Goal: Information Seeking & Learning: Learn about a topic

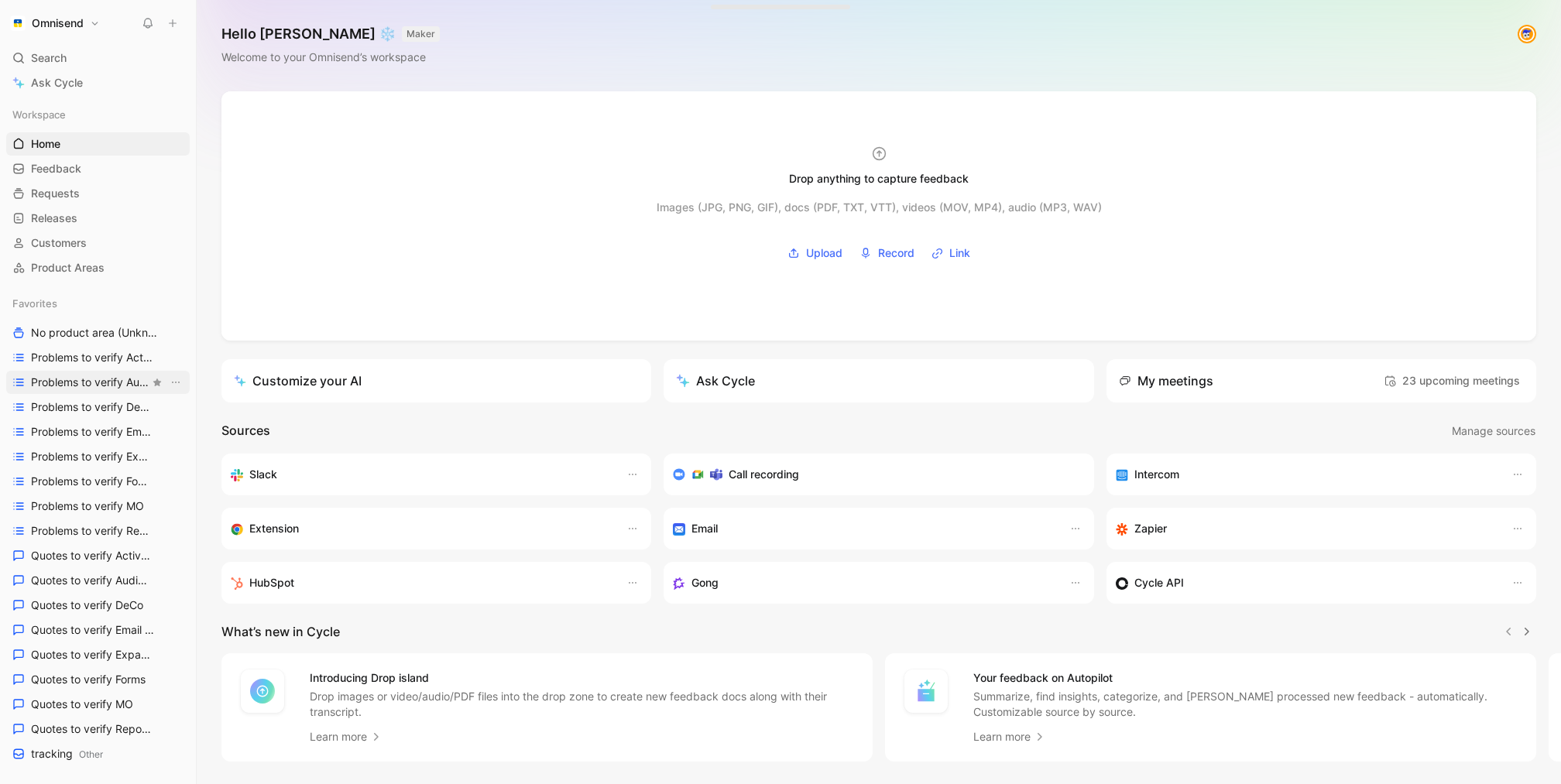
scroll to position [502, 0]
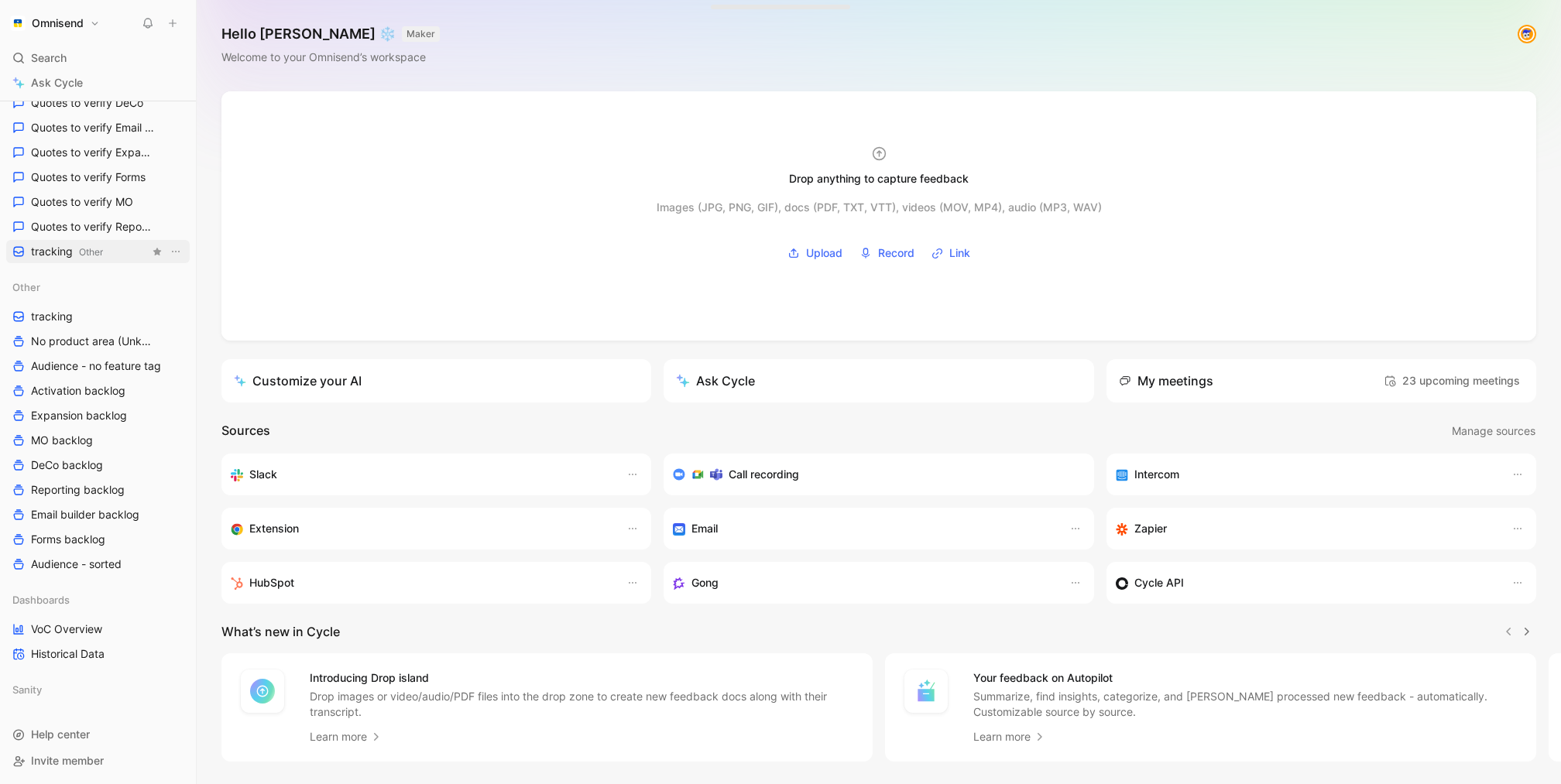
click at [77, 253] on span "tracking Other" at bounding box center [66, 251] width 72 height 16
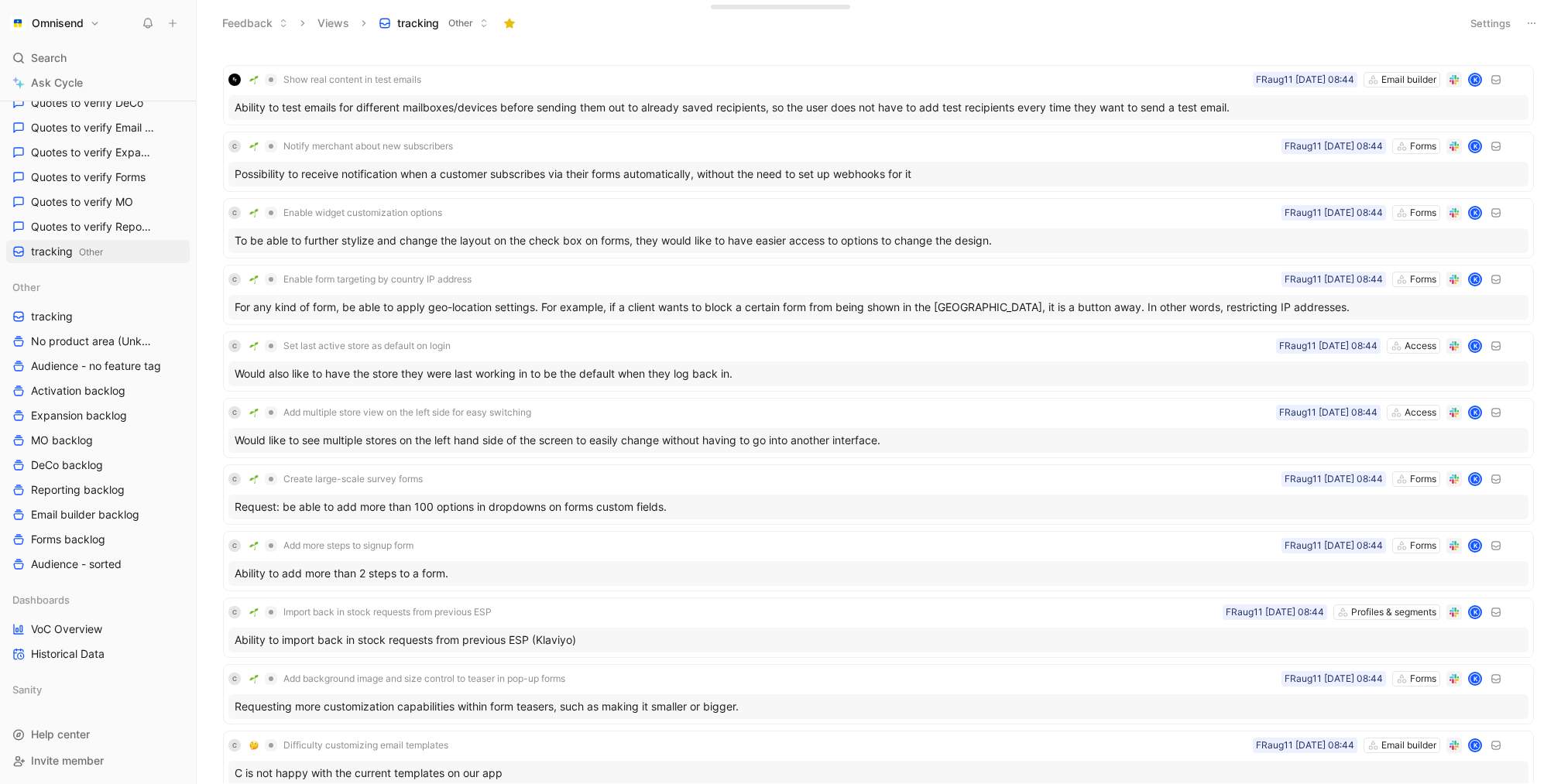
click at [1480, 20] on button "Settings" at bounding box center [1491, 24] width 54 height 22
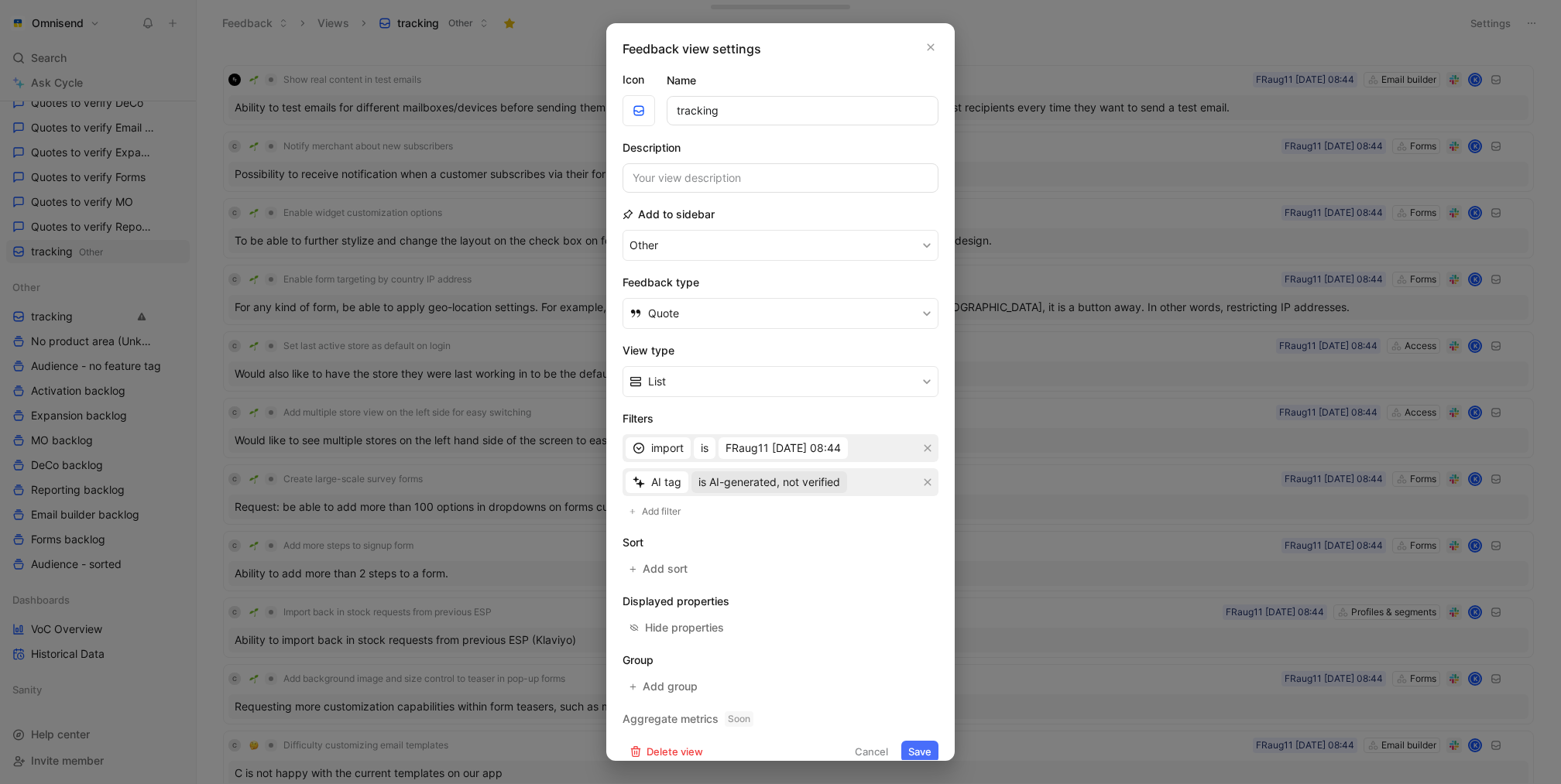
click at [758, 474] on span "is AI-generated, not verified" at bounding box center [770, 482] width 142 height 19
click at [926, 35] on div "Feedback view settings Icon Name tracking Description Add to sidebar Other Feed…" at bounding box center [780, 392] width 348 height 738
click at [926, 37] on div "Feedback view settings Icon Name tracking Description Add to sidebar Other Feed…" at bounding box center [780, 392] width 348 height 738
click at [926, 39] on button "button" at bounding box center [931, 47] width 16 height 16
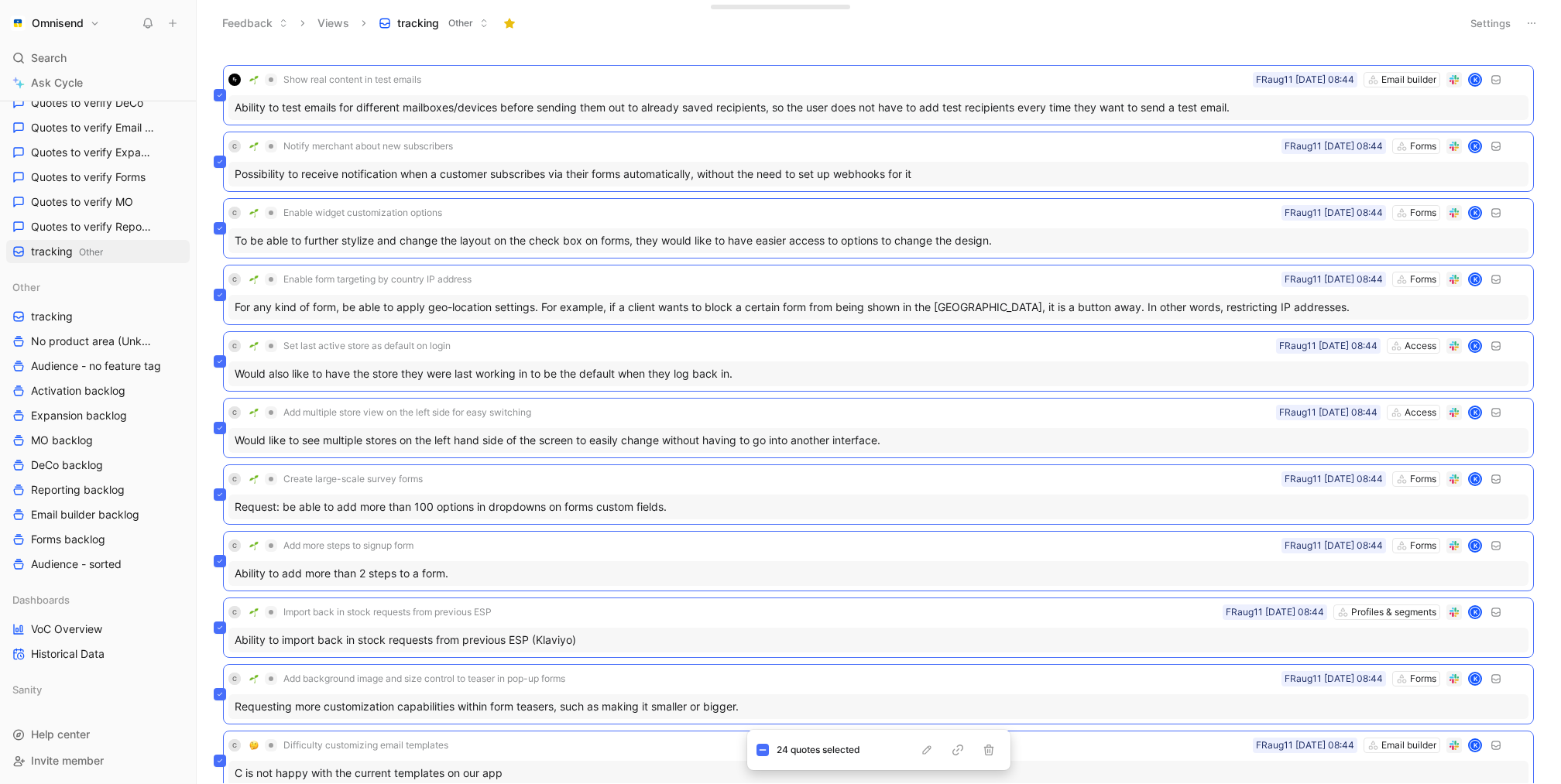
click at [1114, 34] on div "Feedback Views tracking Other" at bounding box center [834, 23] width 1239 height 27
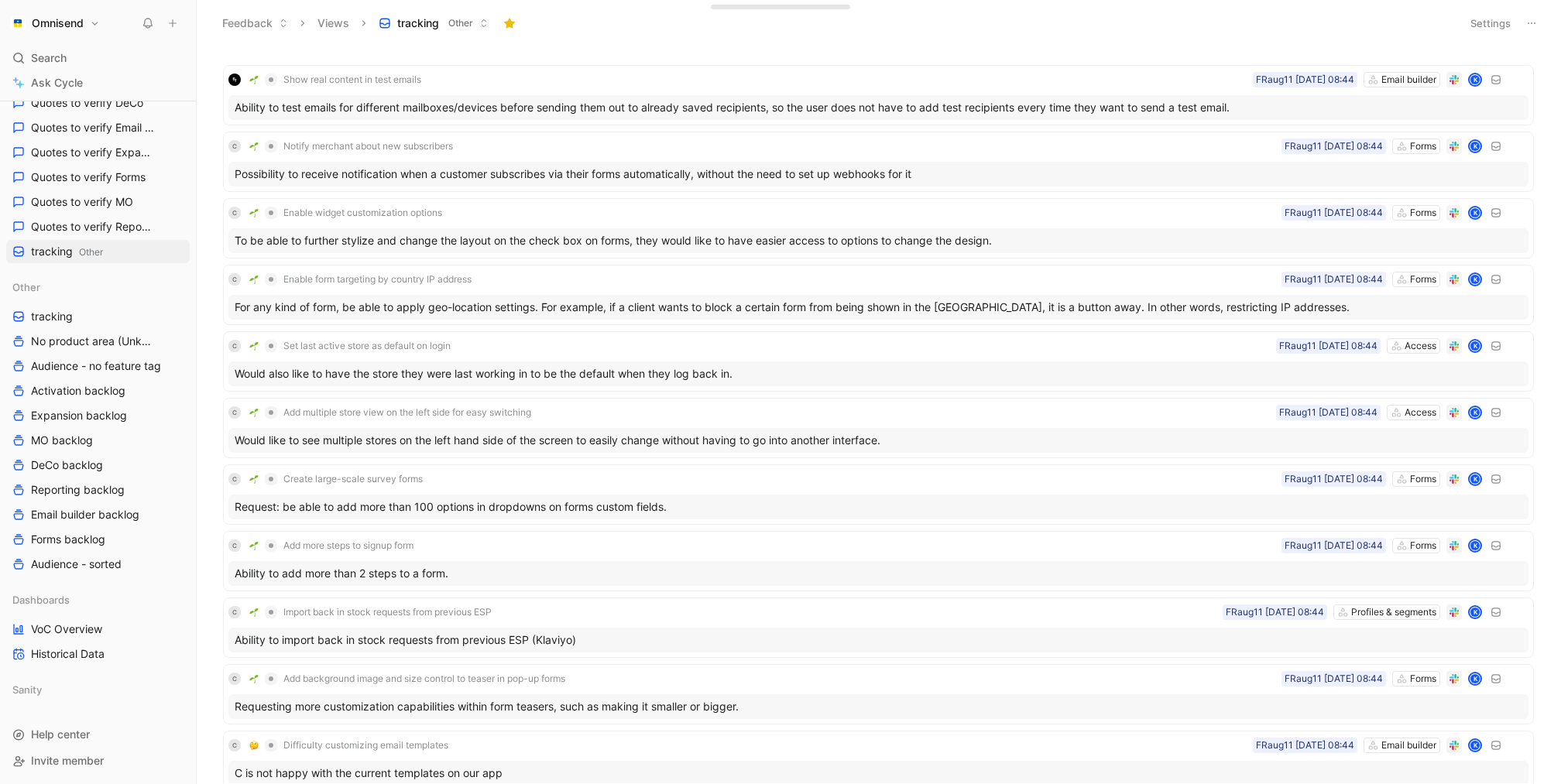
click at [1501, 27] on button "Settings" at bounding box center [1491, 24] width 54 height 22
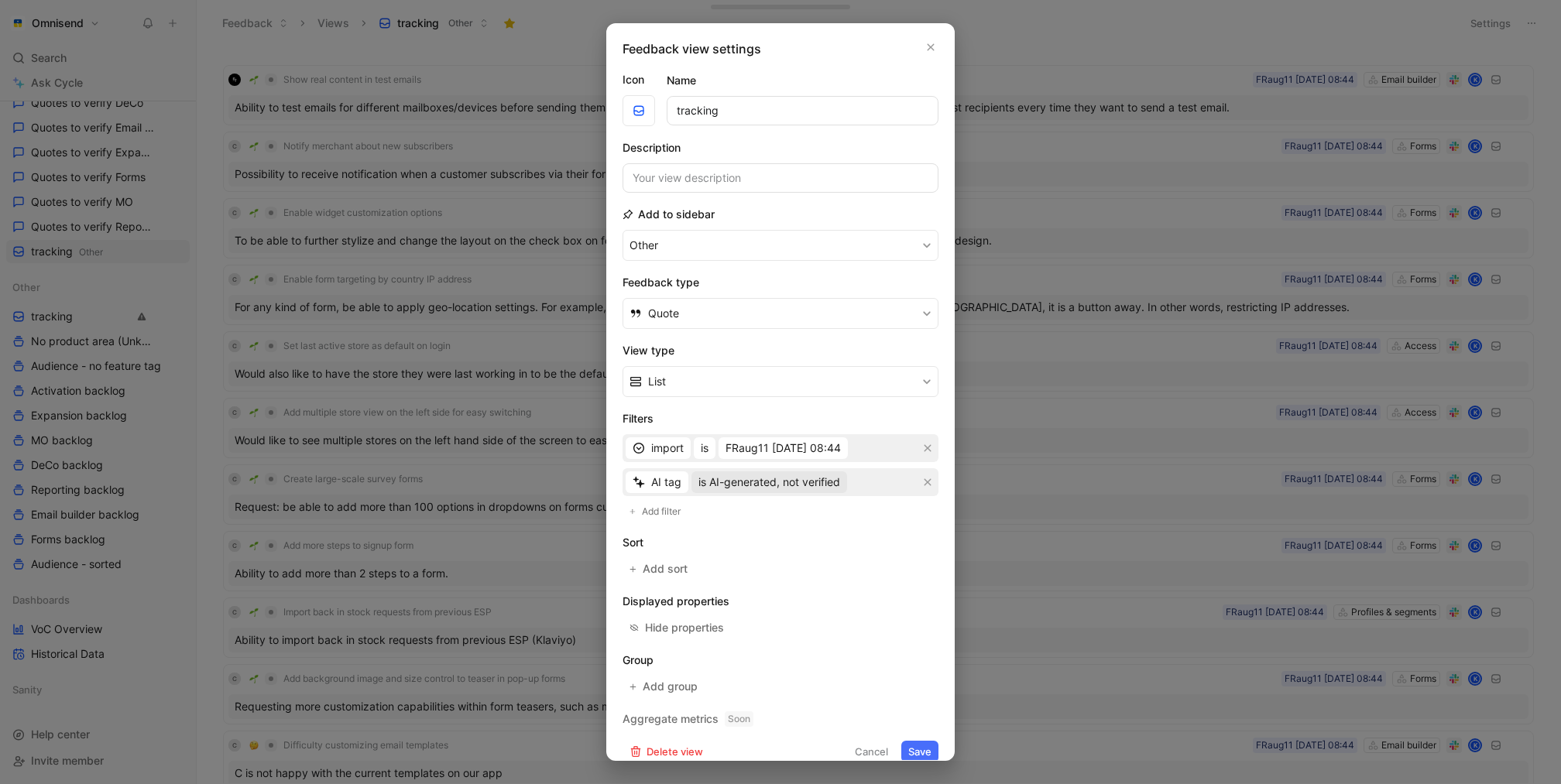
click at [797, 480] on span "is AI-generated, not verified" at bounding box center [770, 482] width 142 height 19
click at [798, 525] on div "is AI-generated, user-verified" at bounding box center [795, 535] width 211 height 24
click at [835, 444] on span "FRaug11 [DATE] 08:44" at bounding box center [782, 448] width 115 height 19
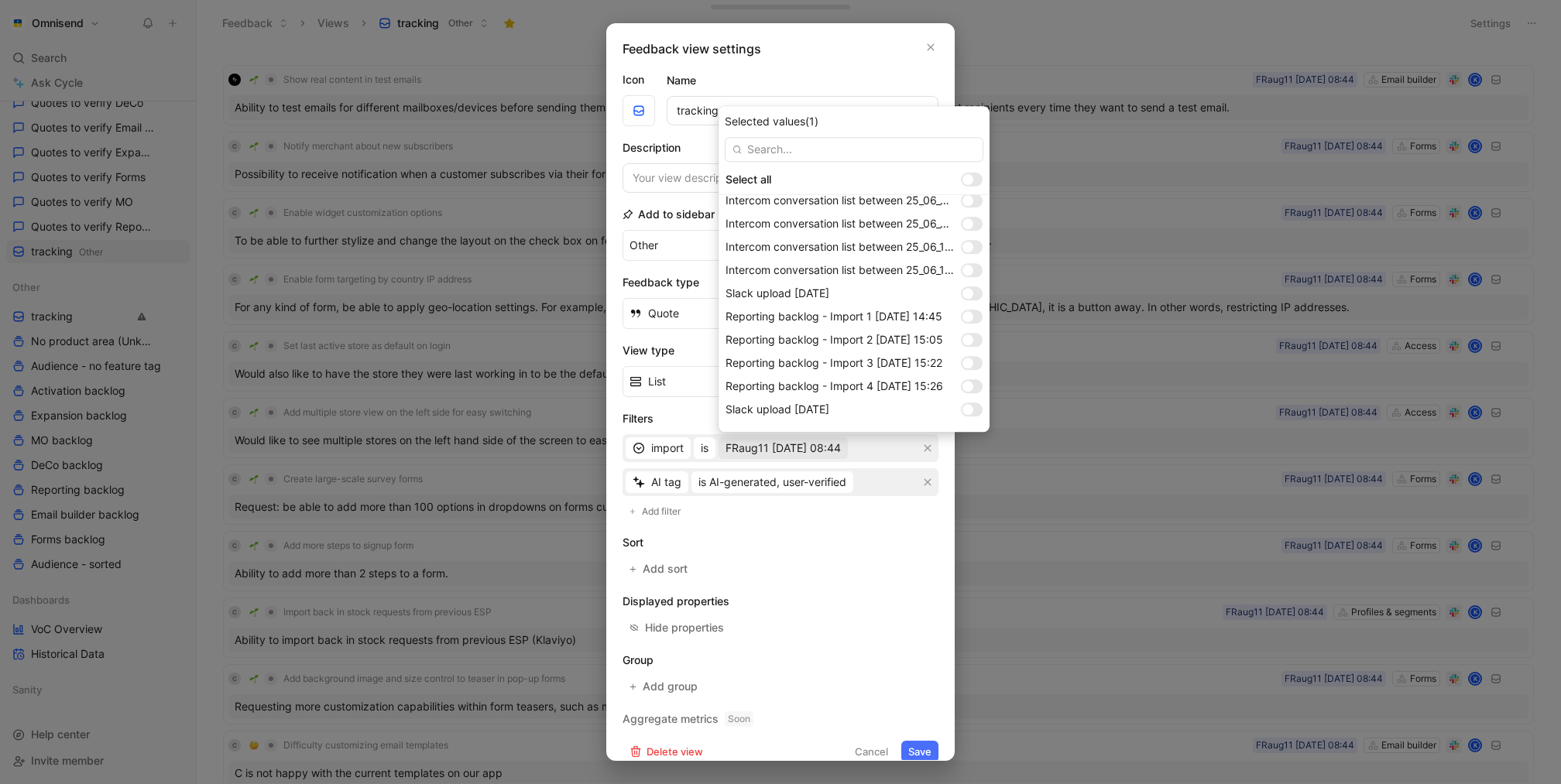
scroll to position [1282, 0]
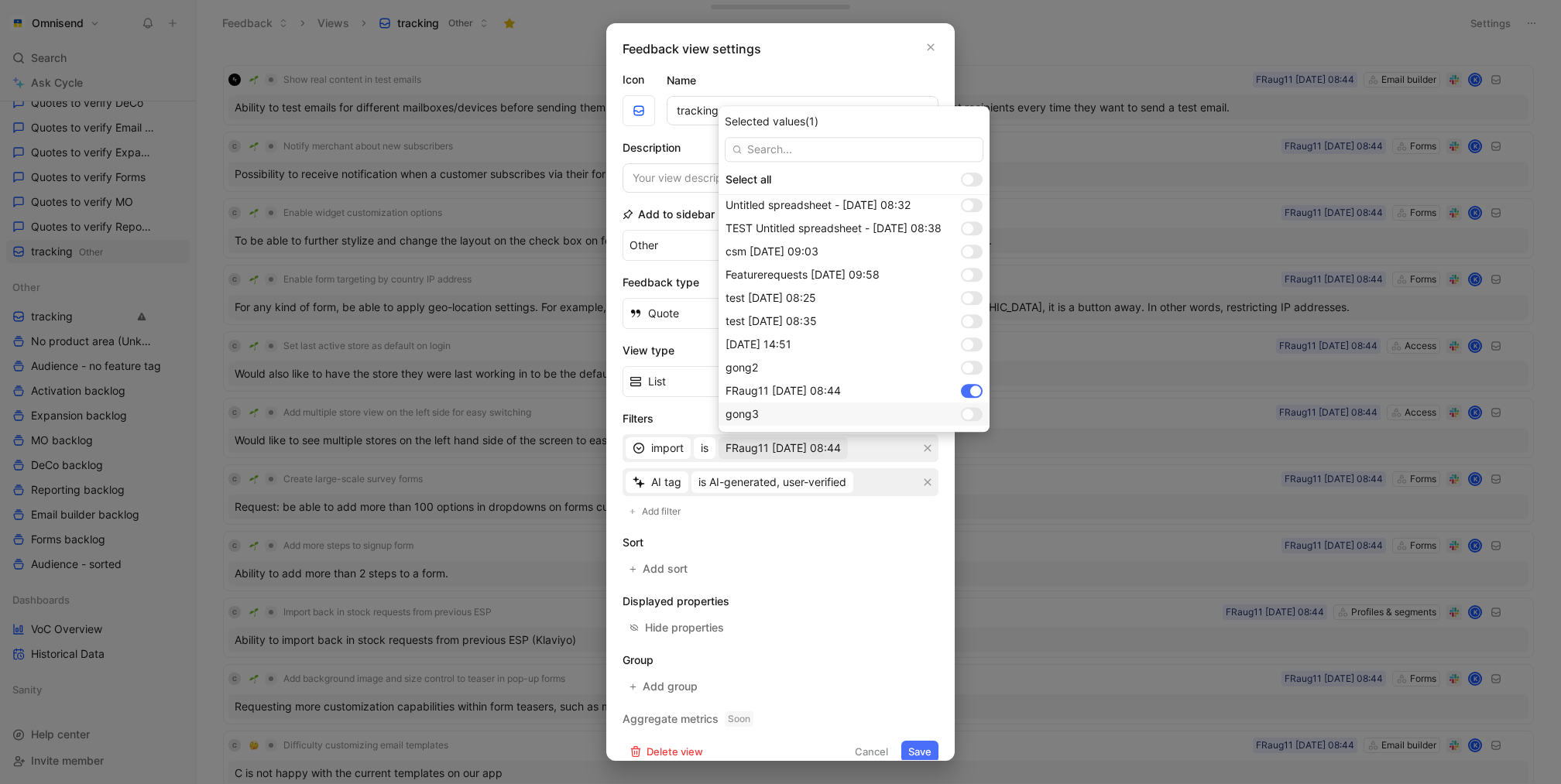
click at [967, 412] on div at bounding box center [968, 413] width 11 height 11
click at [971, 391] on div at bounding box center [976, 391] width 11 height 11
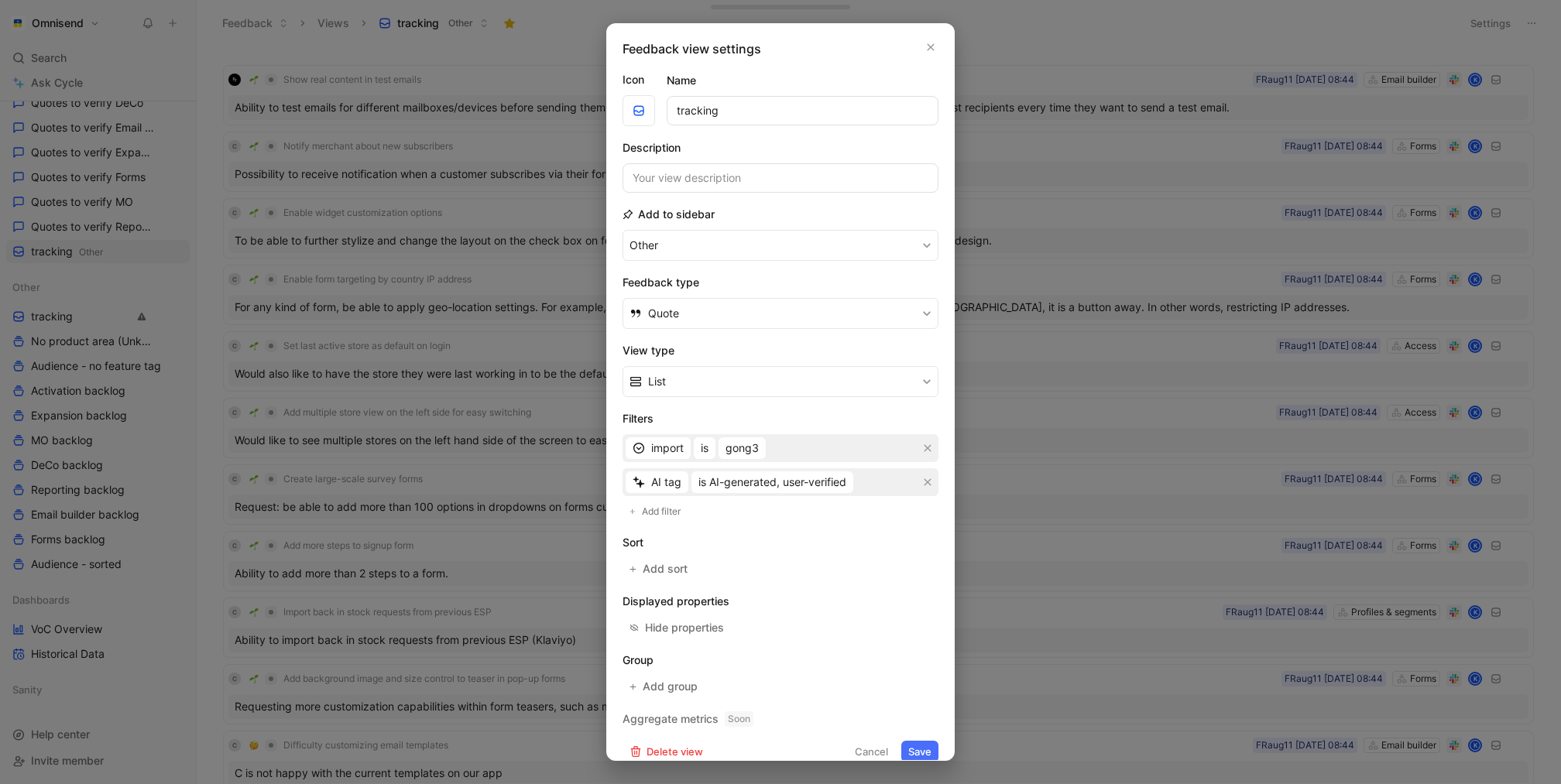
click at [918, 746] on button "Save" at bounding box center [921, 751] width 37 height 22
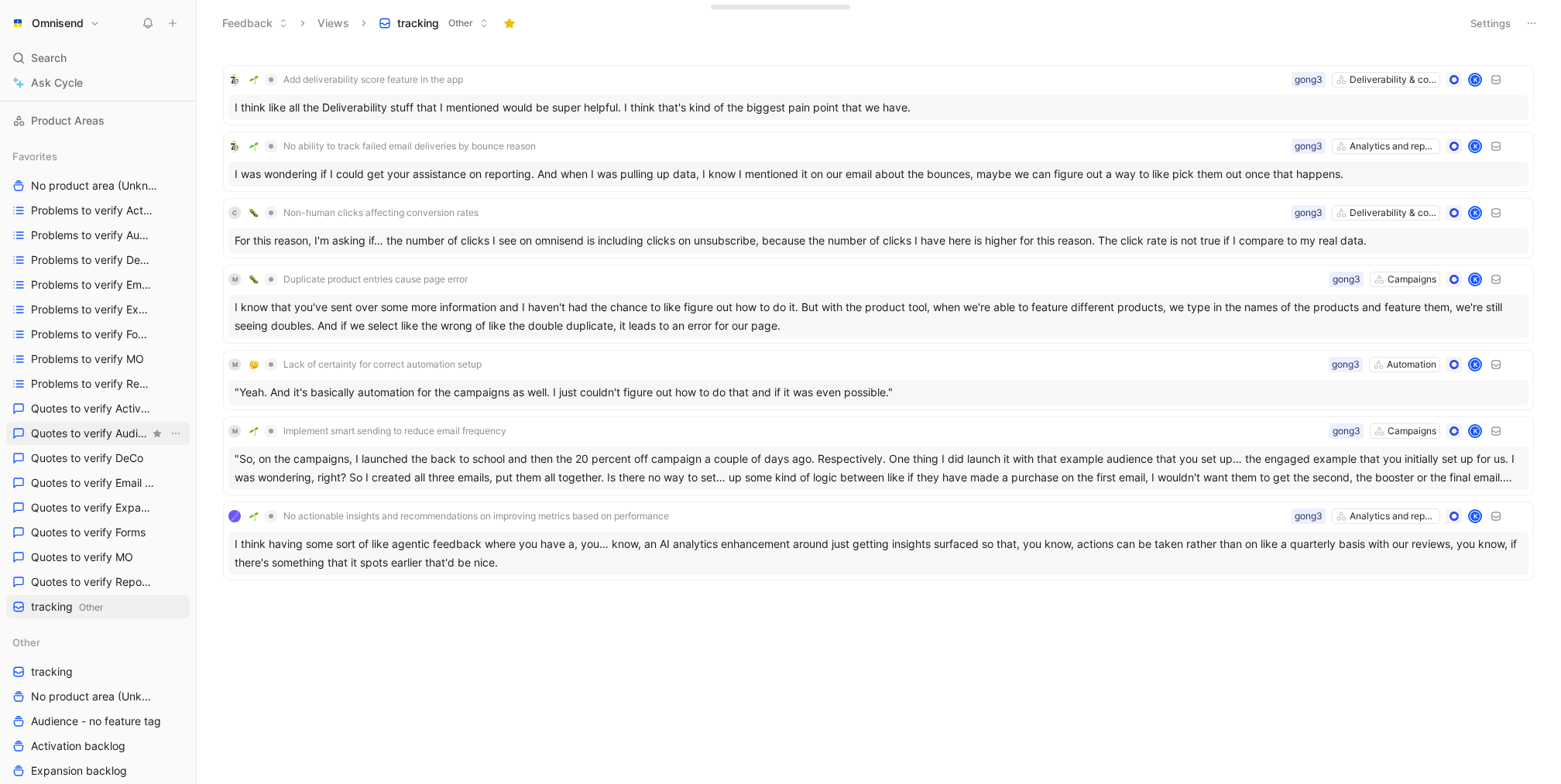
scroll to position [155, 0]
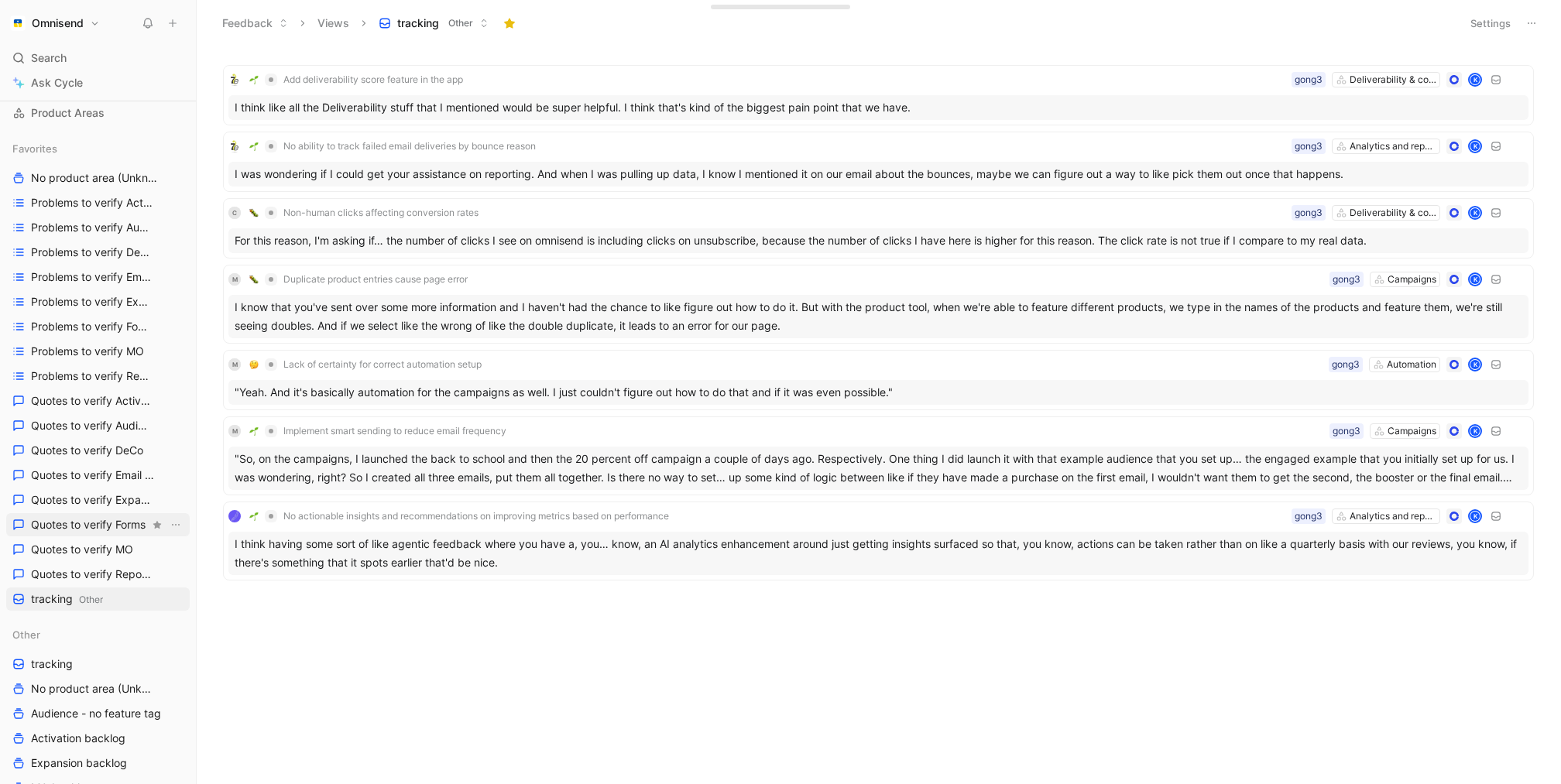
click at [82, 533] on link "Quotes to verify Forms" at bounding box center [98, 525] width 184 height 24
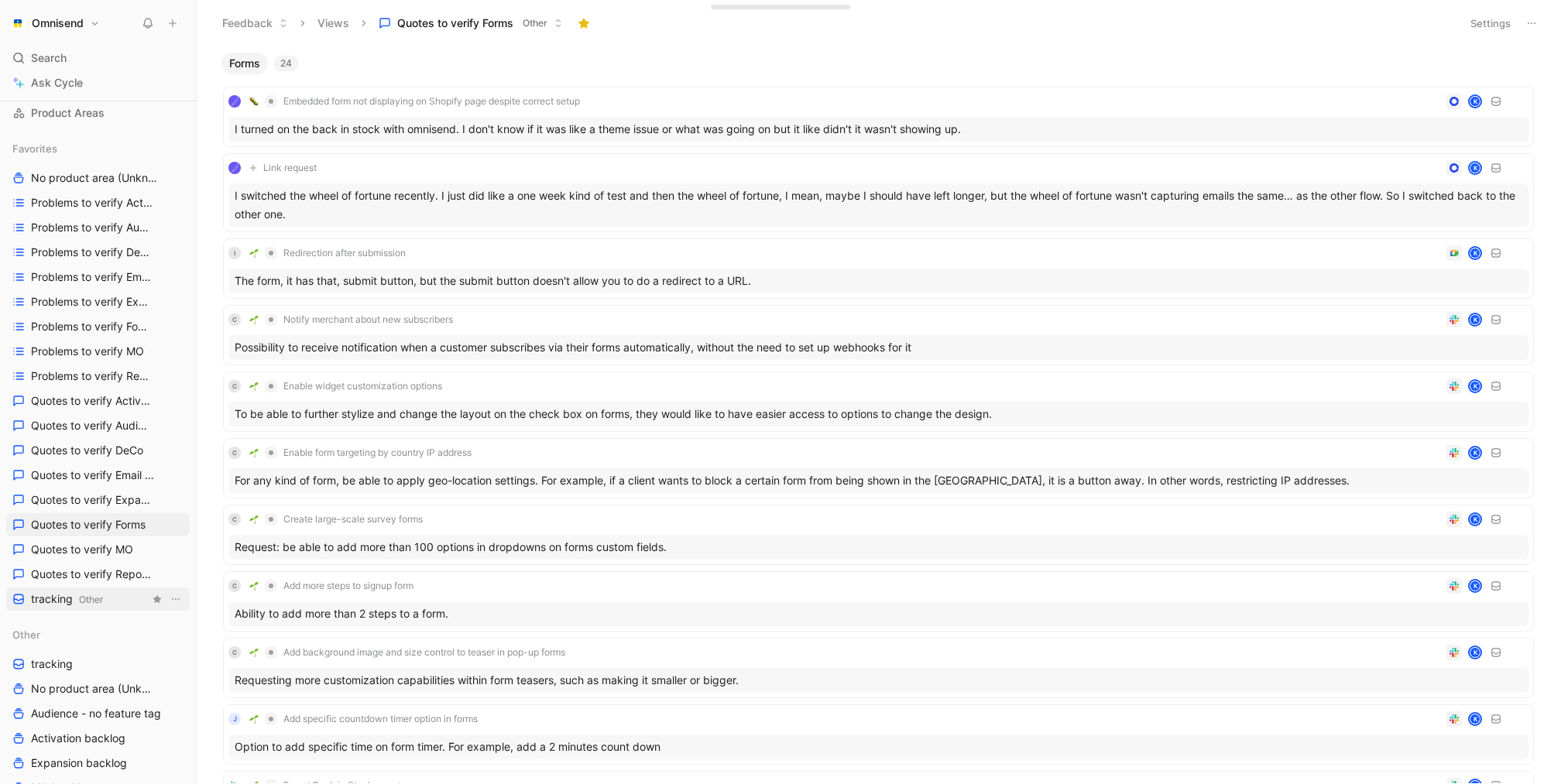
click at [49, 601] on span "tracking Other" at bounding box center [66, 600] width 72 height 16
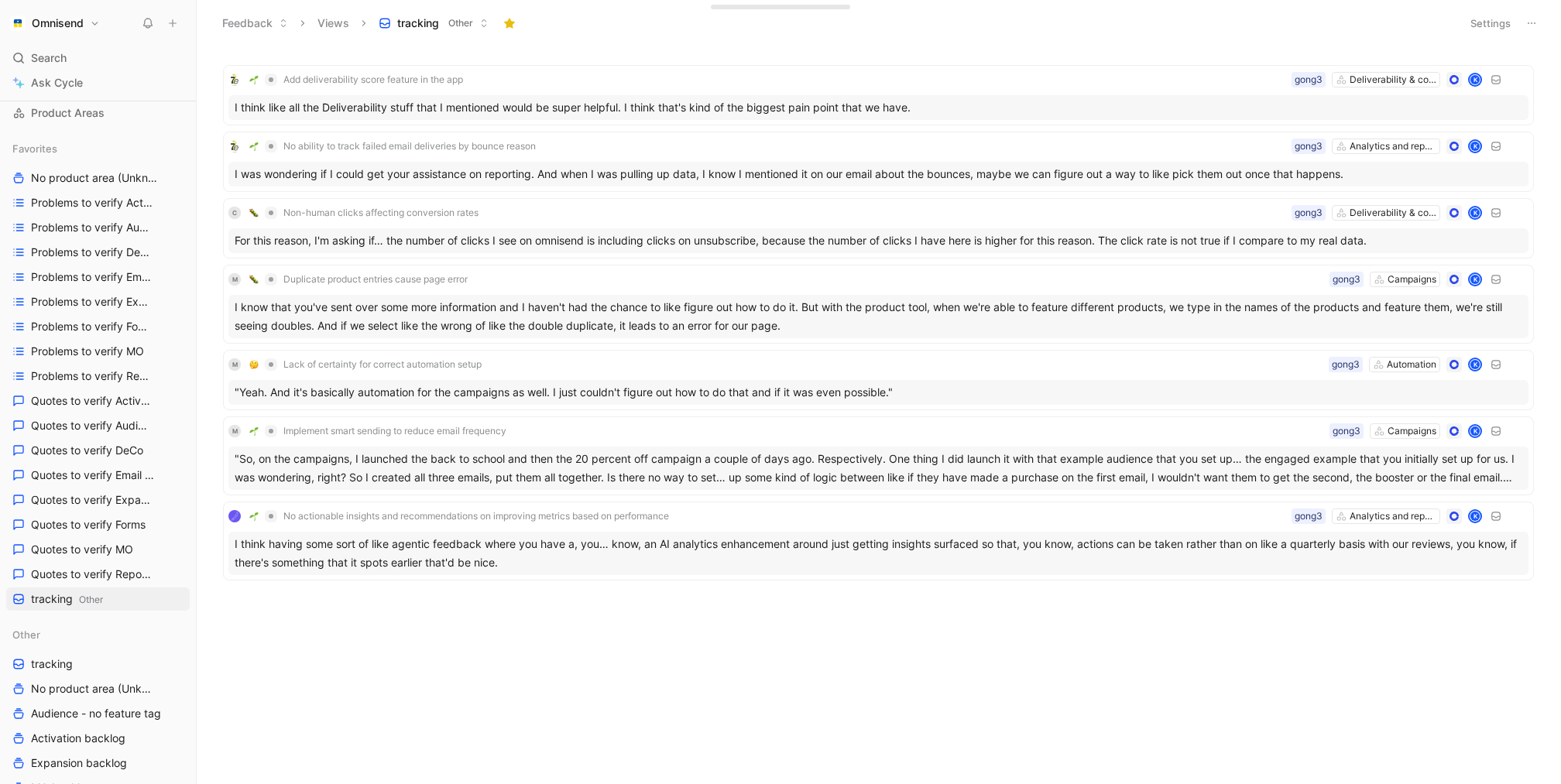
click at [1486, 25] on button "Settings" at bounding box center [1491, 24] width 54 height 22
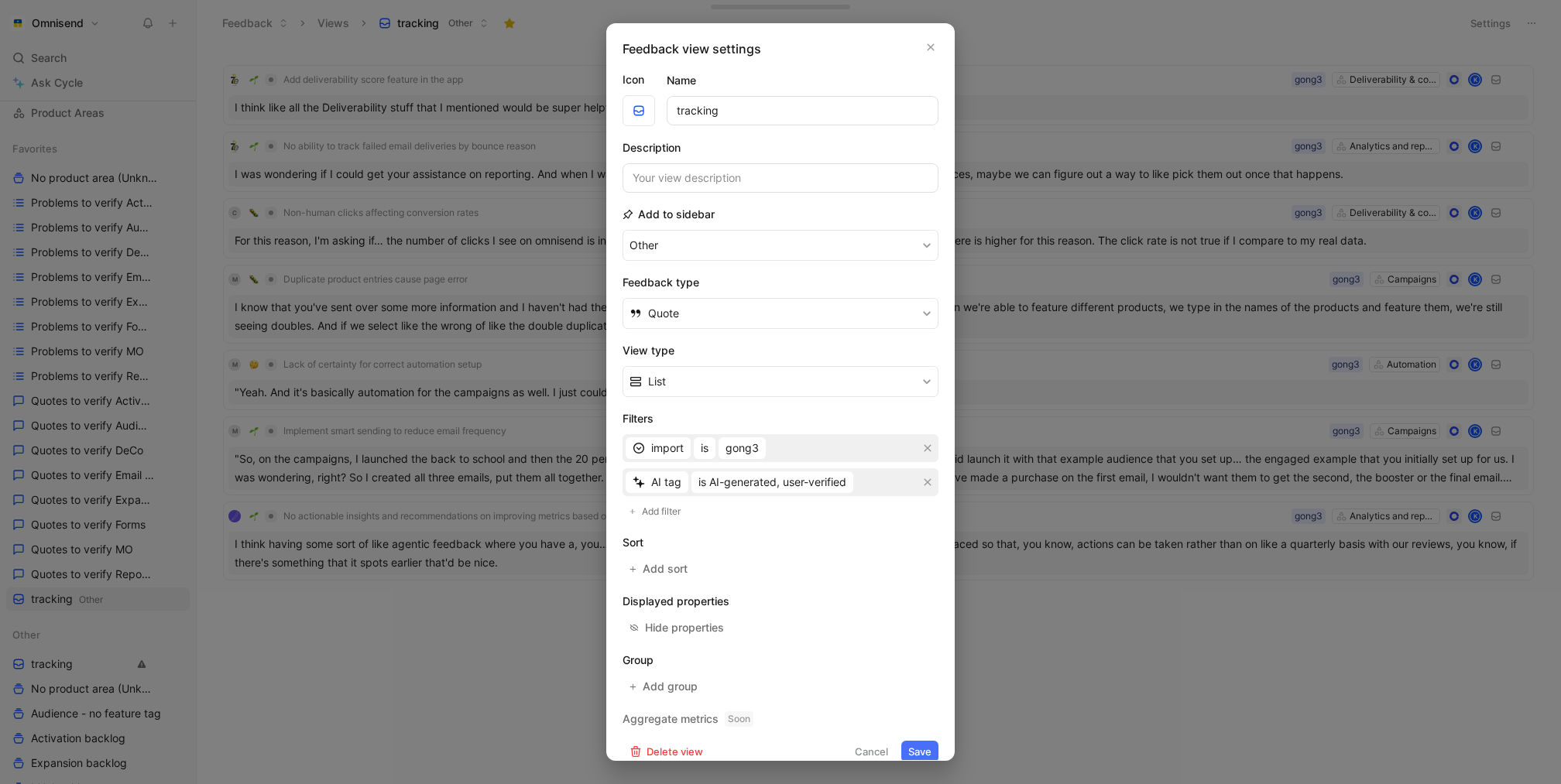
click at [1008, 635] on div at bounding box center [780, 392] width 1561 height 784
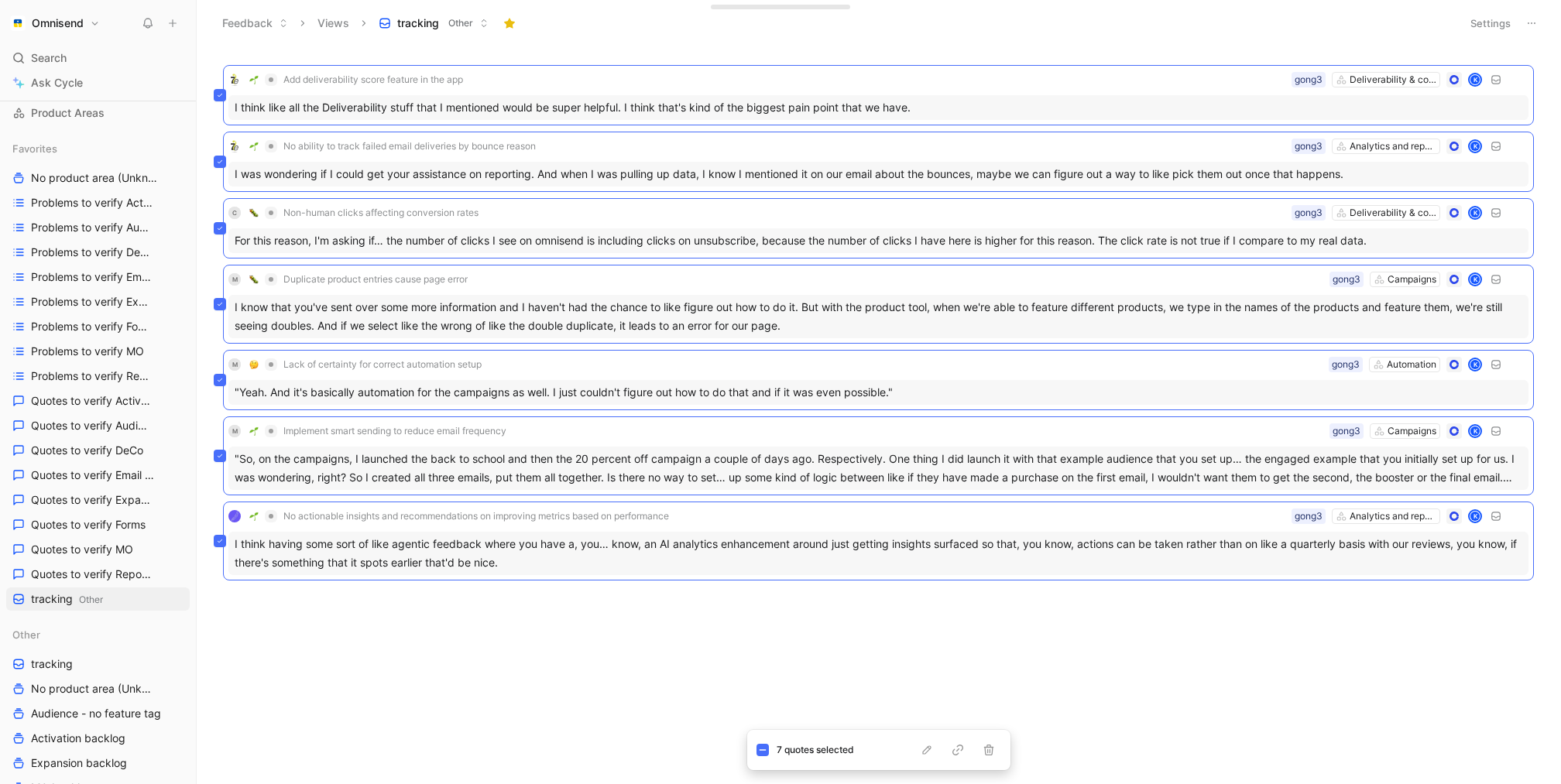
click at [1483, 28] on button "Settings" at bounding box center [1491, 24] width 54 height 22
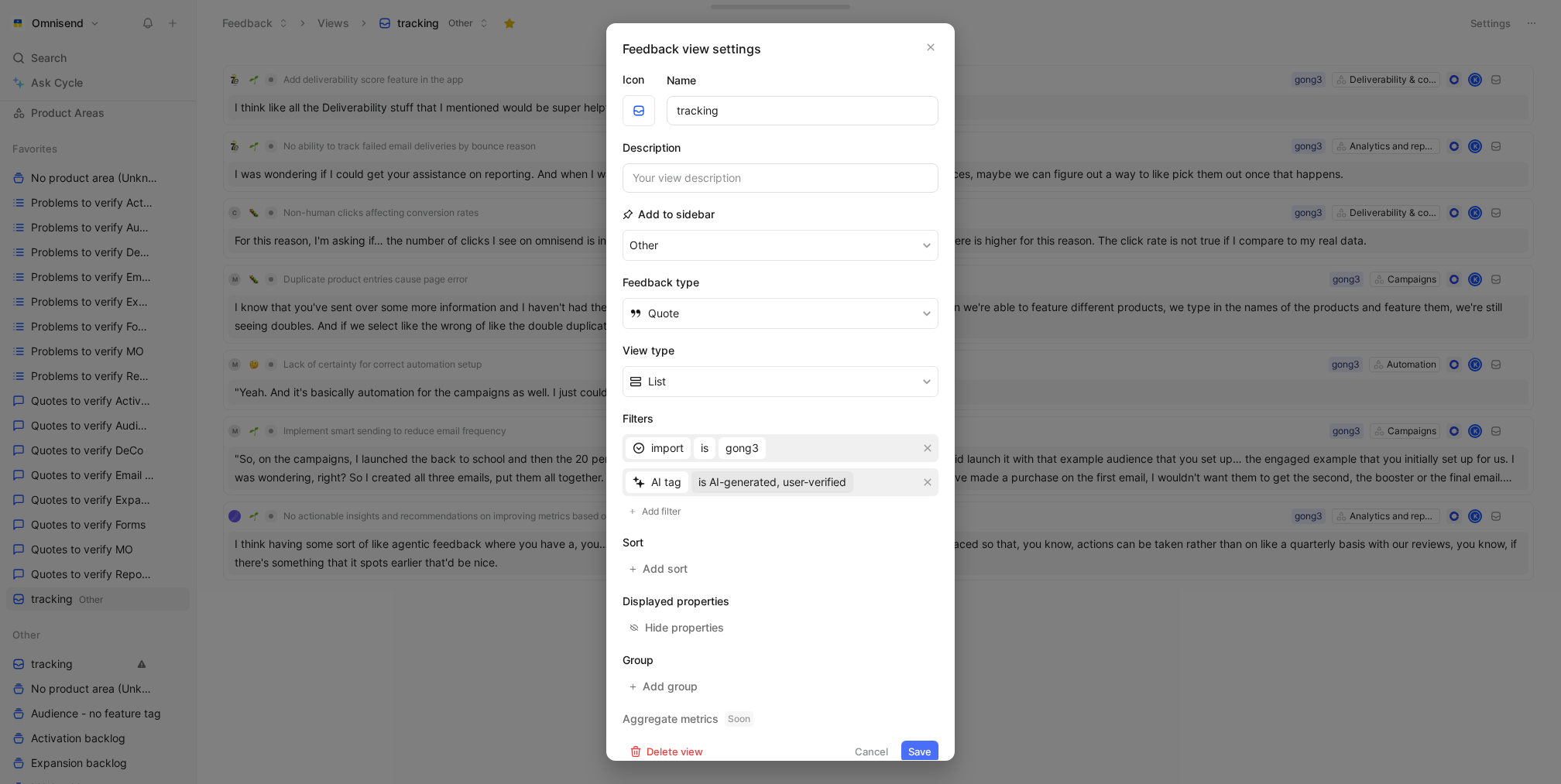
click at [823, 479] on span "is AI-generated, user-verified" at bounding box center [773, 482] width 148 height 19
click at [808, 509] on span "is AI-generated, not verified" at bounding box center [768, 511] width 142 height 13
click at [924, 746] on button "Save" at bounding box center [921, 751] width 37 height 22
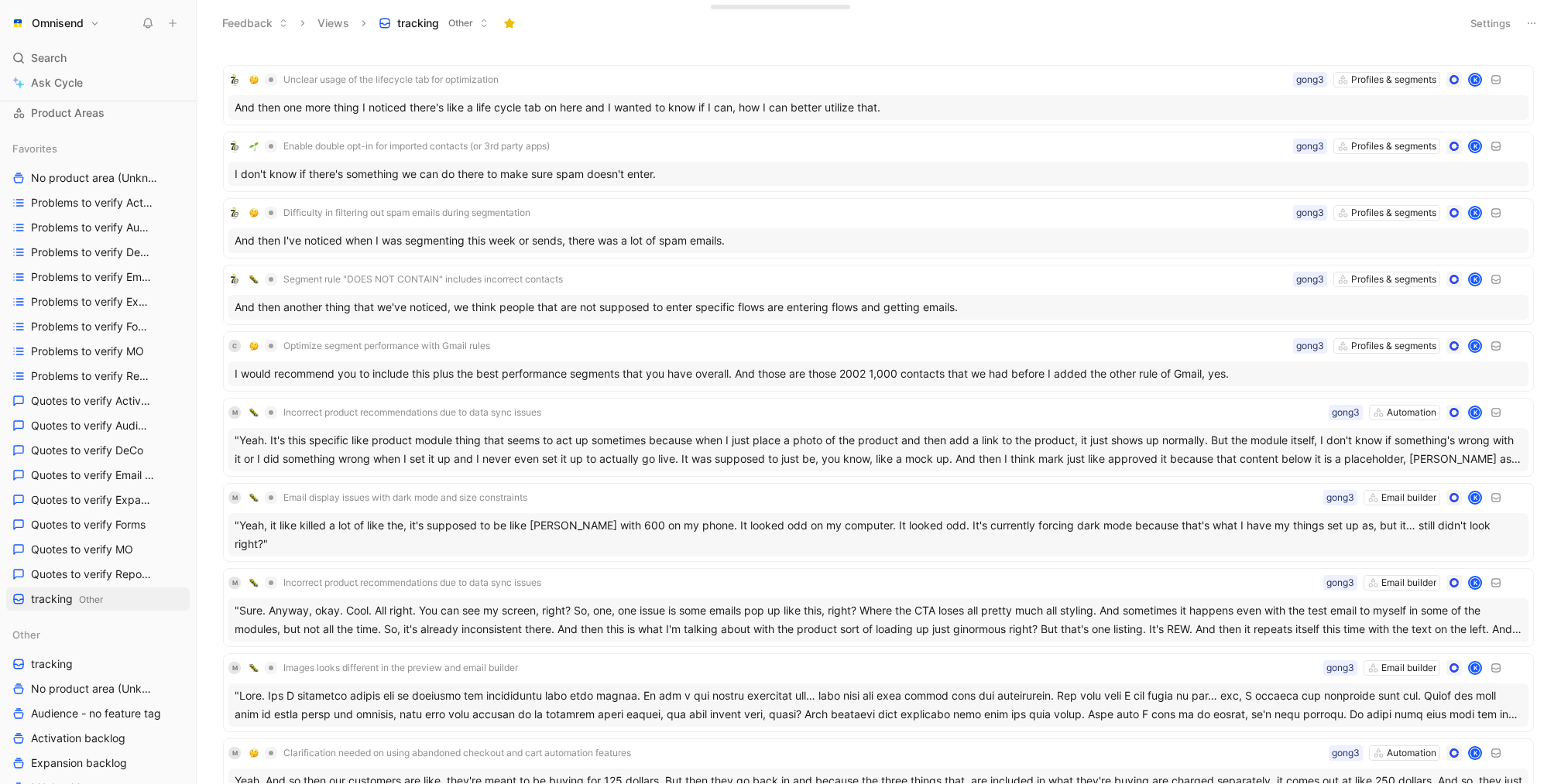
scroll to position [545, 0]
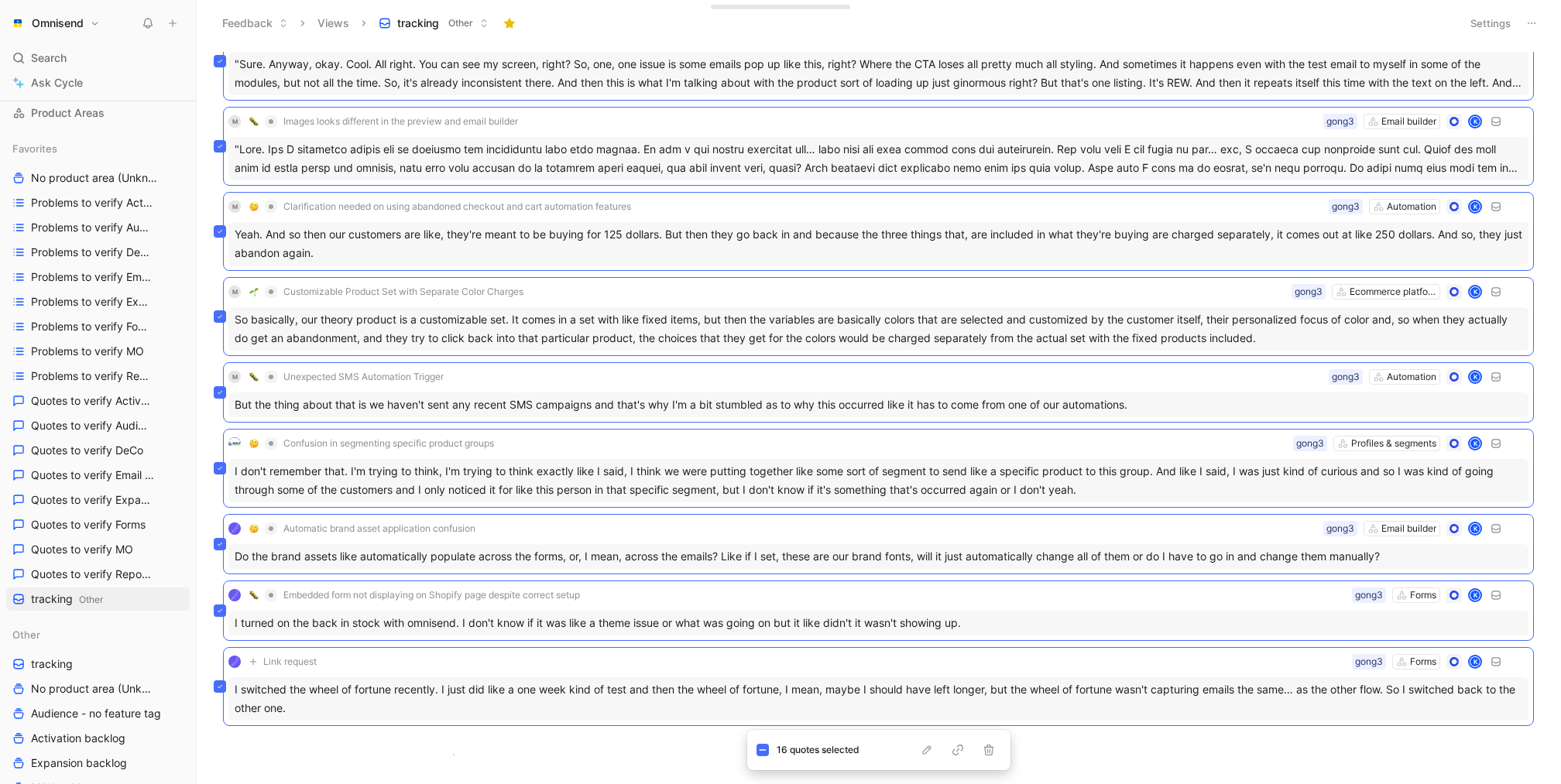
click at [453, 754] on body "Omnisend Search ⌘ K Ask Cycle Workspace Home G then H Feedback G then F Request…" at bounding box center [780, 392] width 1561 height 784
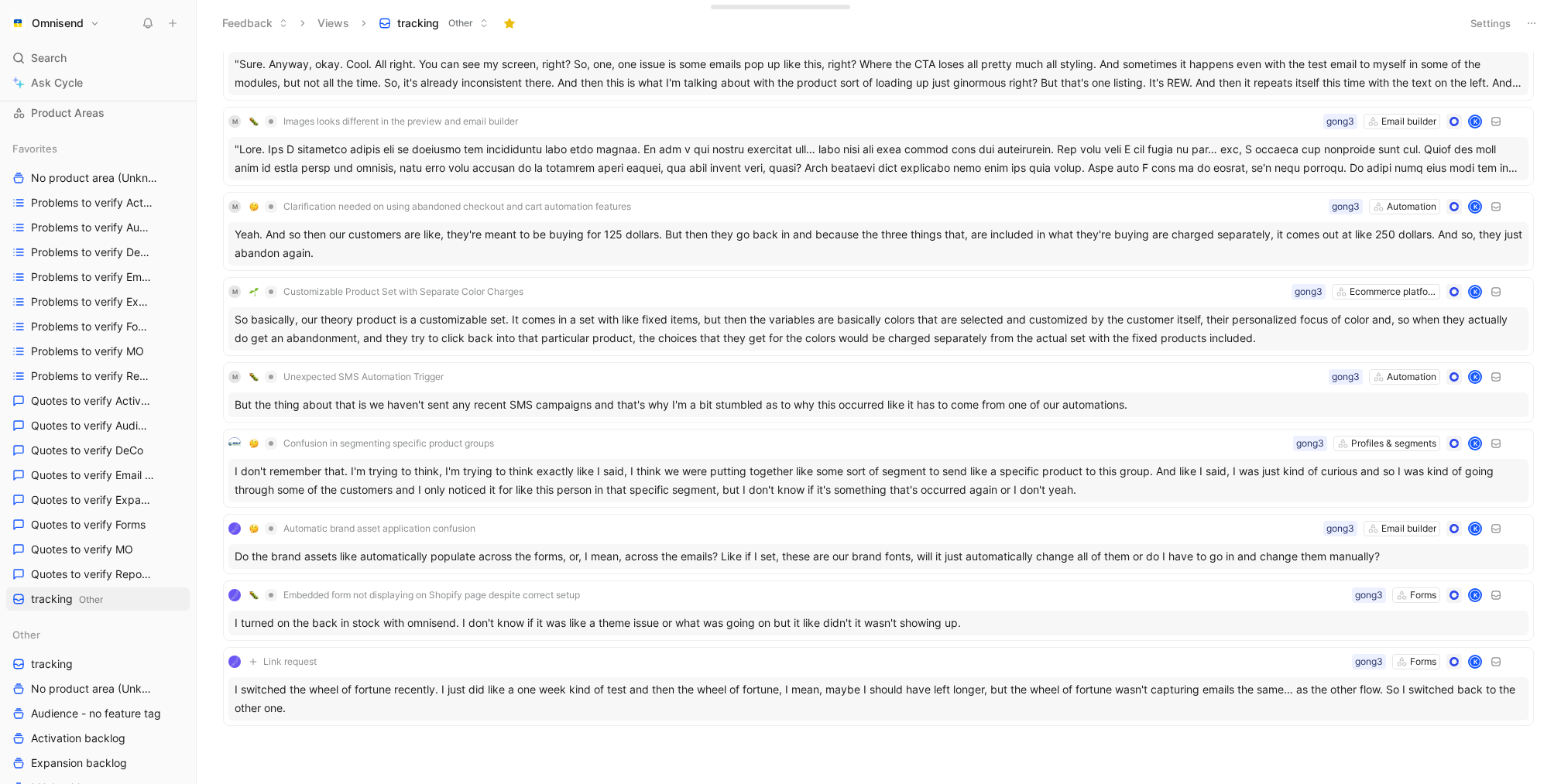
click at [662, 737] on div "Segment rule "DOES NOT CONTAIN" includes incorrect contacts Profiles & segments…" at bounding box center [877, 418] width 1344 height 732
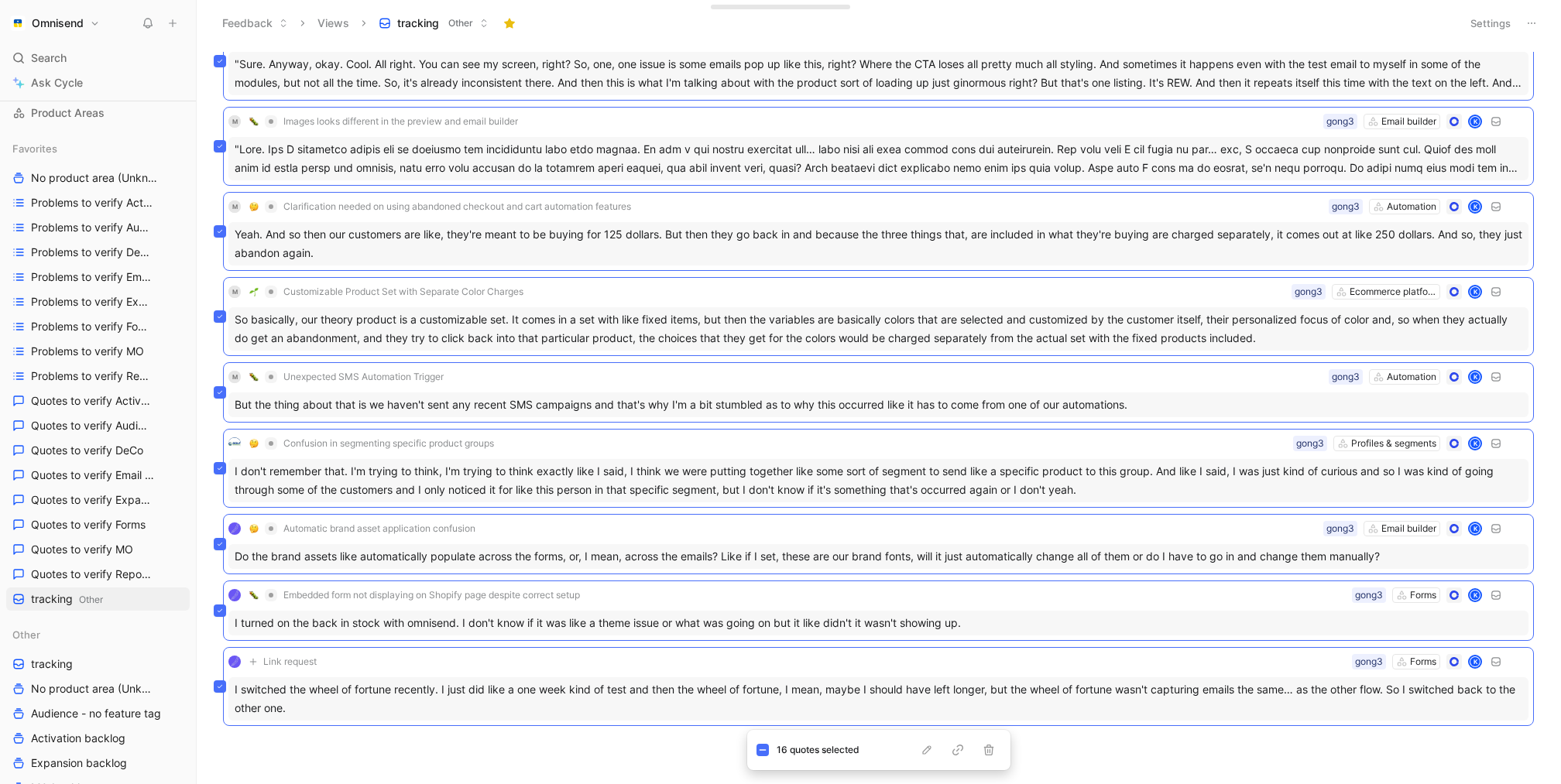
click at [1065, 753] on div "Segment rule "DOES NOT CONTAIN" includes incorrect contacts Profiles & segments…" at bounding box center [877, 418] width 1344 height 732
click at [986, 750] on icon "button" at bounding box center [989, 749] width 13 height 13
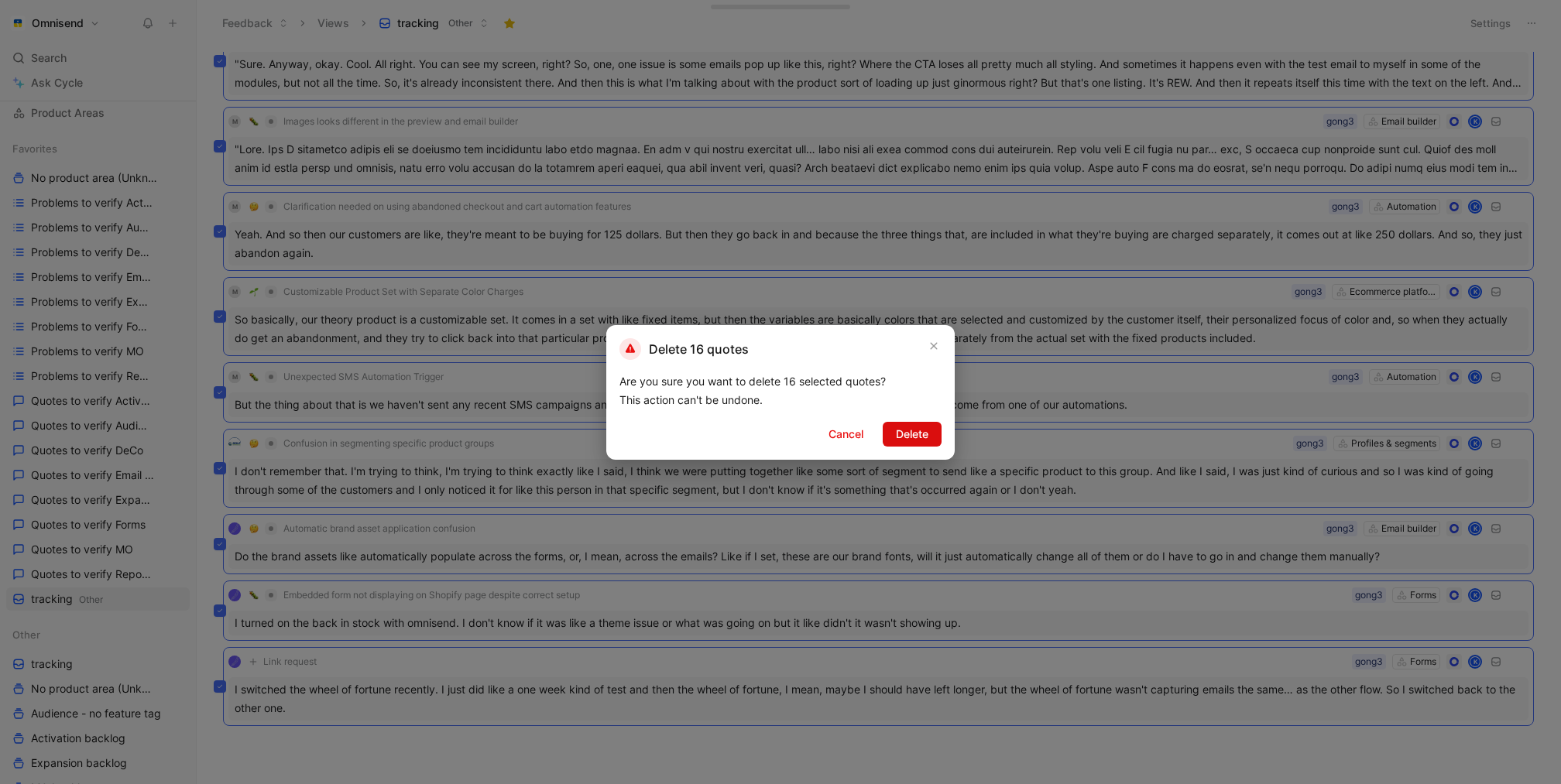
click at [906, 439] on span "Delete" at bounding box center [912, 434] width 33 height 19
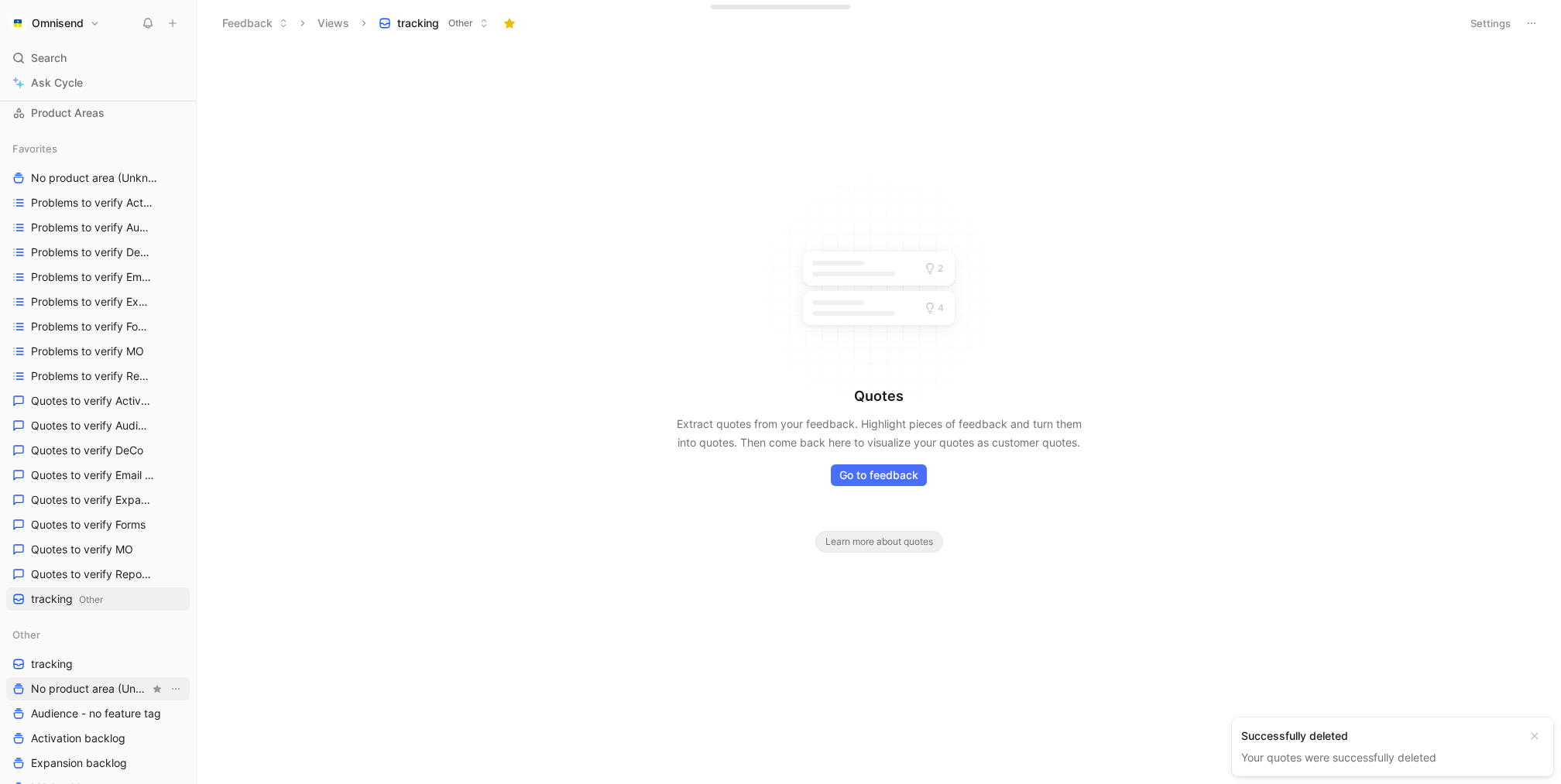
scroll to position [502, 0]
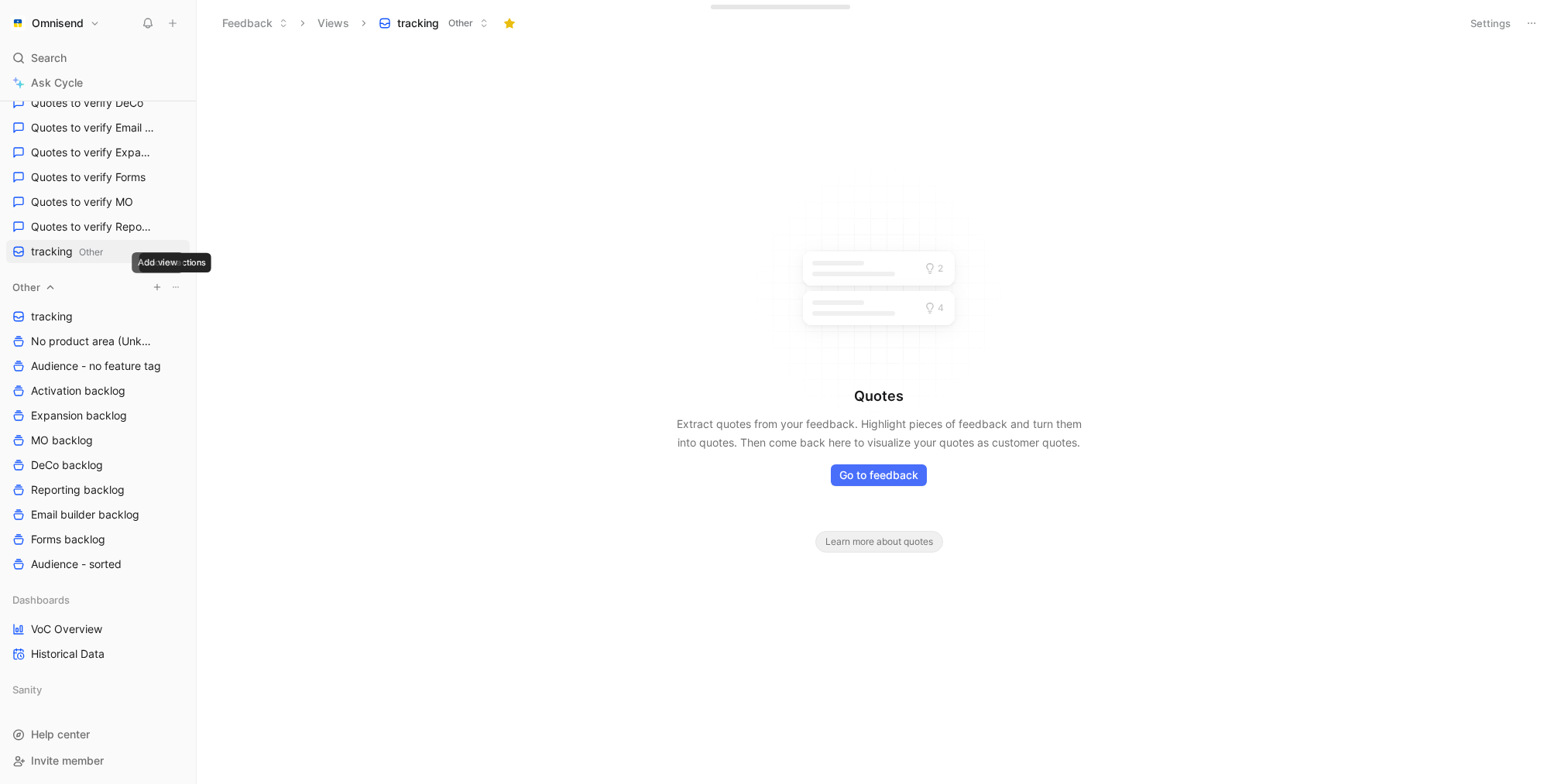
click at [161, 291] on button "button" at bounding box center [157, 287] width 16 height 16
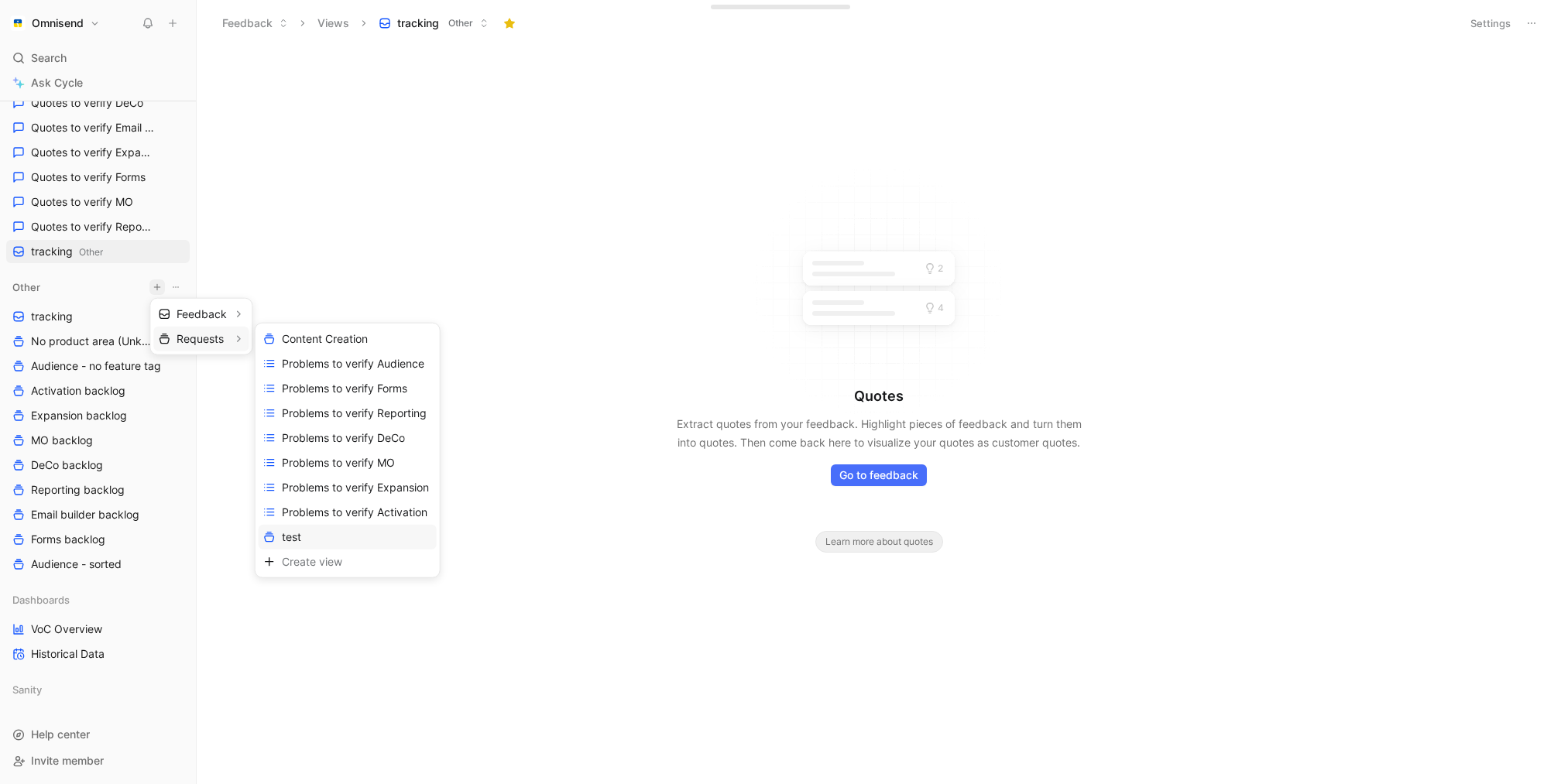
click at [340, 534] on div "test" at bounding box center [347, 536] width 179 height 25
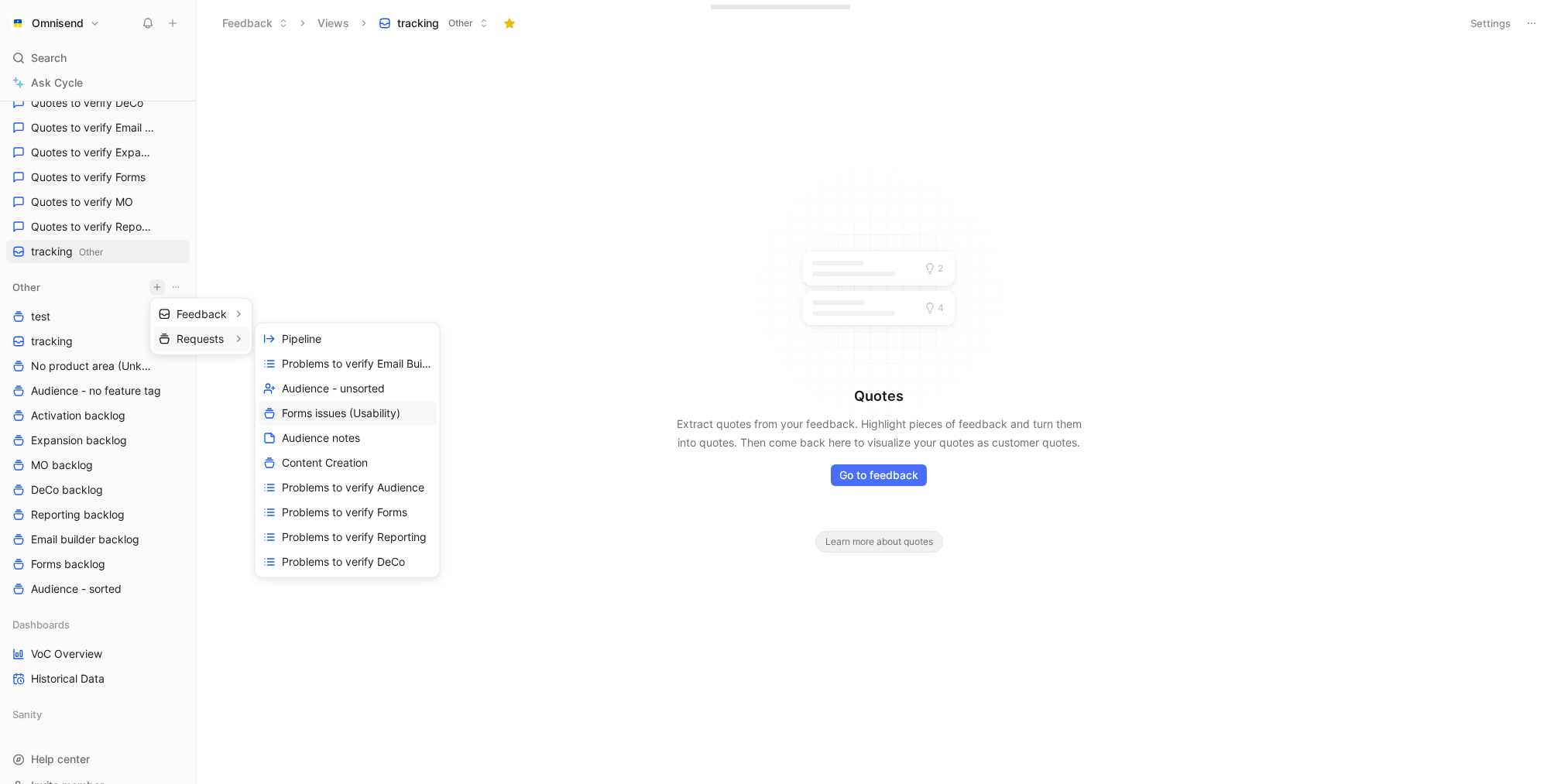
scroll to position [99, 0]
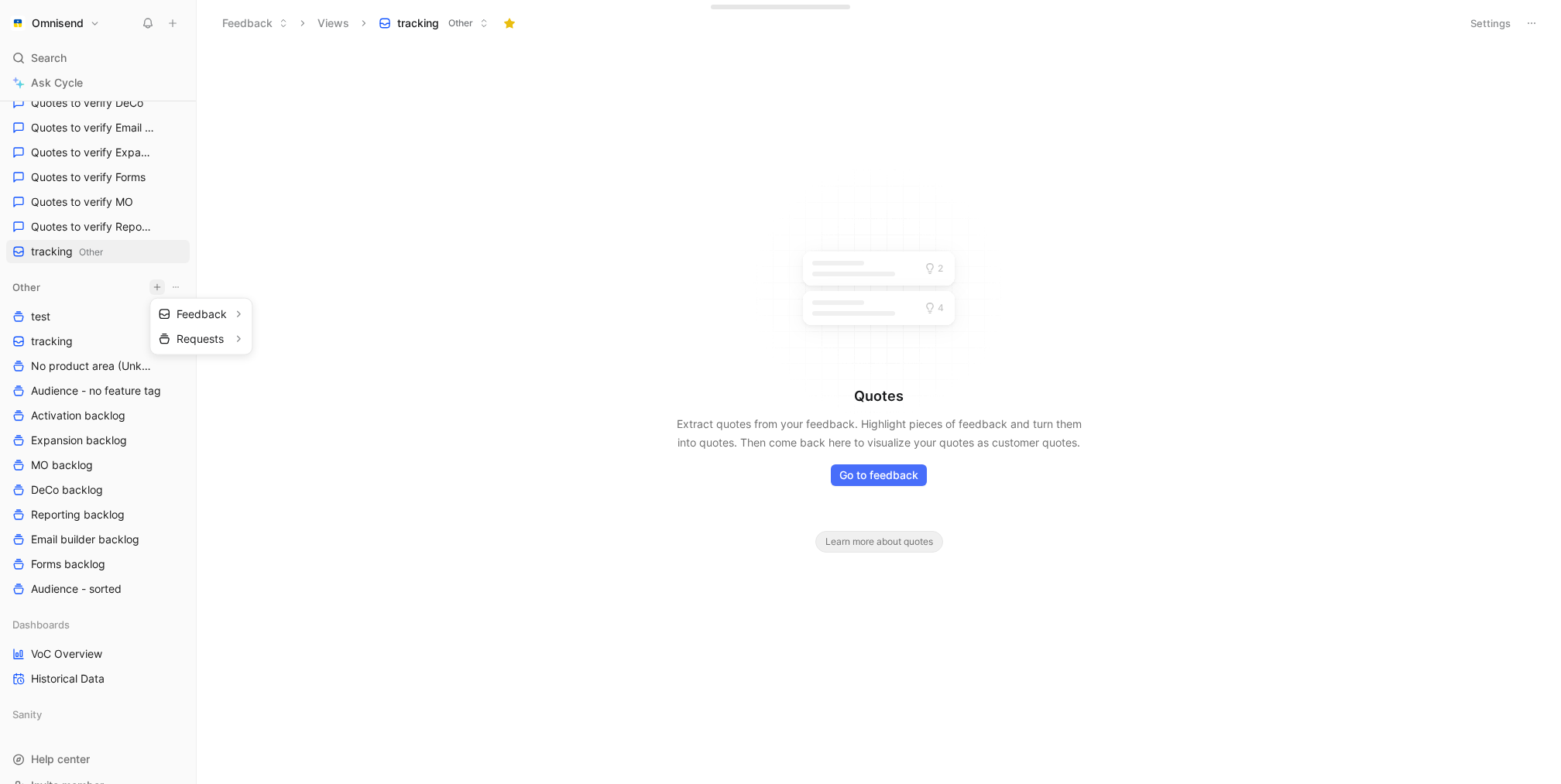
click at [387, 290] on div at bounding box center [780, 392] width 1561 height 784
click at [65, 316] on link "test" at bounding box center [98, 317] width 184 height 24
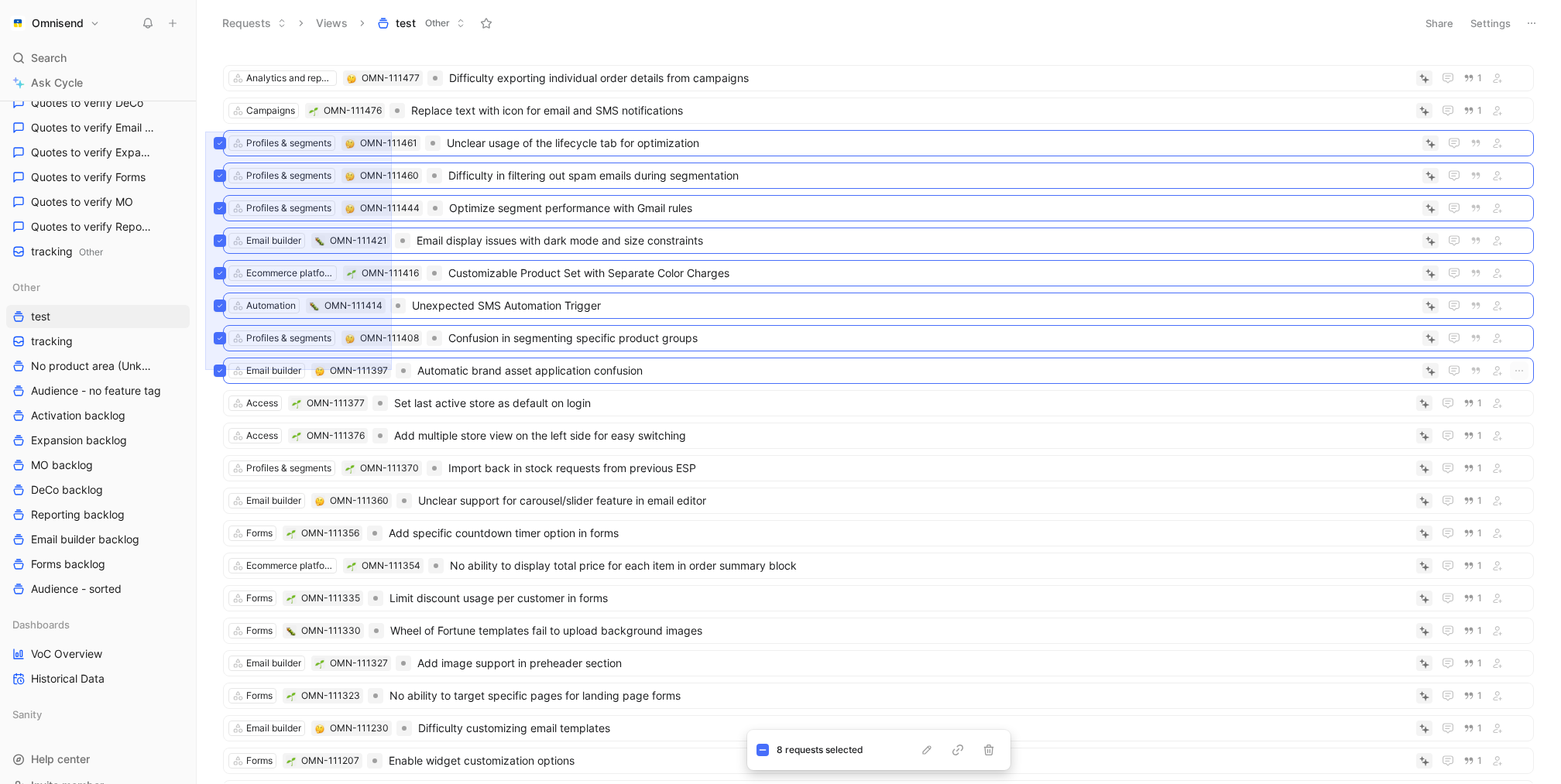
drag, startPoint x: 205, startPoint y: 131, endPoint x: 392, endPoint y: 370, distance: 303.5
click at [392, 370] on div "Analytics and reports OMN-111477 Difficulty exporting individual order details …" at bounding box center [877, 418] width 1344 height 732
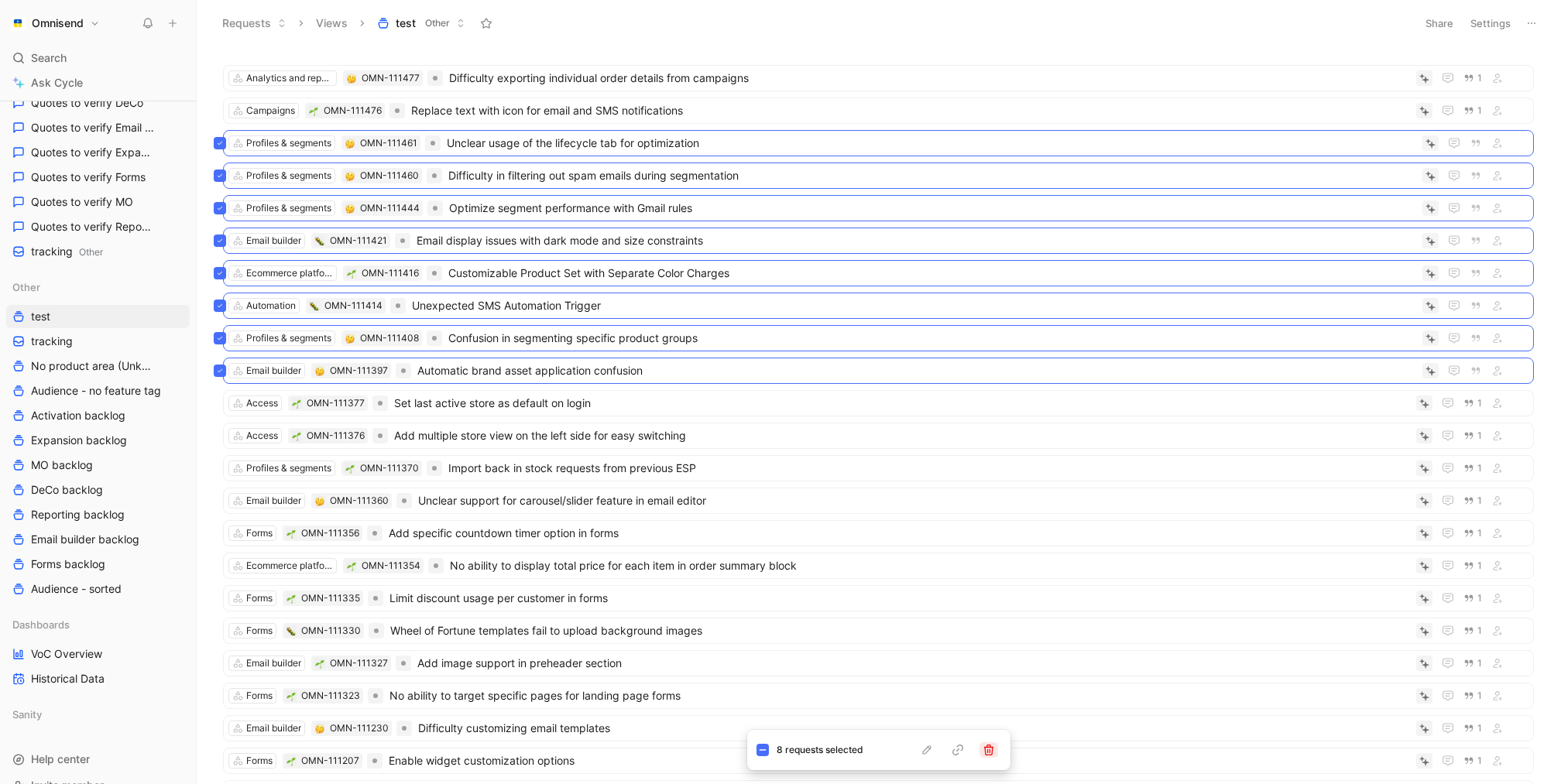
click at [988, 752] on icon "button" at bounding box center [989, 749] width 10 height 11
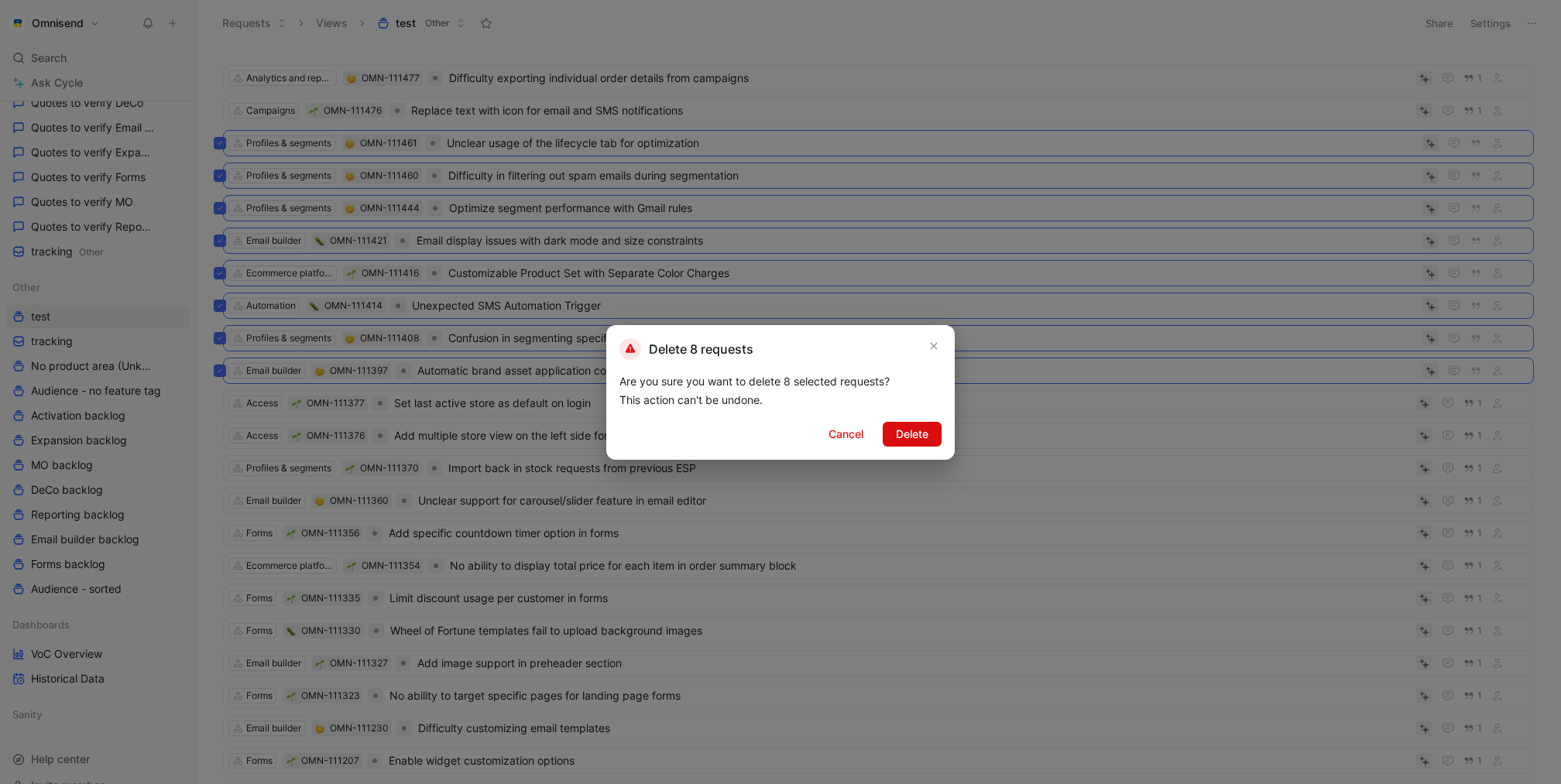
click at [915, 427] on span "Delete" at bounding box center [912, 434] width 33 height 19
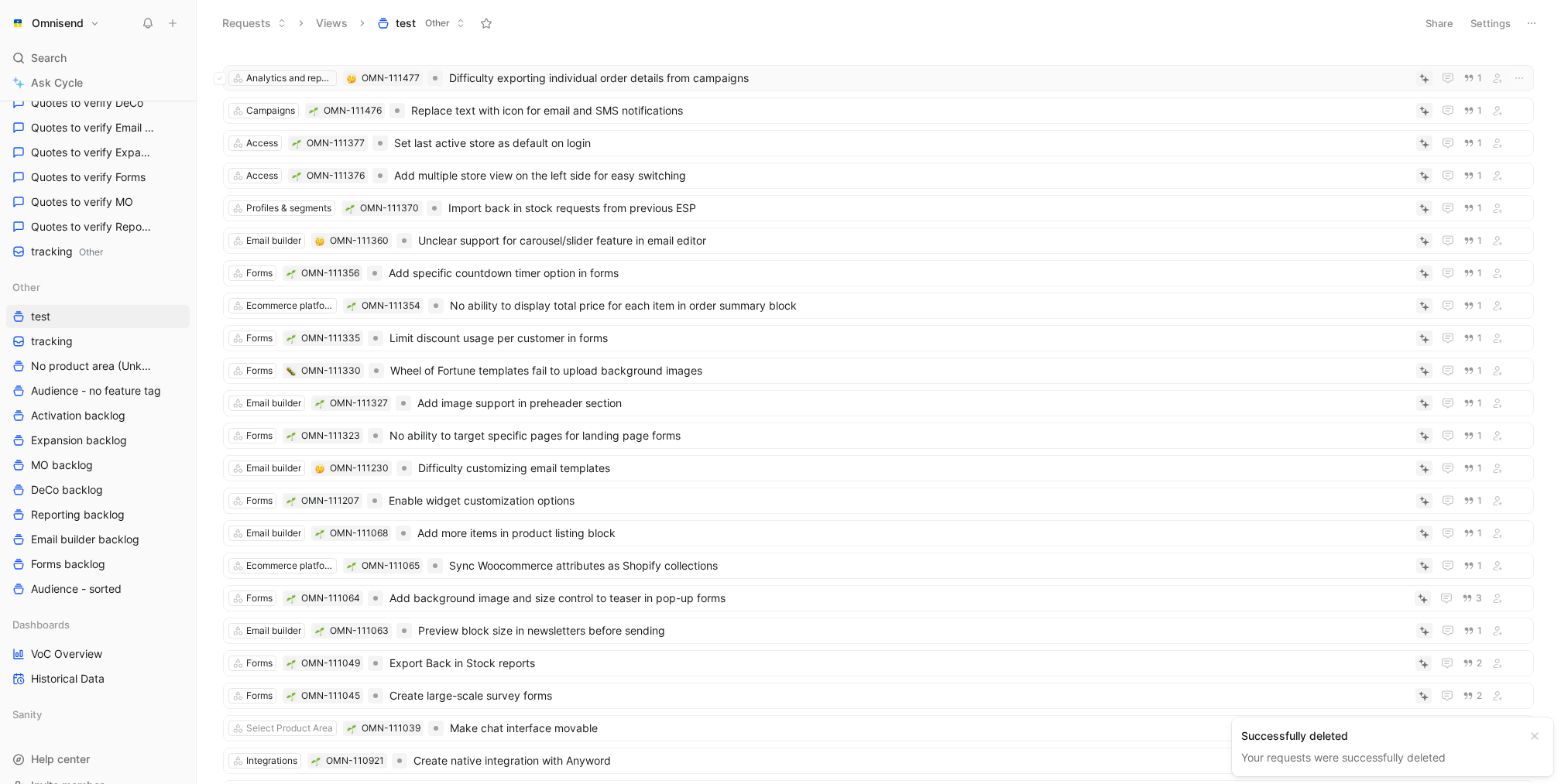
click at [657, 73] on span "Difficulty exporting individual order details from campaigns" at bounding box center [929, 78] width 961 height 19
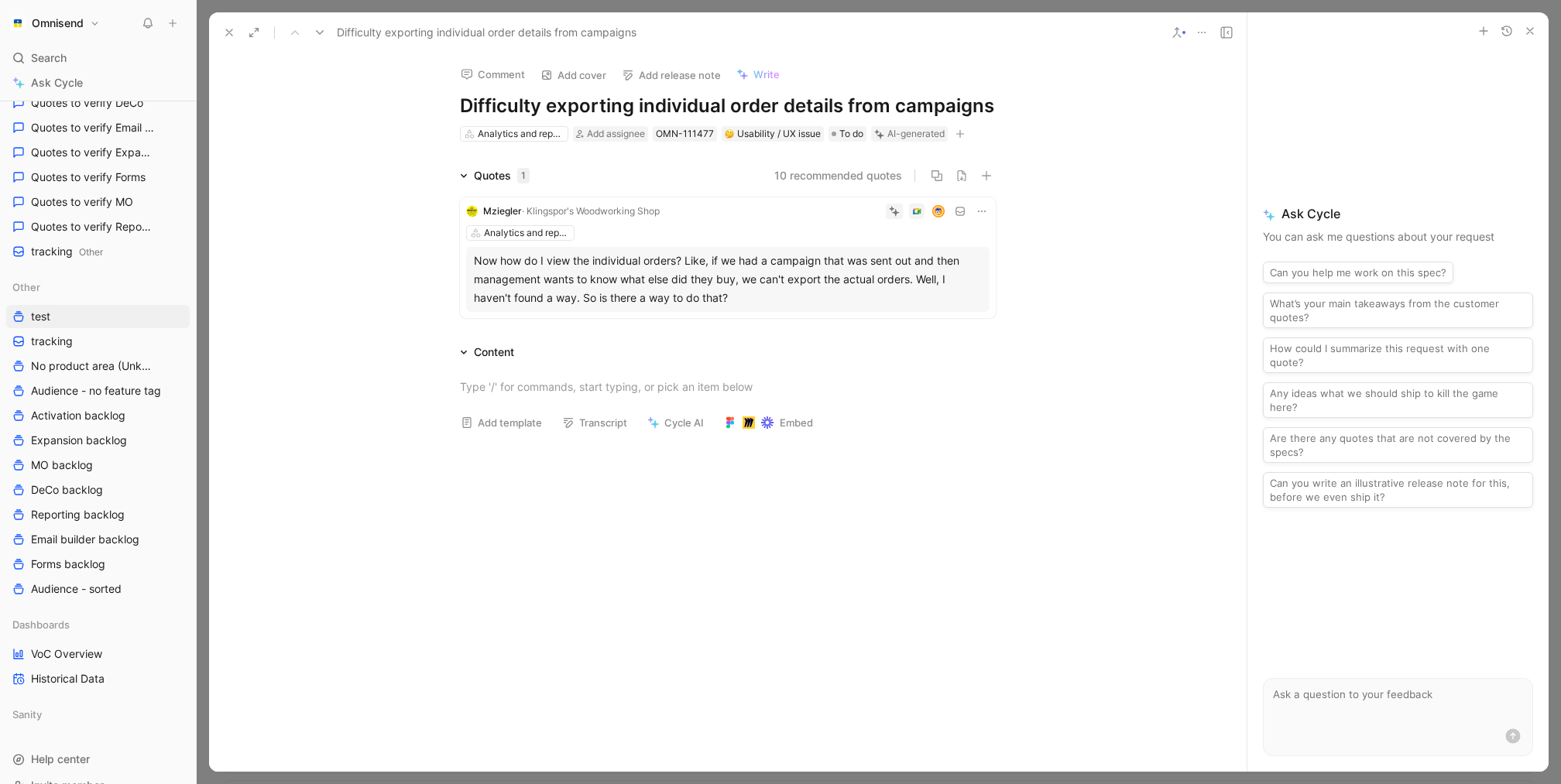
click at [232, 37] on icon at bounding box center [229, 33] width 13 height 13
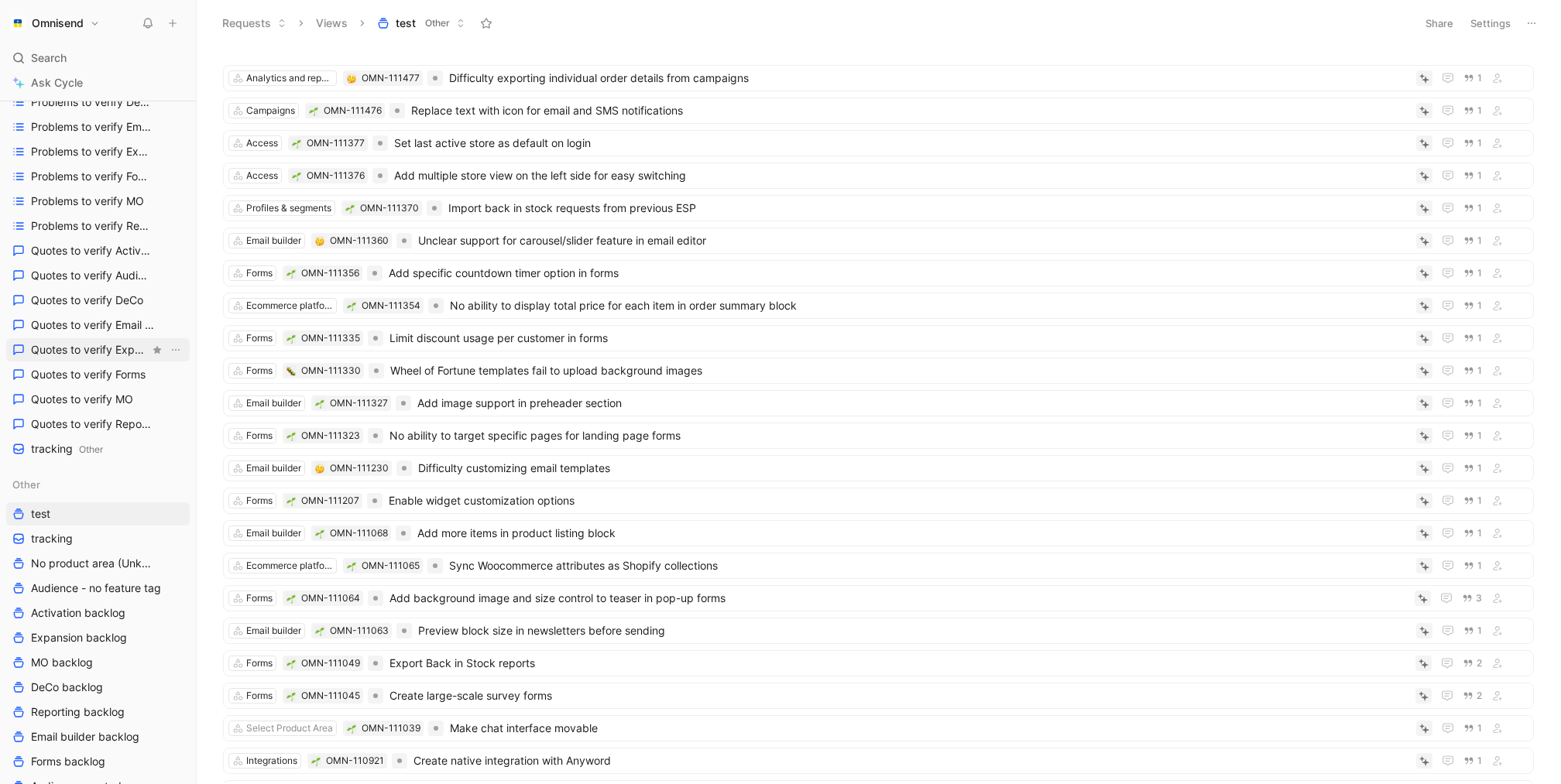
scroll to position [178, 0]
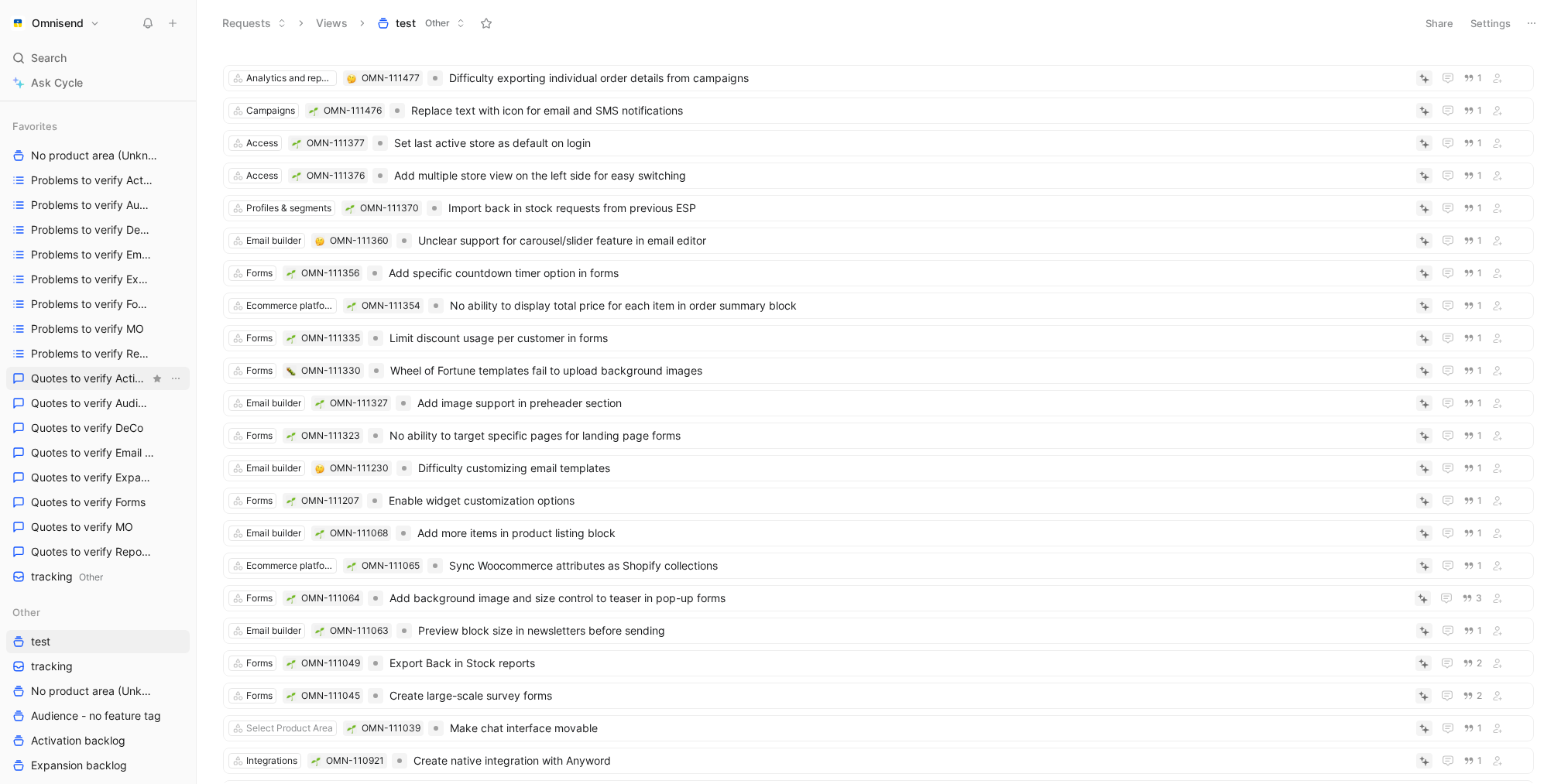
click at [91, 383] on span "Quotes to verify Activation" at bounding box center [90, 379] width 118 height 16
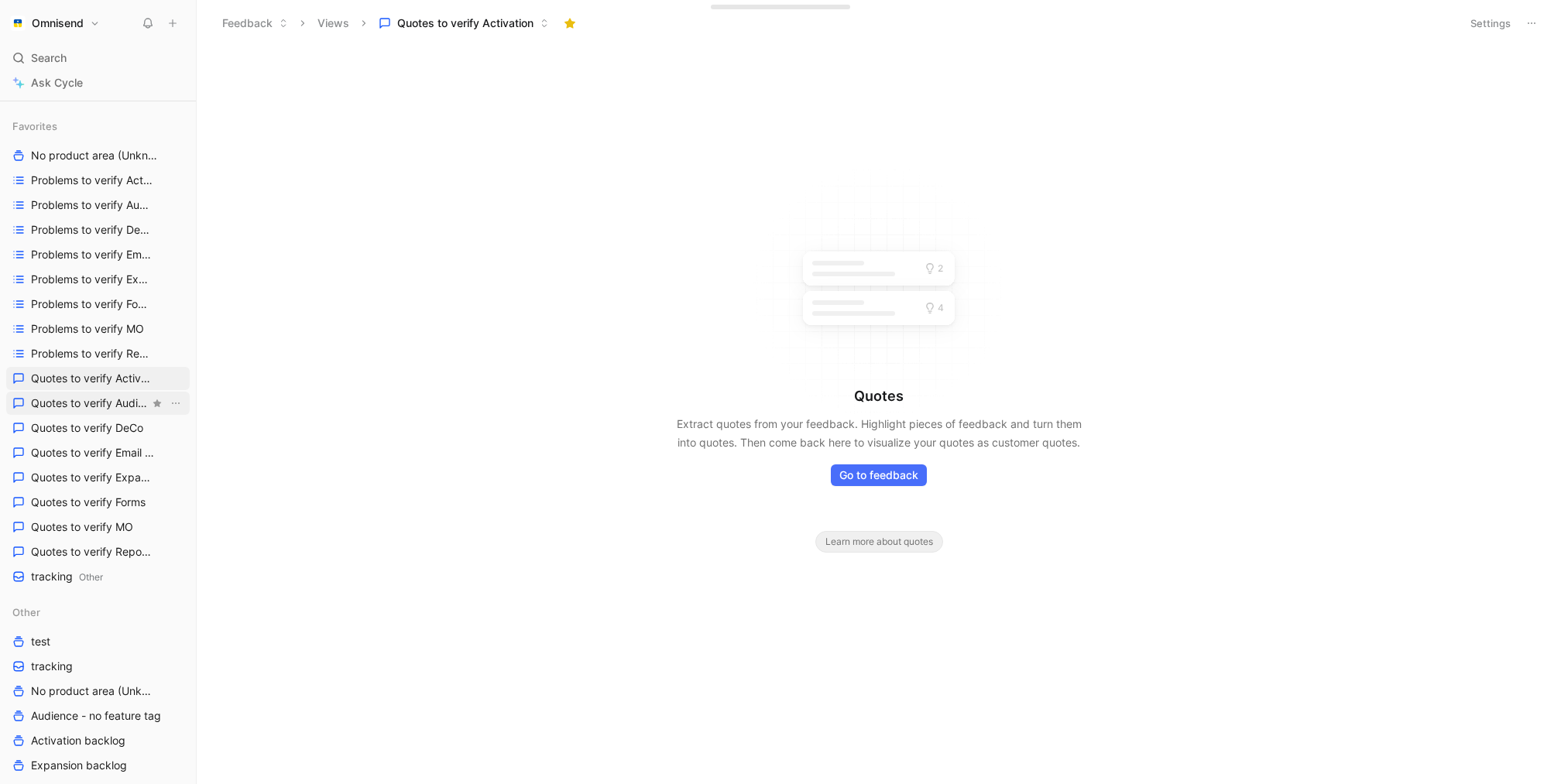
click at [97, 411] on link "Quotes to verify Audience" at bounding box center [98, 403] width 184 height 24
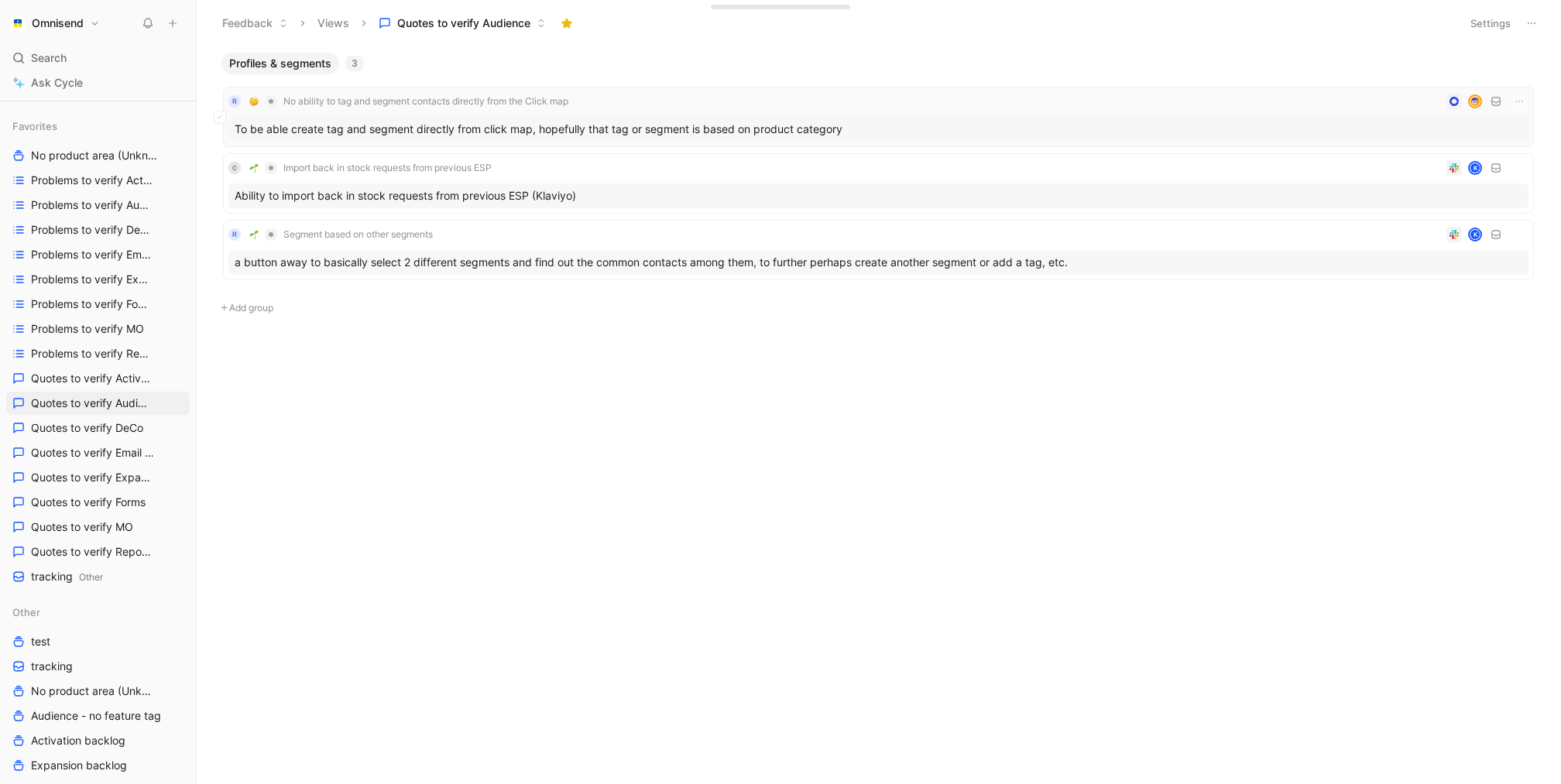
click at [622, 138] on div "To be able create tag and segment directly from click map, hopefully that tag o…" at bounding box center [879, 129] width 1301 height 25
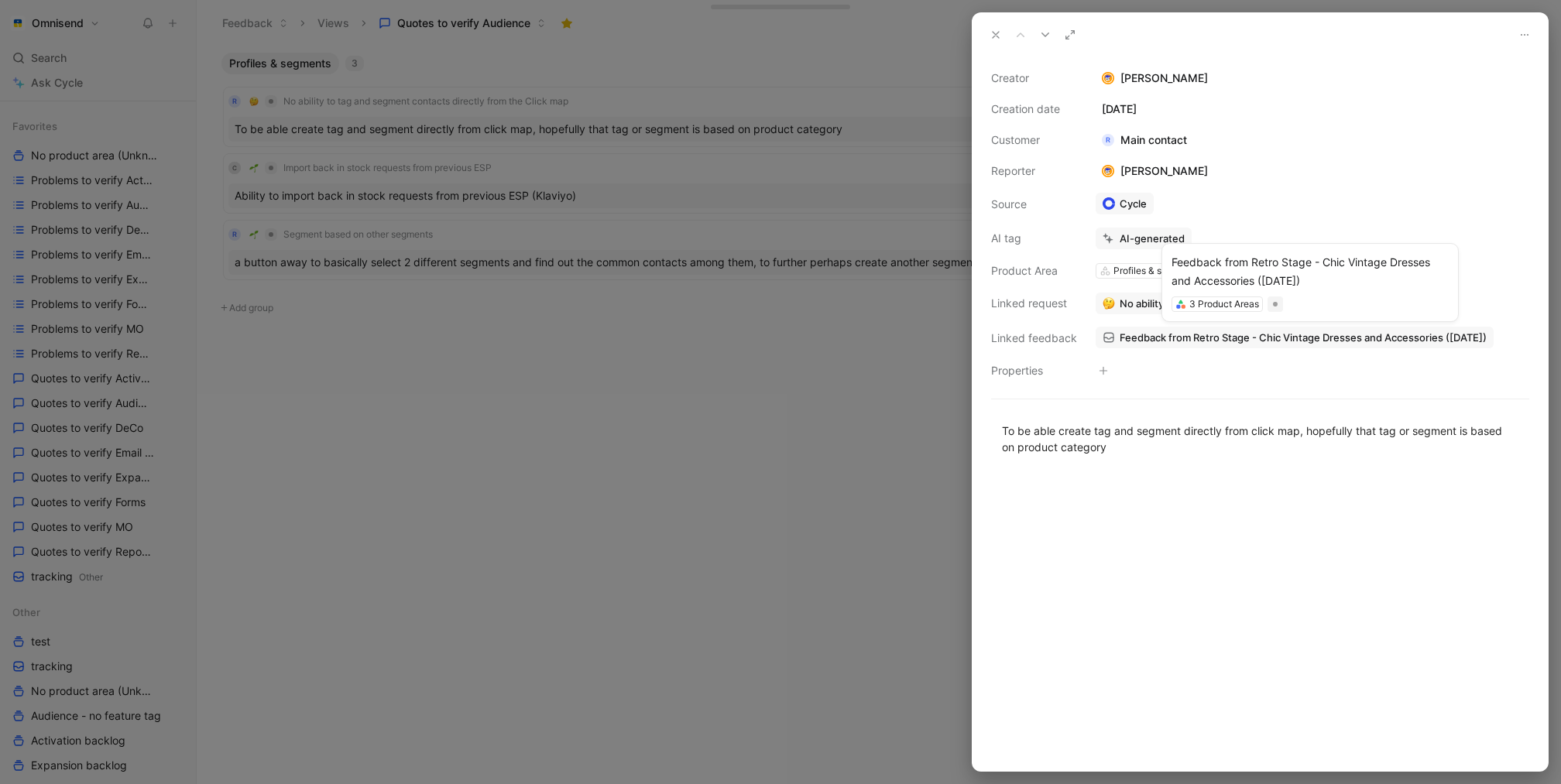
click at [1249, 336] on span "Feedback from Retro Stage - Chic Vintage Dresses and Accessories ([DATE])" at bounding box center [1303, 337] width 367 height 14
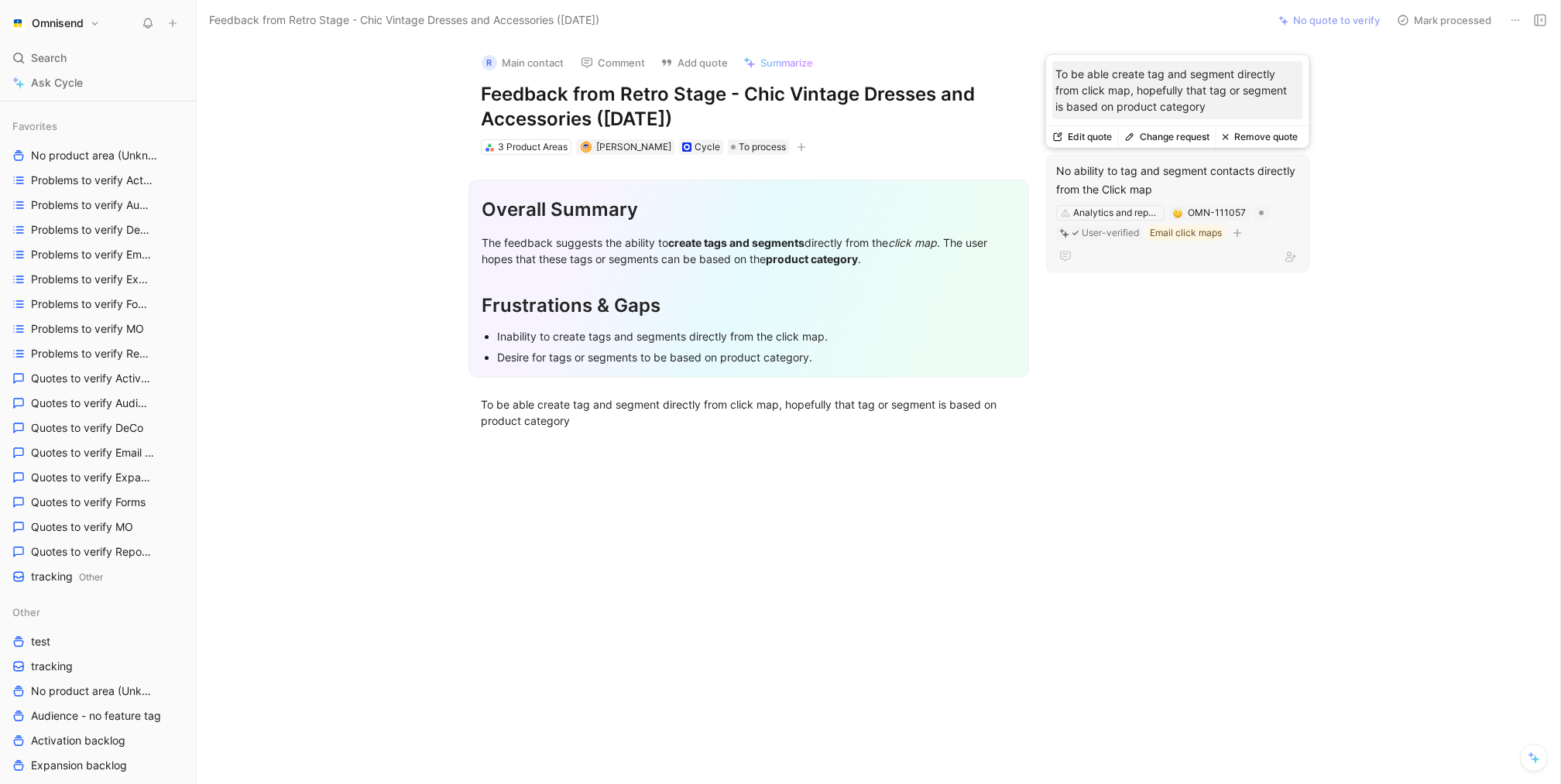
click at [1118, 171] on div "No ability to tag and segment contacts directly from the Click map" at bounding box center [1178, 180] width 243 height 37
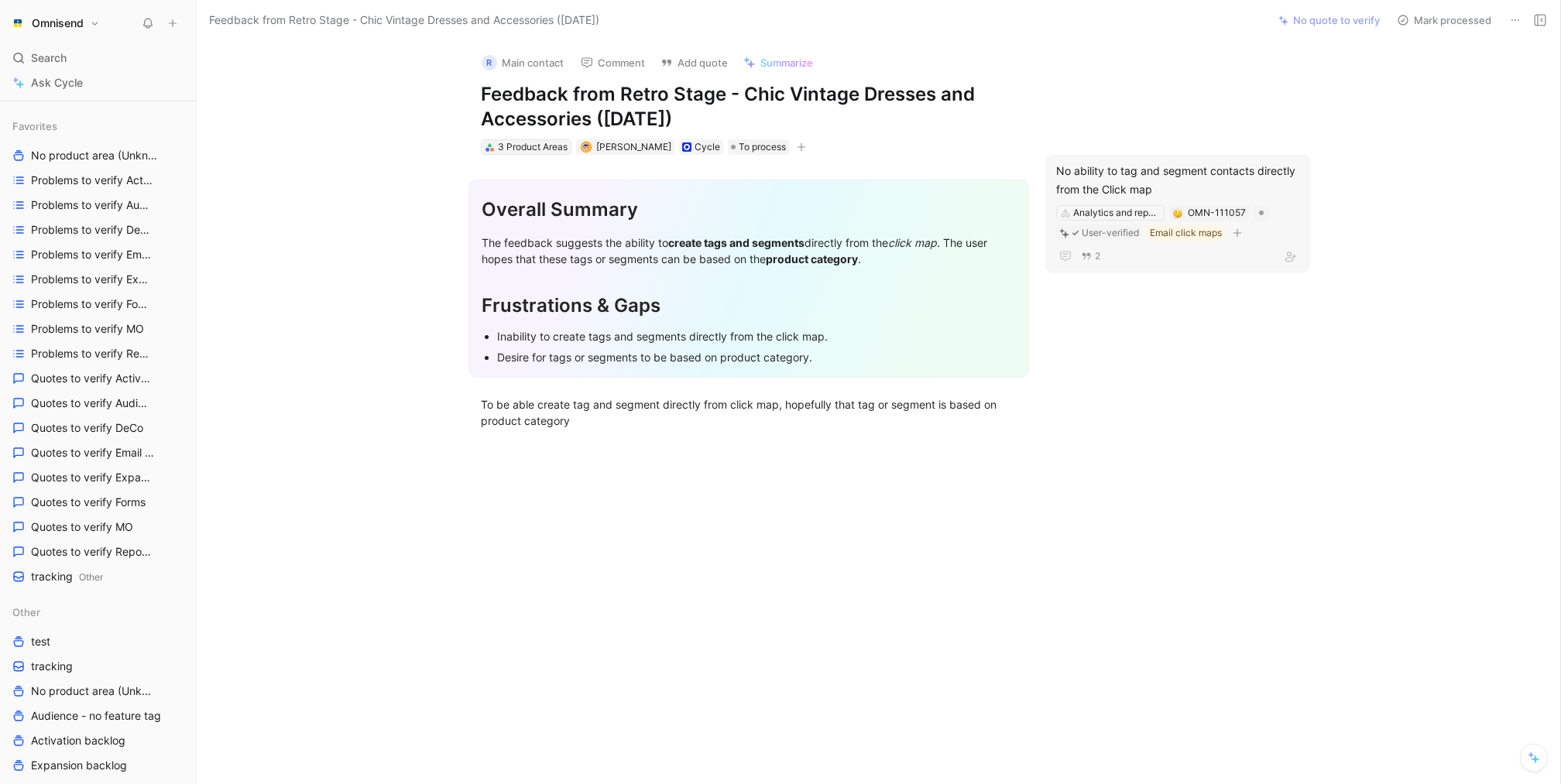
click at [506, 145] on div "3 Product Areas" at bounding box center [533, 147] width 70 height 16
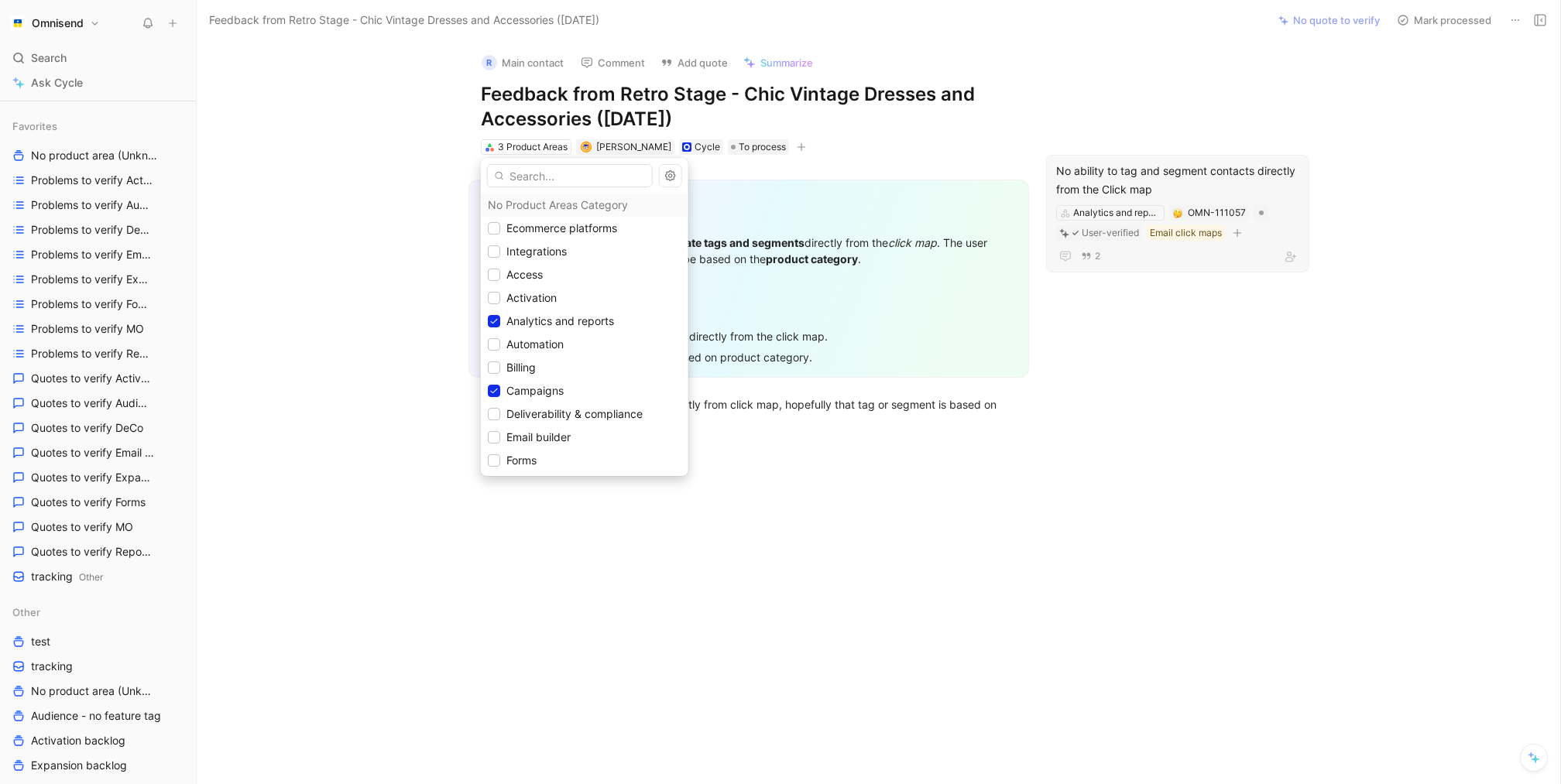
click at [574, 179] on input "text" at bounding box center [570, 176] width 166 height 24
click at [540, 418] on span "Profiles & segments" at bounding box center [556, 411] width 100 height 13
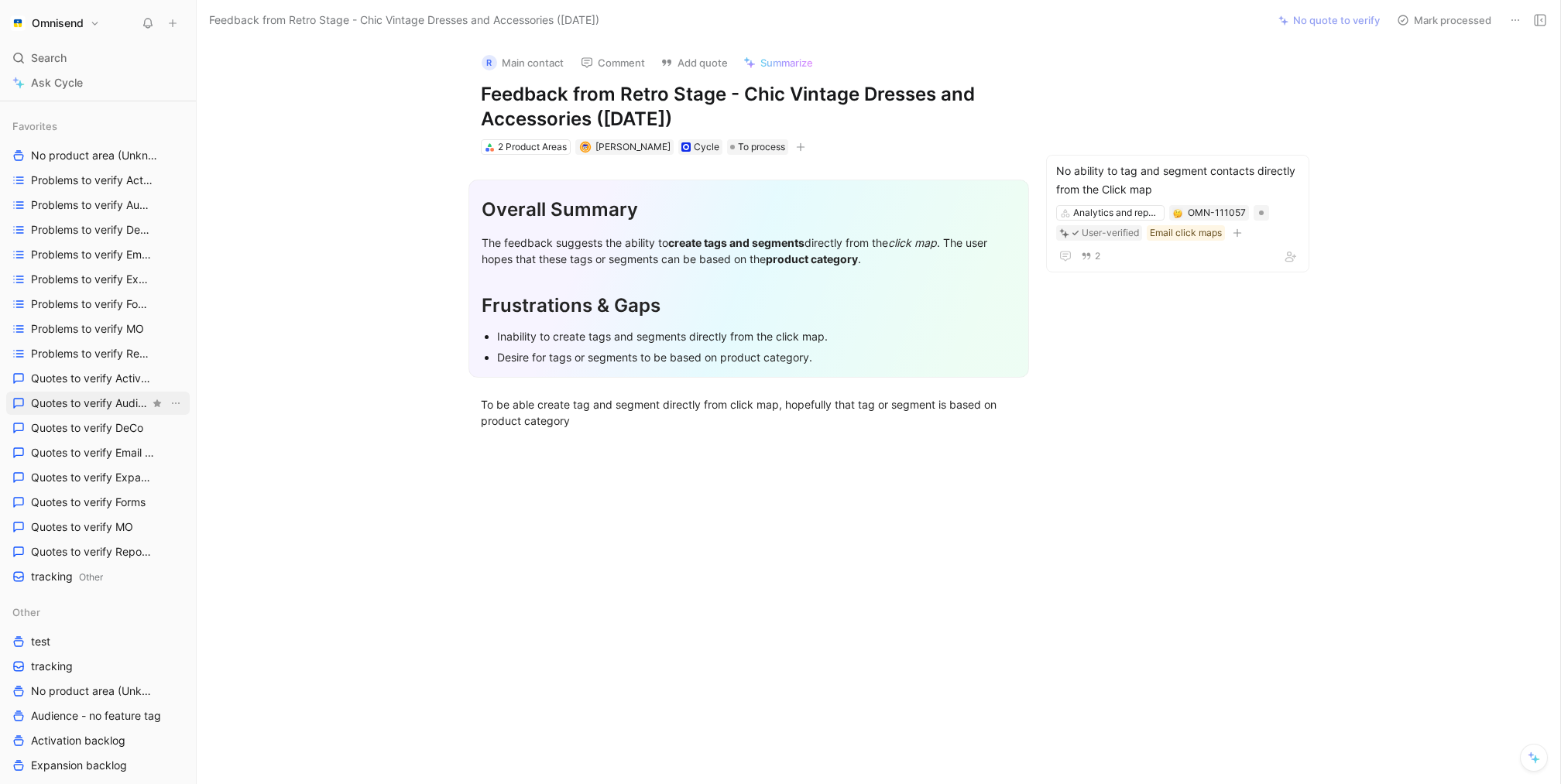
click at [96, 400] on span "Quotes to verify Audience" at bounding box center [90, 403] width 118 height 16
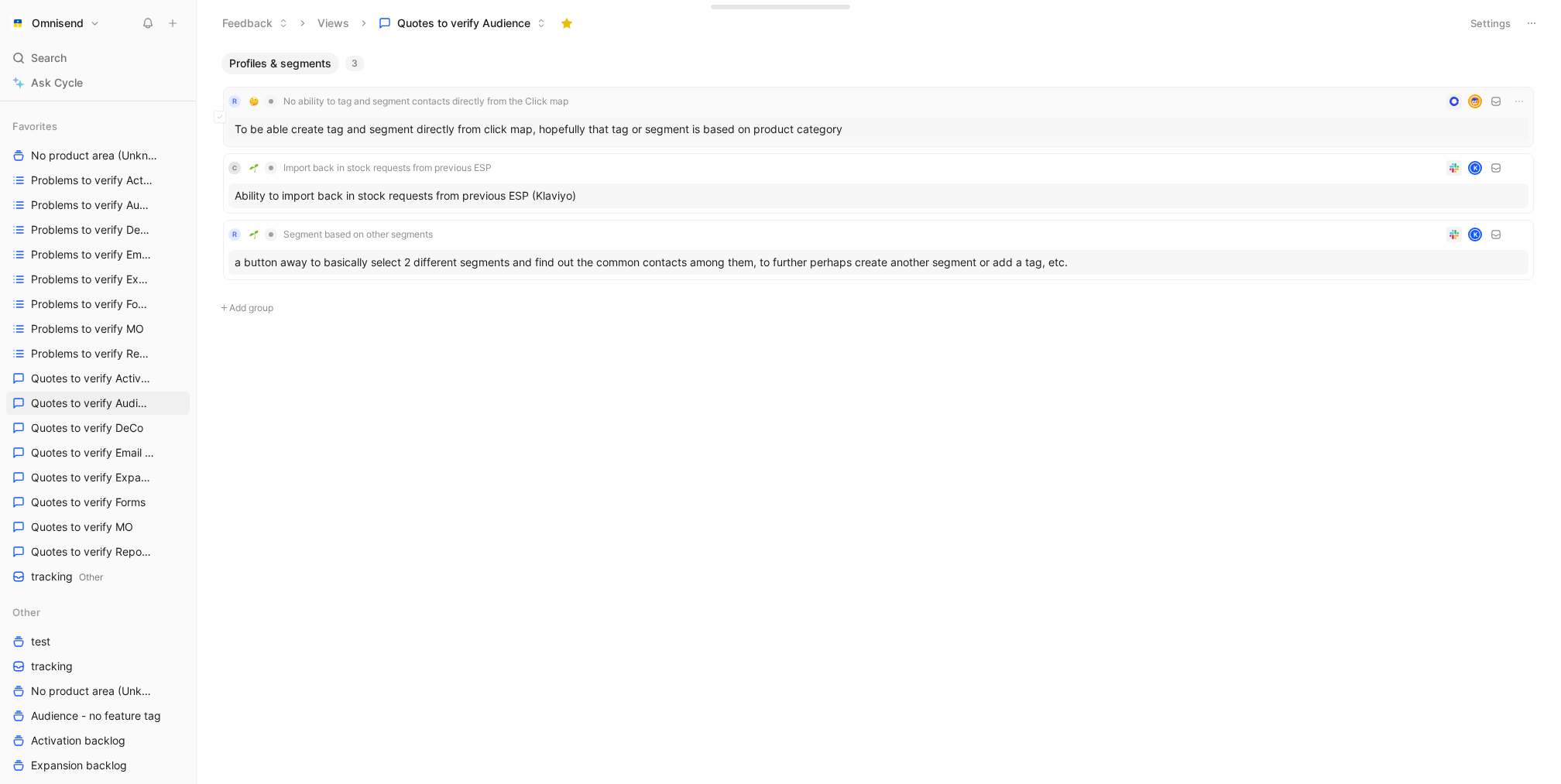
click at [498, 124] on div "To be able create tag and segment directly from click map, hopefully that tag o…" at bounding box center [879, 129] width 1301 height 25
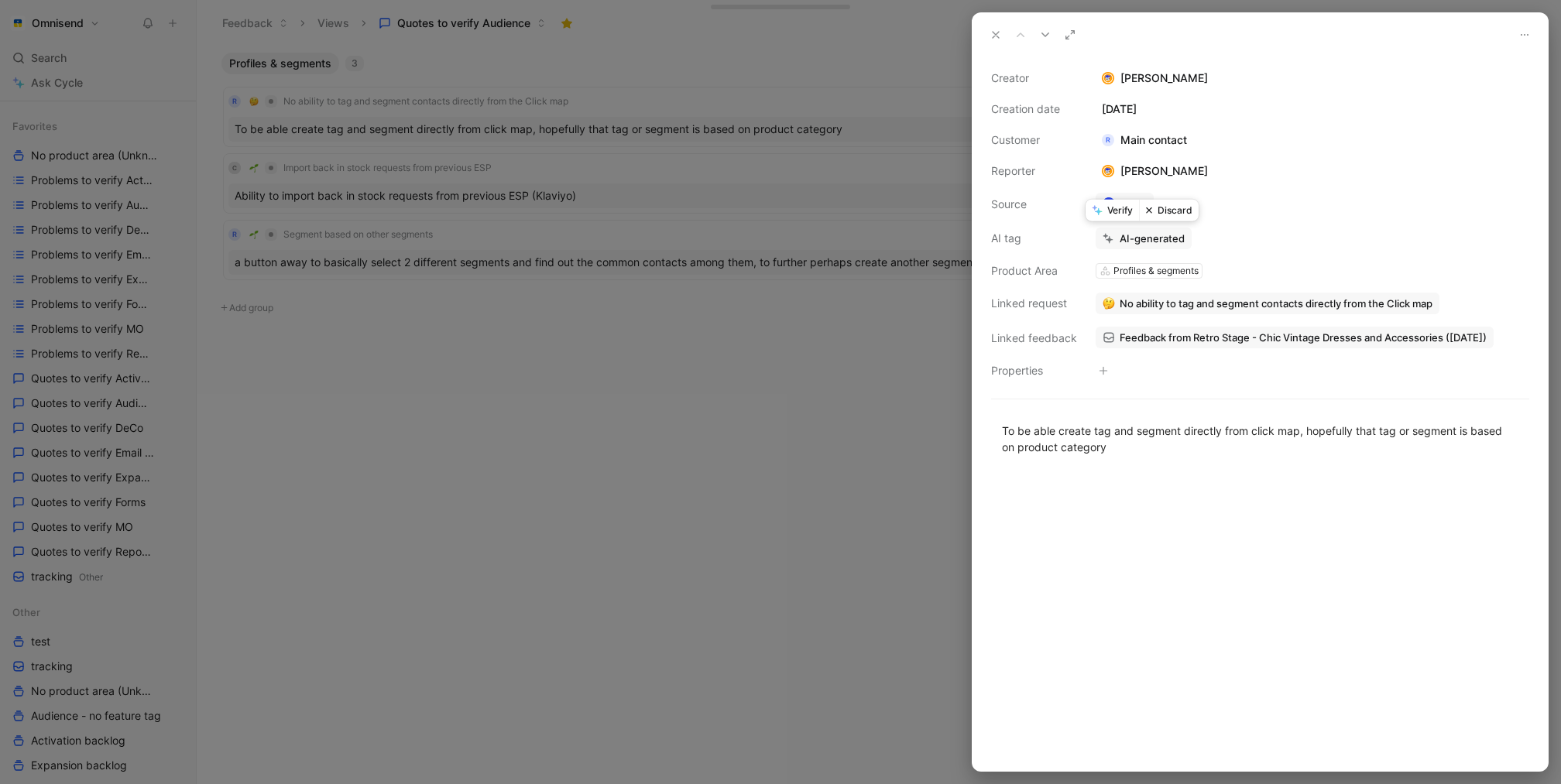
click at [1107, 204] on button "Verify" at bounding box center [1112, 211] width 53 height 22
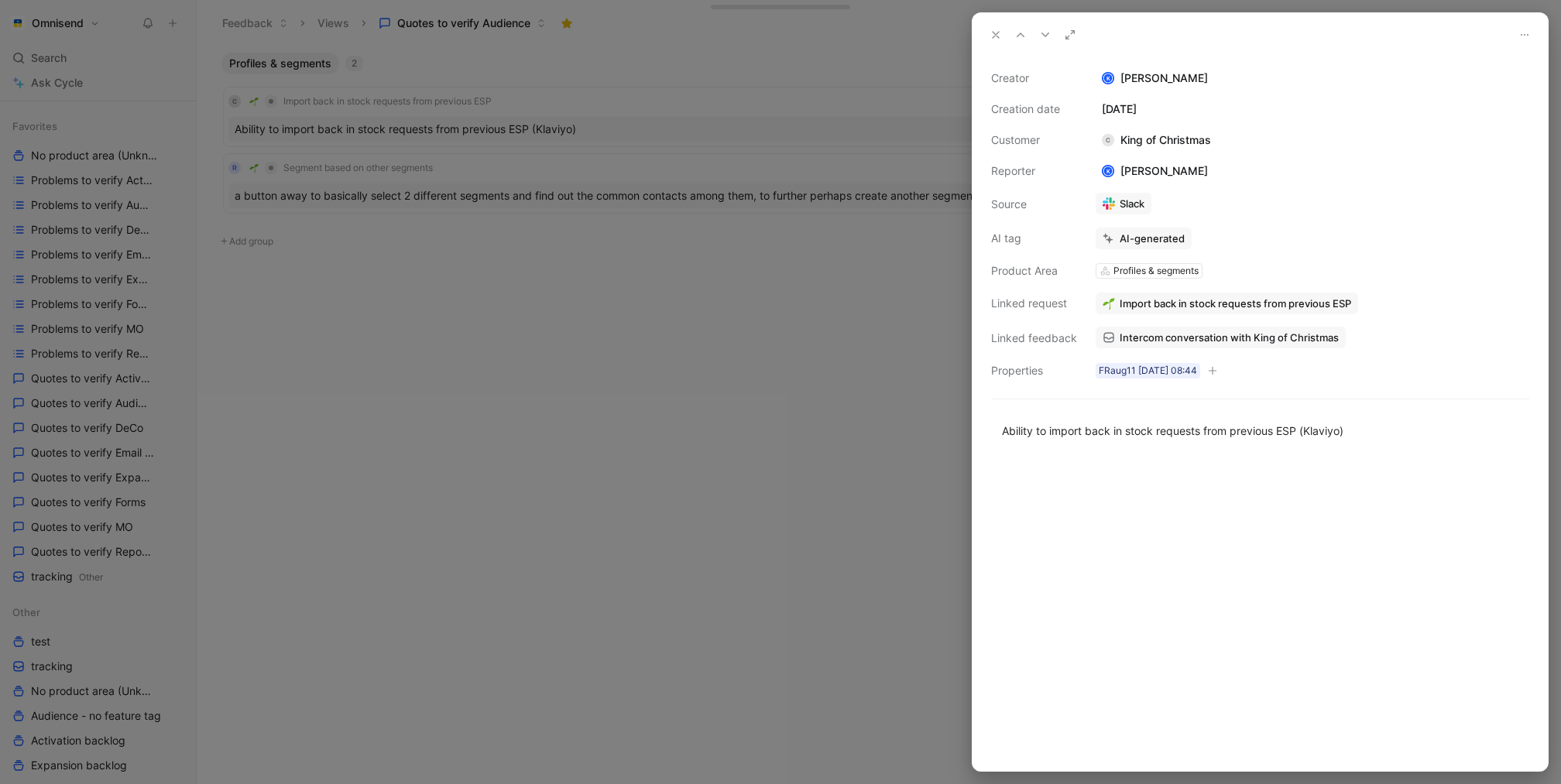
click at [622, 406] on div at bounding box center [780, 392] width 1561 height 784
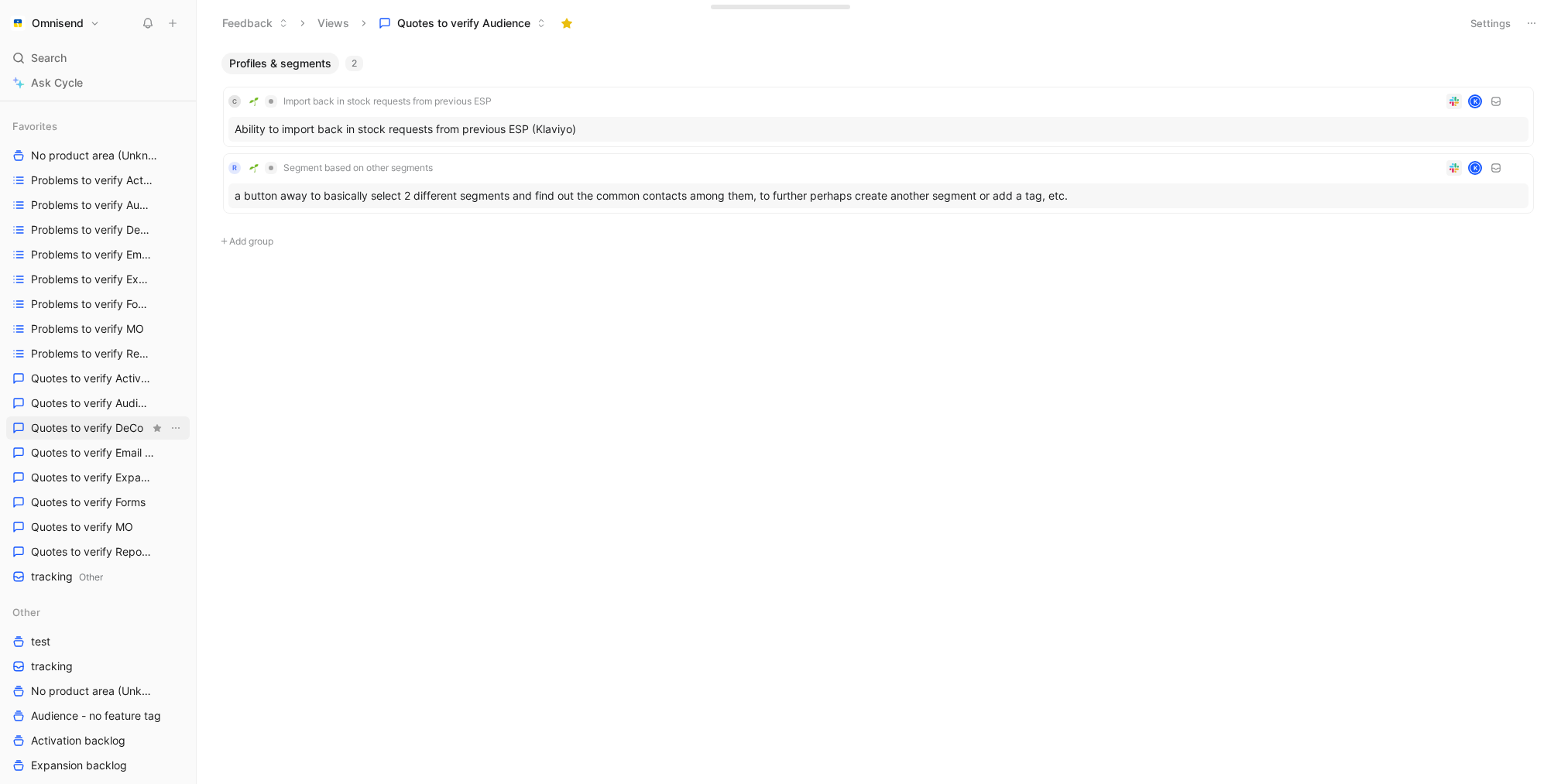
click at [103, 426] on span "Quotes to verify DeCo" at bounding box center [87, 428] width 112 height 16
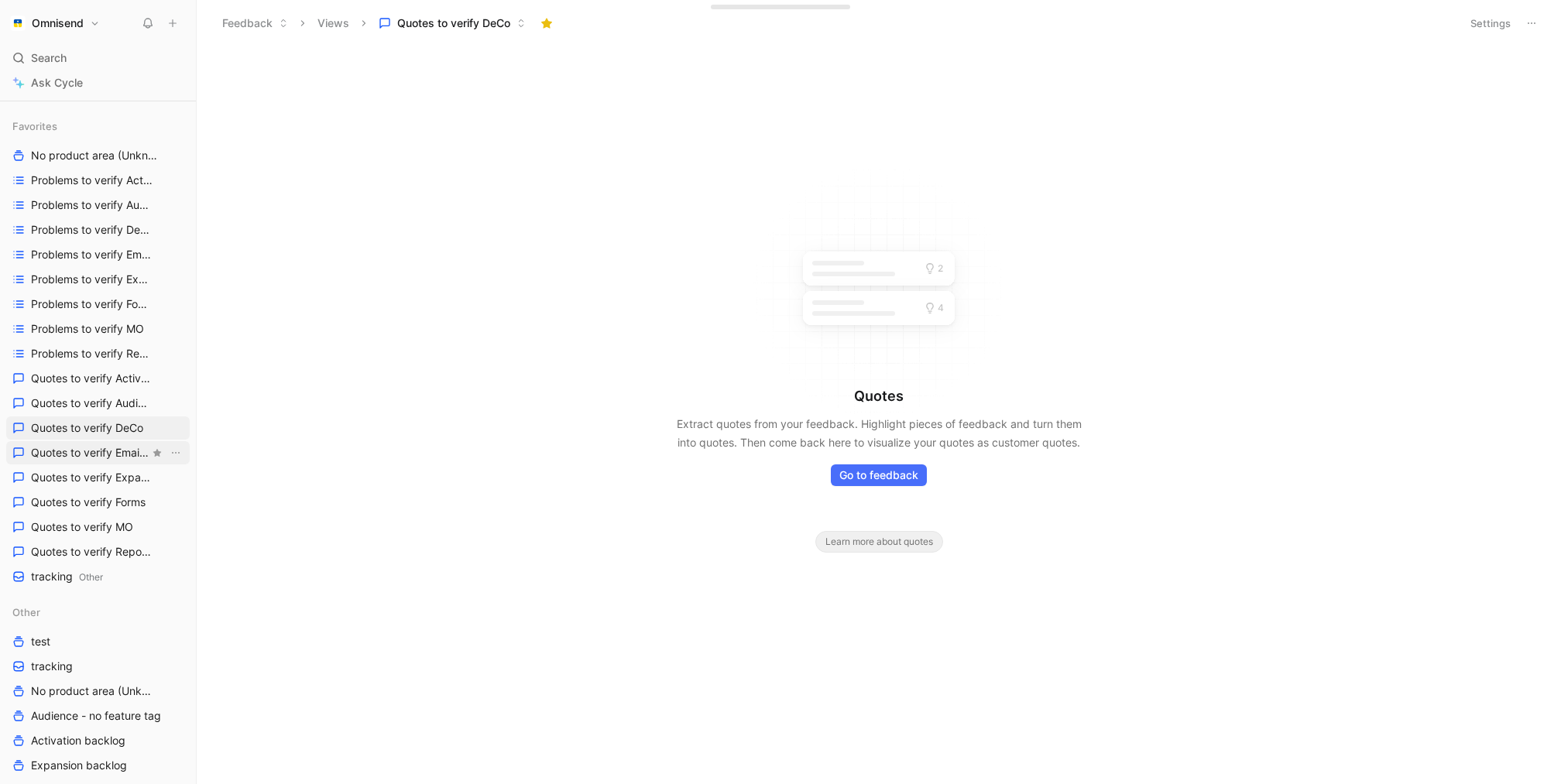
click at [103, 449] on span "Quotes to verify Email builder" at bounding box center [90, 453] width 118 height 16
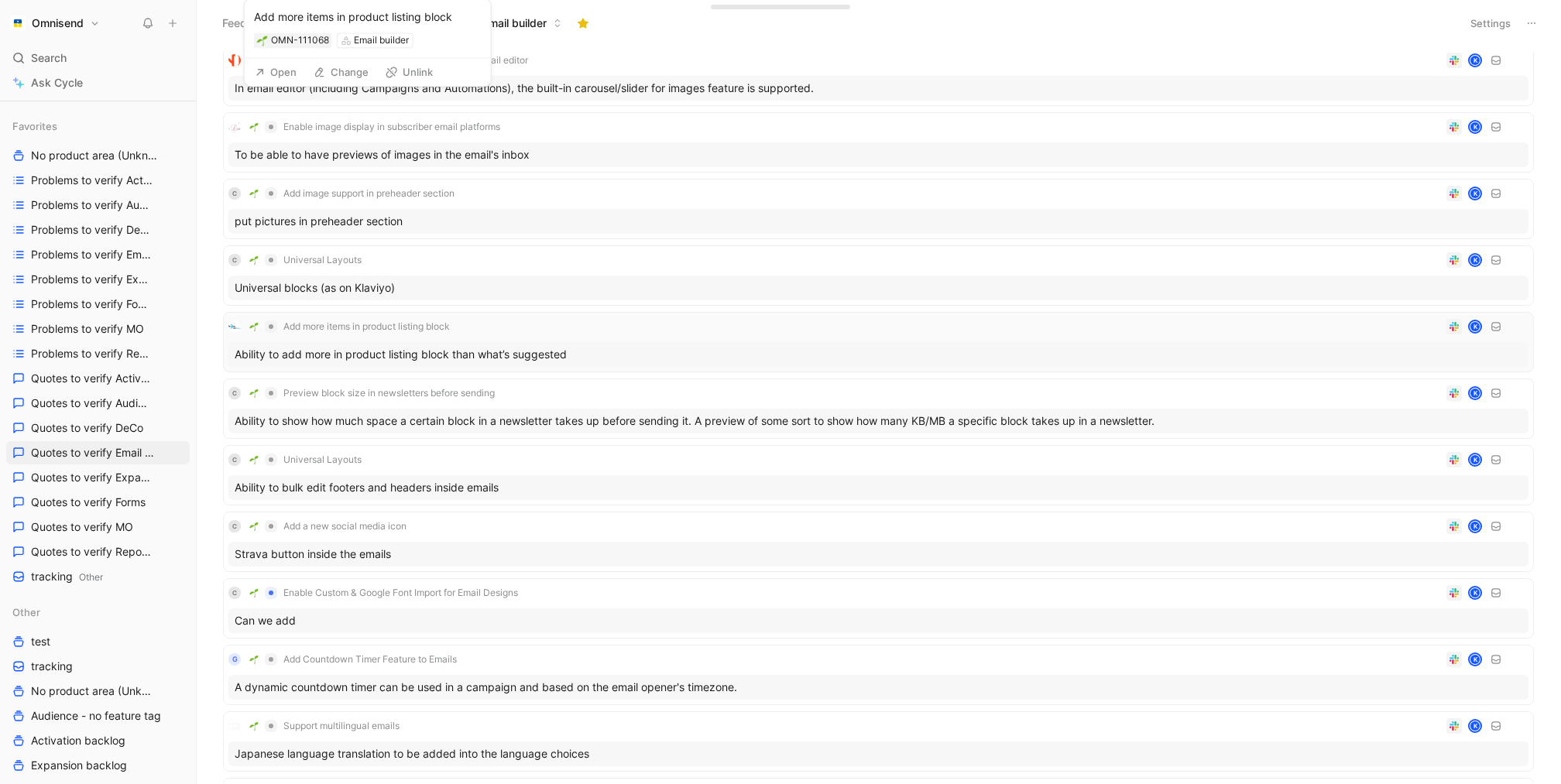
scroll to position [522, 0]
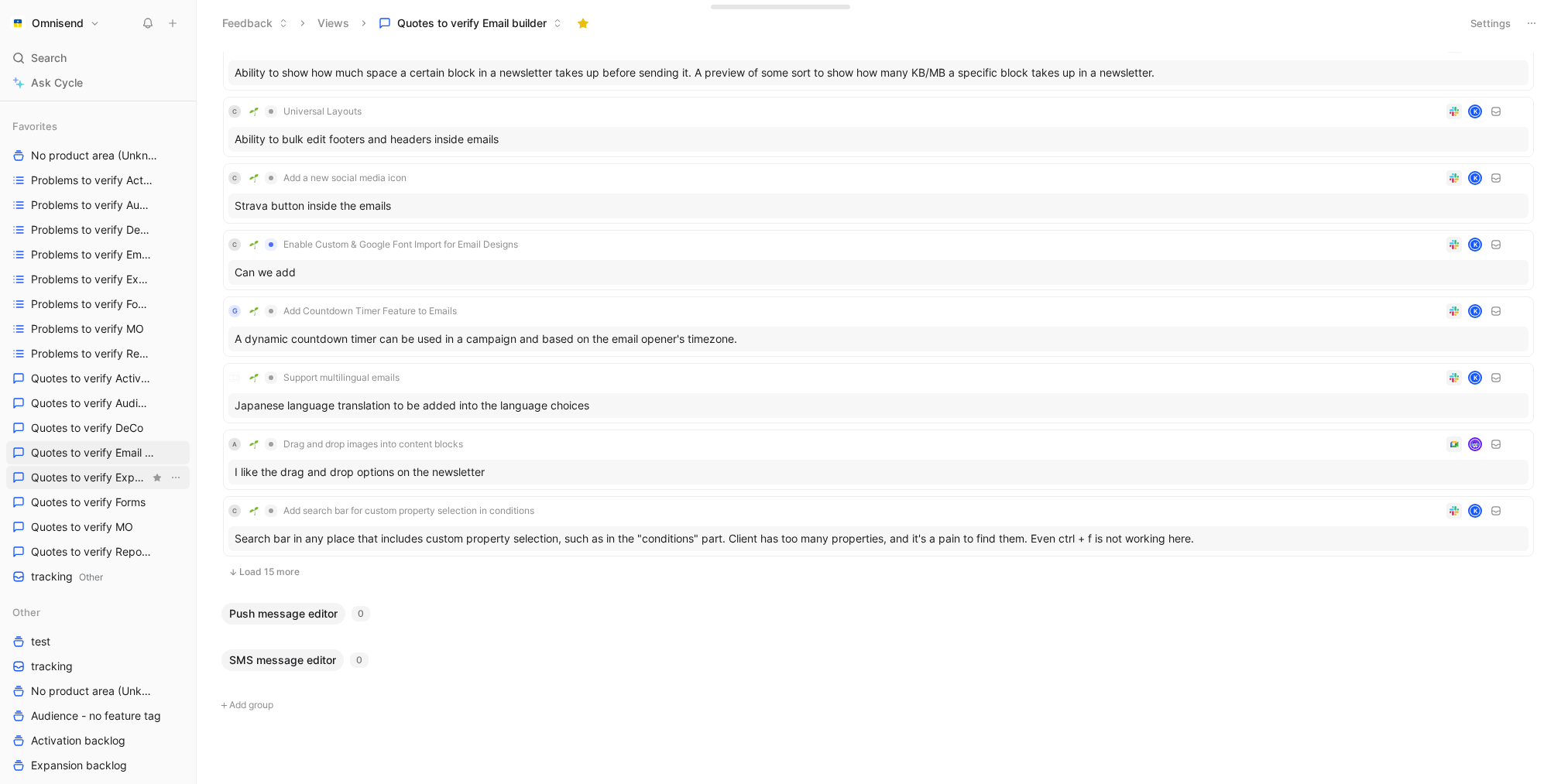
click at [93, 479] on span "Quotes to verify Expansion" at bounding box center [90, 477] width 118 height 16
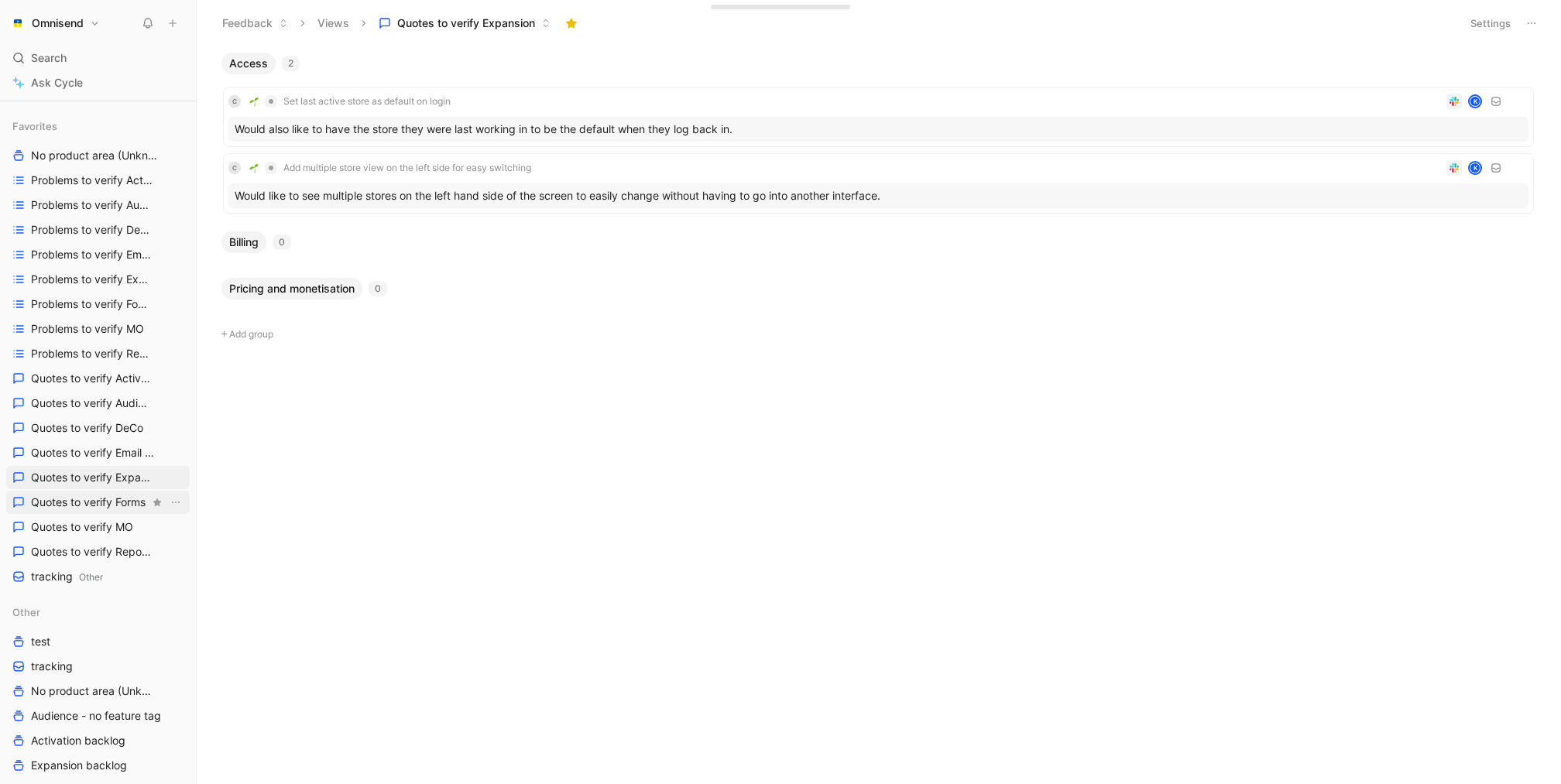
click at [102, 497] on span "Quotes to verify Forms" at bounding box center [88, 503] width 114 height 16
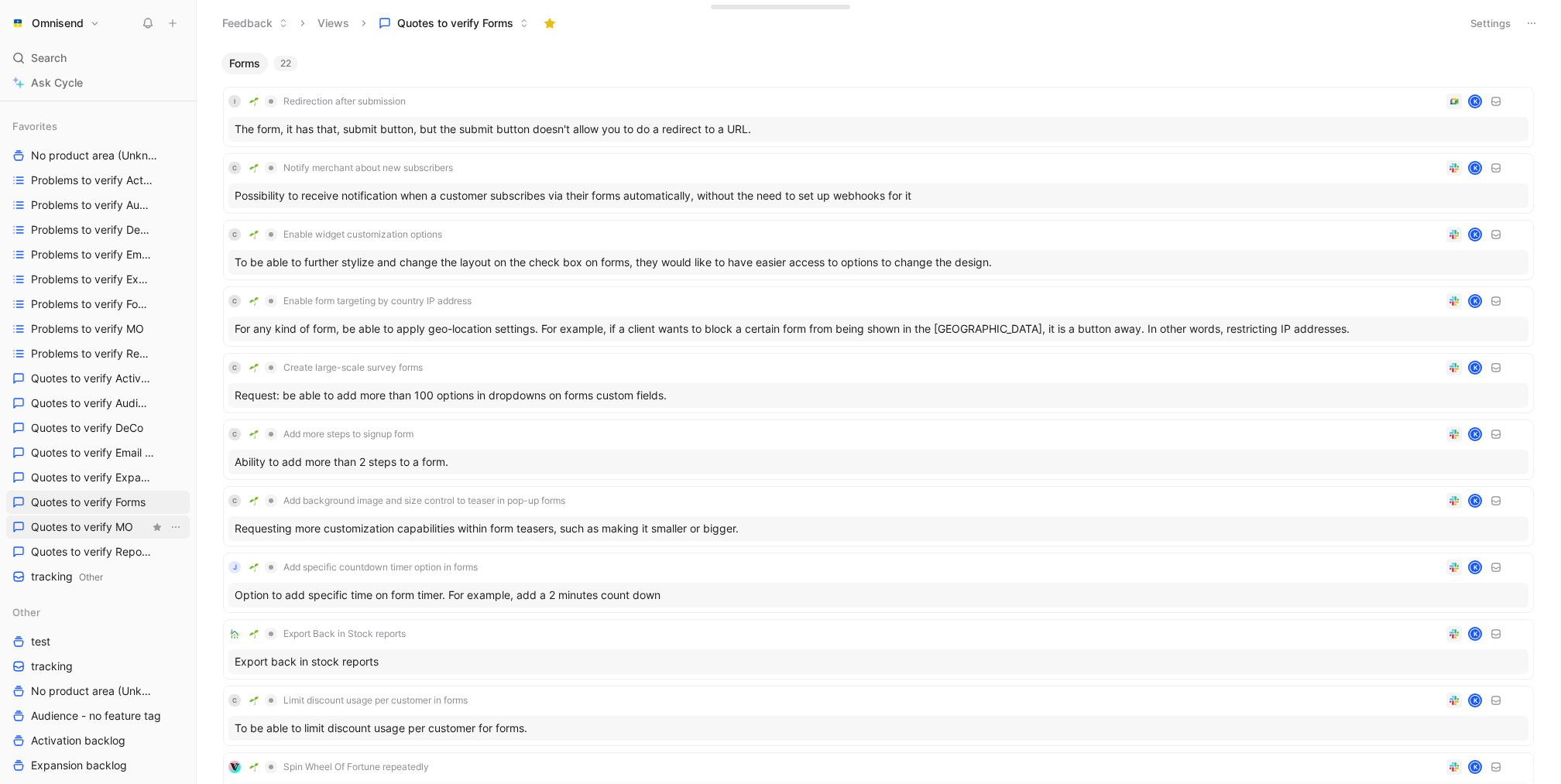
click at [110, 518] on link "Quotes to verify MO" at bounding box center [98, 528] width 184 height 24
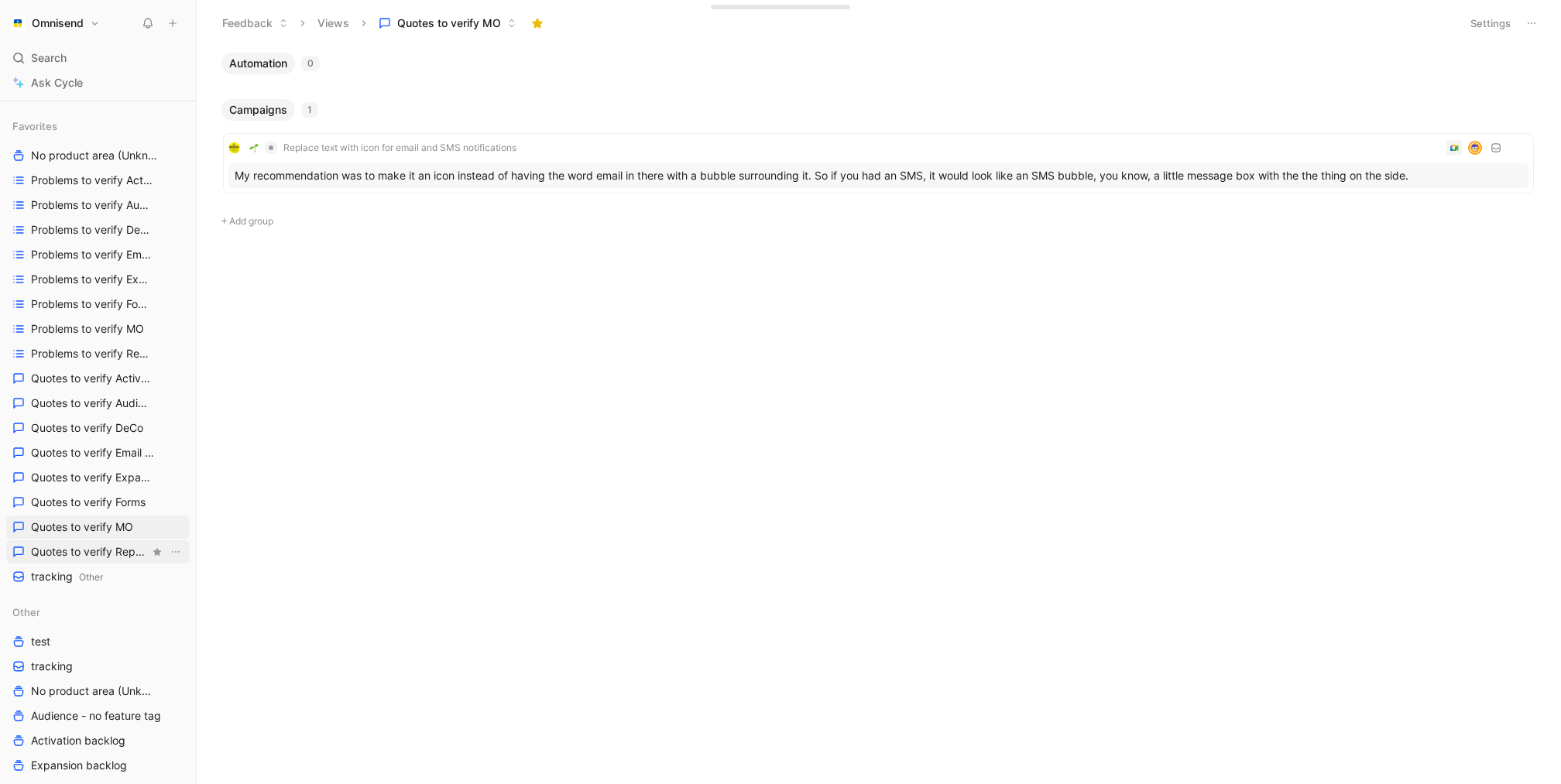
click at [76, 545] on span "Quotes to verify Reporting" at bounding box center [90, 552] width 118 height 16
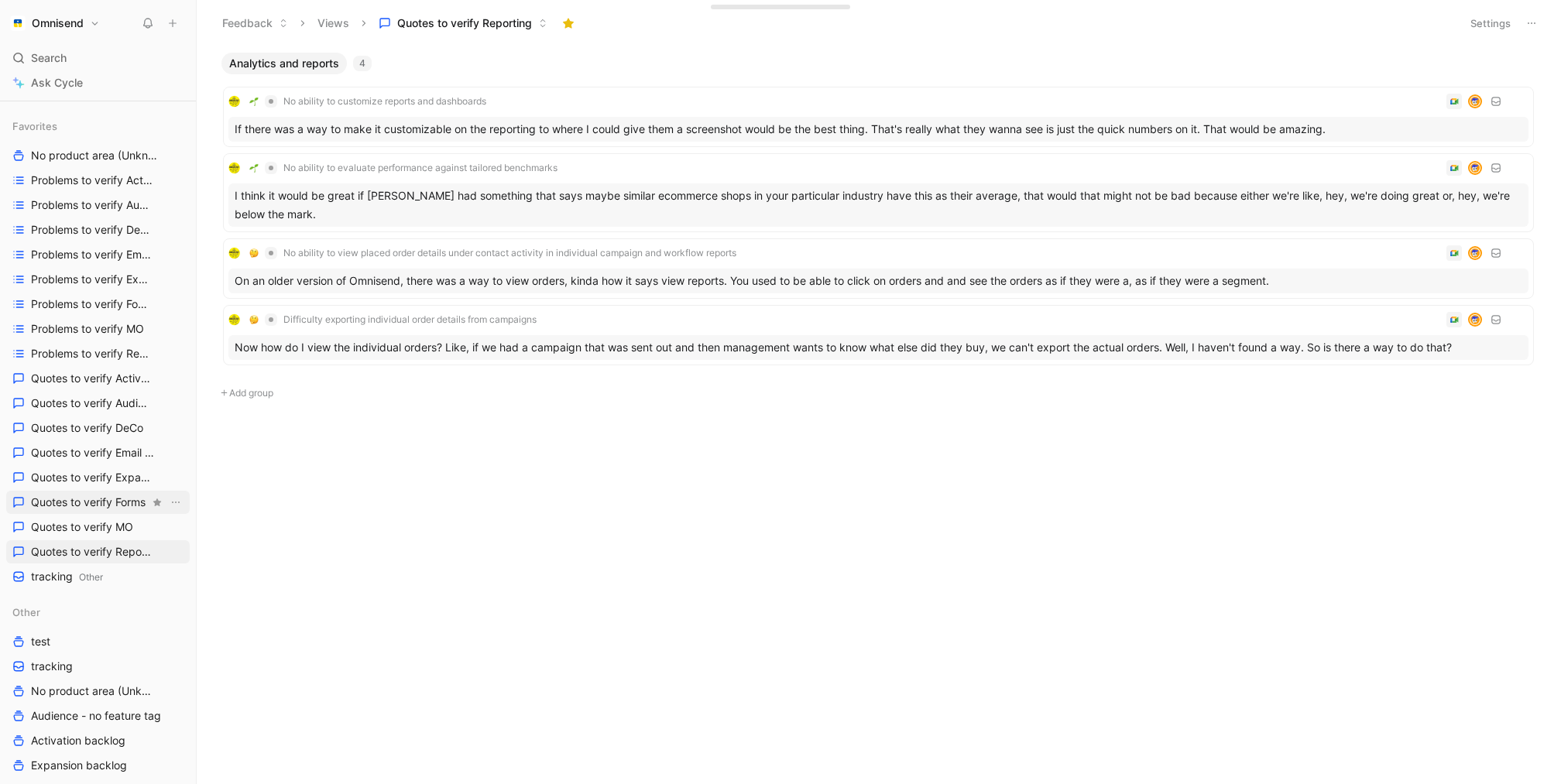
click at [103, 493] on link "Quotes to verify Forms" at bounding box center [98, 503] width 184 height 24
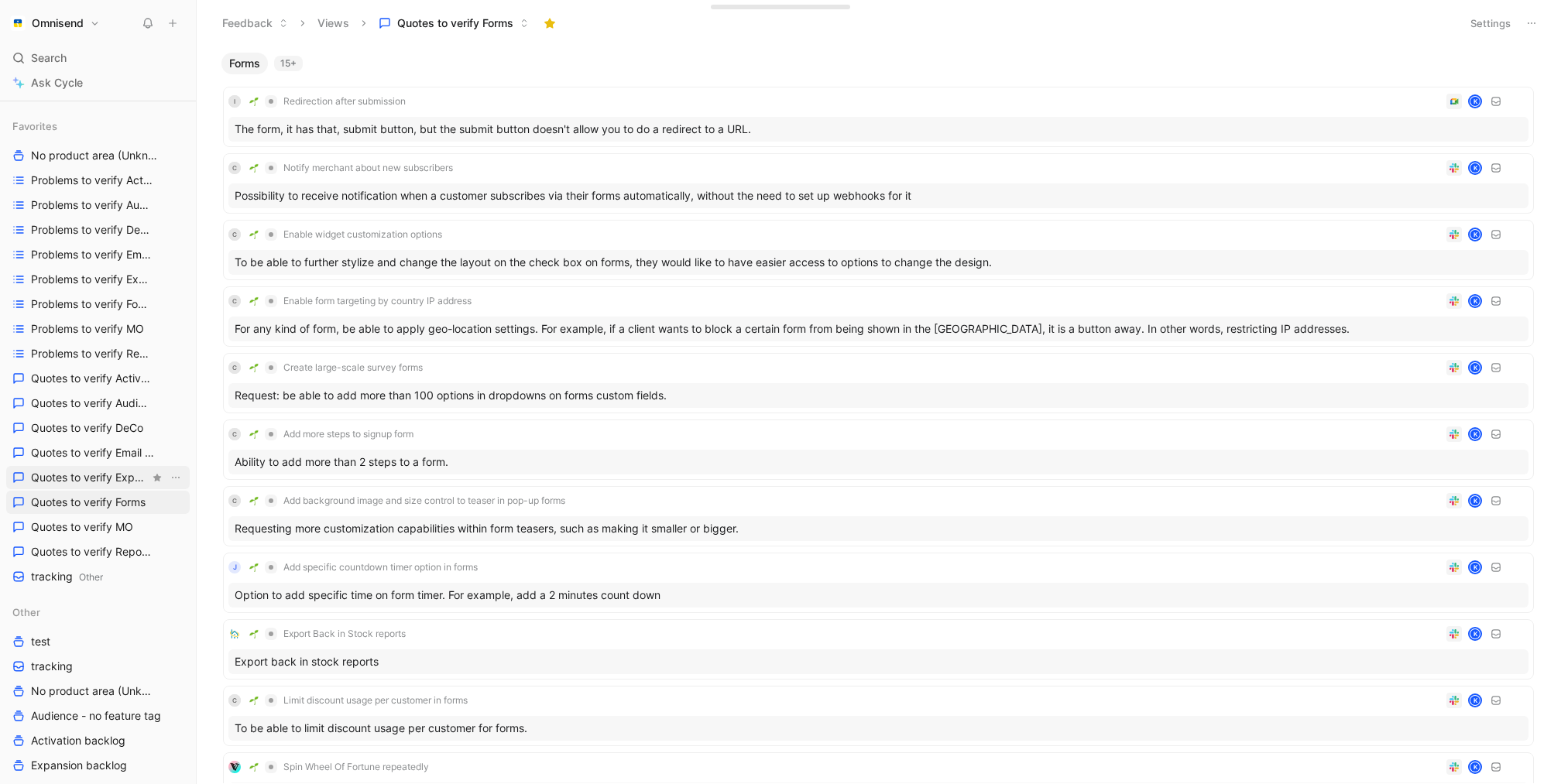
click at [107, 475] on span "Quotes to verify Expansion" at bounding box center [90, 477] width 118 height 16
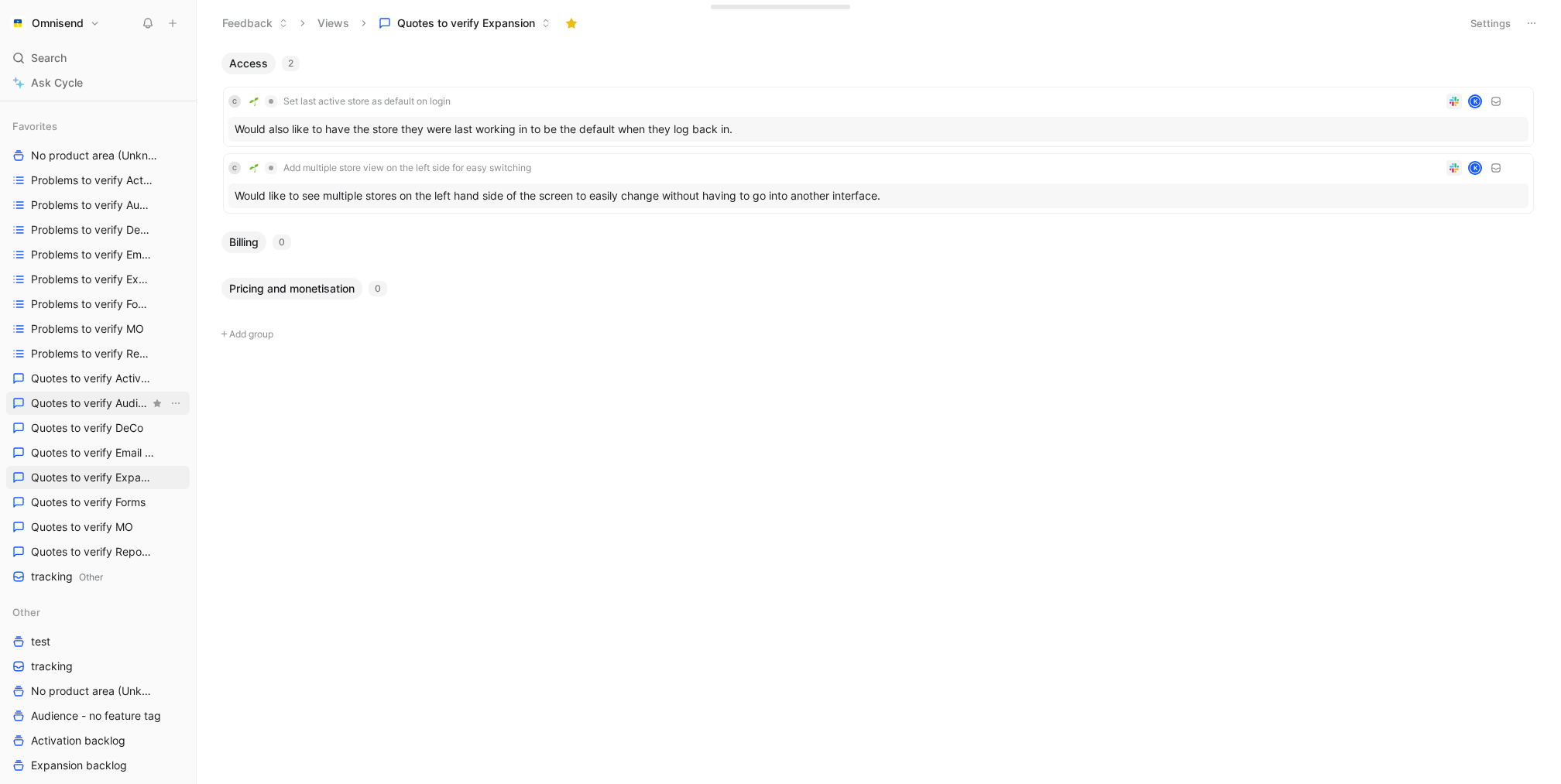
click at [106, 408] on span "Quotes to verify Audience" at bounding box center [90, 403] width 118 height 16
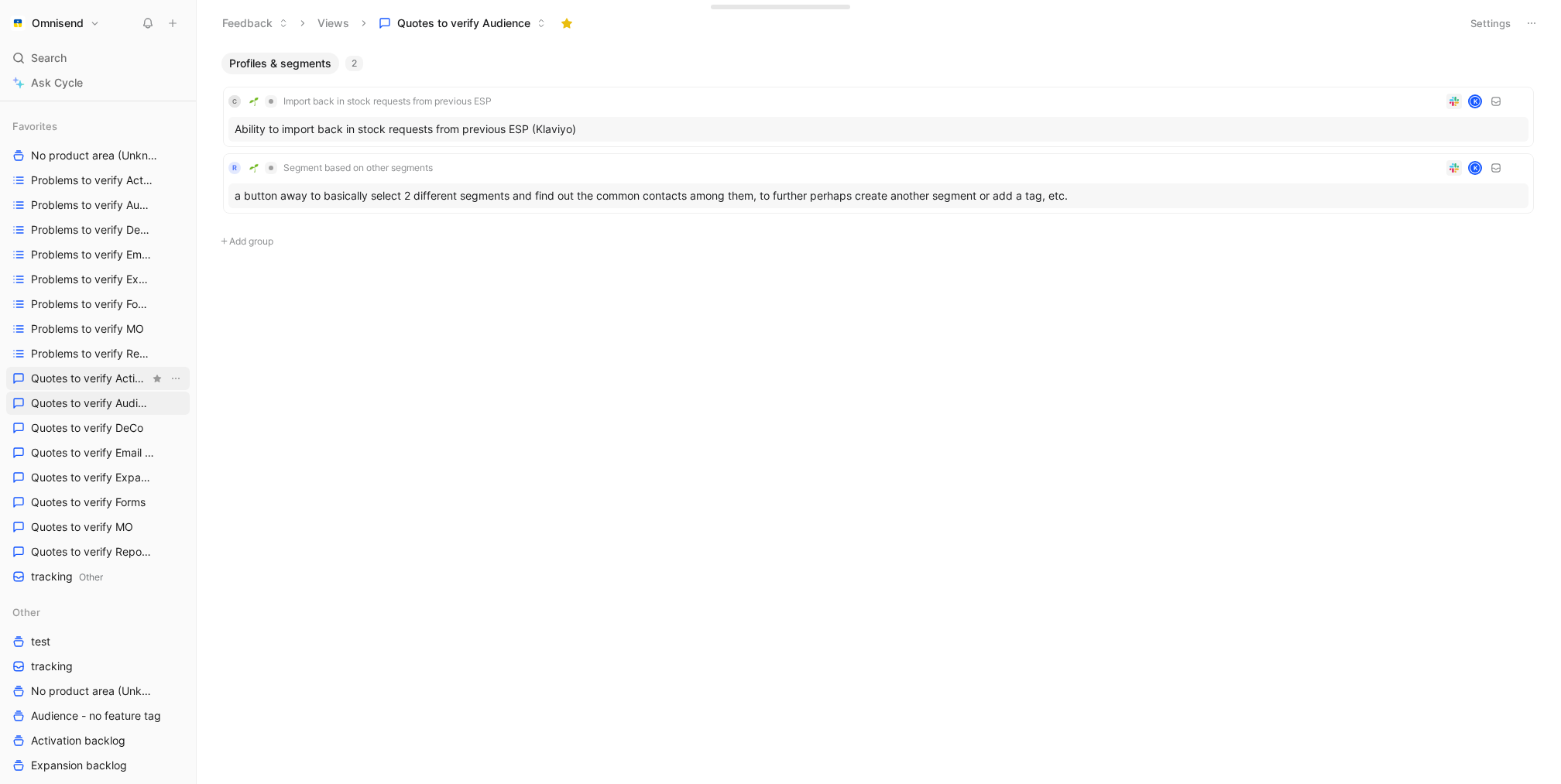
click at [112, 368] on link "Quotes to verify Activation" at bounding box center [98, 379] width 184 height 24
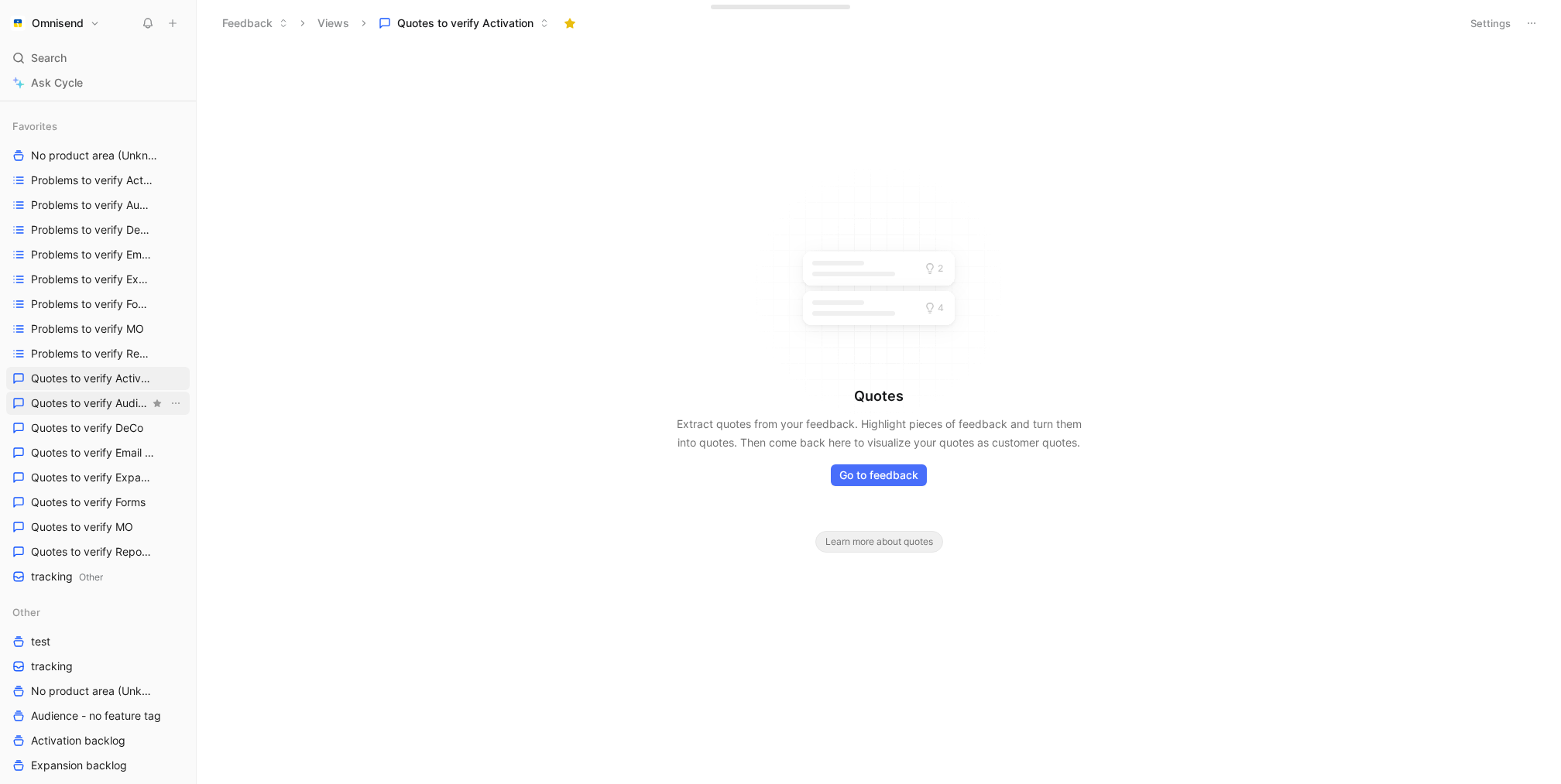
click at [103, 395] on span "Quotes to verify Audience" at bounding box center [90, 403] width 118 height 16
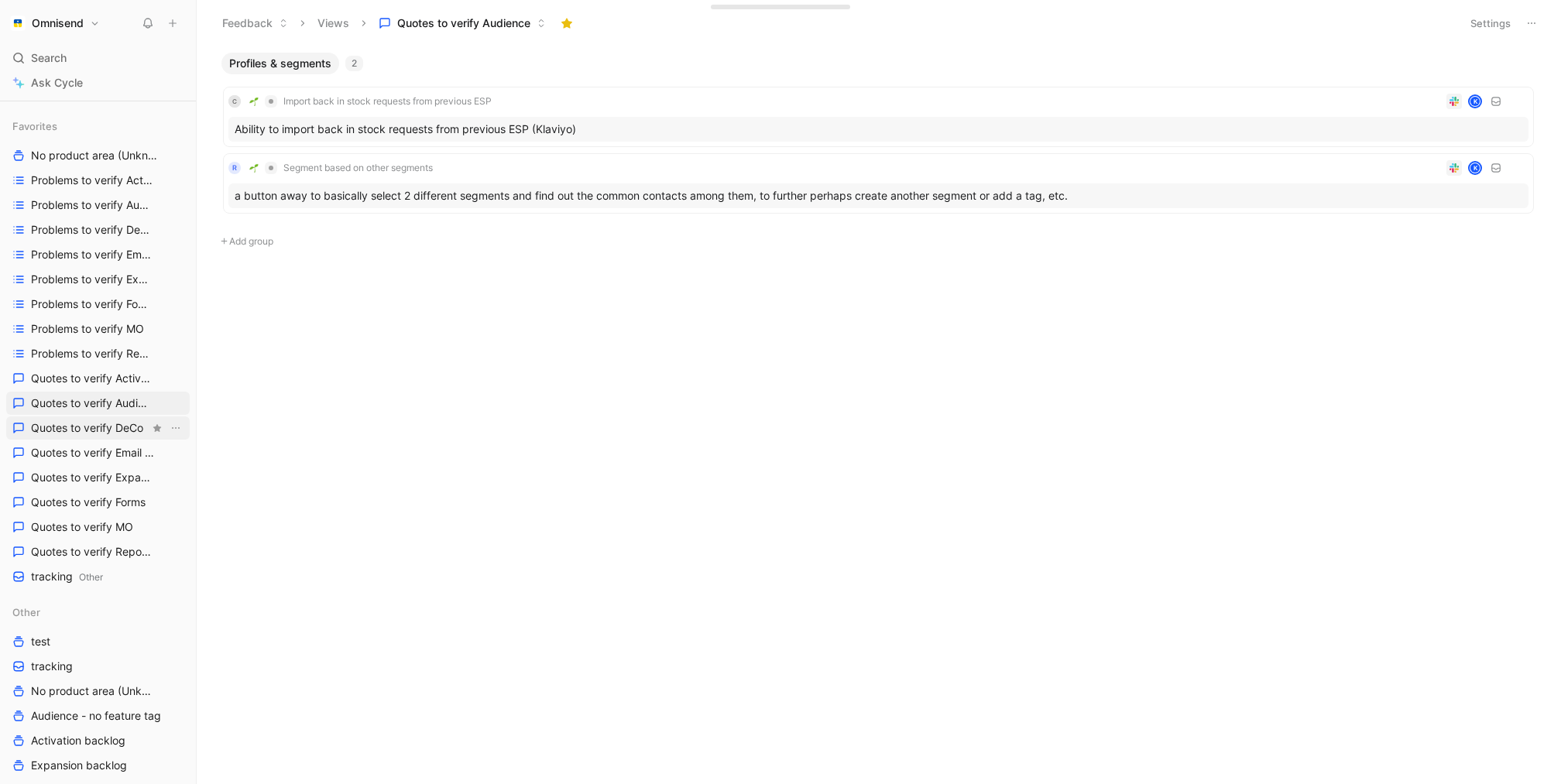
click at [112, 418] on link "Quotes to verify DeCo" at bounding box center [98, 428] width 184 height 24
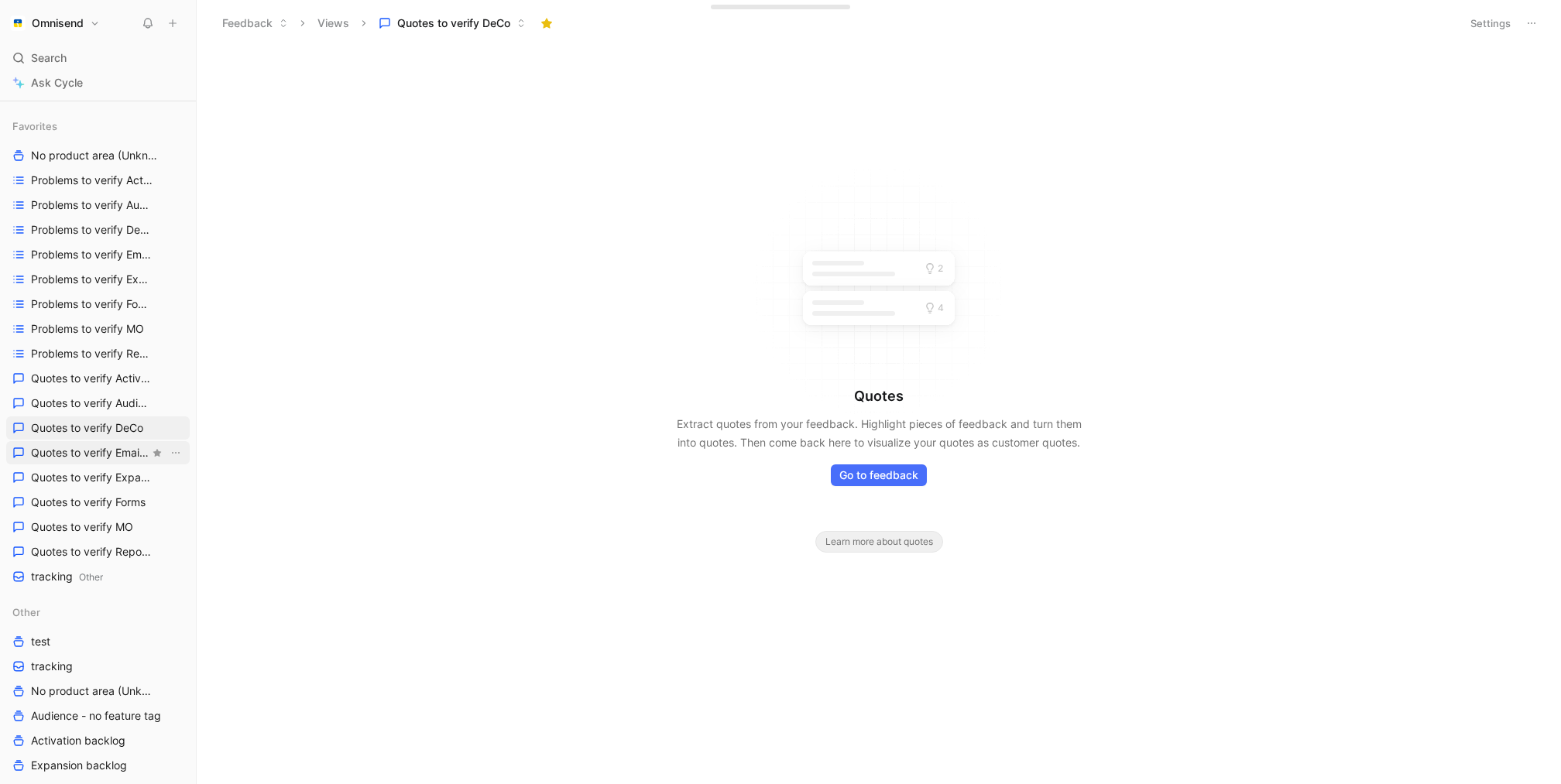
click at [110, 460] on link "Quotes to verify Email builder" at bounding box center [98, 453] width 184 height 24
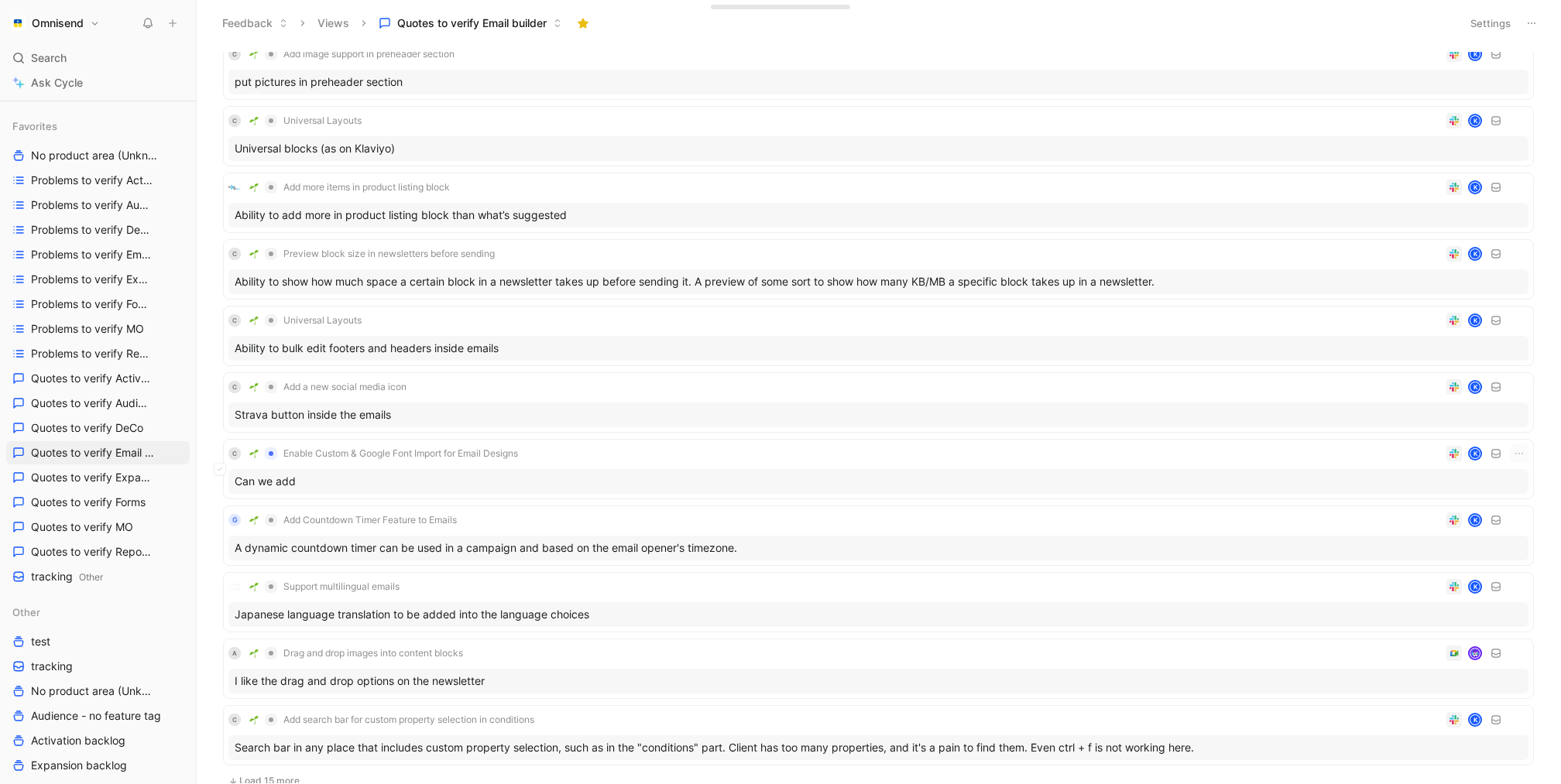
scroll to position [522, 0]
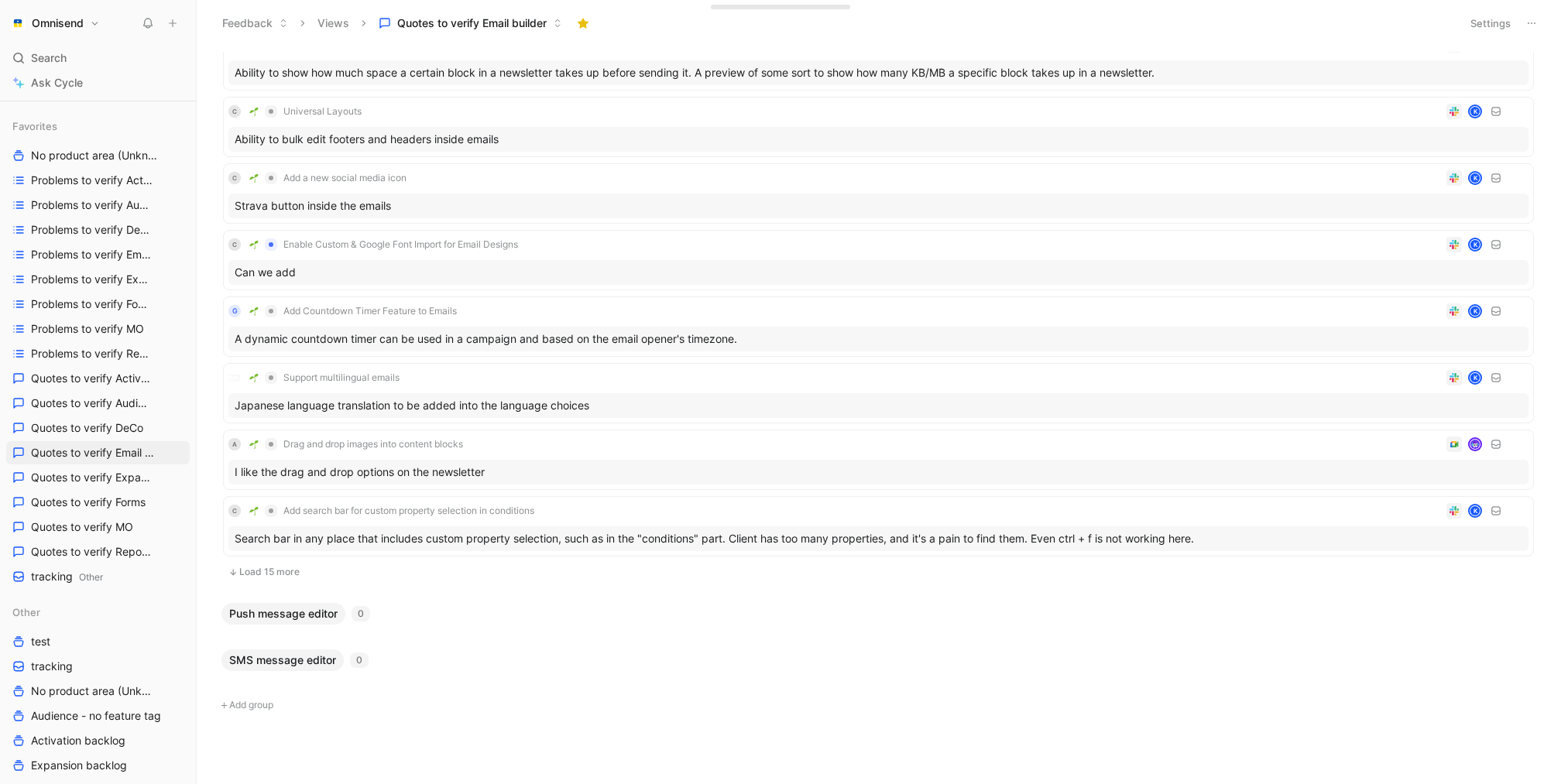
click at [275, 564] on button "Load 15 more" at bounding box center [878, 572] width 1311 height 19
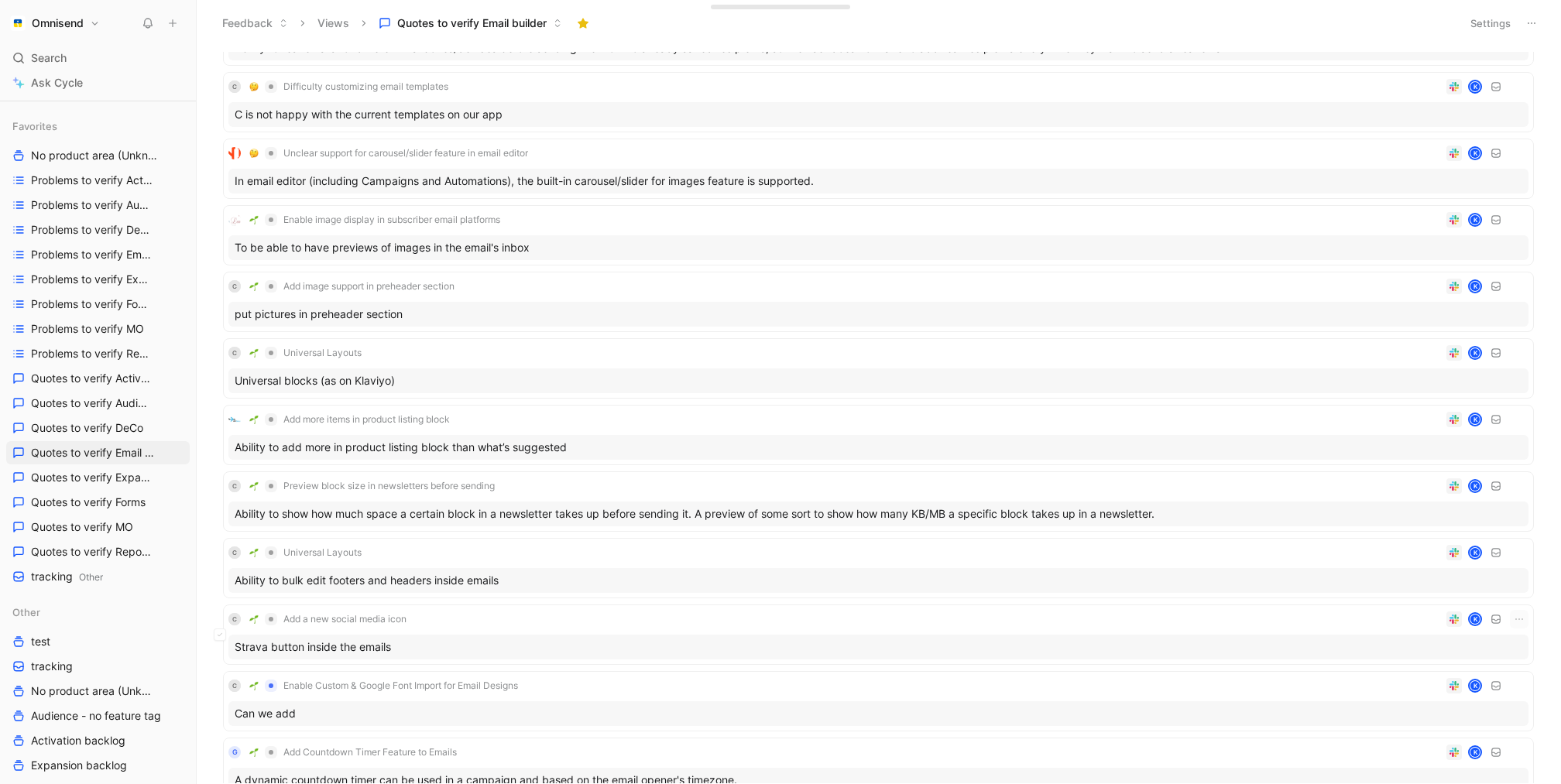
scroll to position [0, 0]
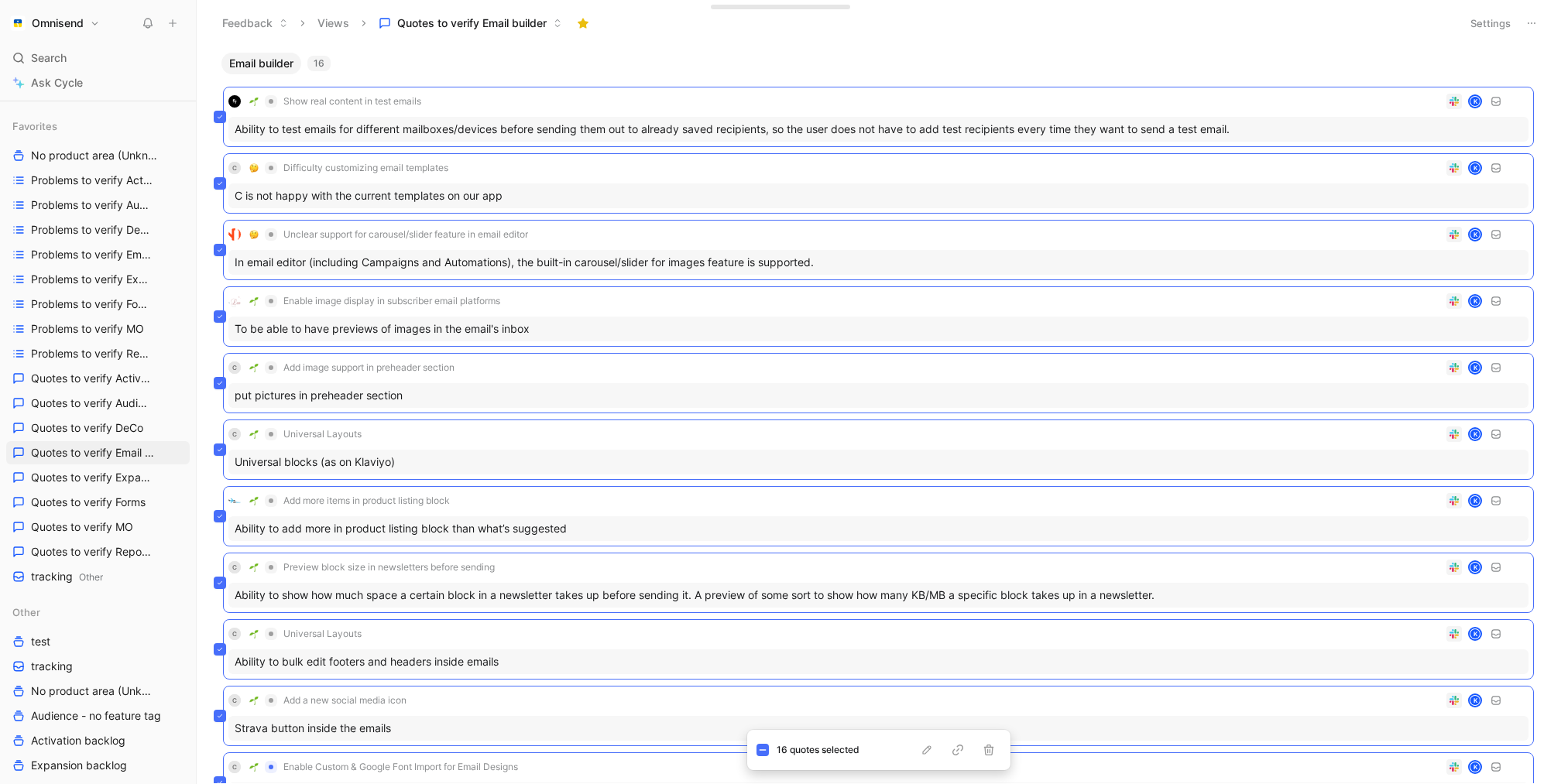
click at [785, 35] on div "Feedback Views Quotes to verify Email builder" at bounding box center [834, 23] width 1239 height 27
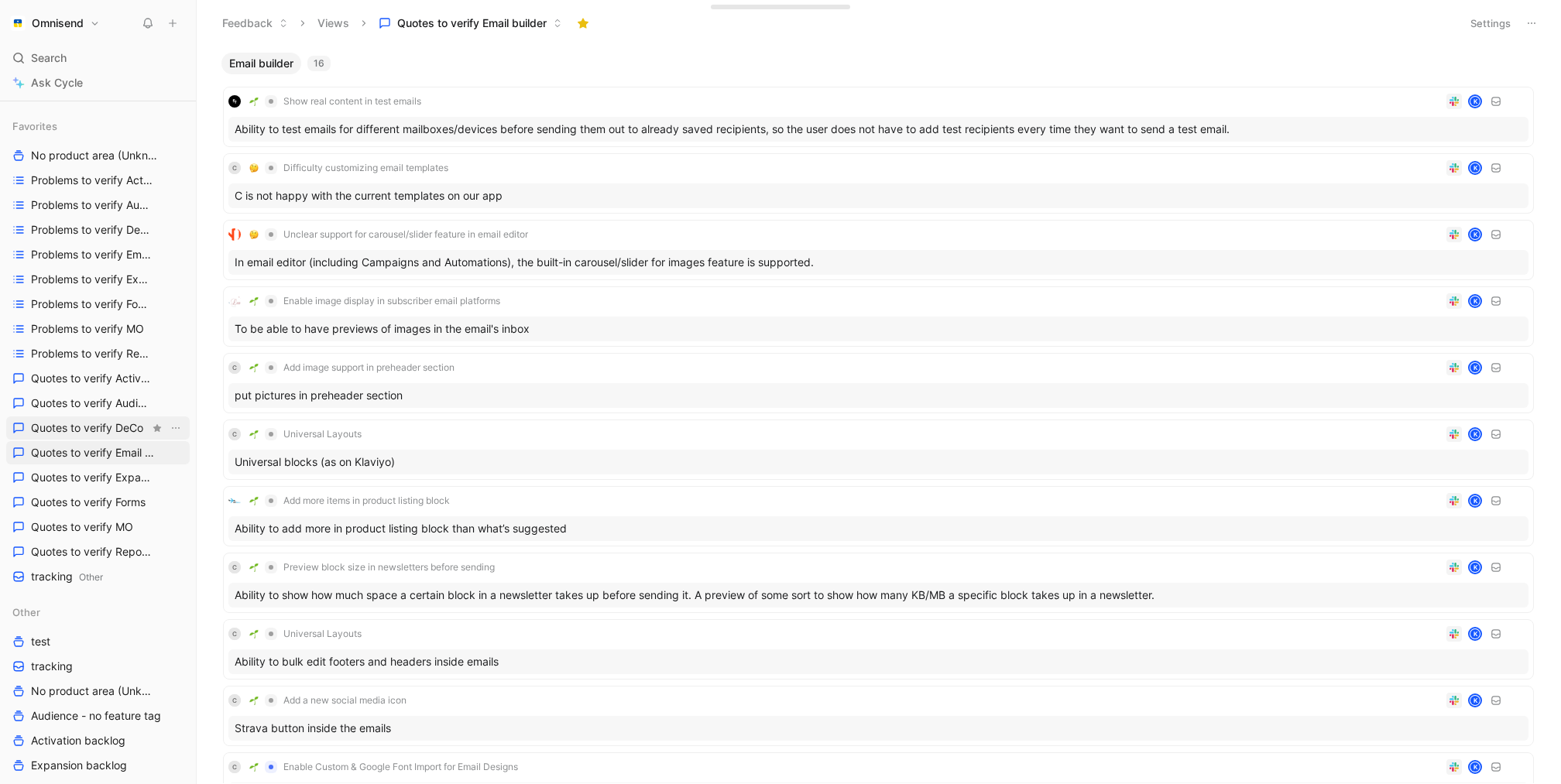
click at [113, 426] on span "Quotes to verify DeCo" at bounding box center [87, 428] width 112 height 16
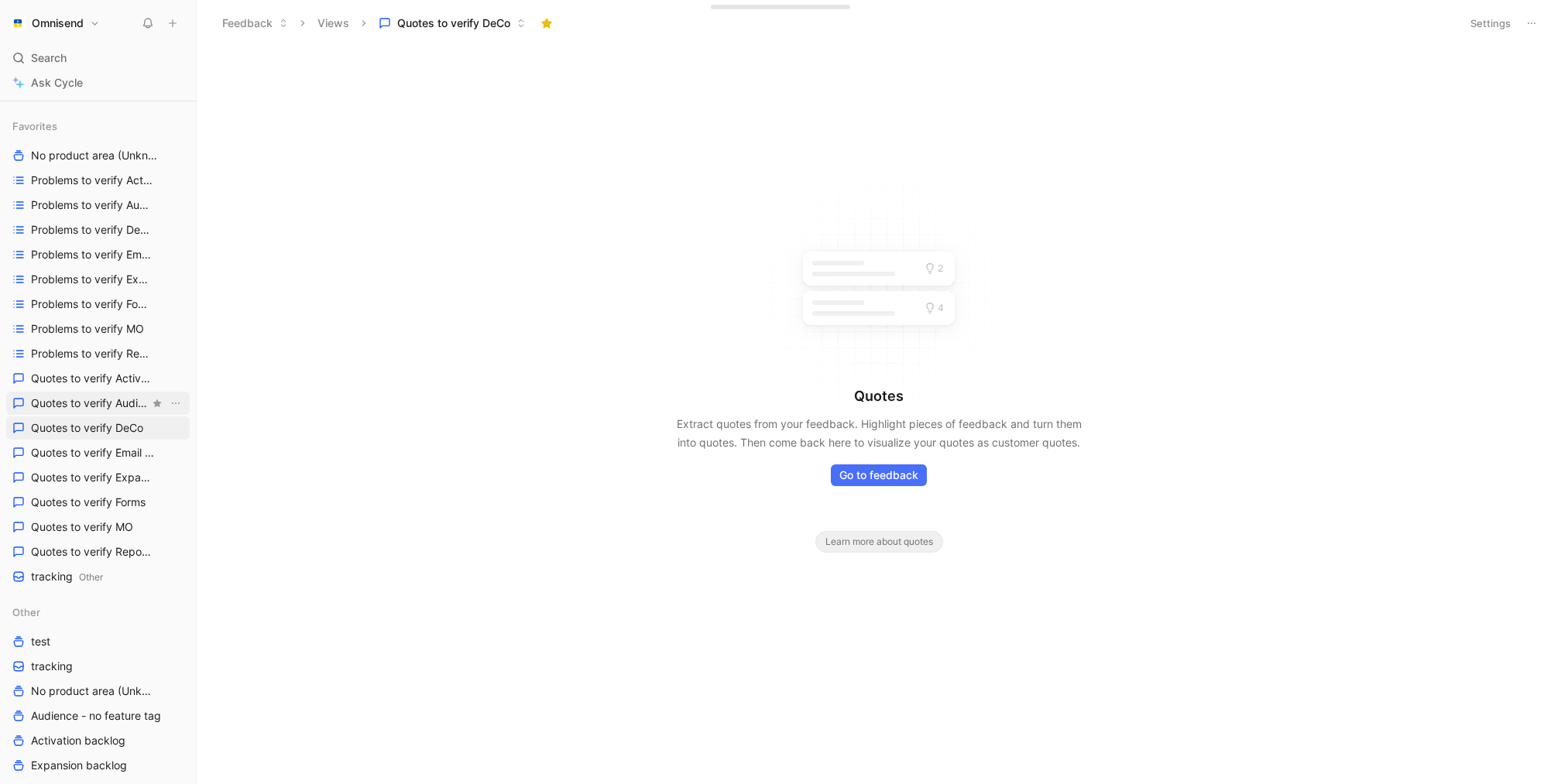
click at [113, 405] on span "Quotes to verify Audience" at bounding box center [90, 403] width 118 height 16
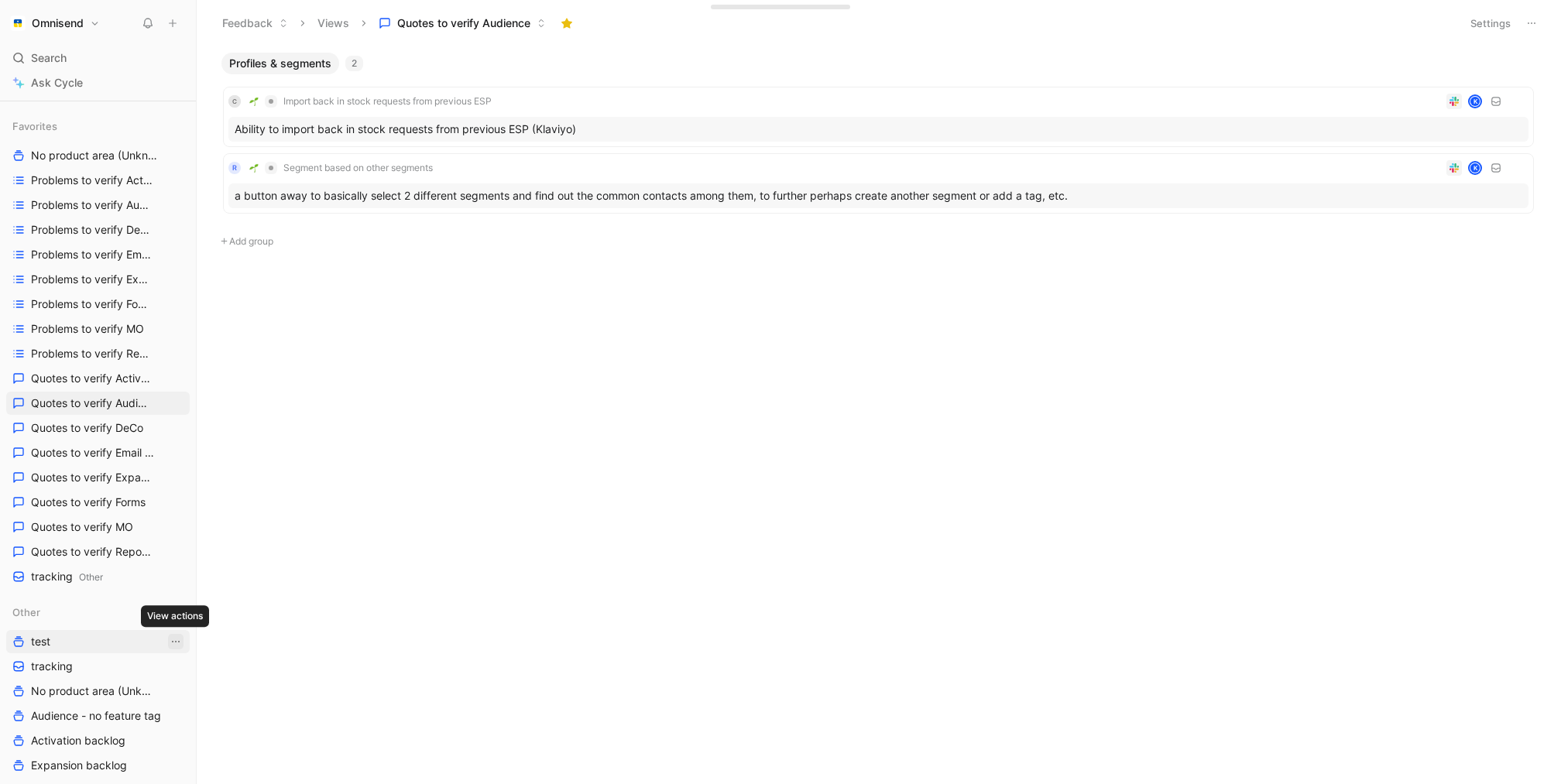
click at [178, 642] on icon "View actions" at bounding box center [176, 641] width 13 height 13
click at [216, 608] on div "Delete" at bounding box center [186, 611] width 116 height 19
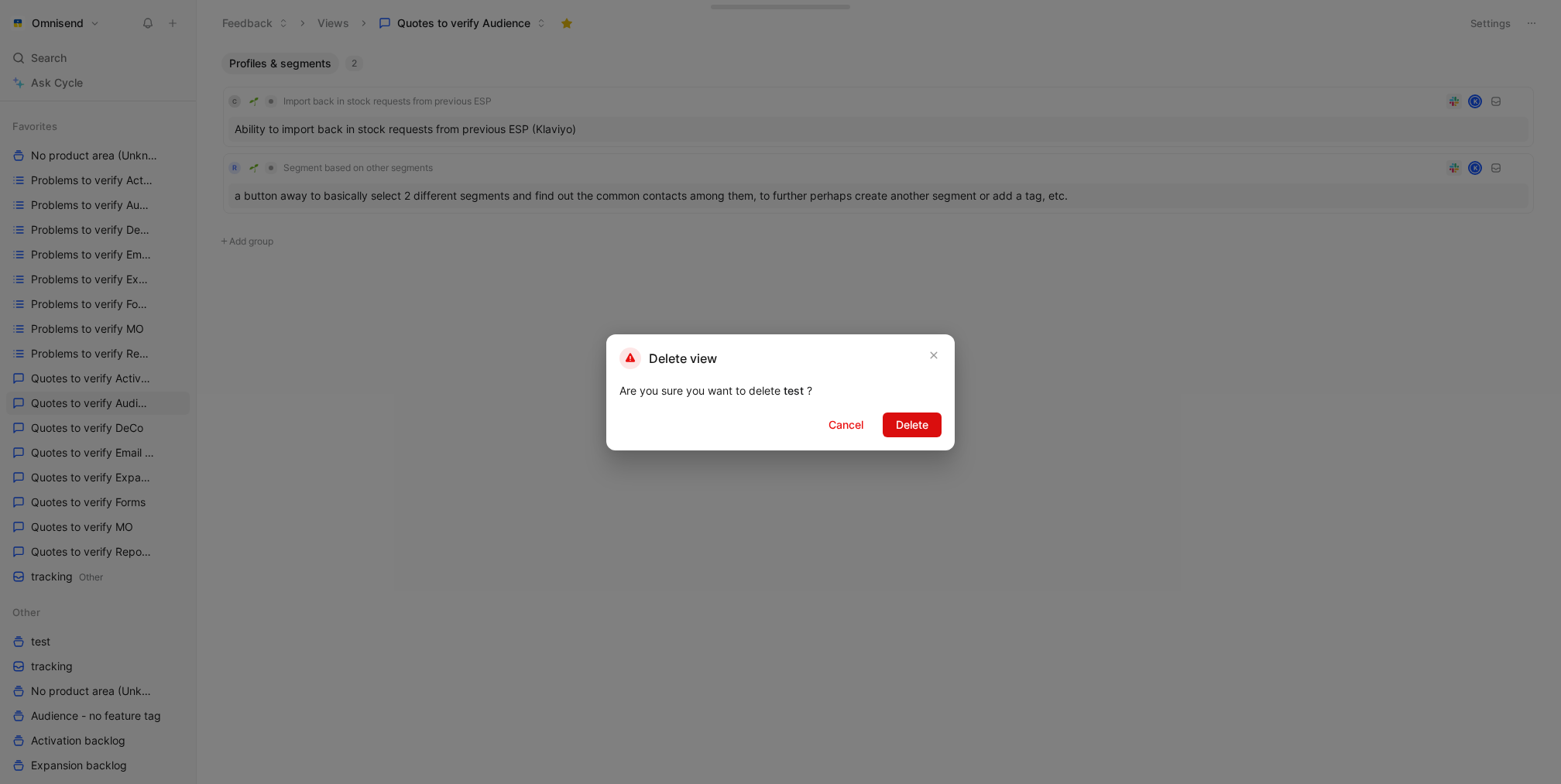
click at [938, 427] on button "Delete" at bounding box center [913, 424] width 59 height 25
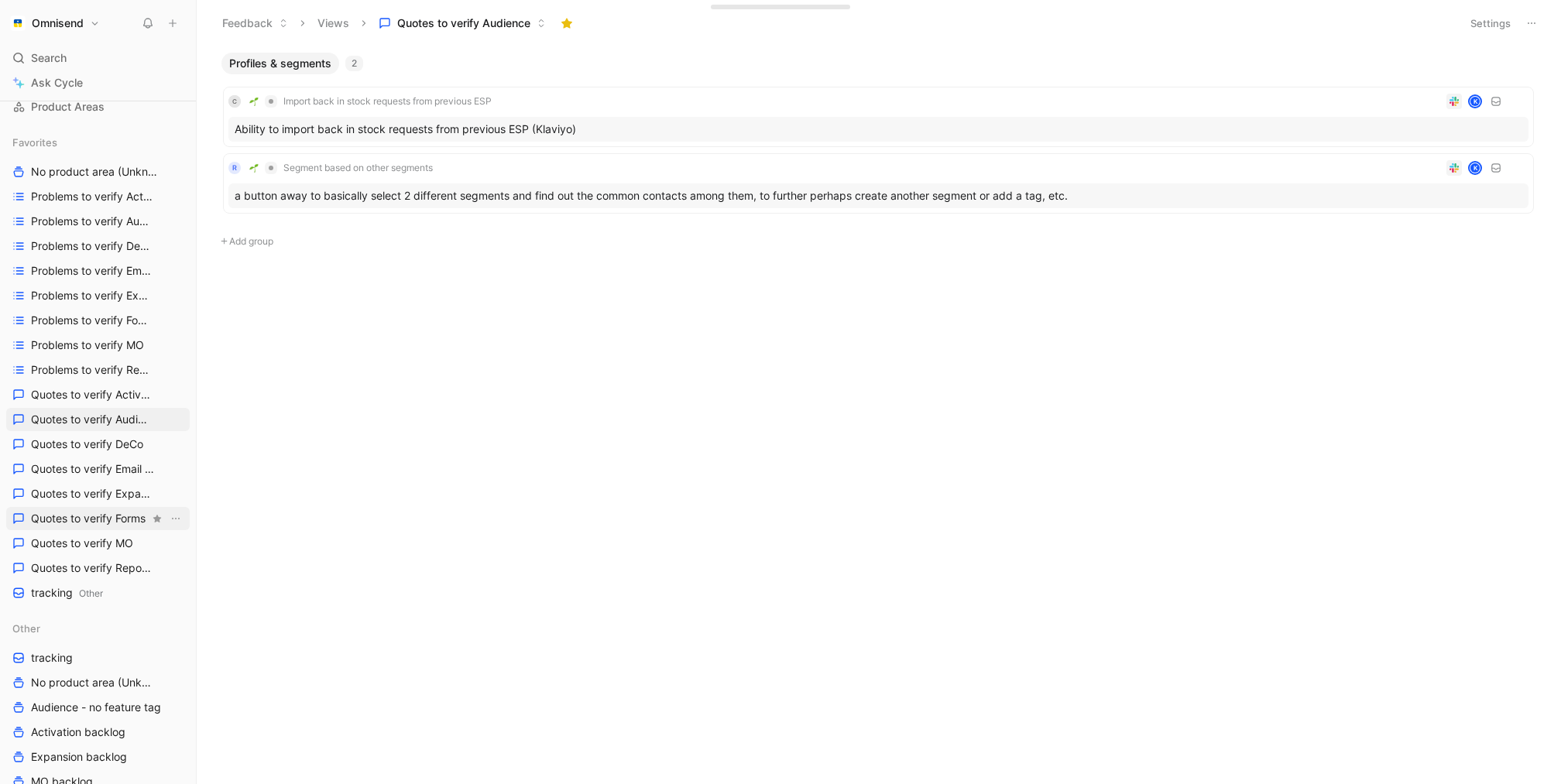
scroll to position [56, 0]
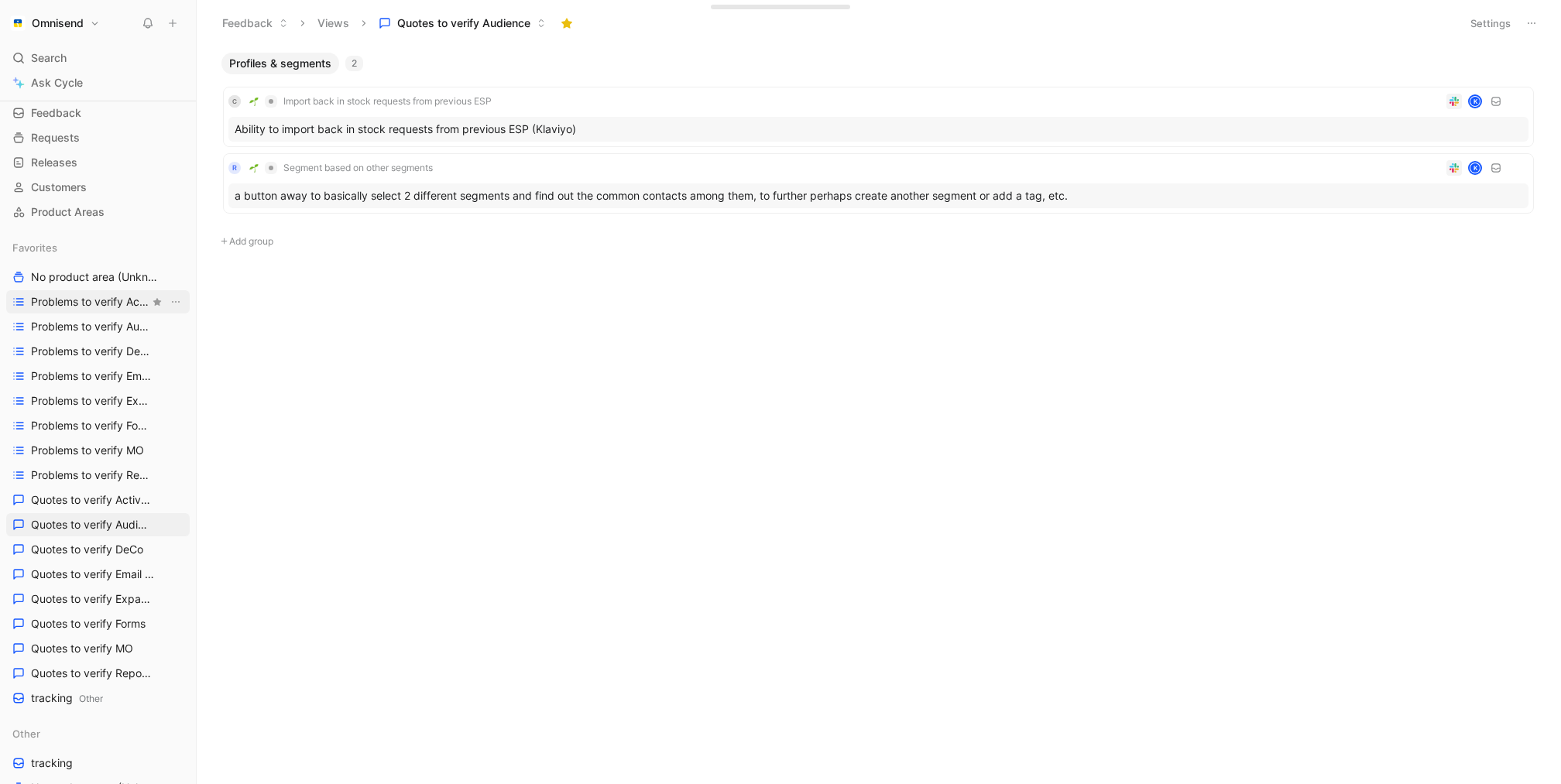
click at [92, 291] on link "Problems to verify Activation" at bounding box center [98, 302] width 184 height 24
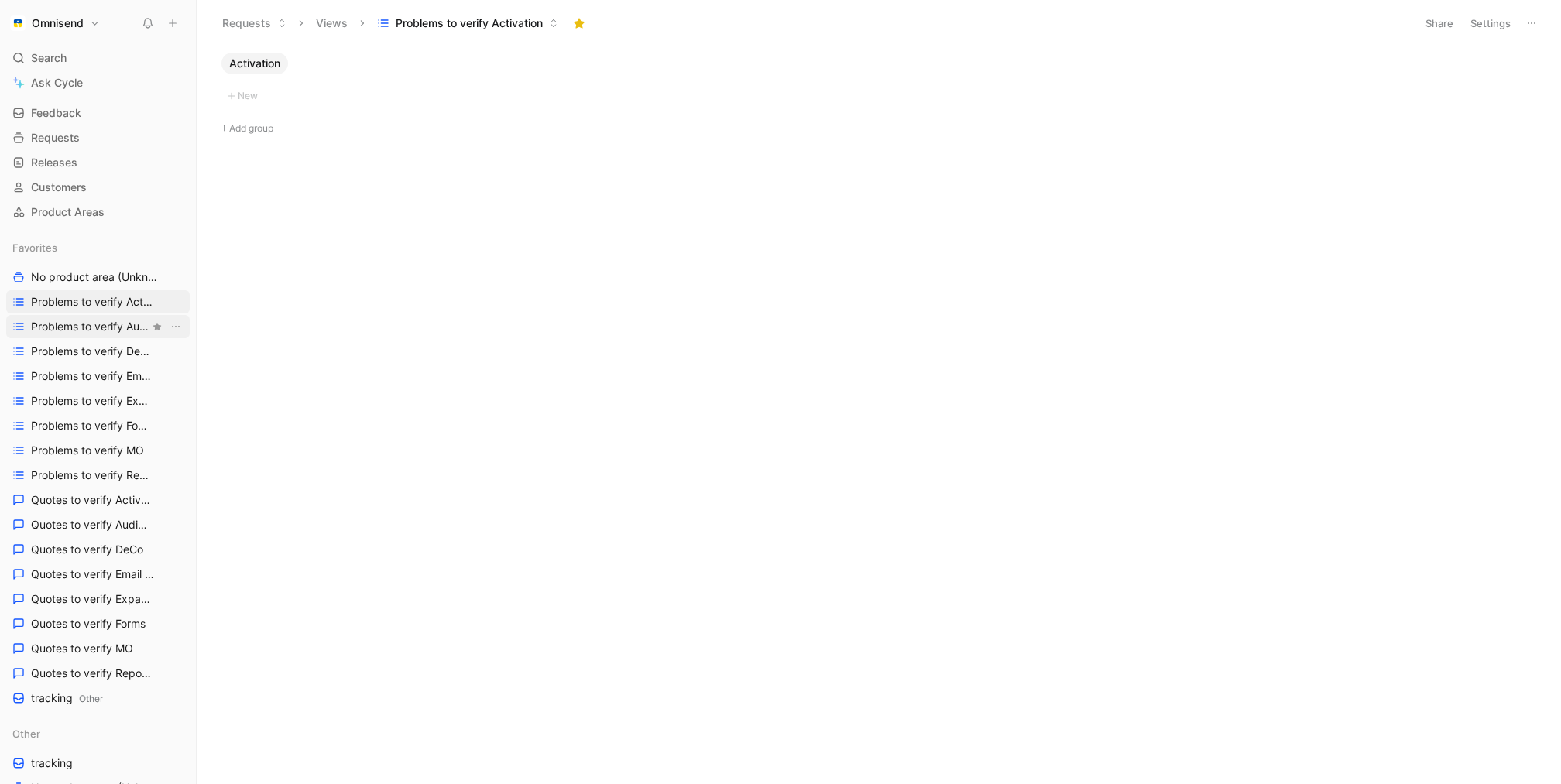
click at [90, 329] on span "Problems to verify Audience" at bounding box center [90, 326] width 118 height 16
click at [94, 356] on span "Problems to verify DeCo" at bounding box center [90, 352] width 118 height 16
click at [92, 366] on link "Problems to verify Email Builder" at bounding box center [98, 377] width 184 height 24
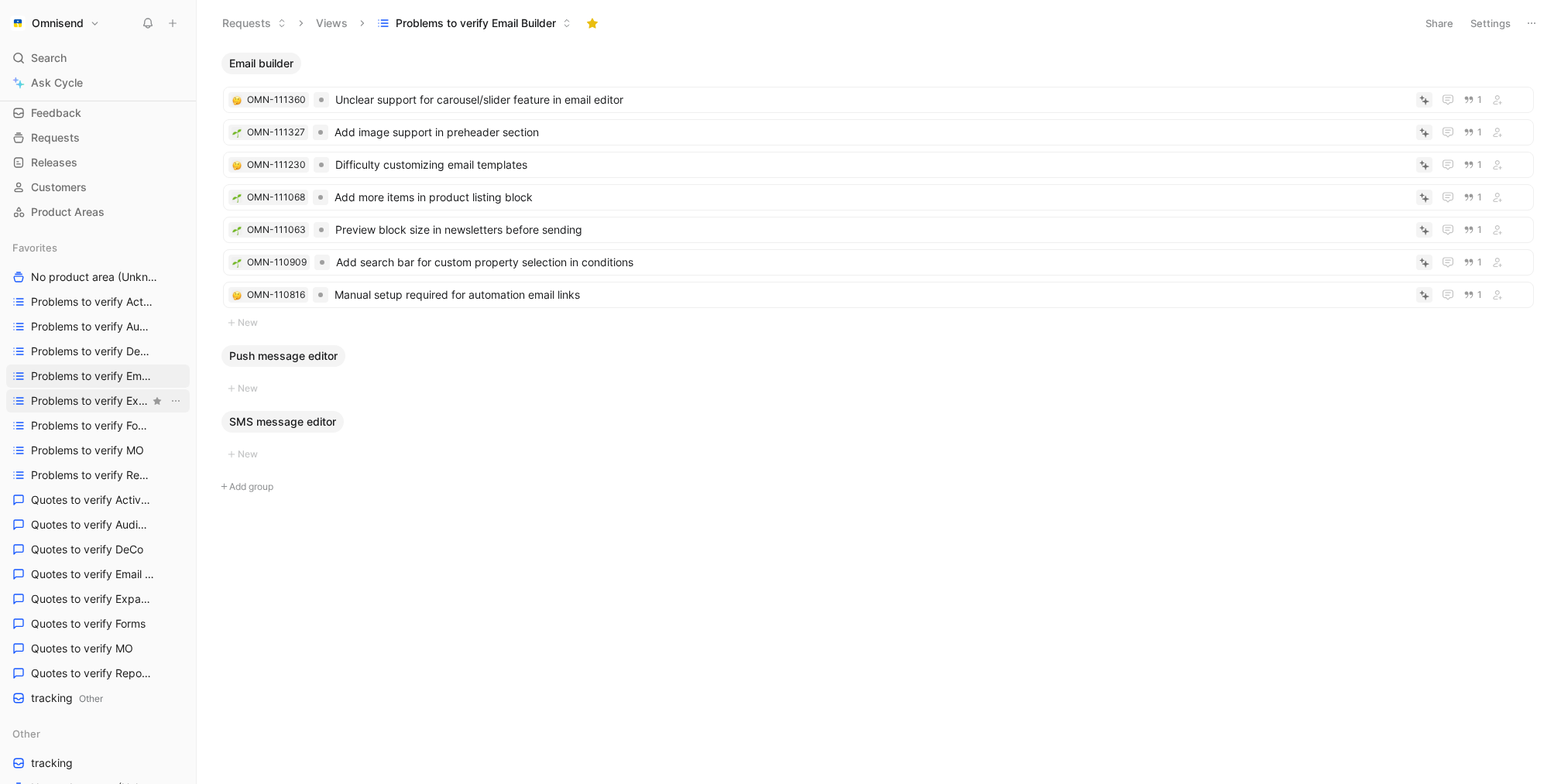
click at [96, 393] on span "Problems to verify Expansion" at bounding box center [90, 401] width 118 height 16
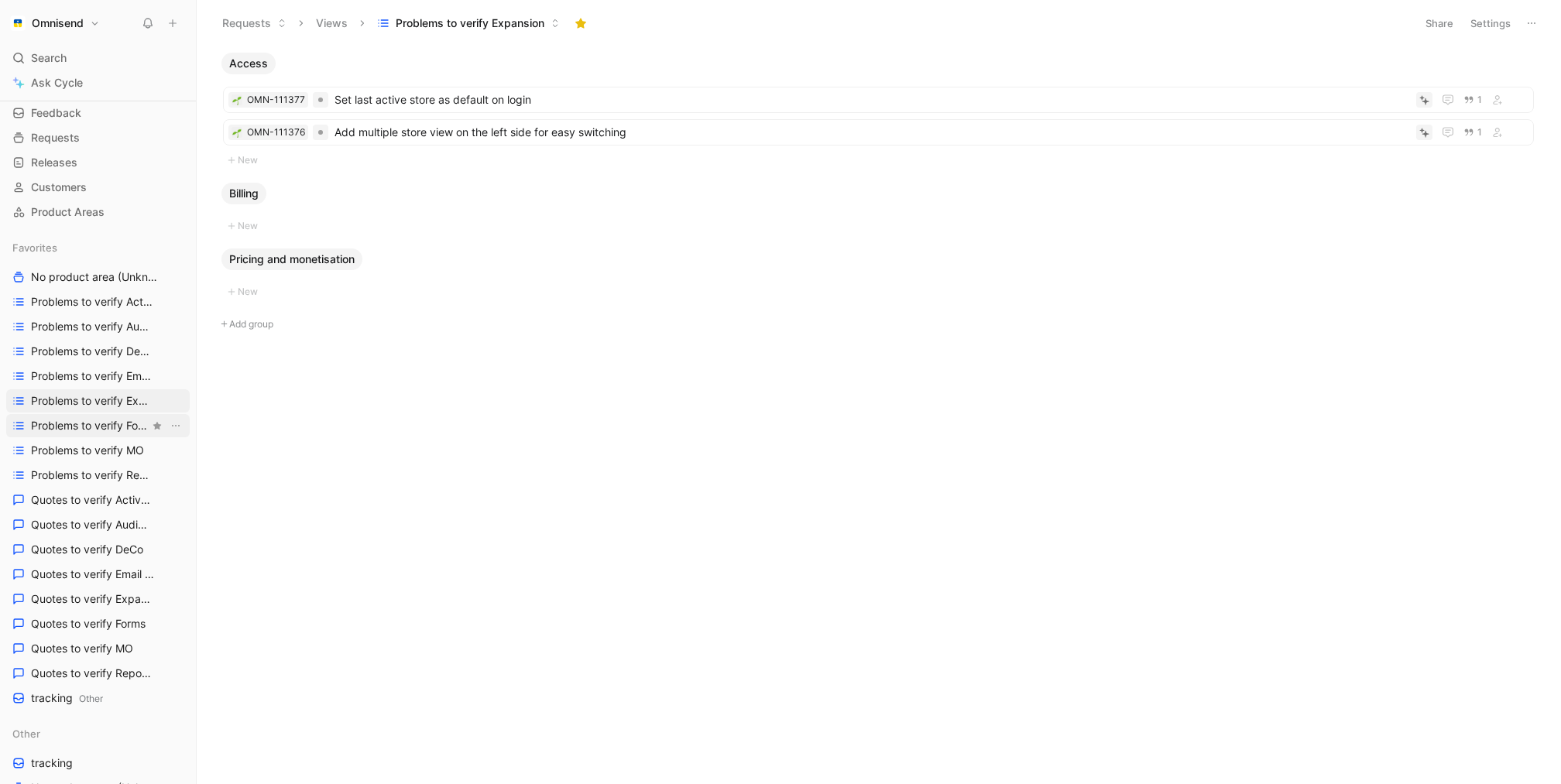
click at [100, 425] on span "Problems to verify Forms" at bounding box center [90, 426] width 118 height 16
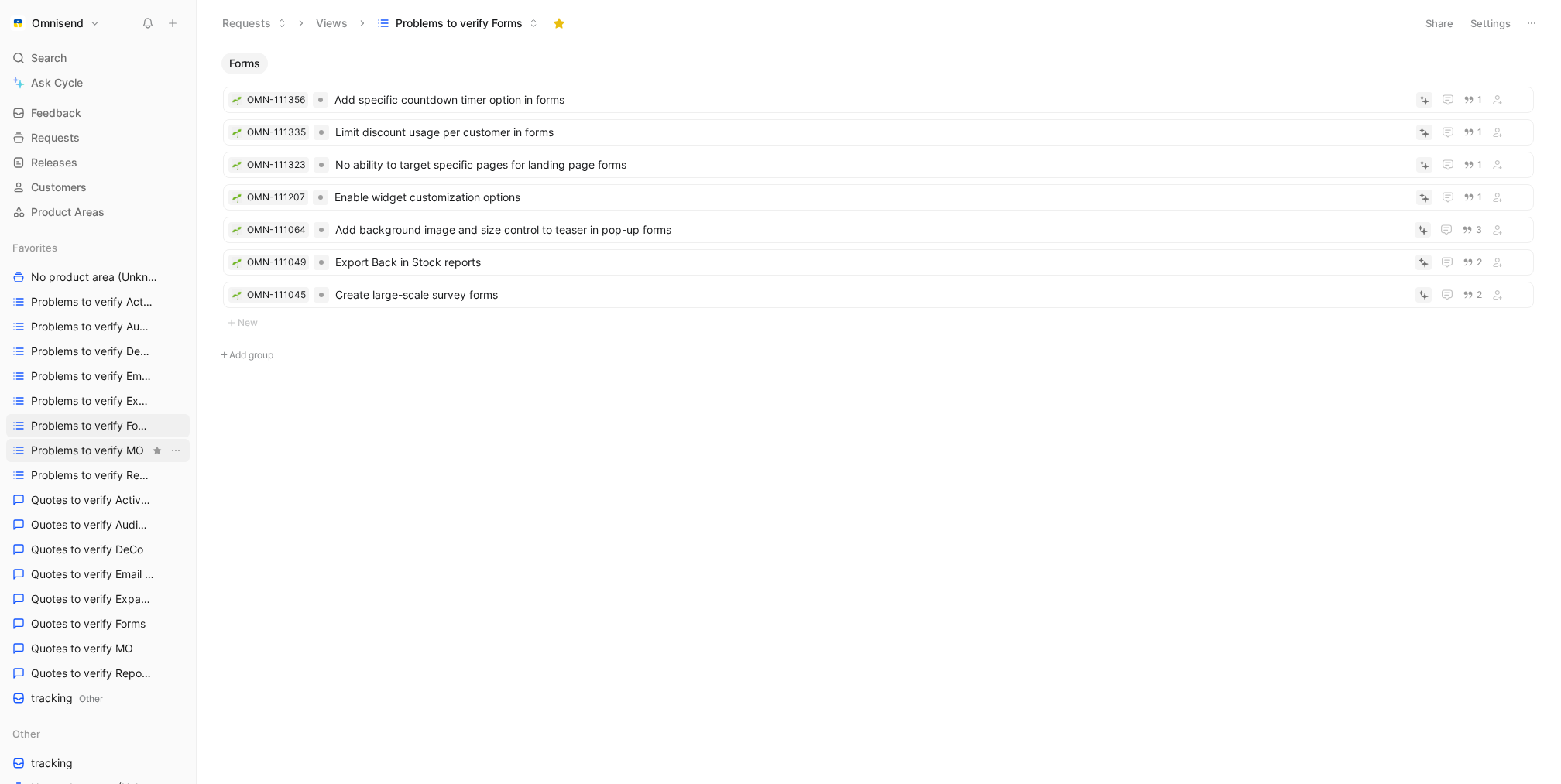
click at [122, 452] on span "Problems to verify MO" at bounding box center [87, 451] width 113 height 16
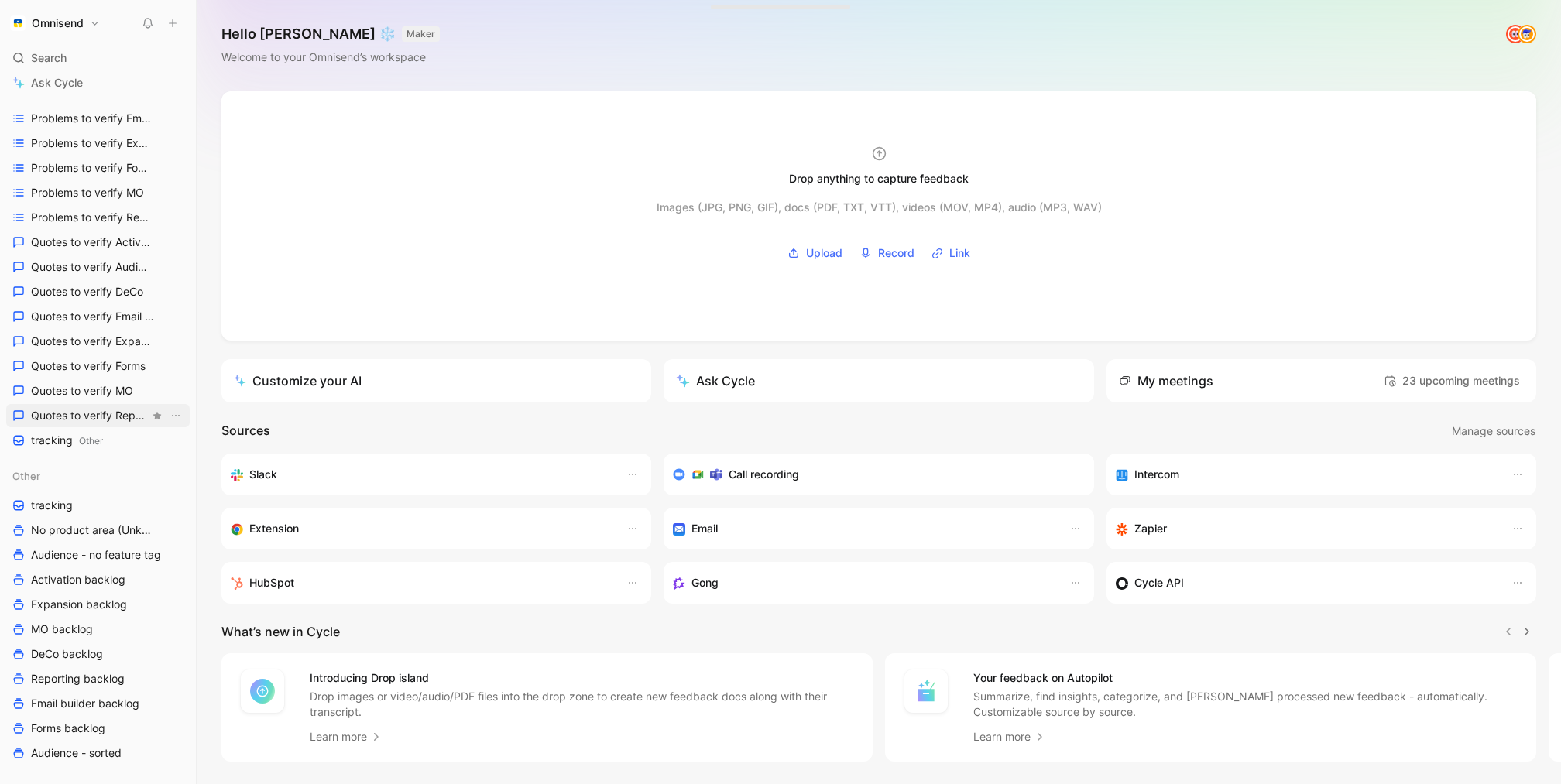
scroll to position [502, 0]
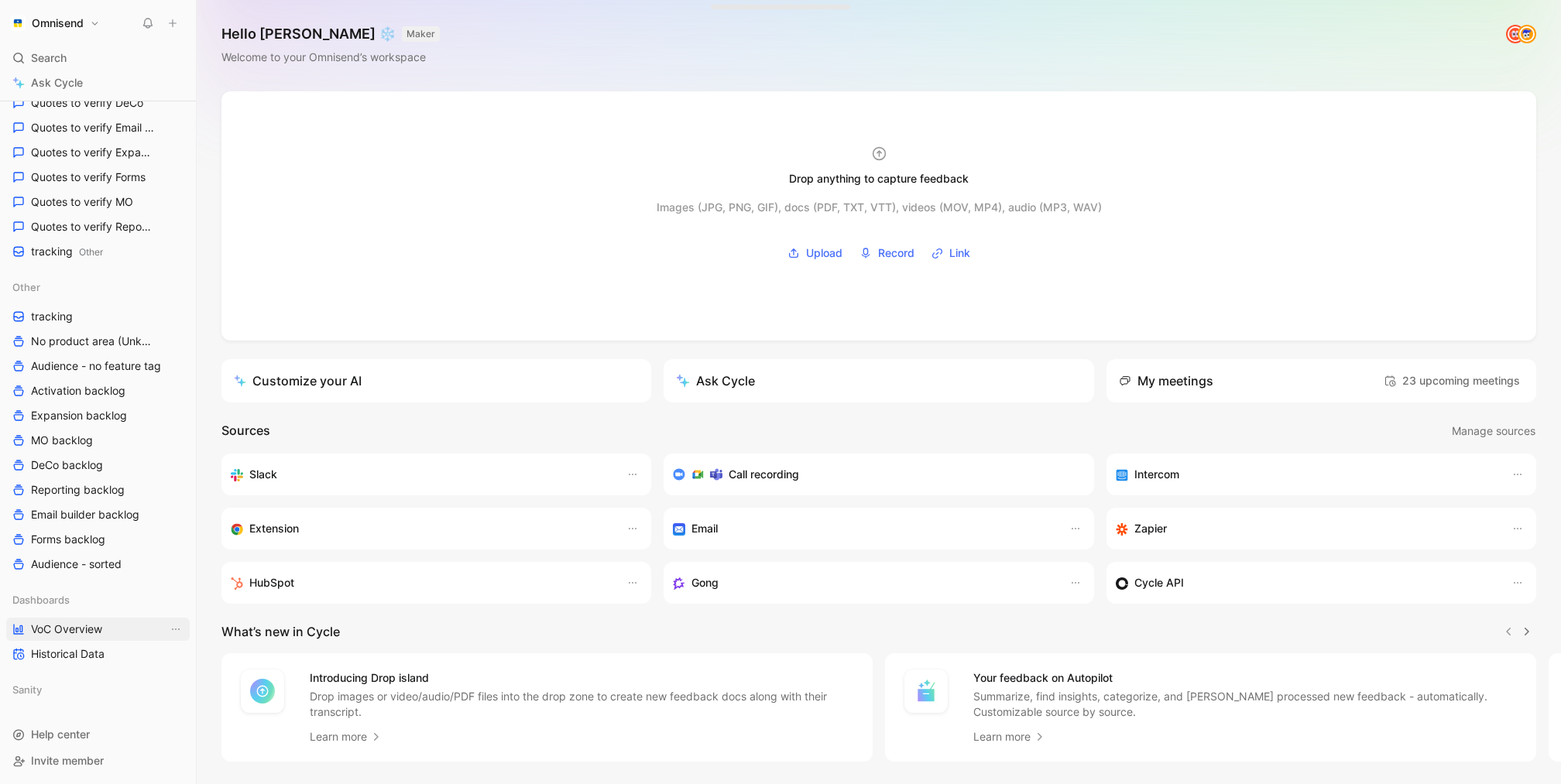
click at [73, 628] on span "VoC Overview" at bounding box center [66, 629] width 71 height 16
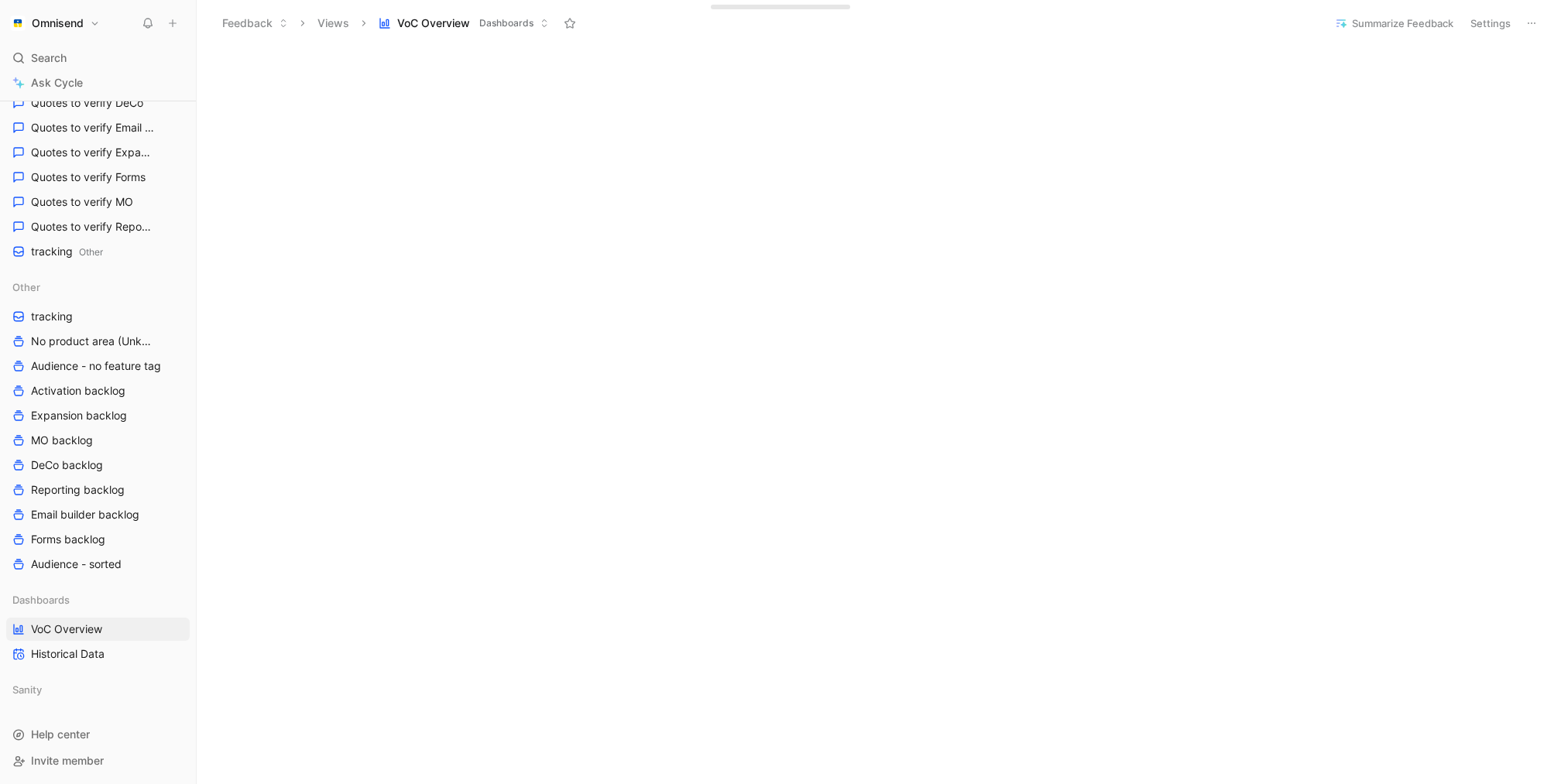
scroll to position [403, 0]
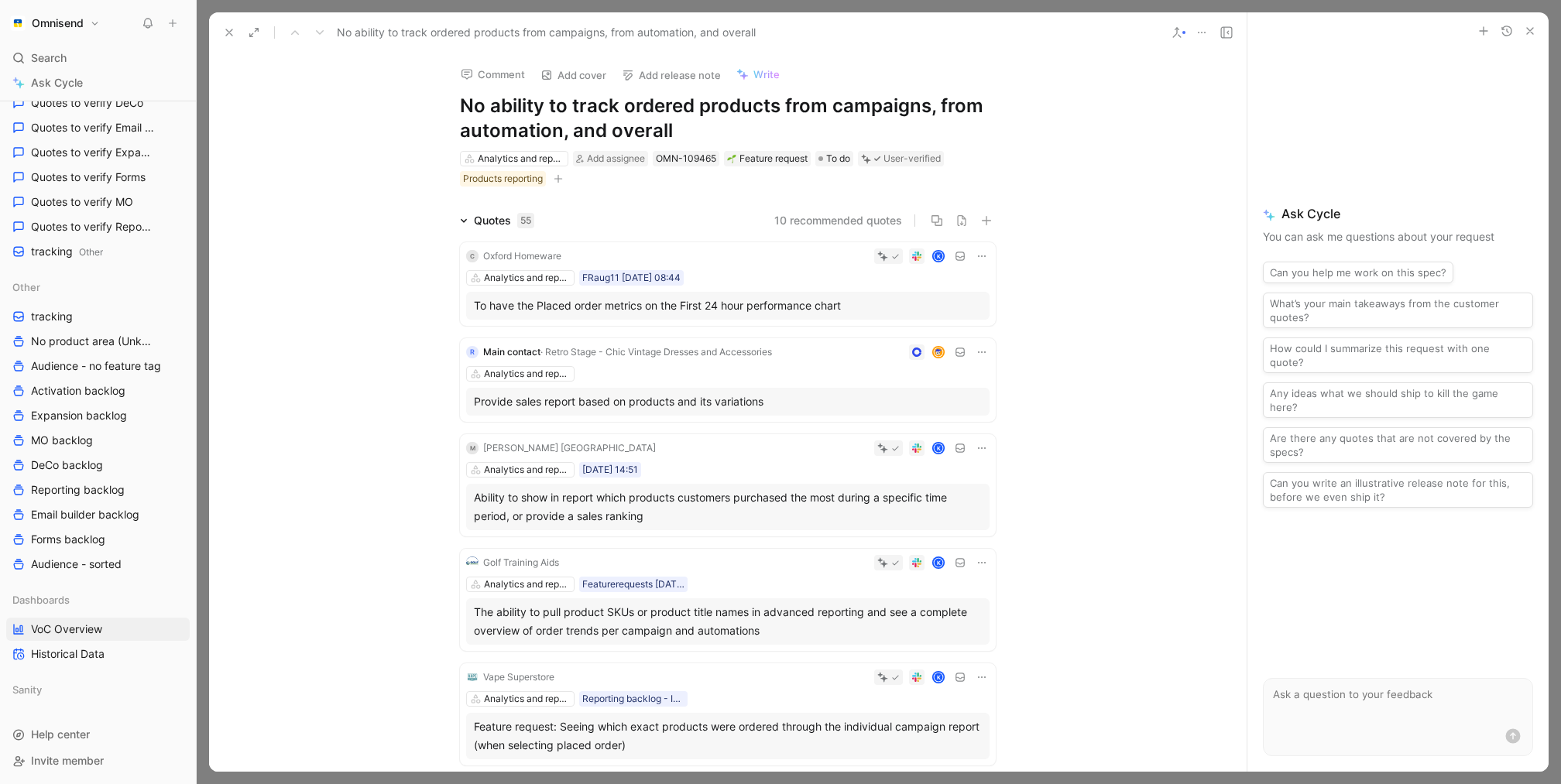
click at [229, 34] on icon at bounding box center [229, 33] width 13 height 13
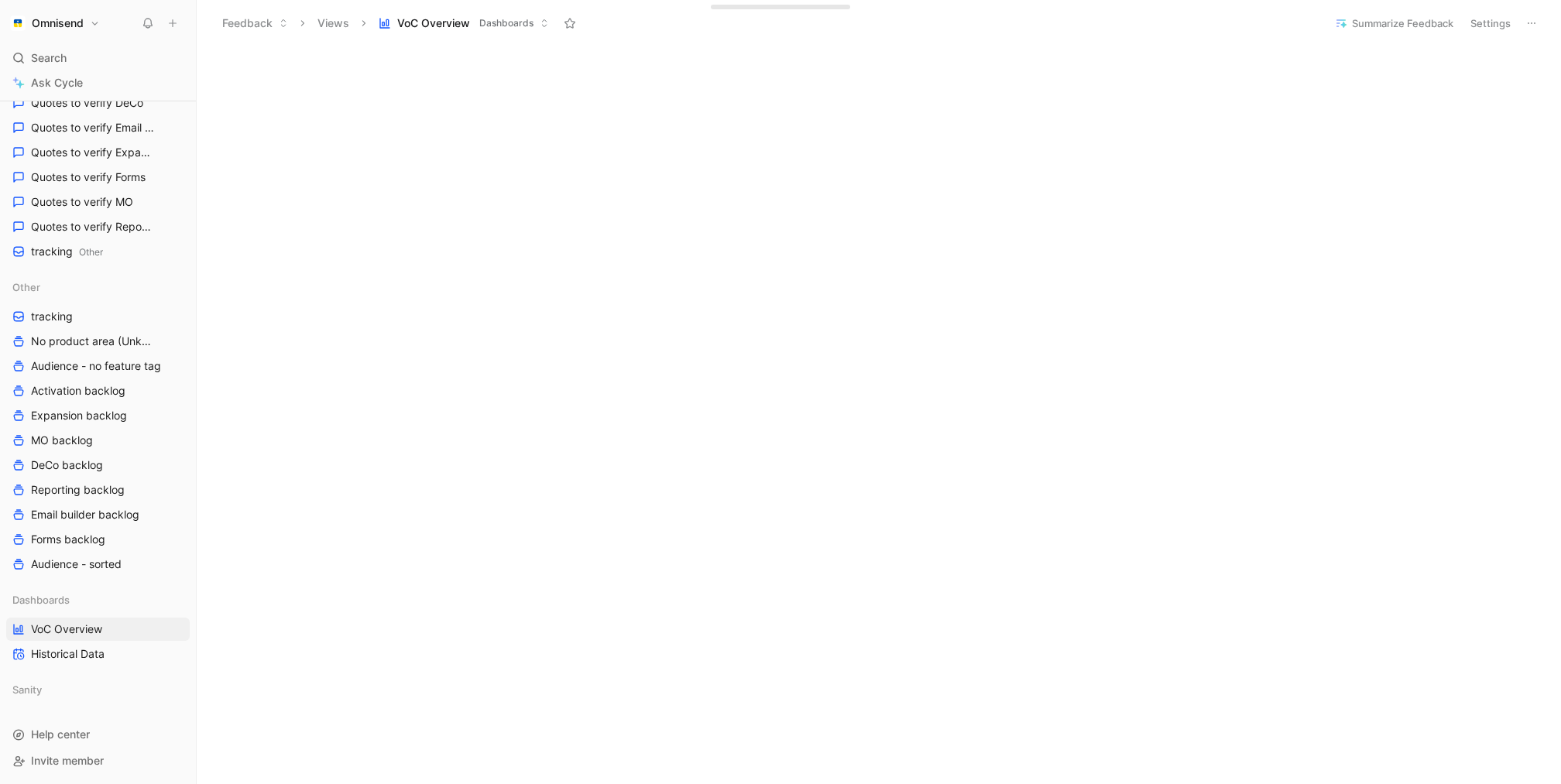
scroll to position [711, 0]
click at [90, 27] on button "Omnisend" at bounding box center [54, 24] width 98 height 22
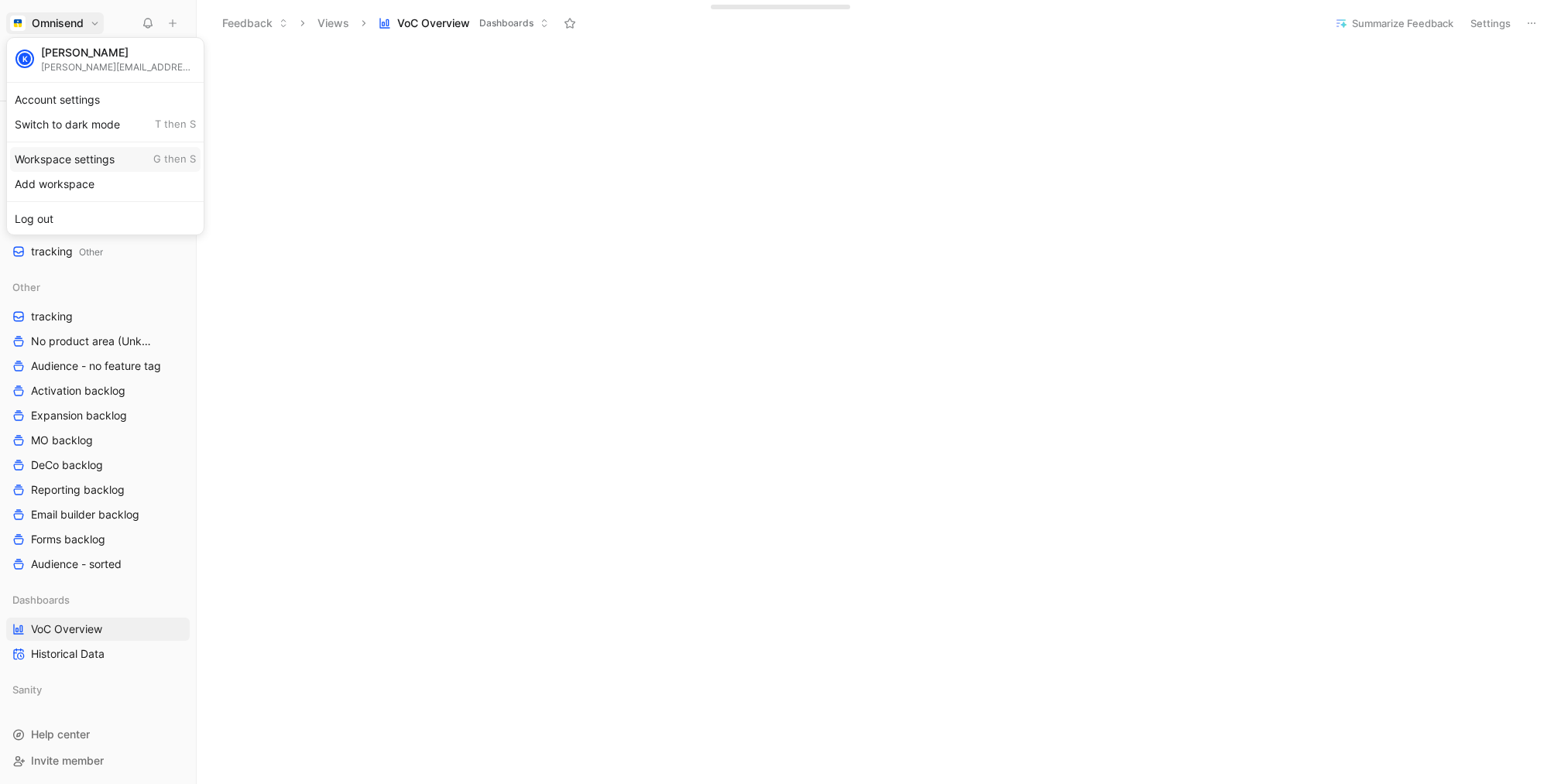
click at [101, 153] on div "Workspace settings G then S" at bounding box center [105, 159] width 190 height 25
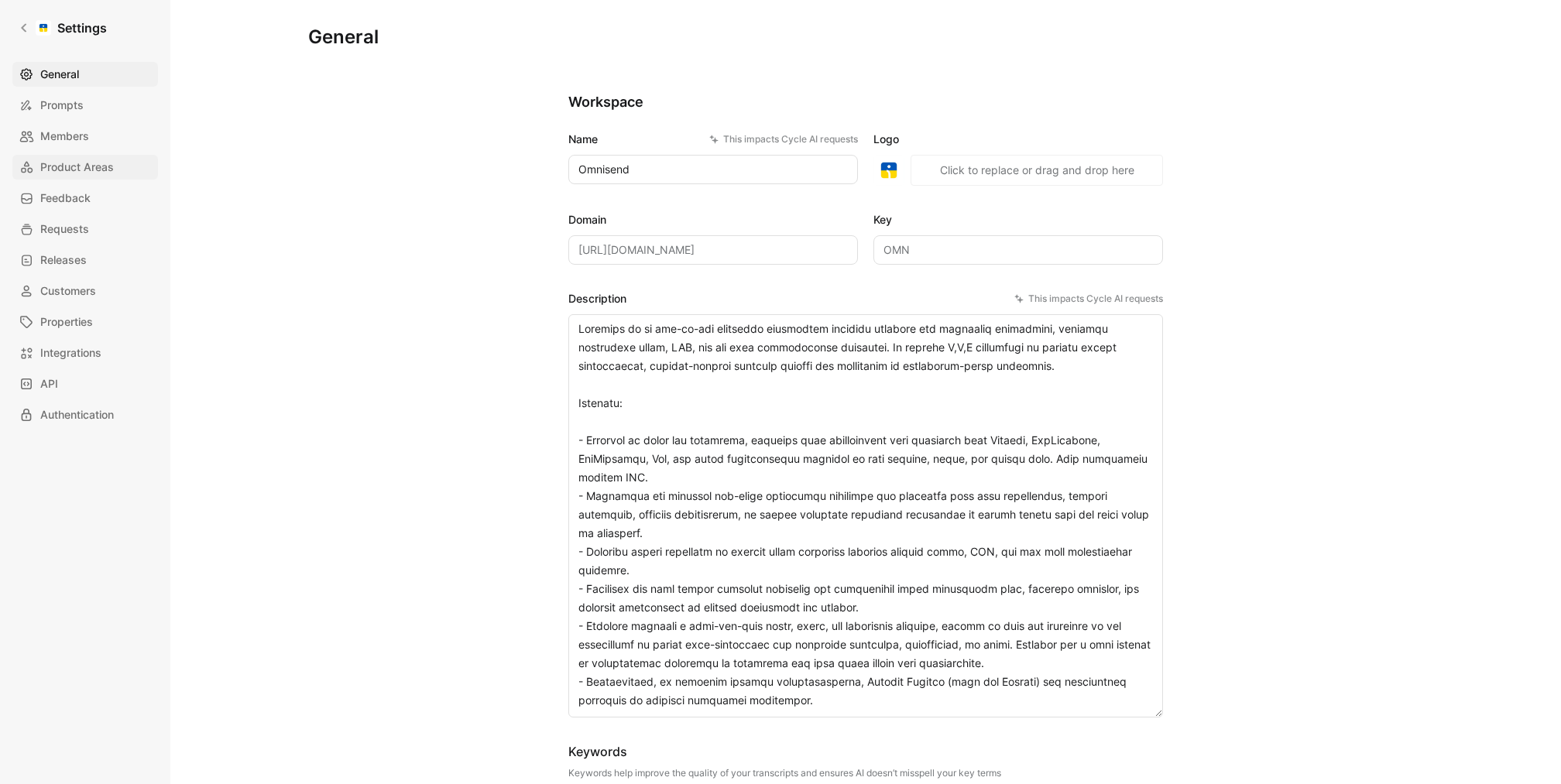
click at [74, 169] on span "Product Areas" at bounding box center [77, 167] width 74 height 19
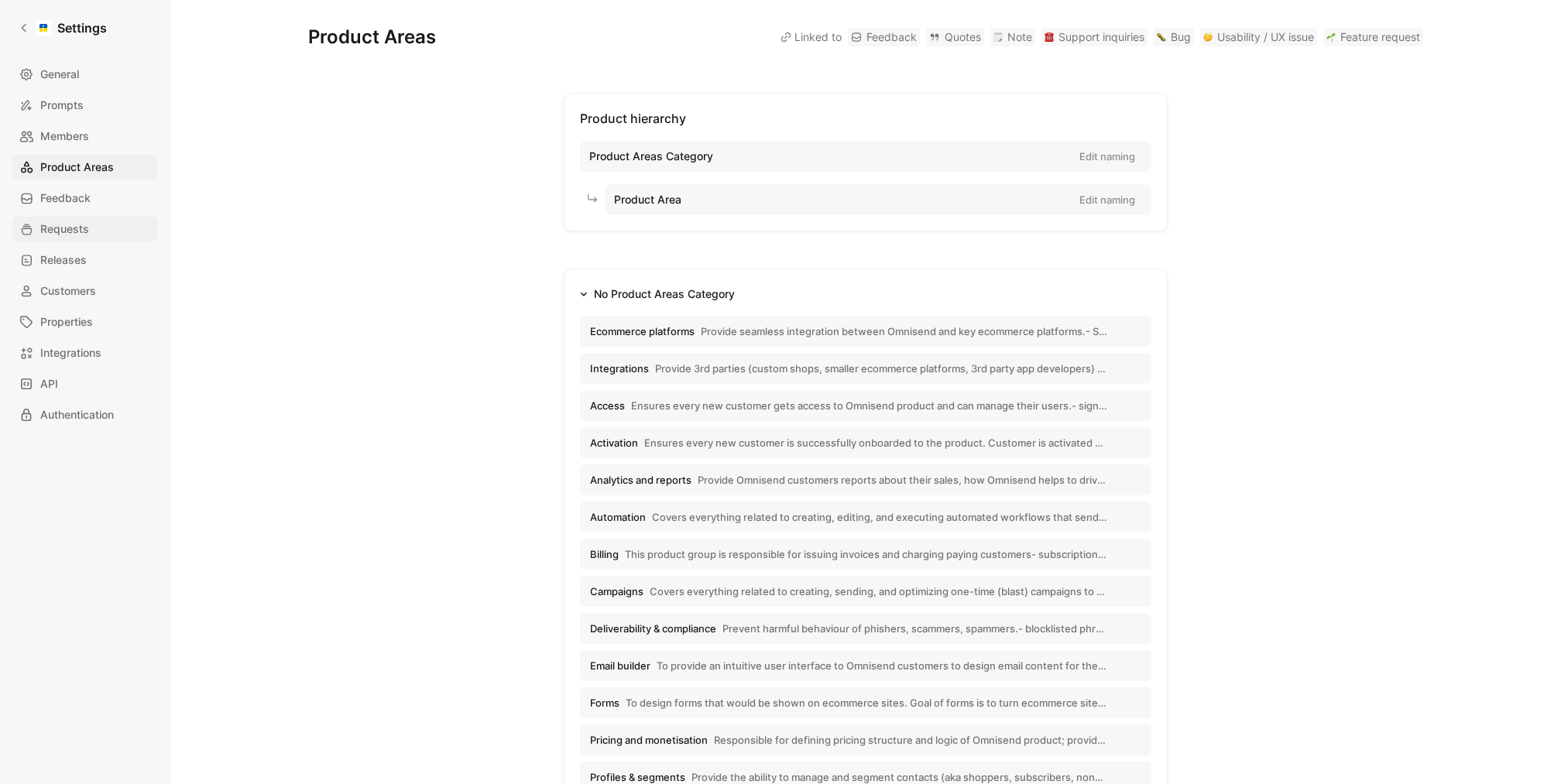
click at [98, 218] on link "Requests" at bounding box center [86, 229] width 146 height 25
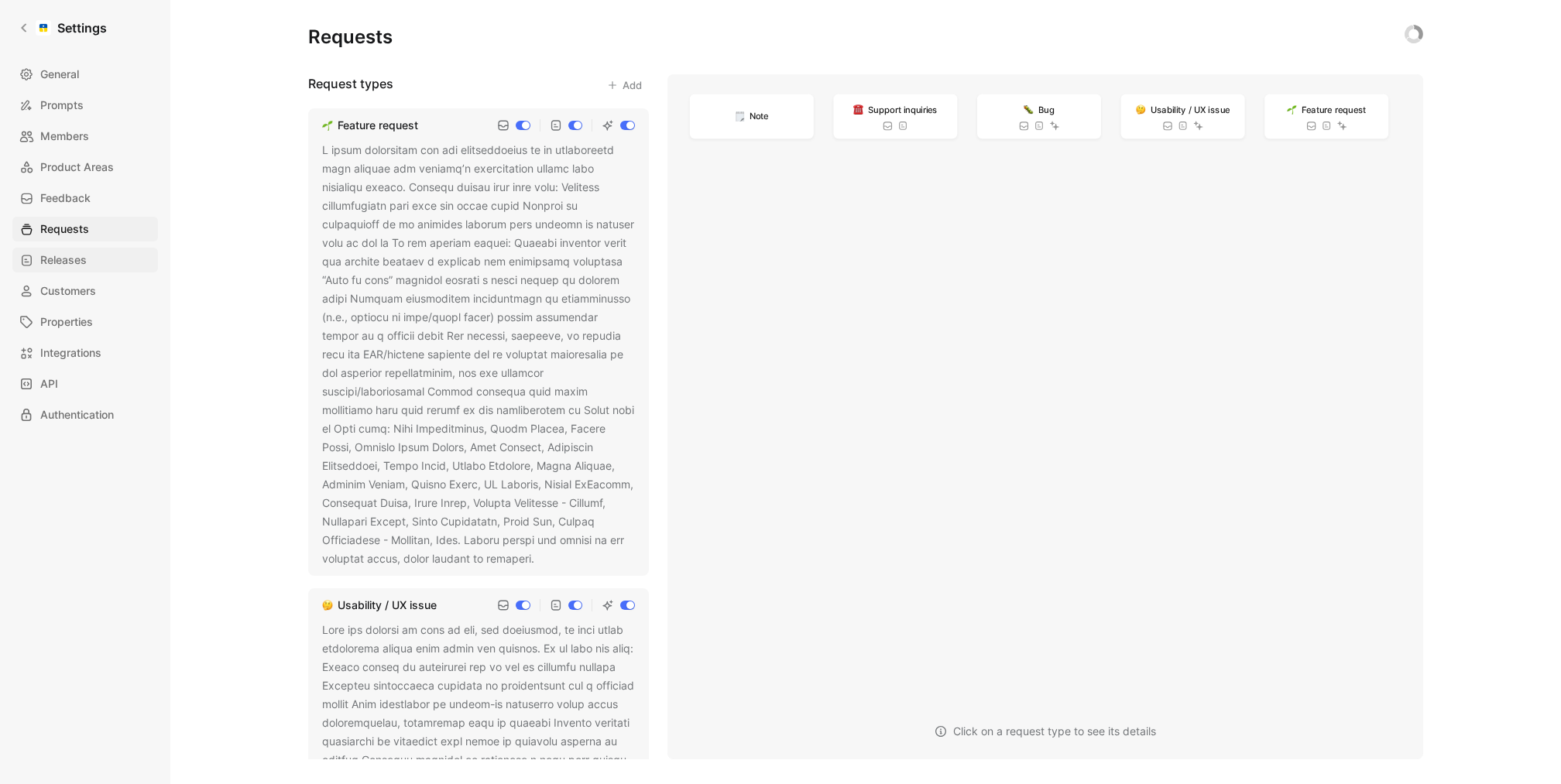
click at [90, 266] on link "Releases" at bounding box center [86, 259] width 146 height 25
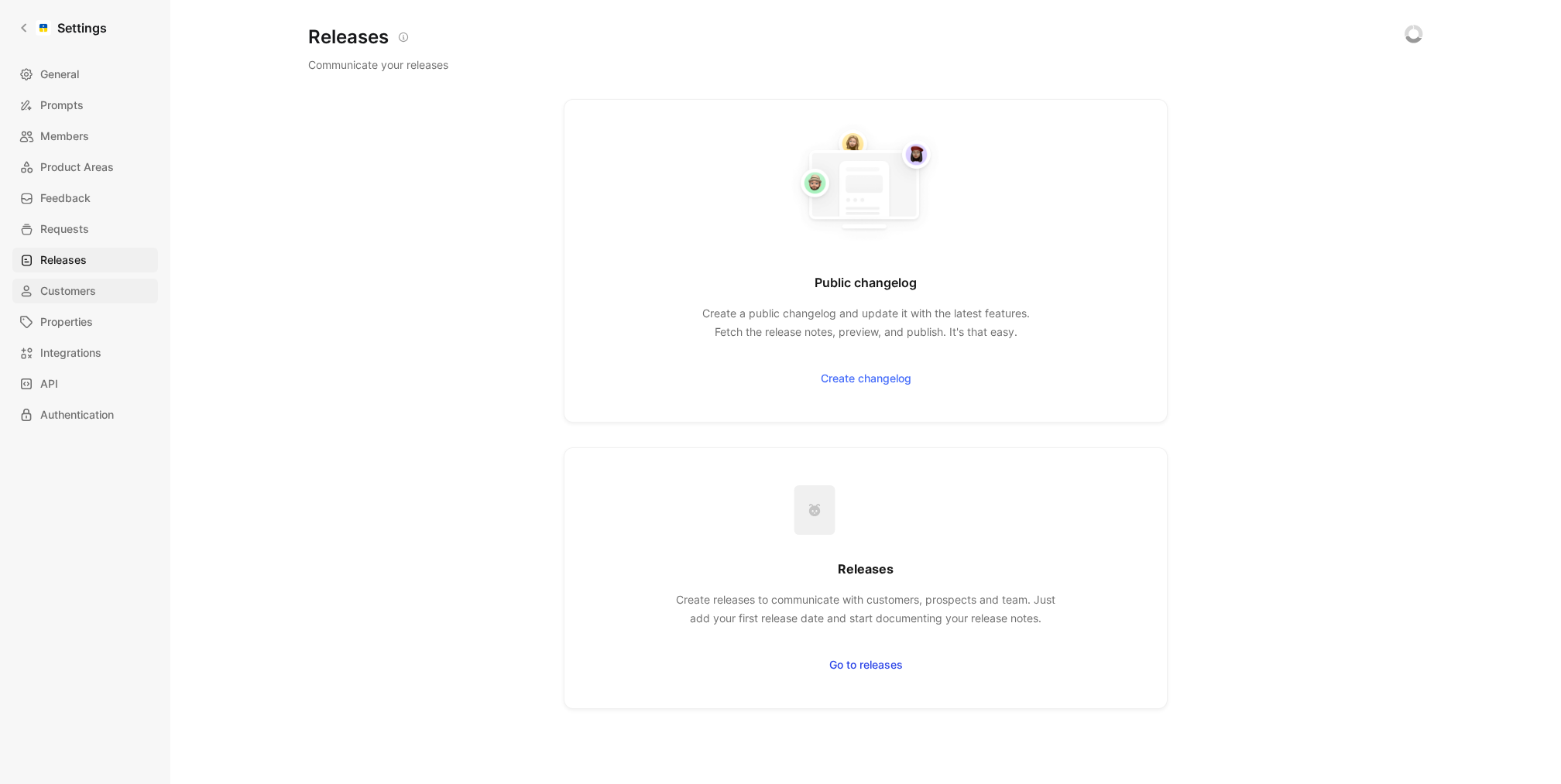
click at [89, 301] on link "Customers" at bounding box center [86, 291] width 146 height 25
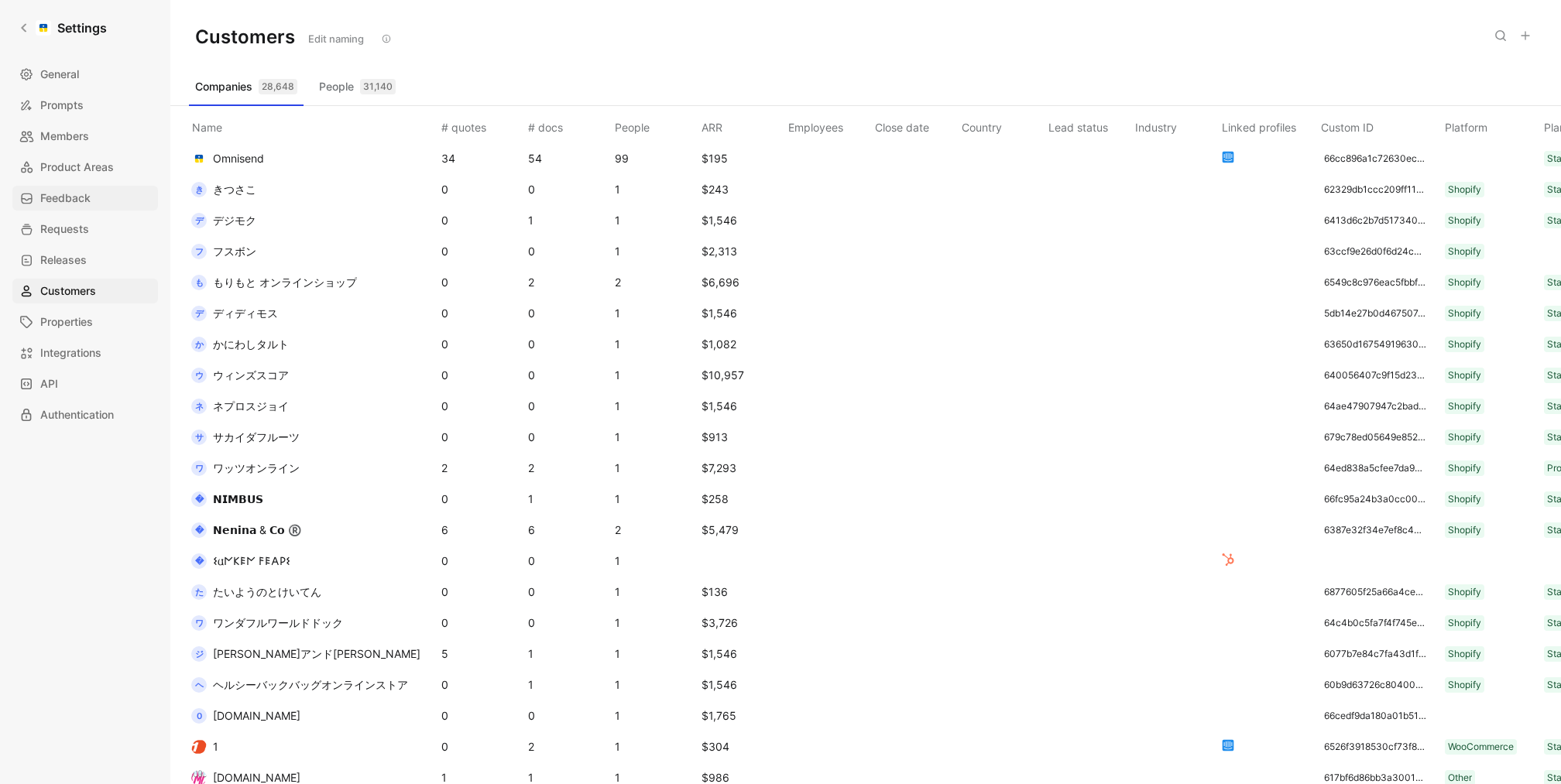
click at [90, 191] on span "Feedback" at bounding box center [65, 198] width 50 height 19
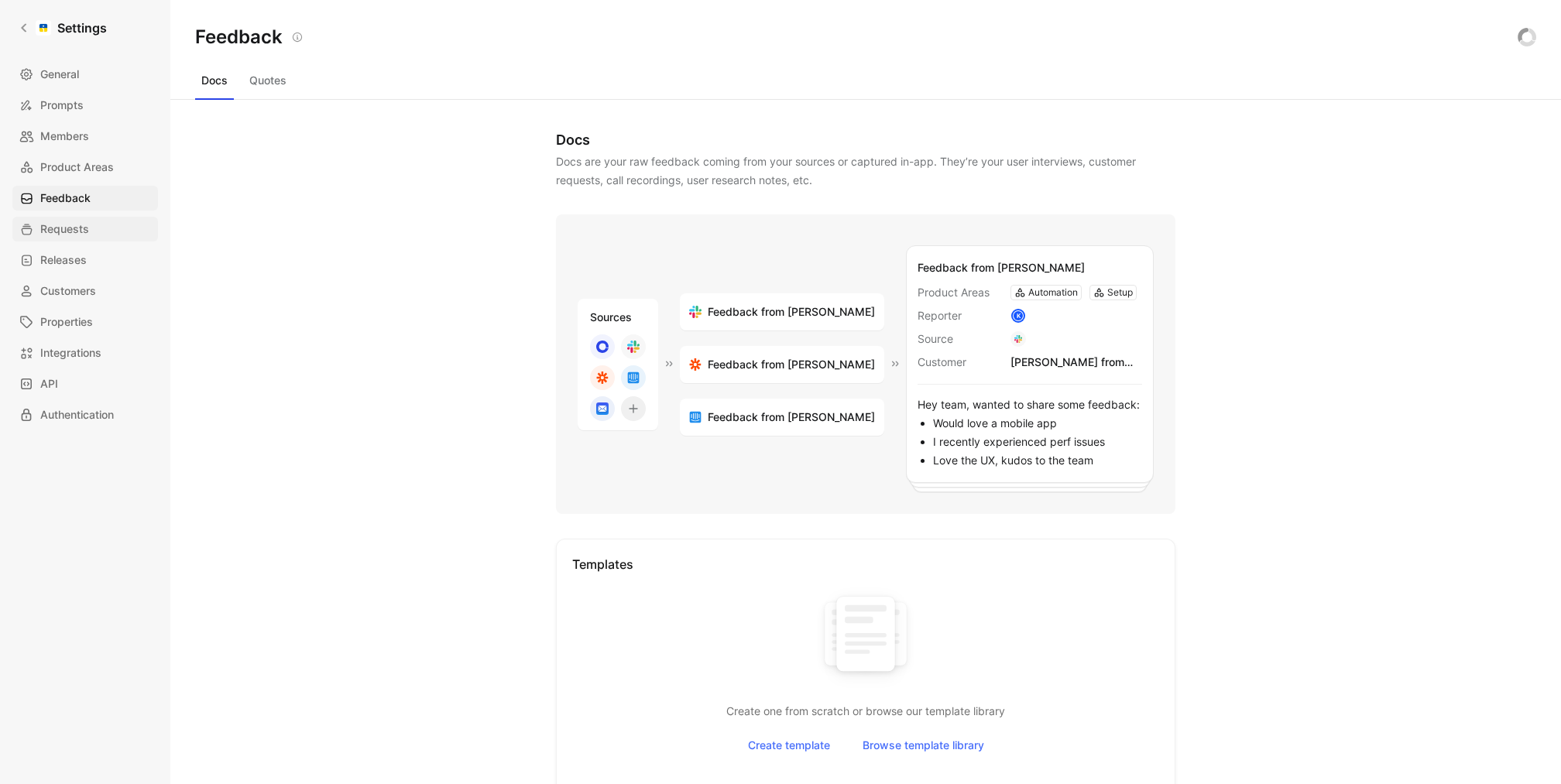
click at [90, 218] on link "Requests" at bounding box center [86, 229] width 146 height 25
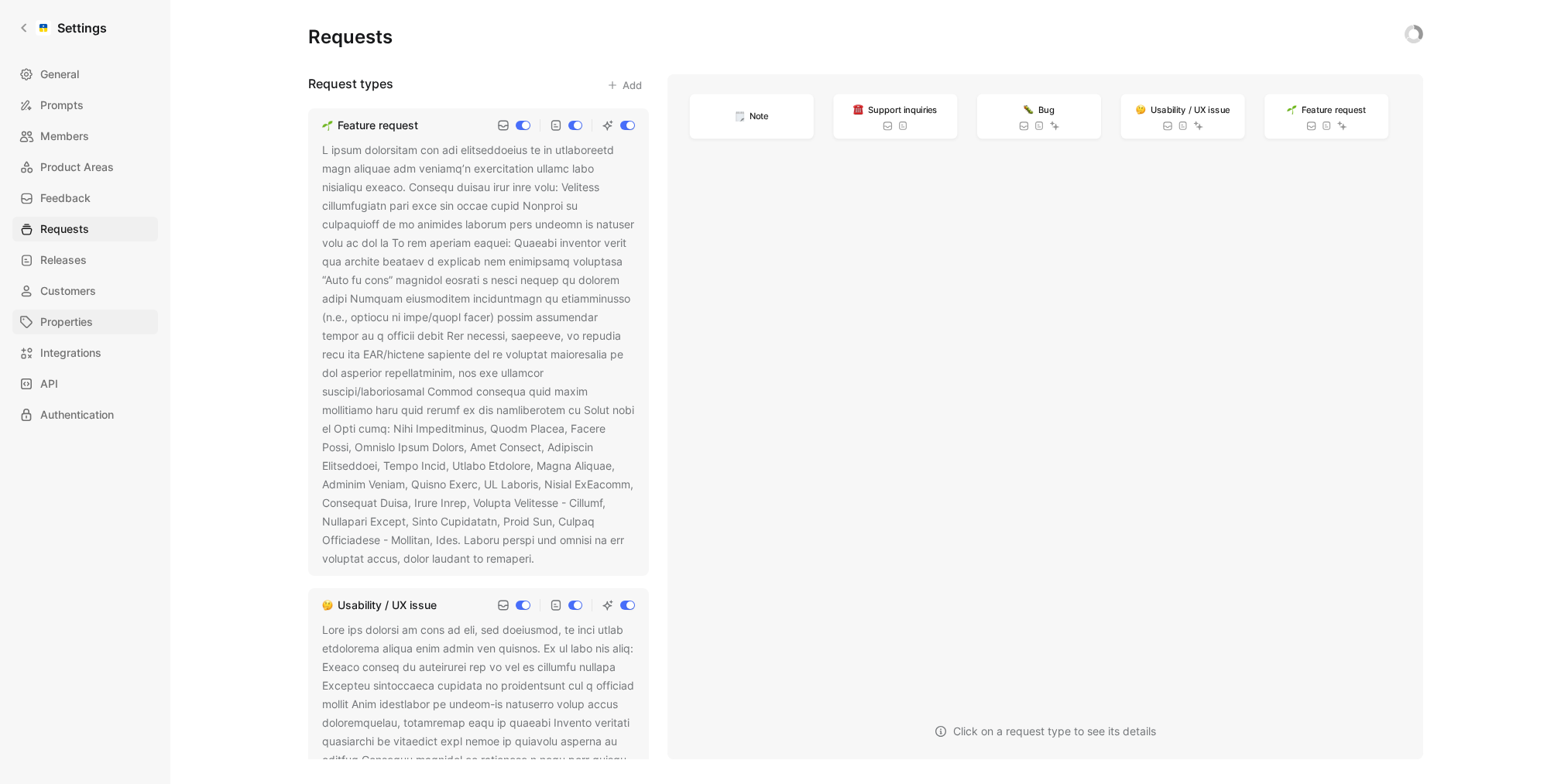
click at [87, 321] on span "Properties" at bounding box center [66, 321] width 52 height 19
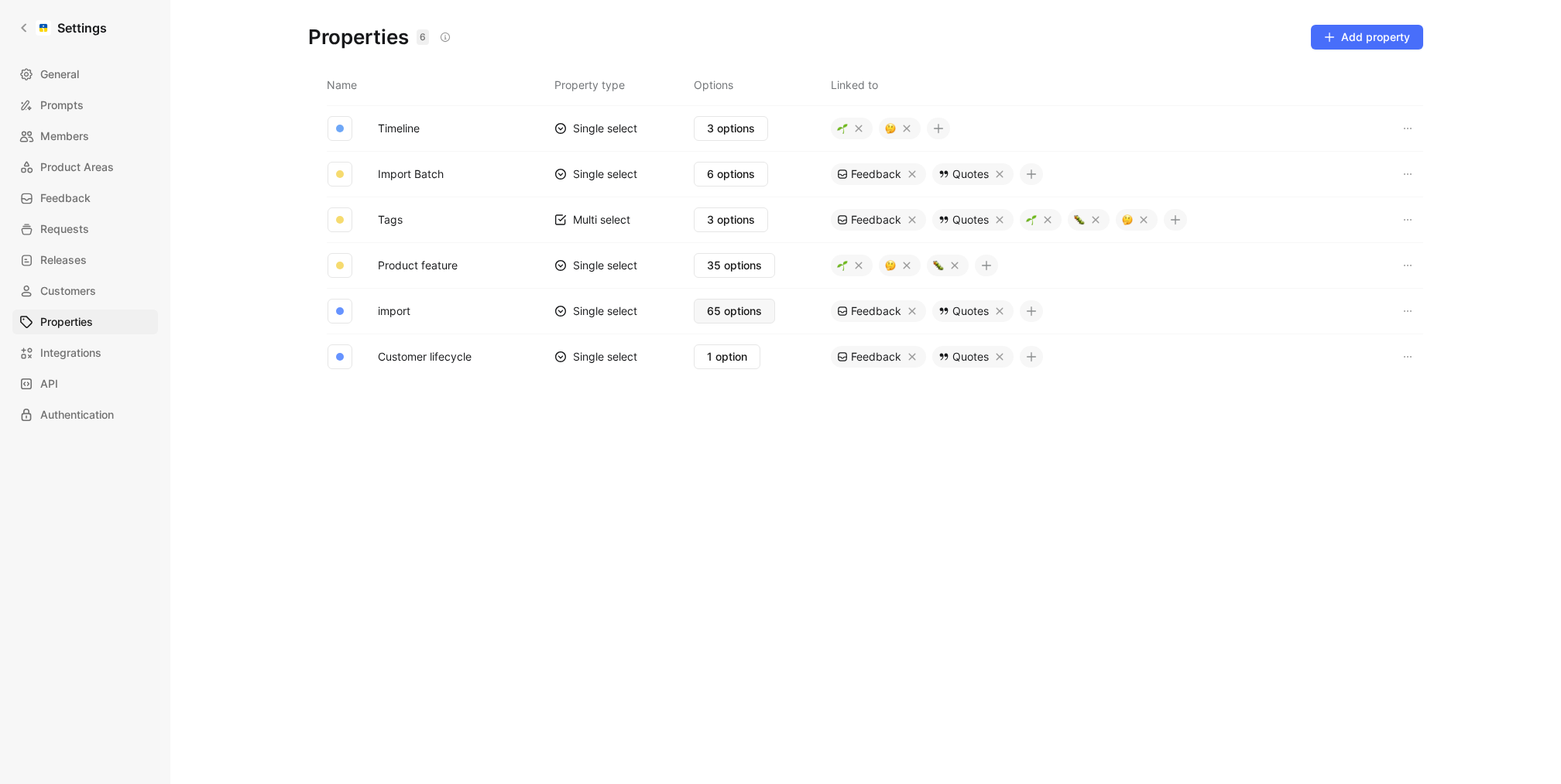
click at [747, 308] on span "65 options" at bounding box center [735, 311] width 55 height 19
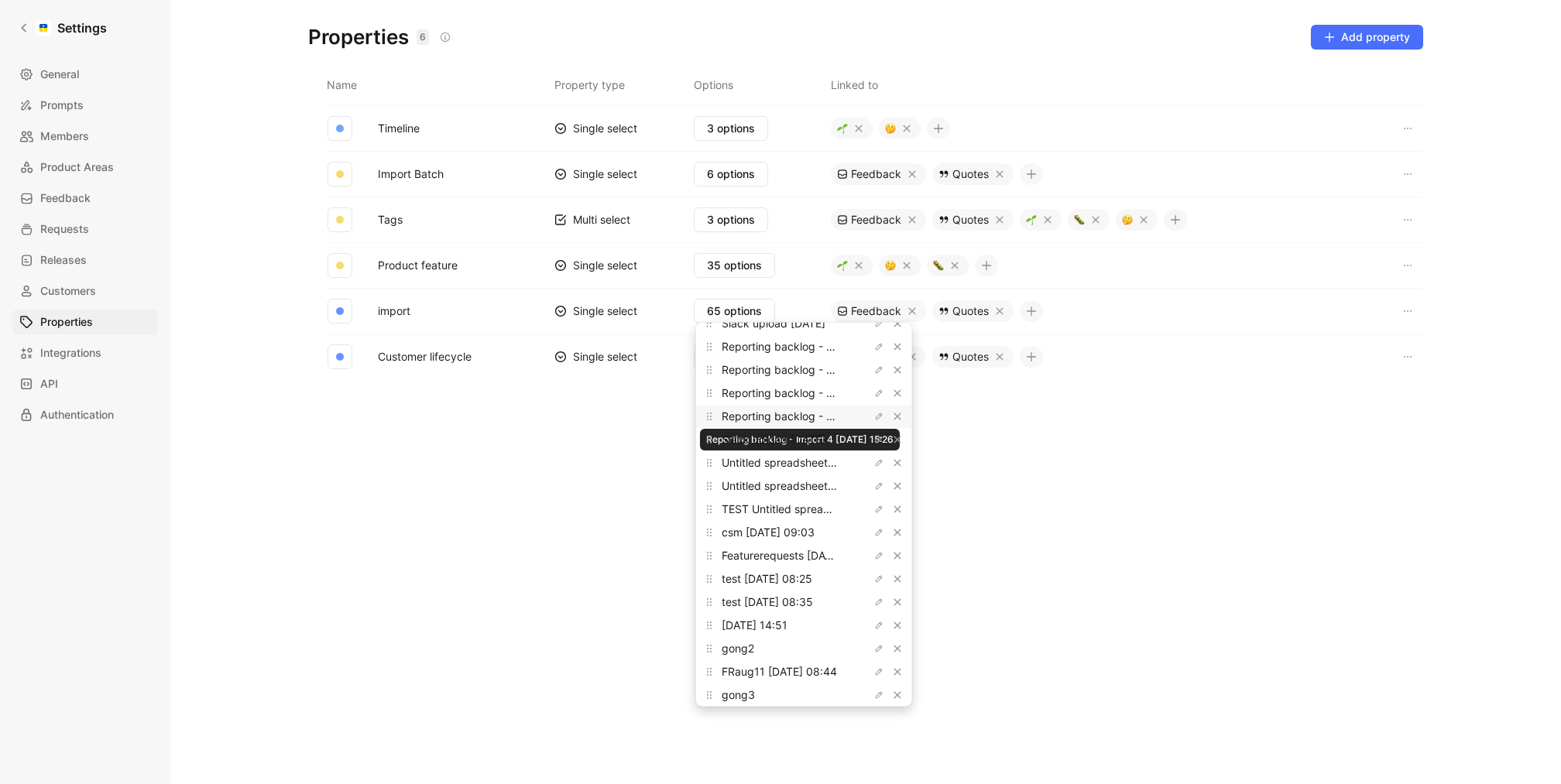
scroll to position [1142, 0]
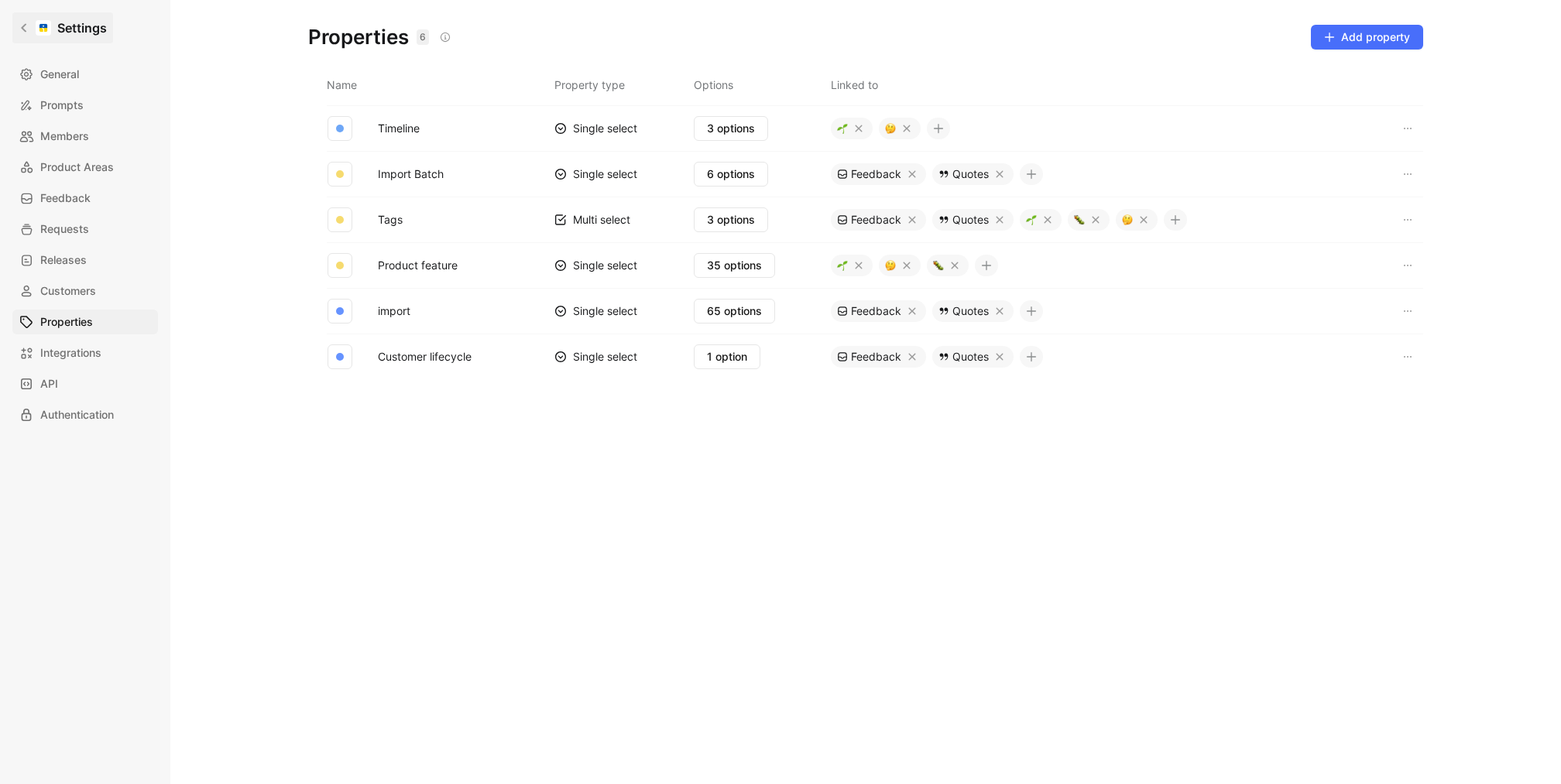
click at [30, 38] on link "Settings" at bounding box center [63, 28] width 101 height 31
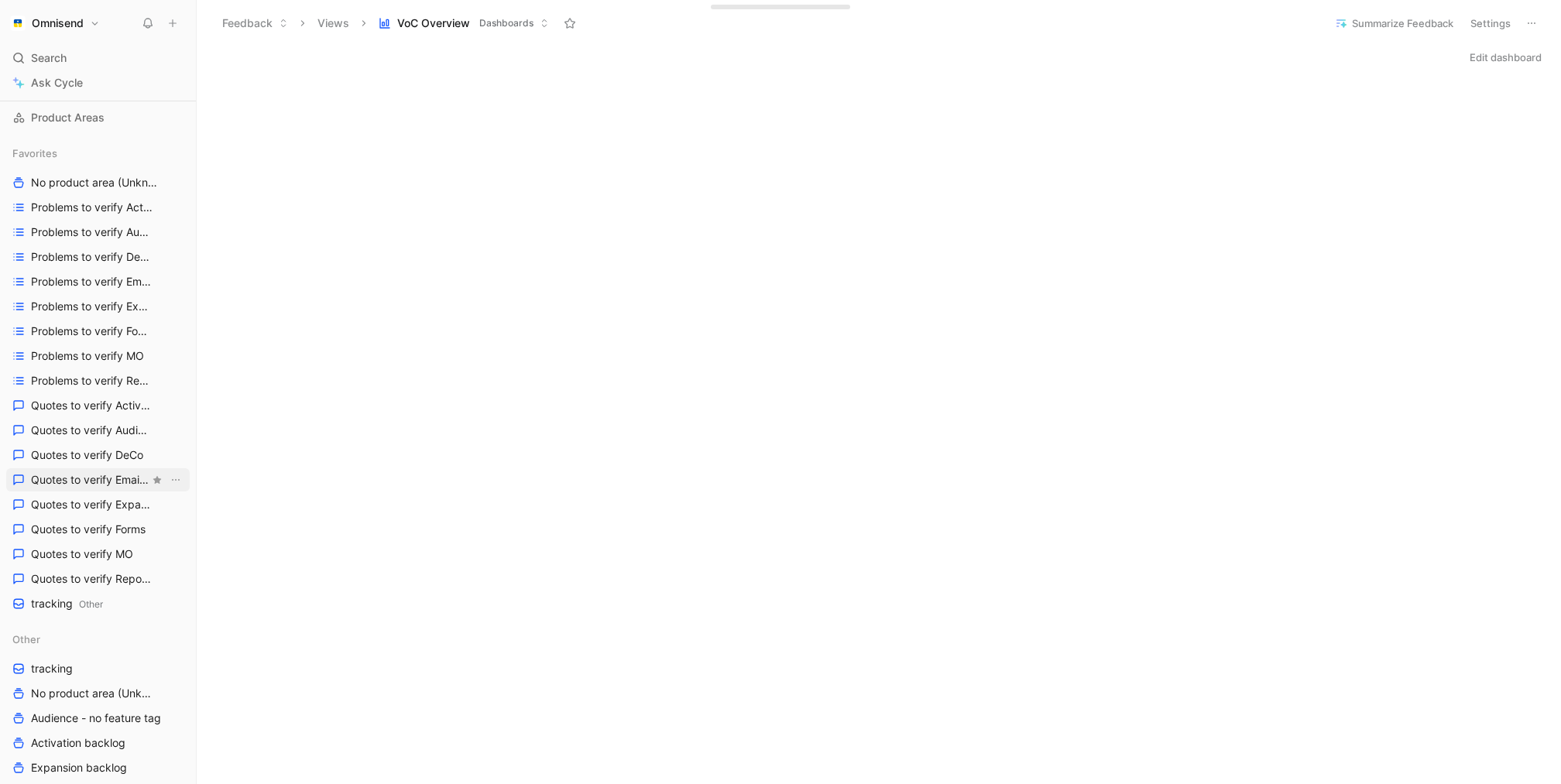
scroll to position [502, 0]
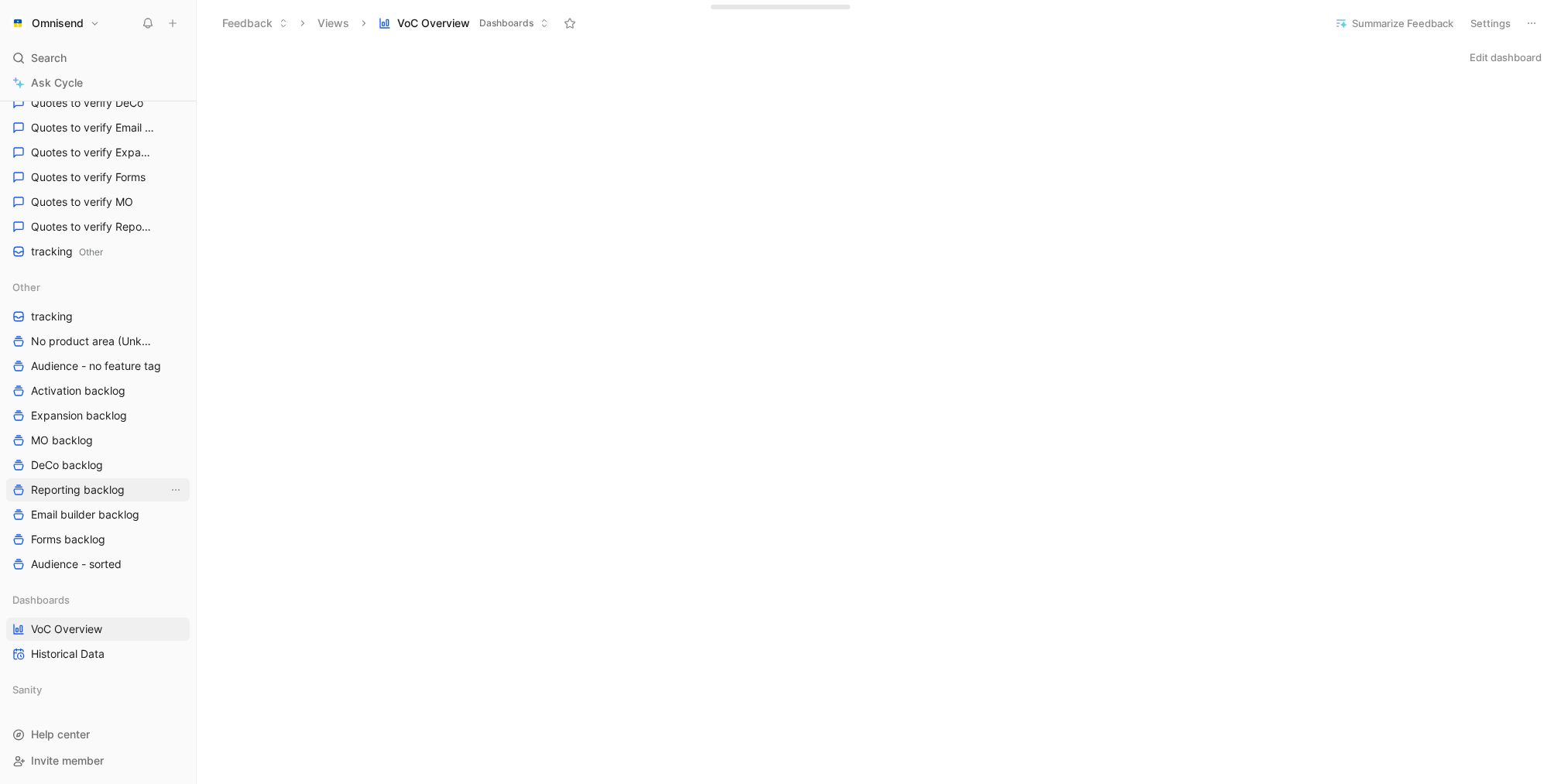
click at [97, 491] on span "Reporting backlog" at bounding box center [77, 490] width 94 height 16
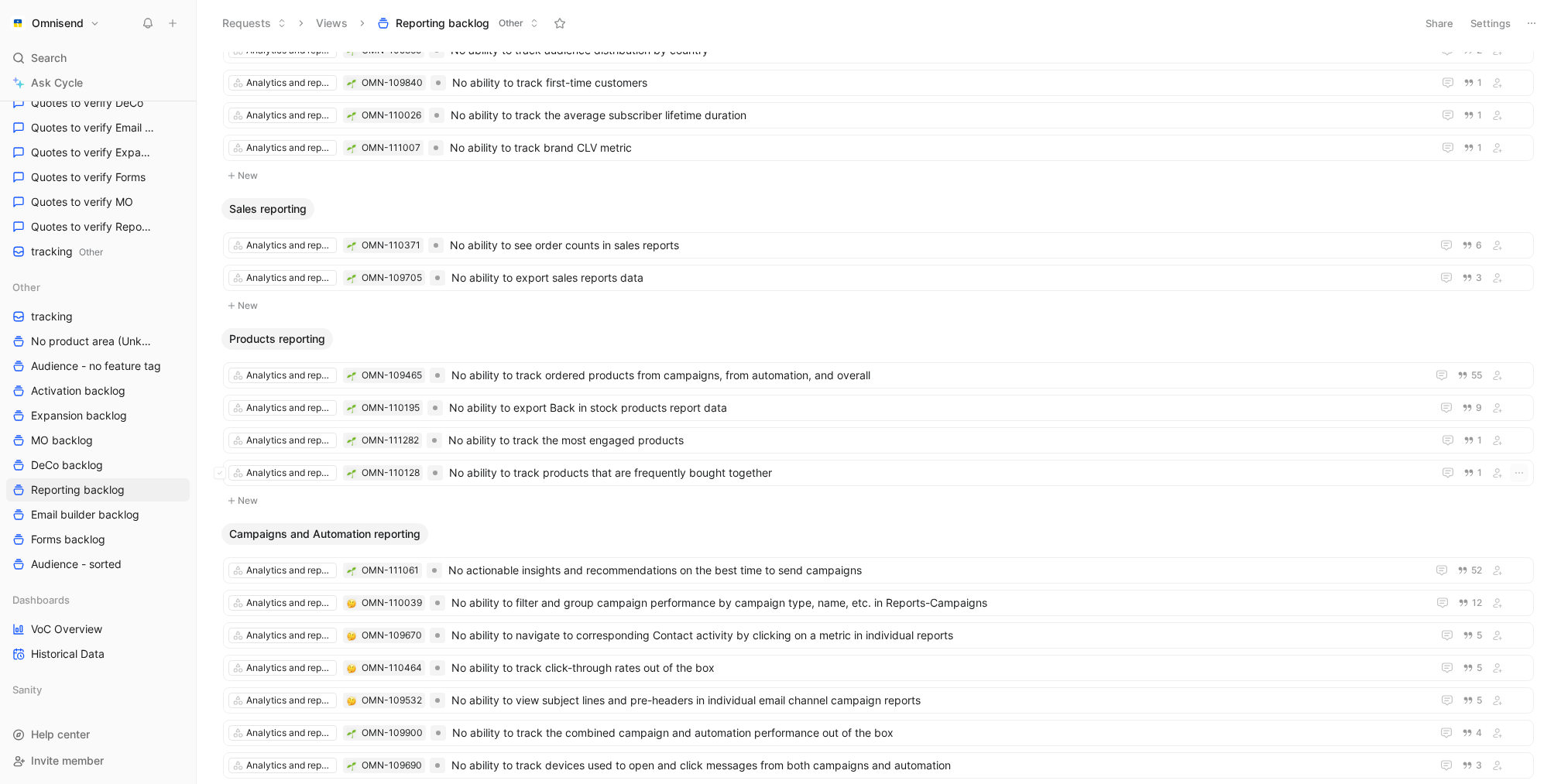
scroll to position [1010, 0]
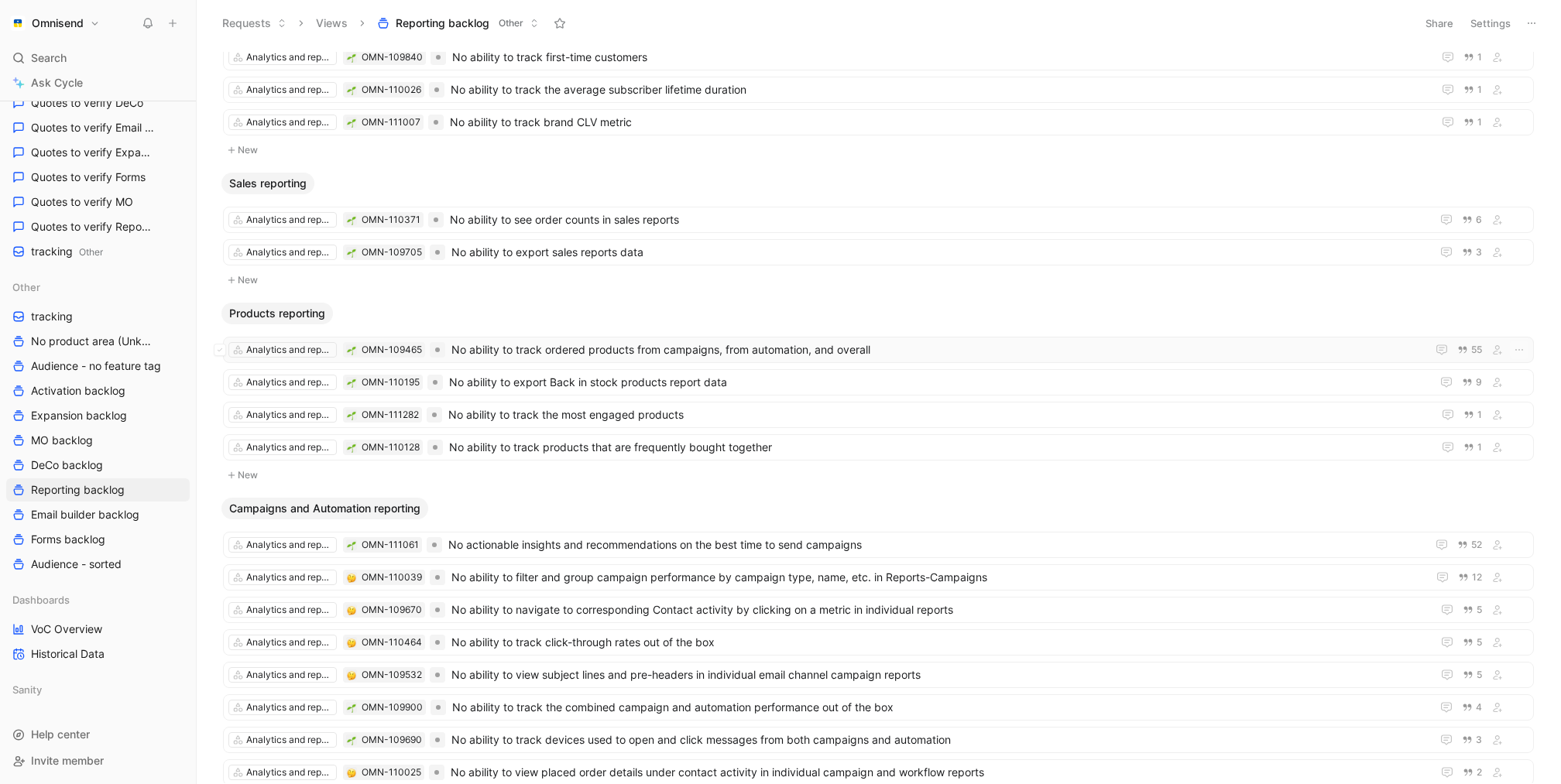
click at [576, 344] on span "No ability to track ordered products from campaigns, from automation, and overa…" at bounding box center [936, 349] width 969 height 19
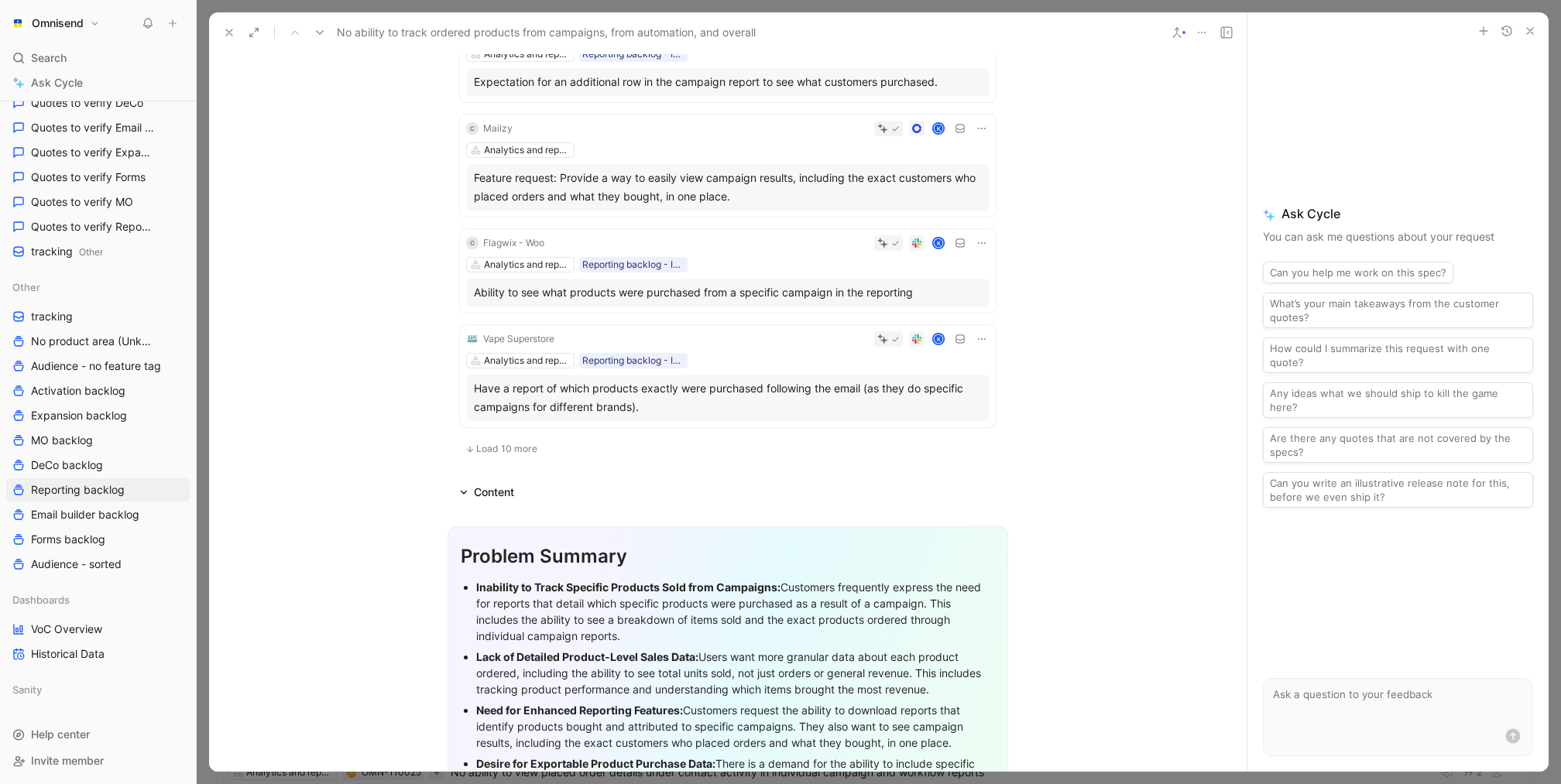
scroll to position [819, 0]
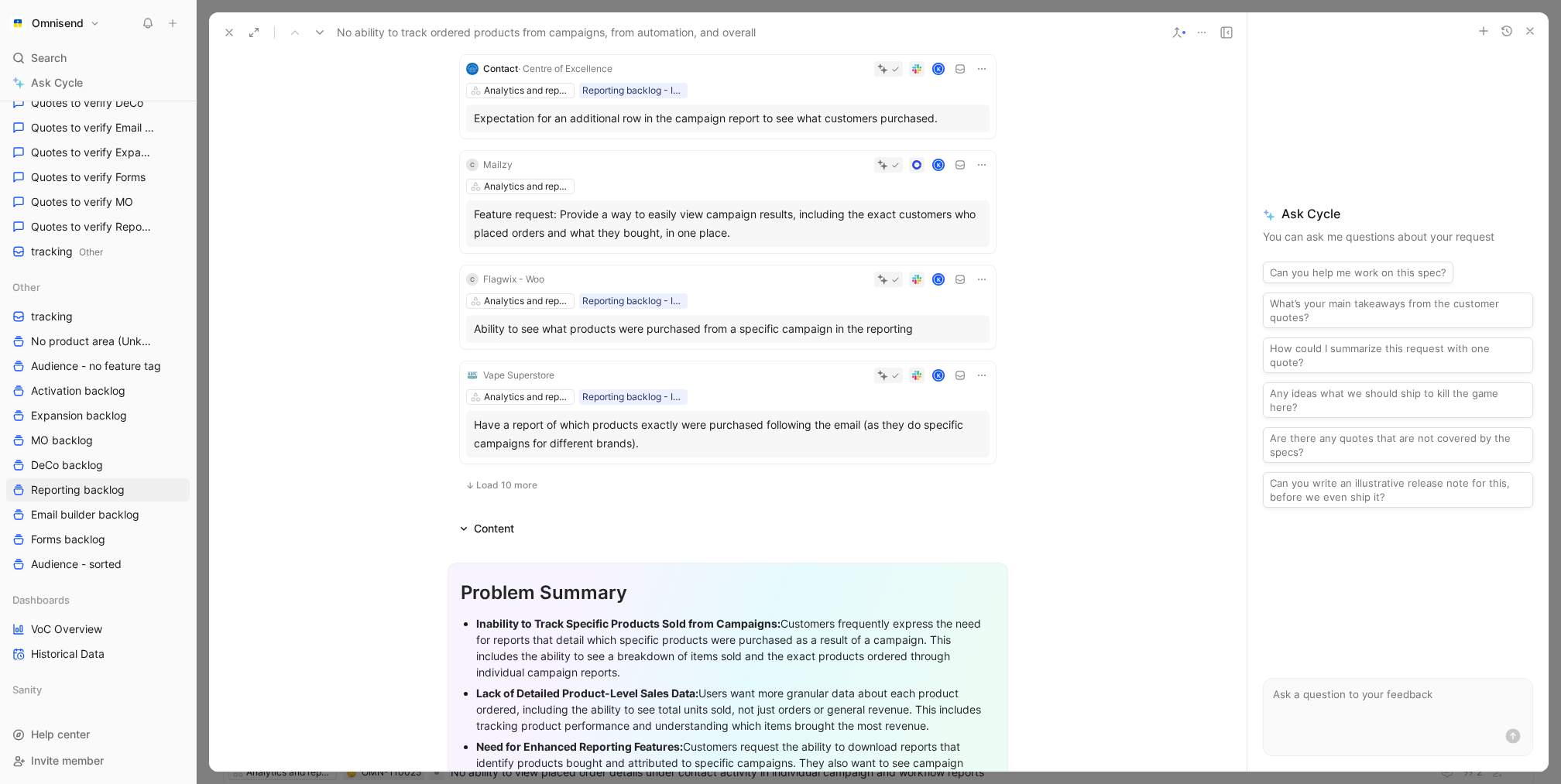
click at [508, 480] on span "Load 10 more" at bounding box center [507, 485] width 61 height 13
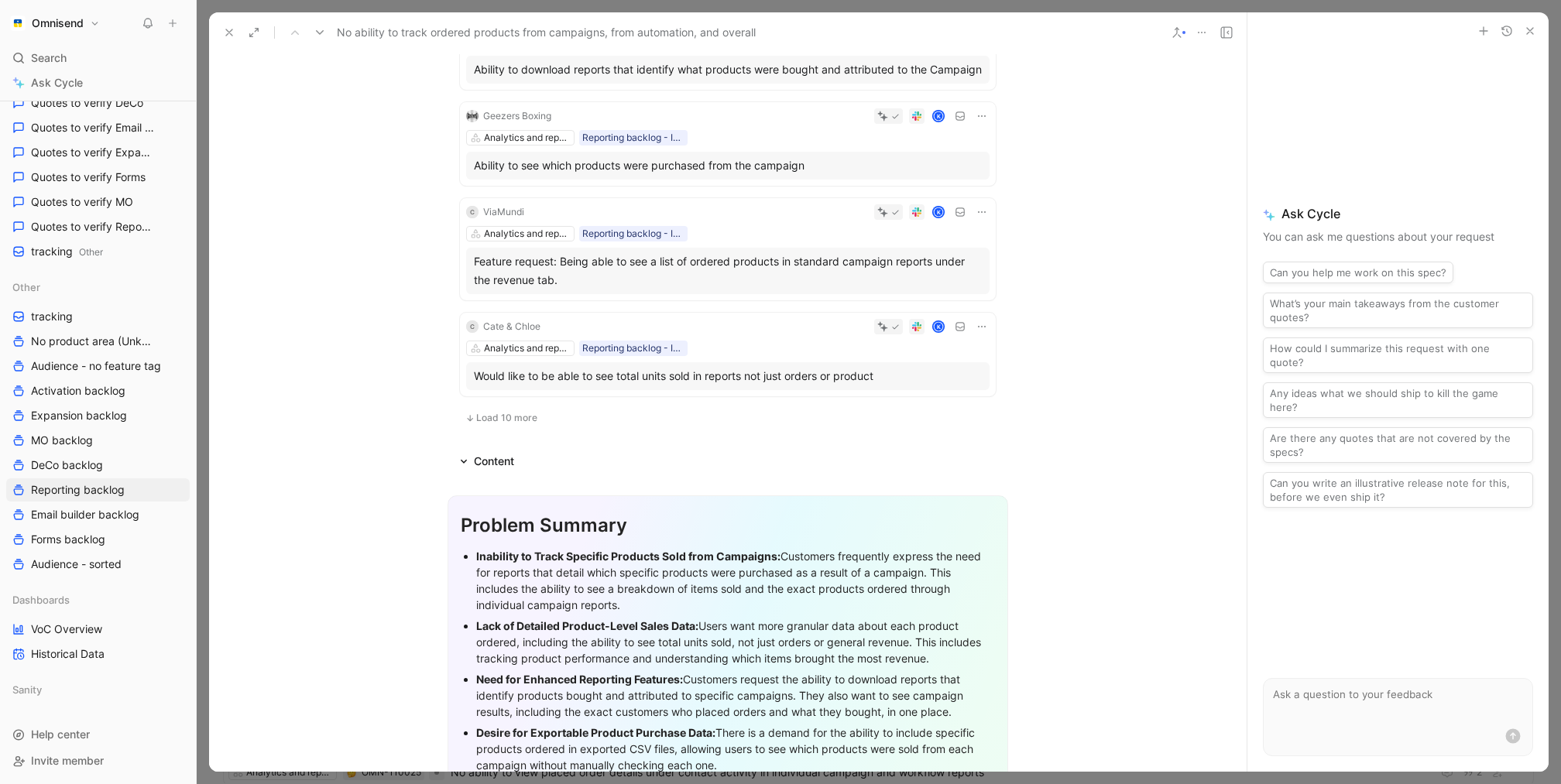
scroll to position [1875, 0]
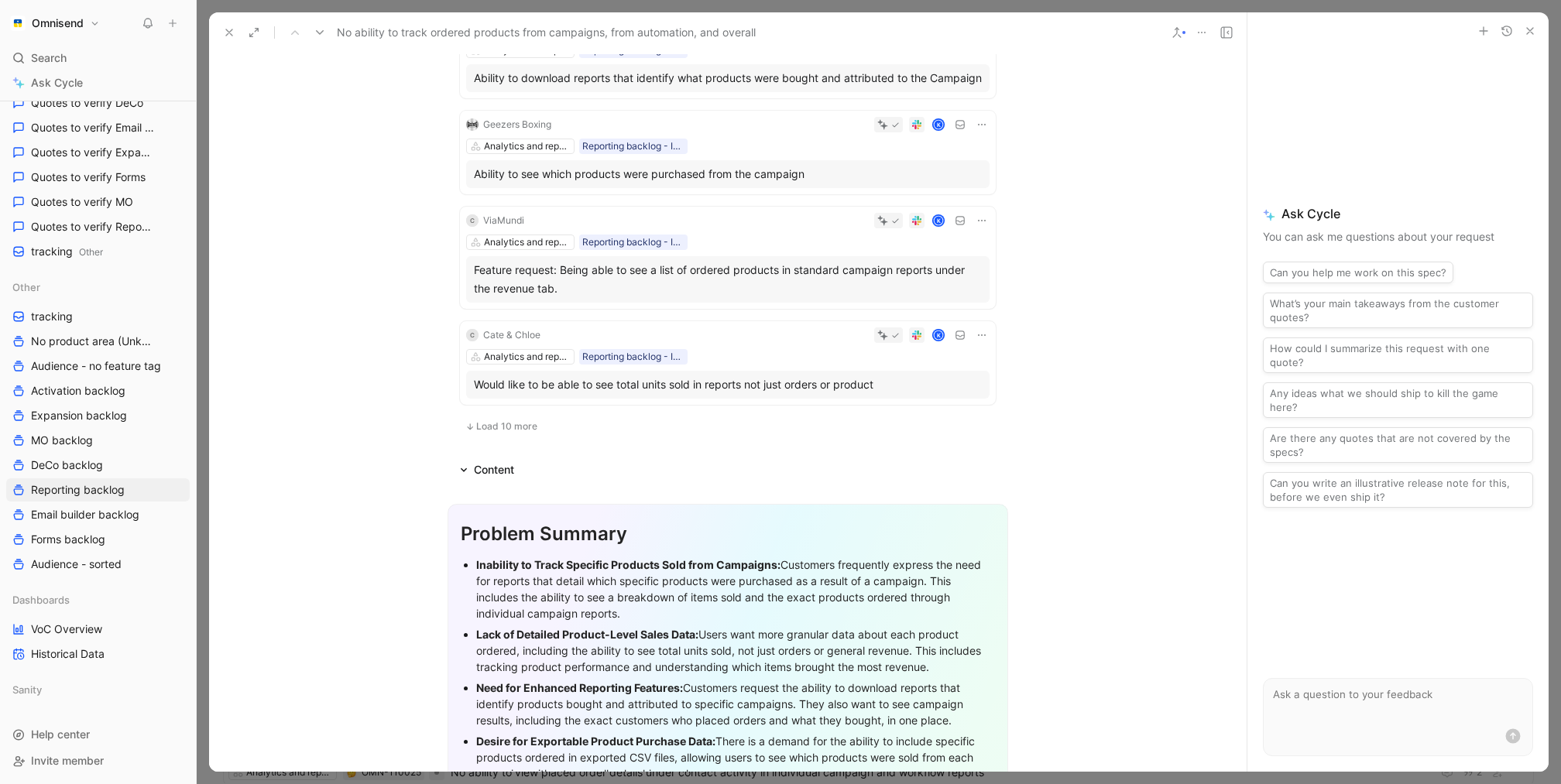
click at [507, 436] on button "Load 10 more" at bounding box center [501, 426] width 83 height 19
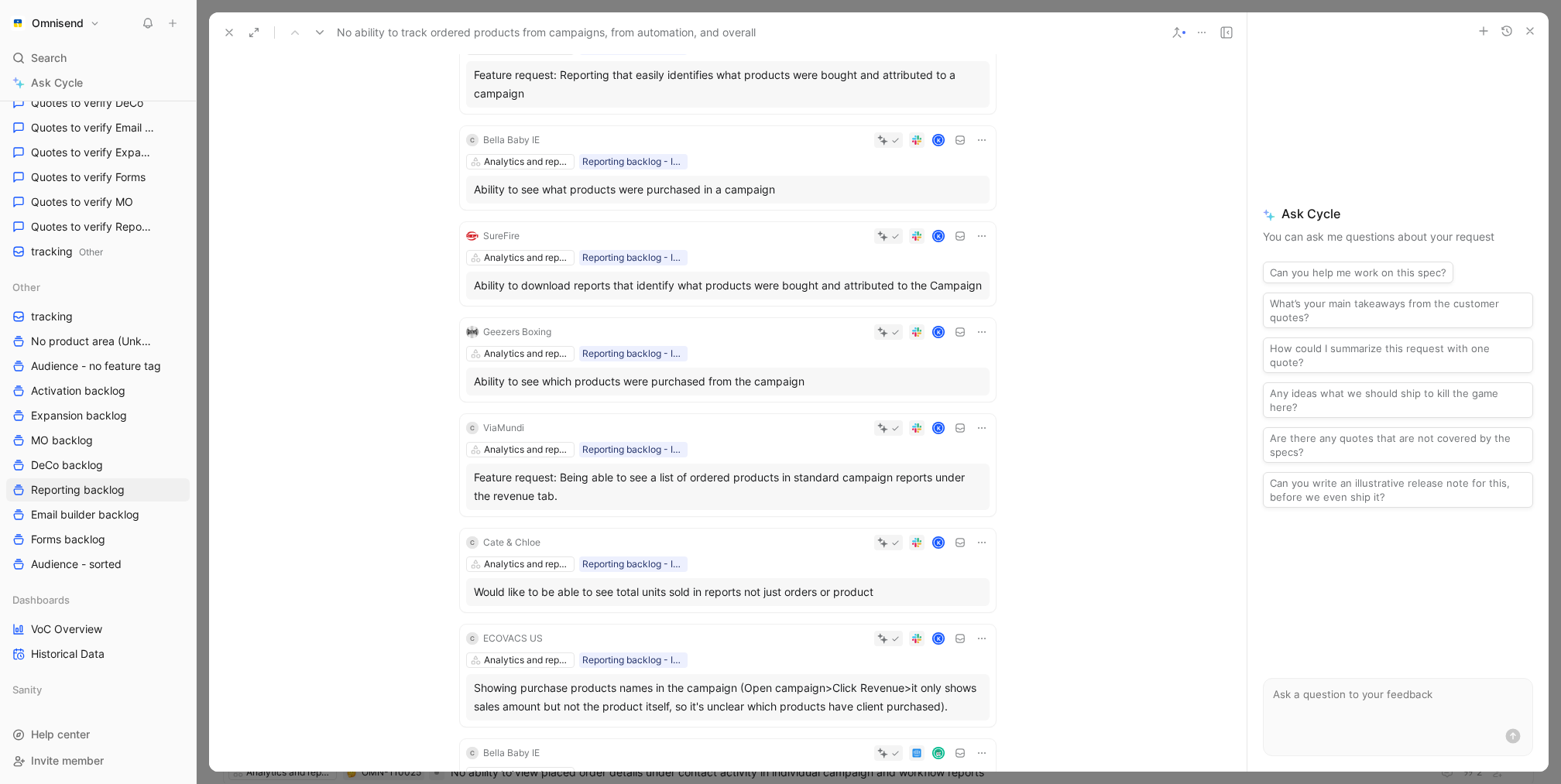
scroll to position [1652, 0]
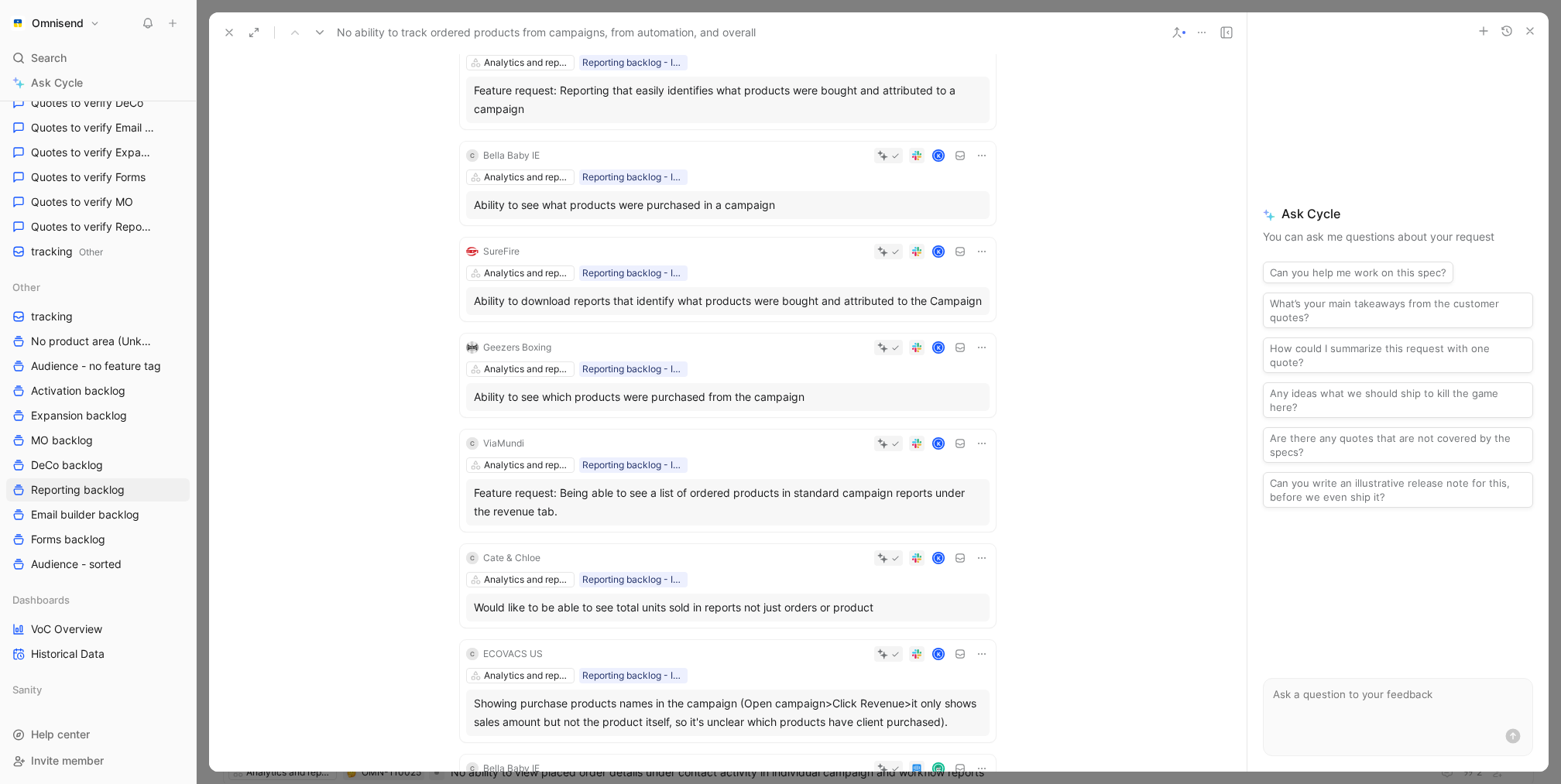
click at [725, 375] on div "Geezers Boxing K Analytics and reports Reporting backlog - Import 3 07-07-2025 …" at bounding box center [727, 375] width 536 height 84
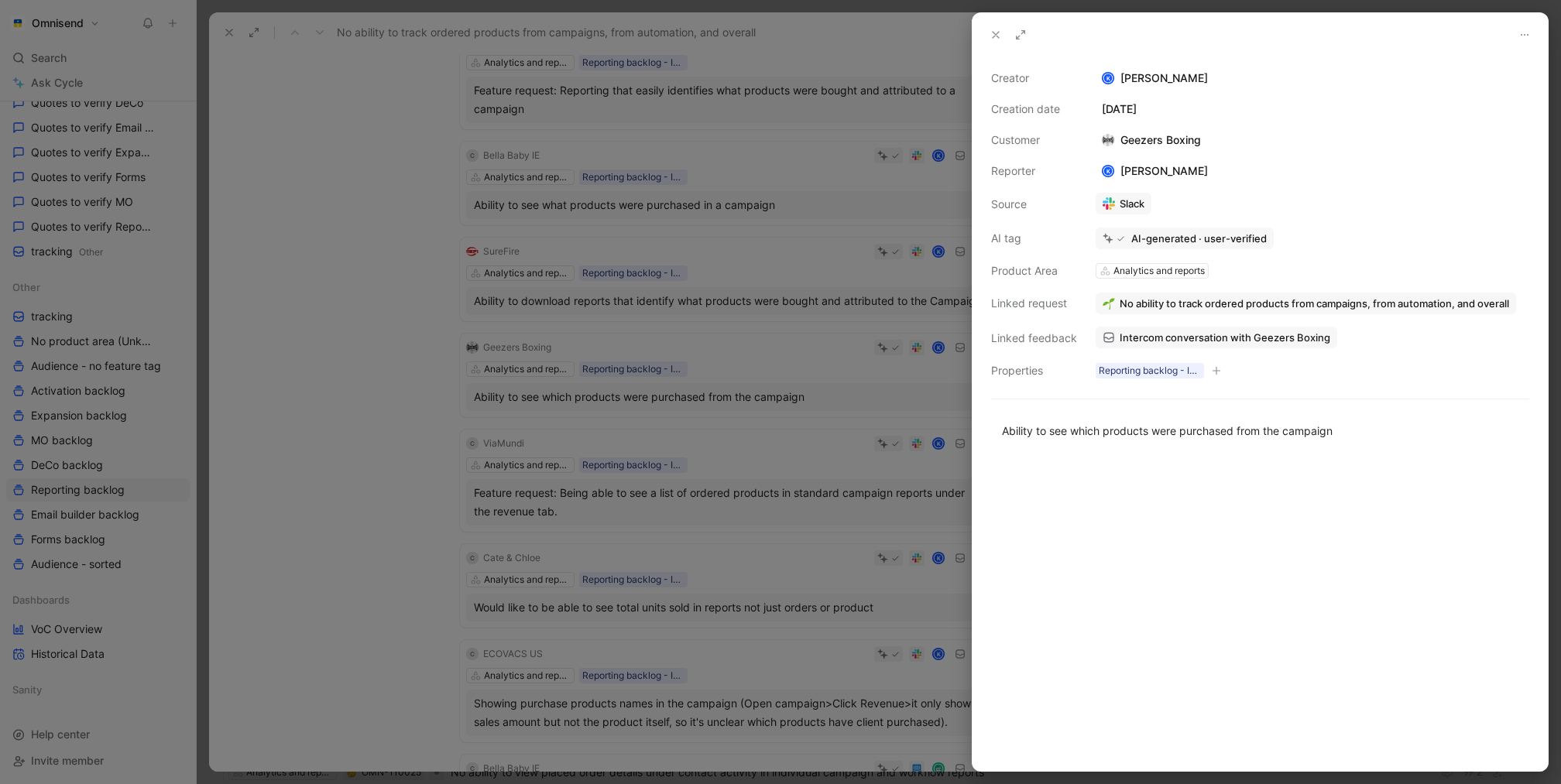
click at [744, 326] on div at bounding box center [780, 392] width 1561 height 784
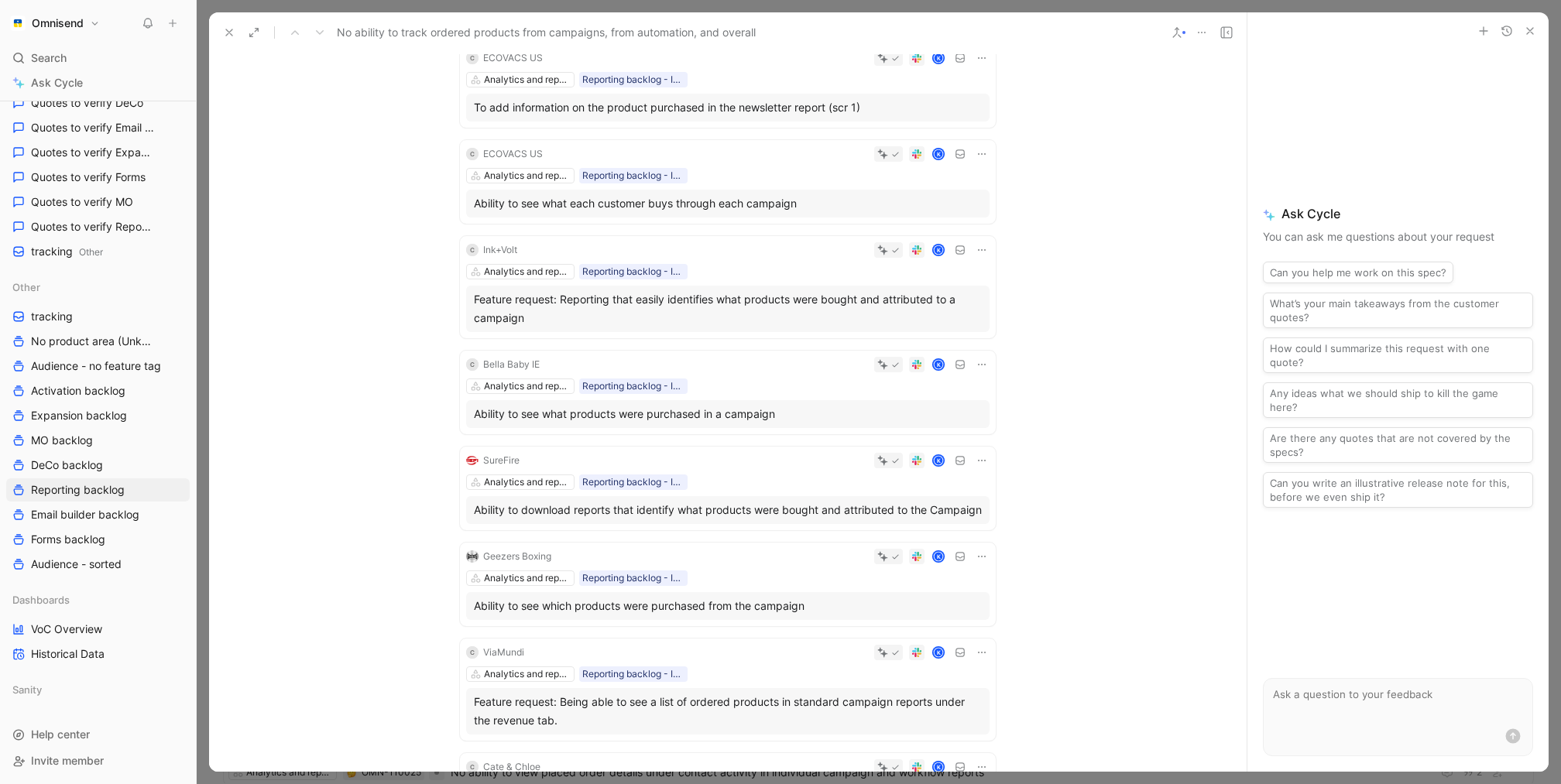
scroll to position [1418, 0]
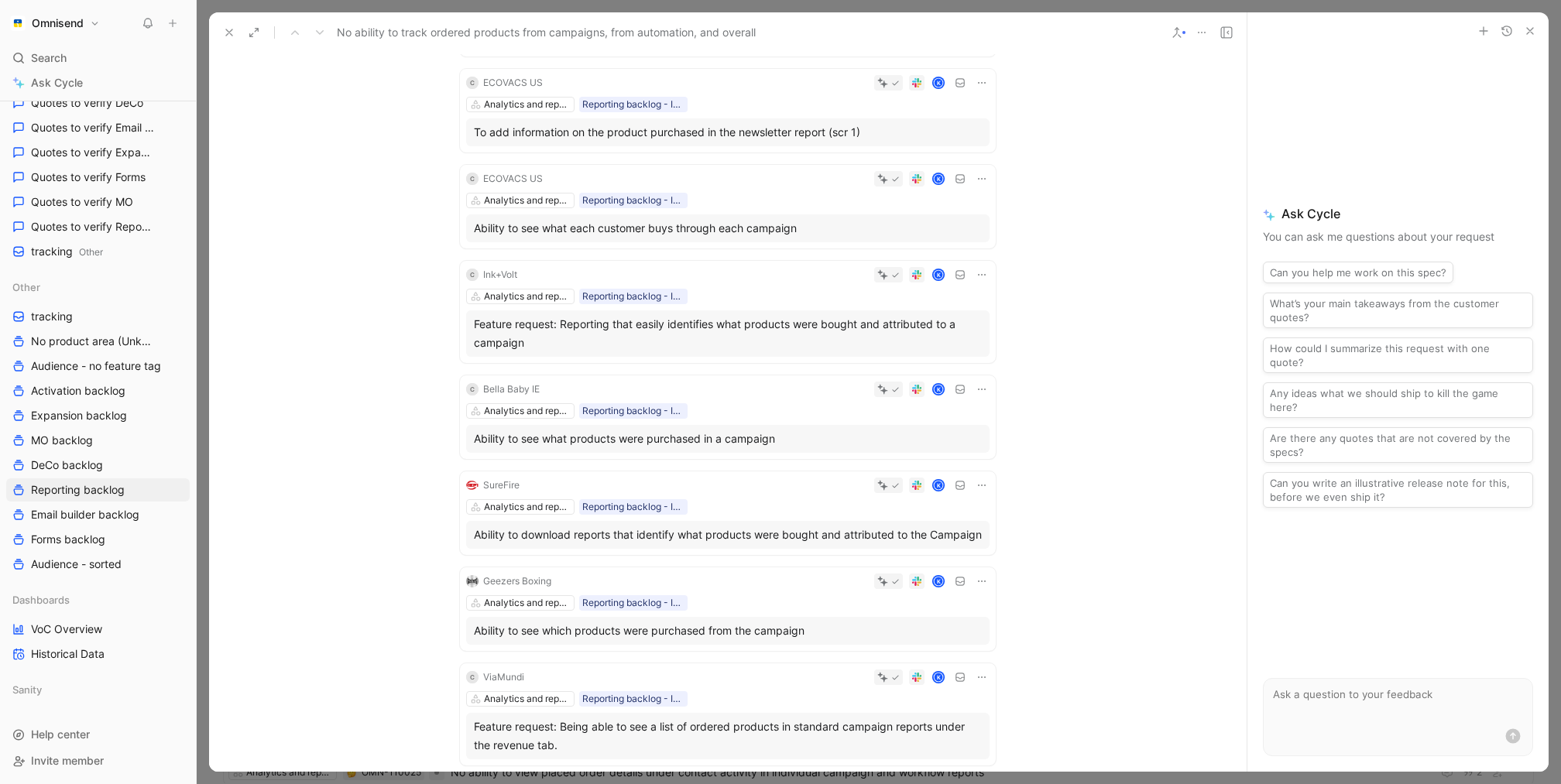
click at [745, 270] on div "K" at bounding box center [757, 275] width 467 height 16
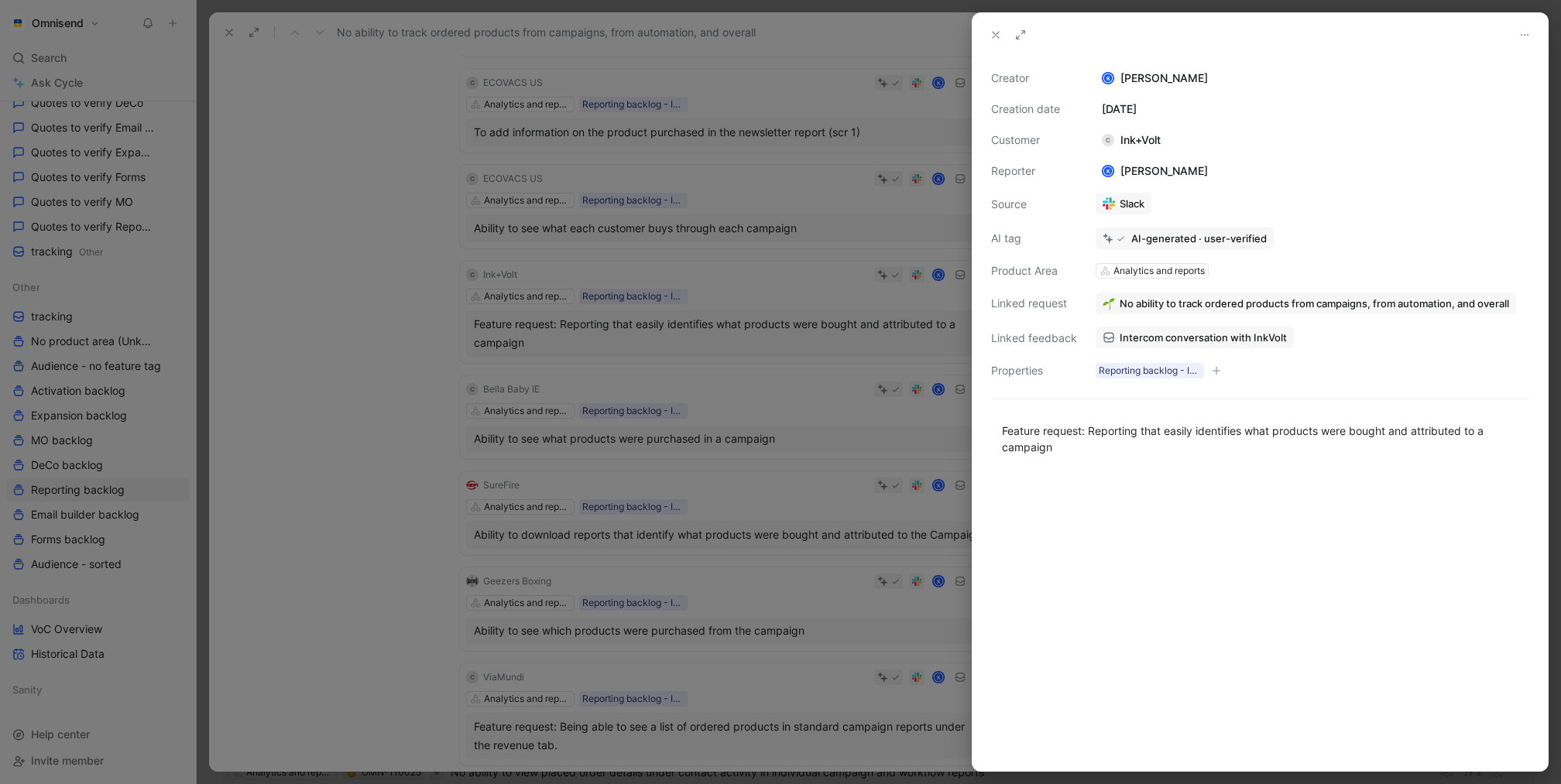
click at [745, 270] on div at bounding box center [780, 392] width 1561 height 784
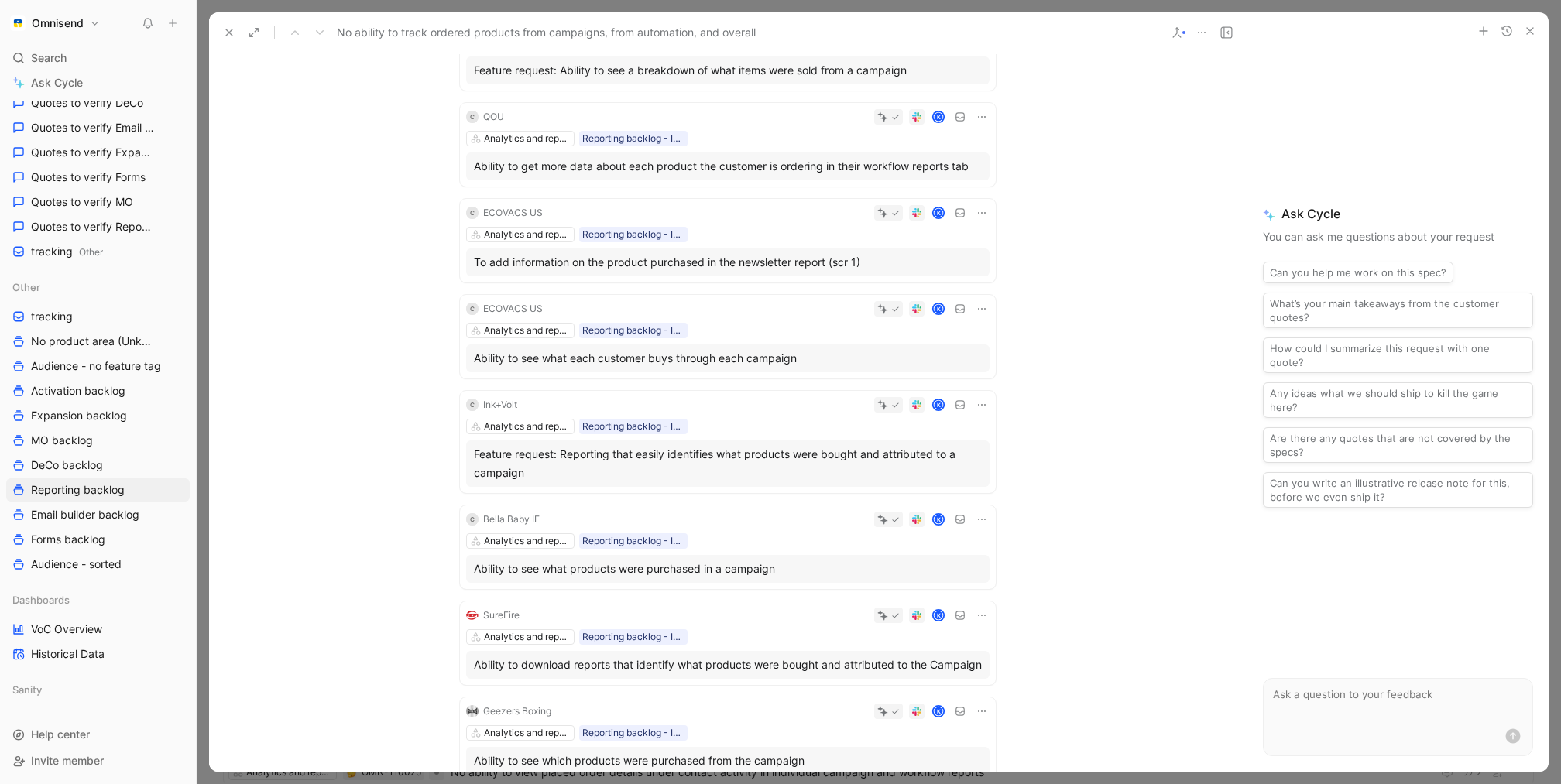
scroll to position [1272, 0]
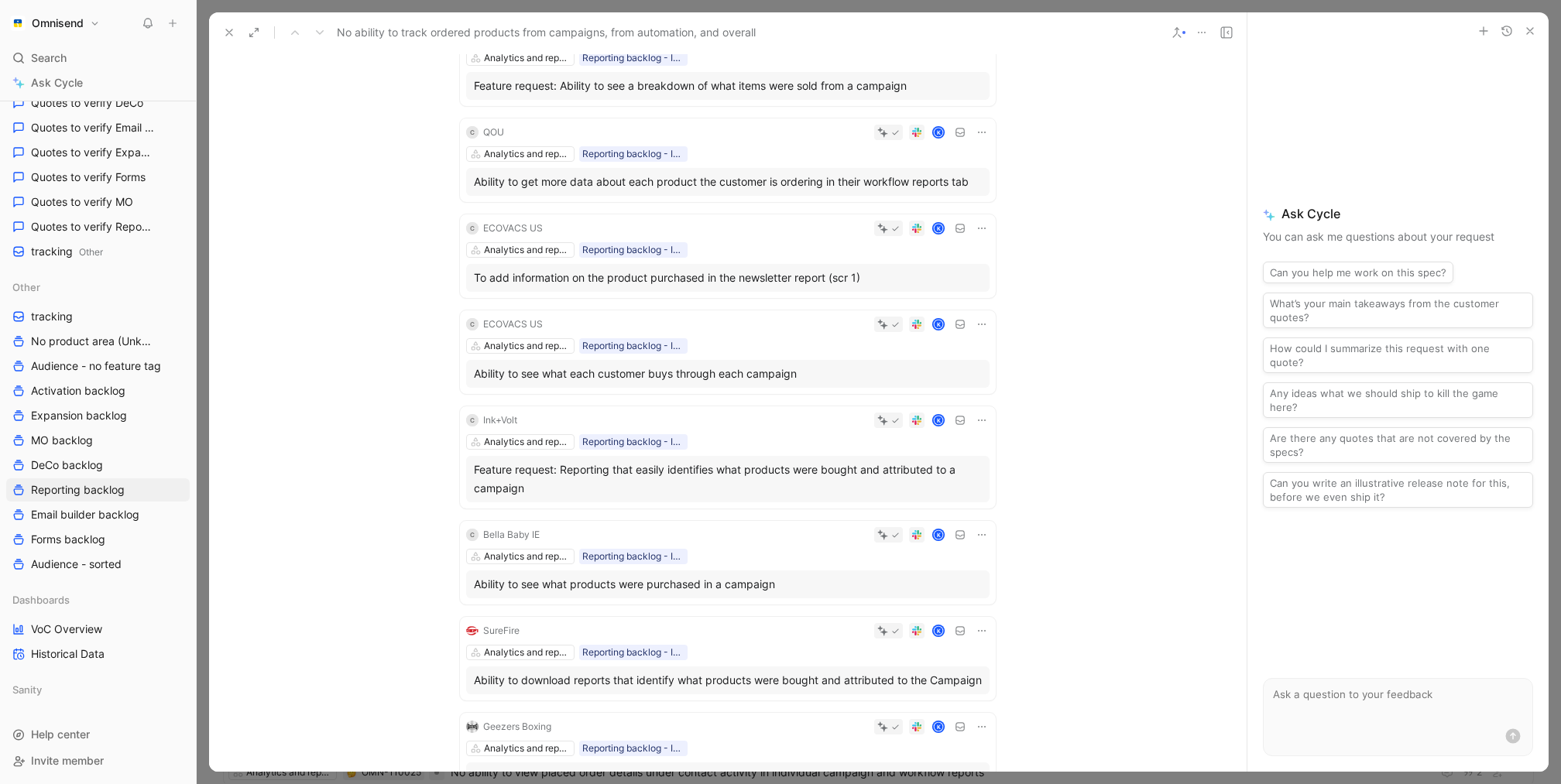
click at [758, 232] on div "K" at bounding box center [770, 229] width 441 height 16
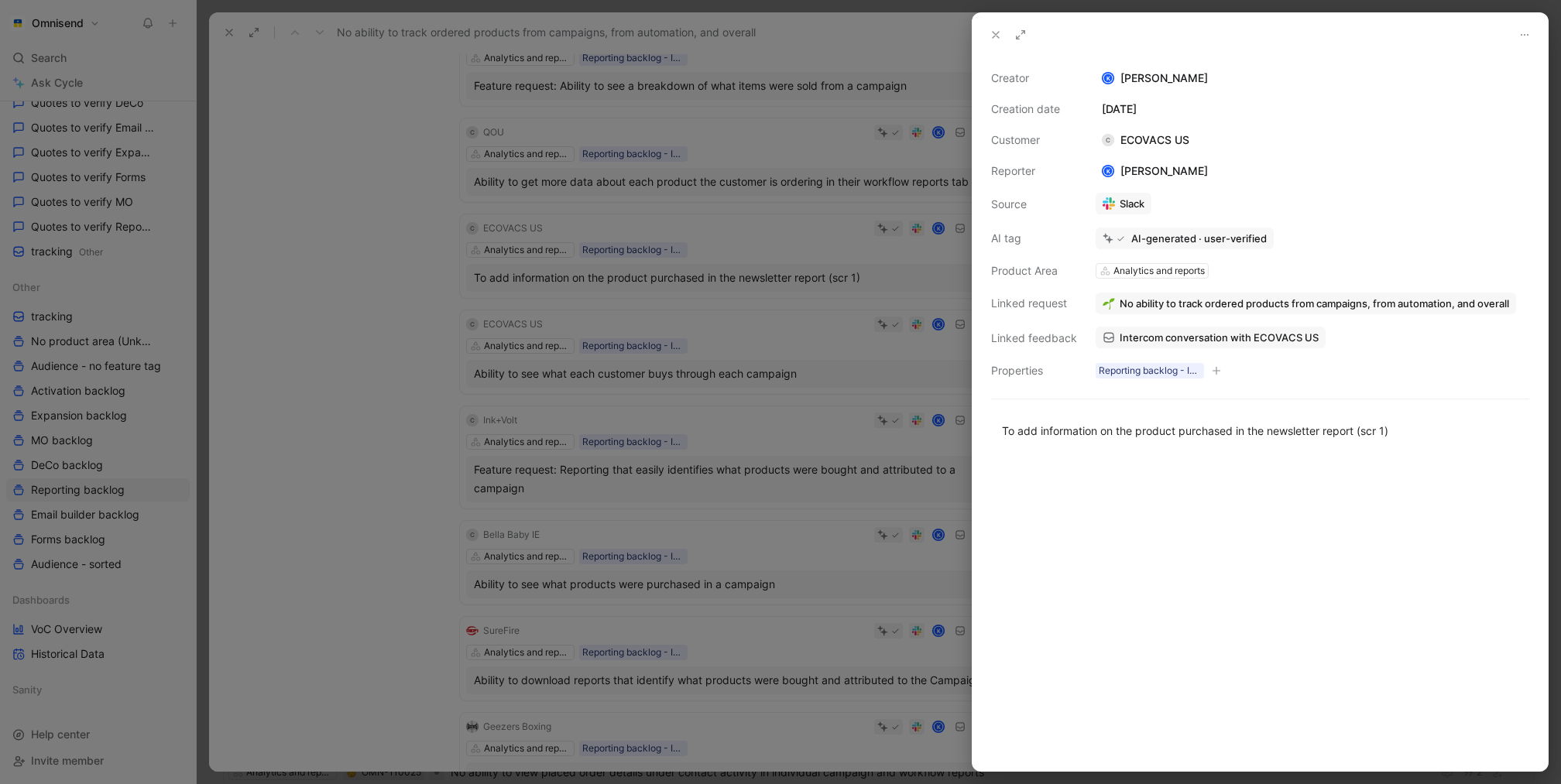
click at [614, 128] on div at bounding box center [780, 392] width 1561 height 784
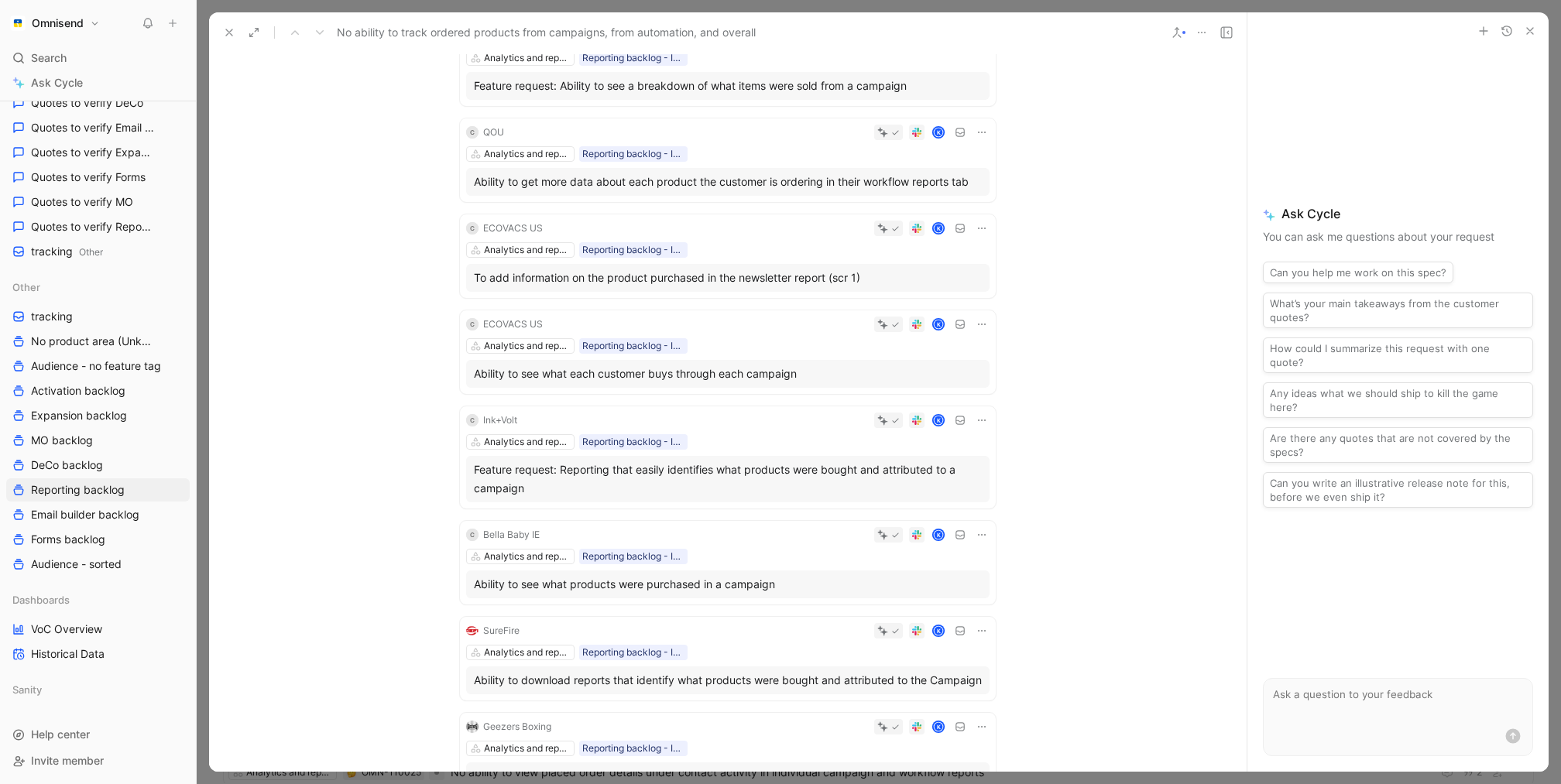
click at [217, 33] on div "No ability to track ordered products from campaigns, from automation, and overa…" at bounding box center [689, 32] width 943 height 25
click at [225, 35] on icon at bounding box center [229, 33] width 13 height 13
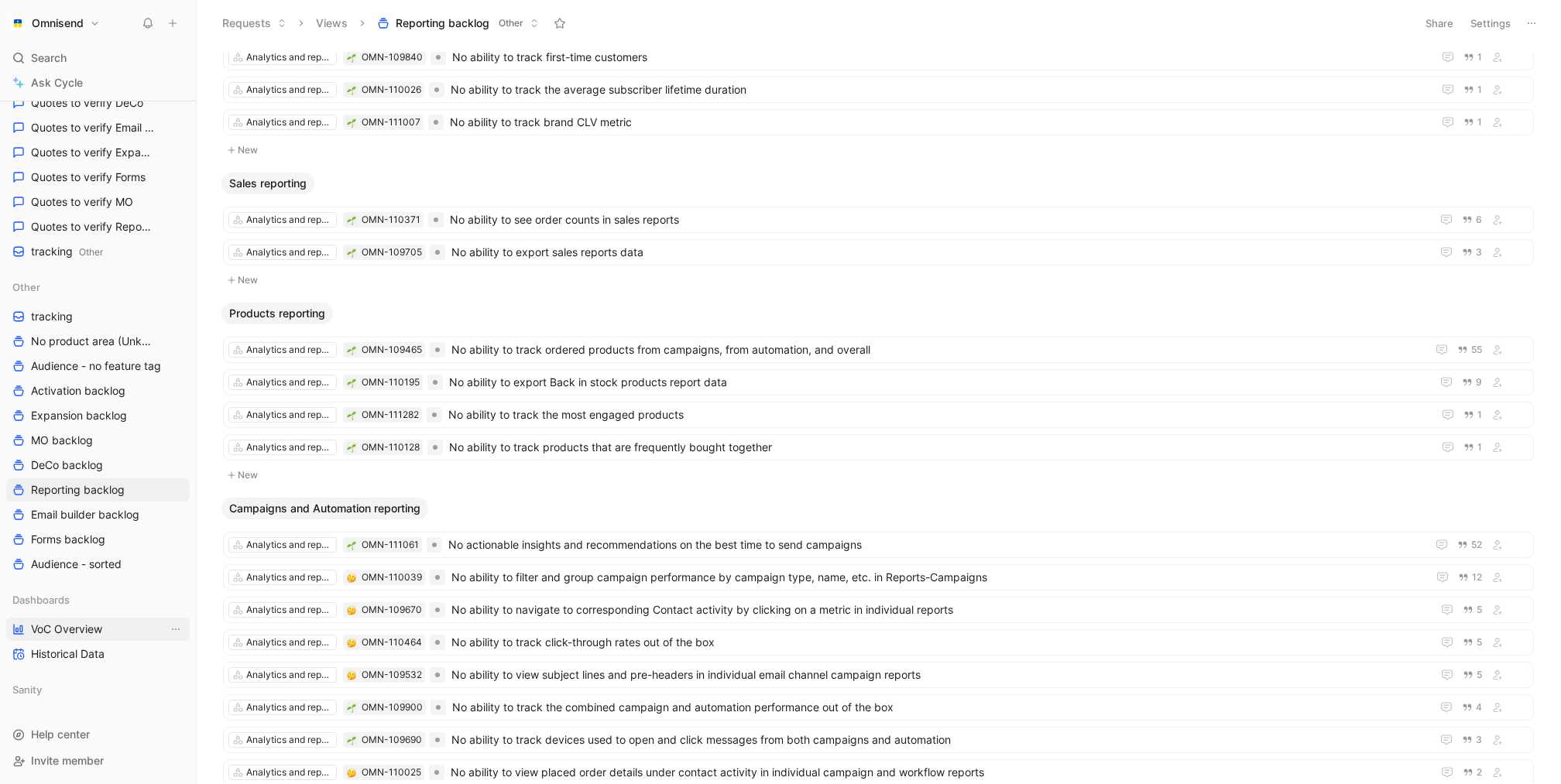
click at [77, 632] on span "VoC Overview" at bounding box center [66, 629] width 71 height 16
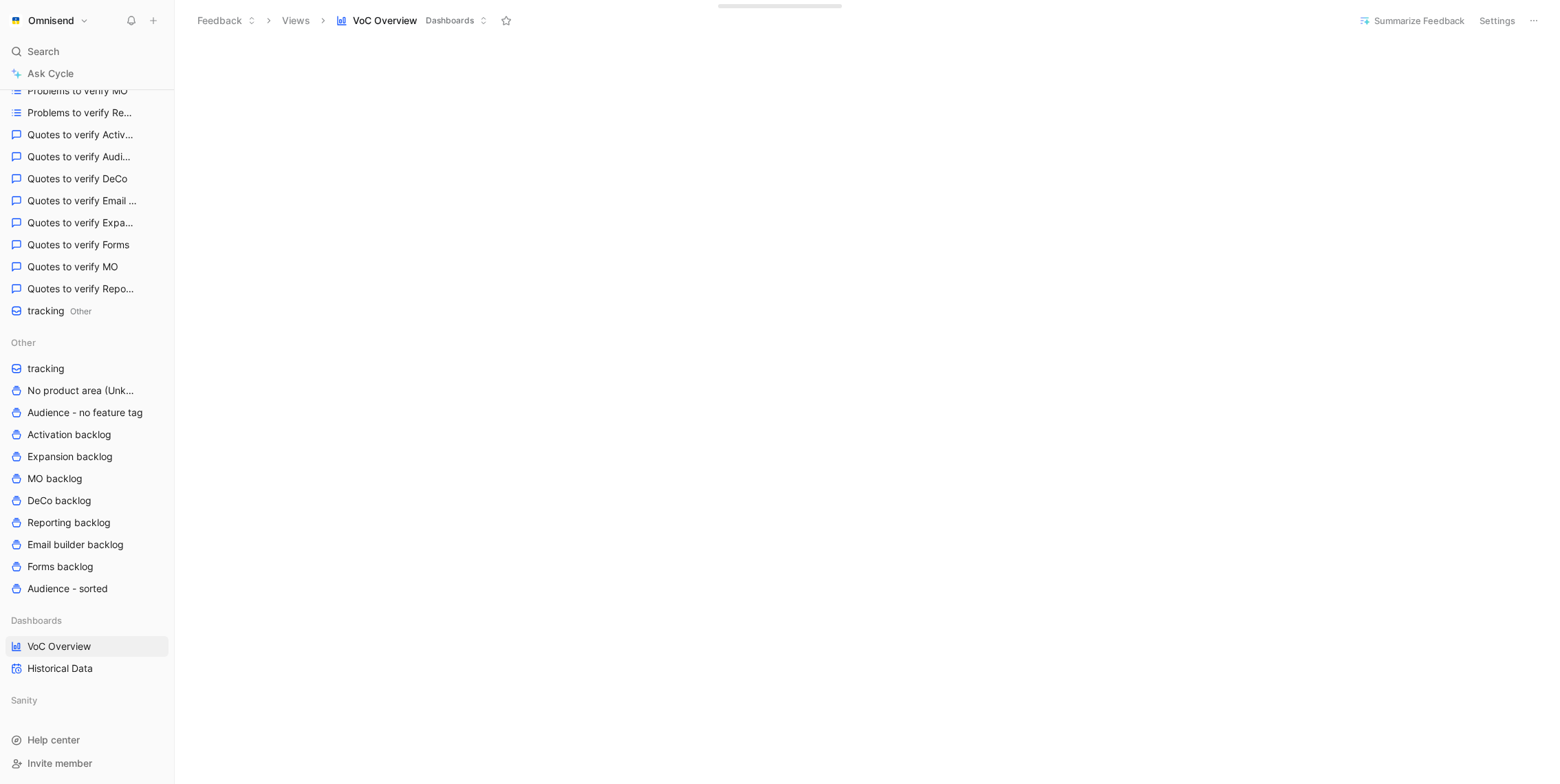
scroll to position [336, 0]
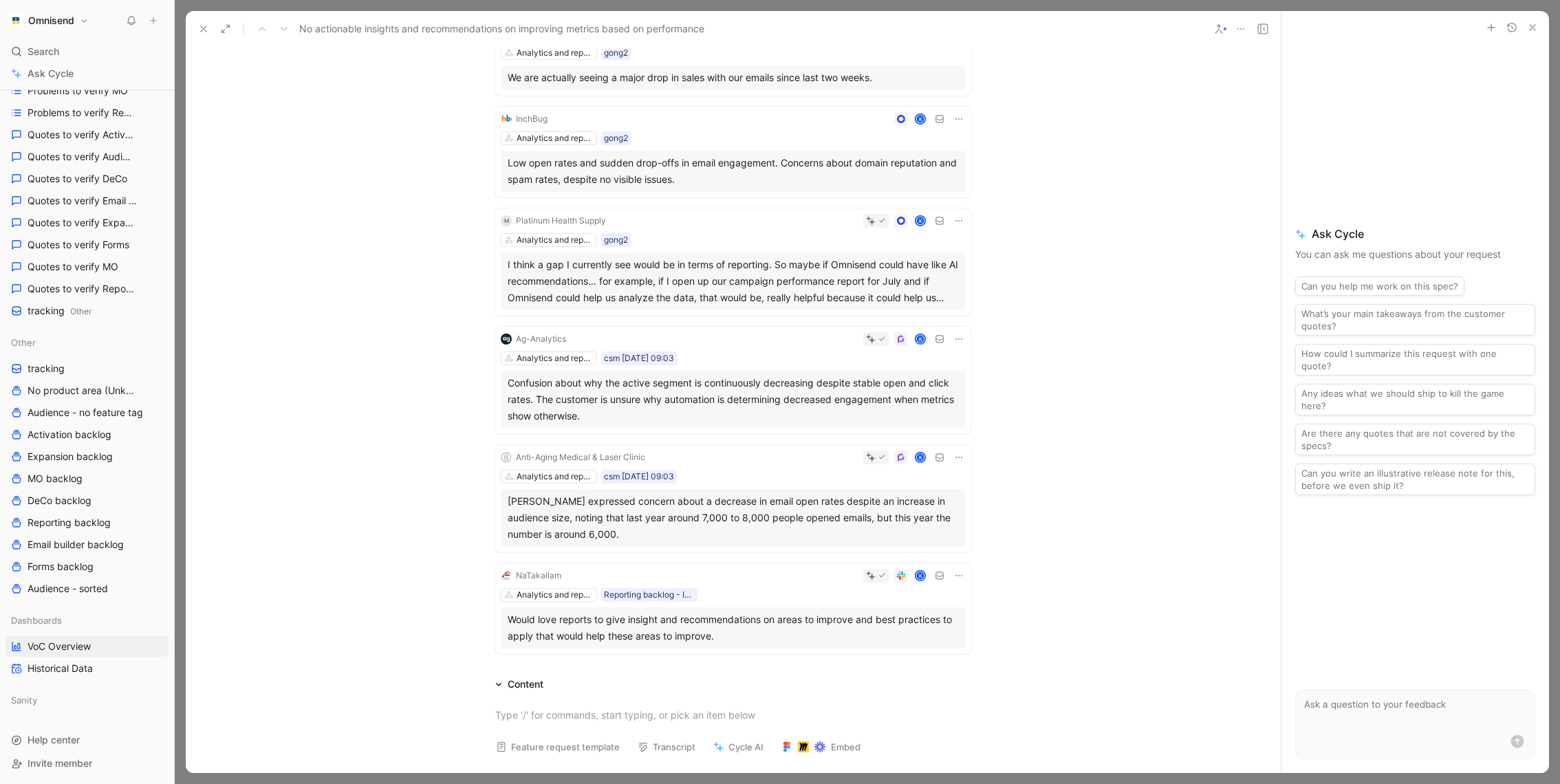
scroll to position [547, 0]
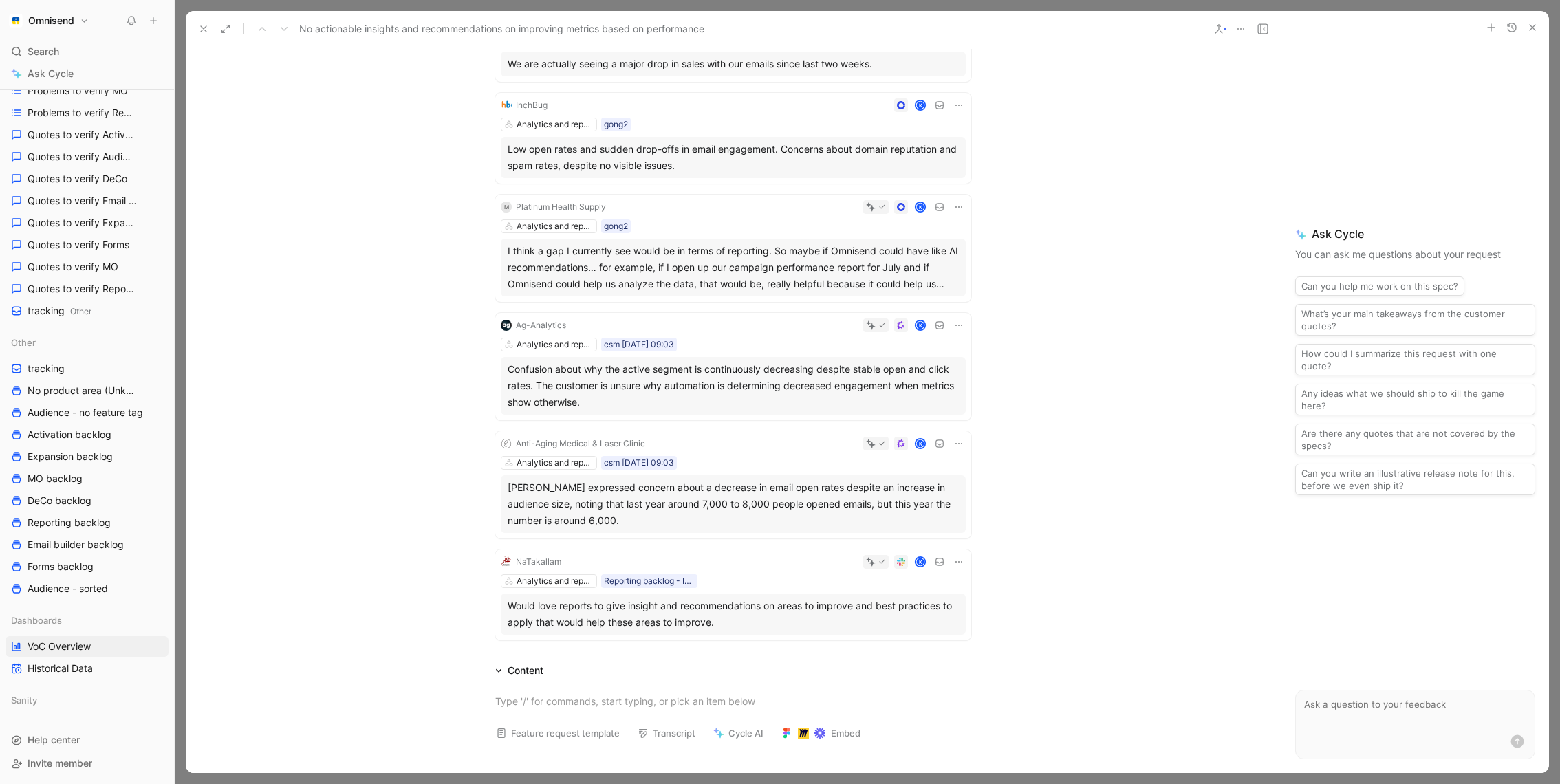
drag, startPoint x: 198, startPoint y: 26, endPoint x: 876, endPoint y: 451, distance: 800.2
click at [865, 445] on div "No actionable insights and recommendations on improving metrics based on perfor…" at bounding box center [734, 392] width 1096 height 762
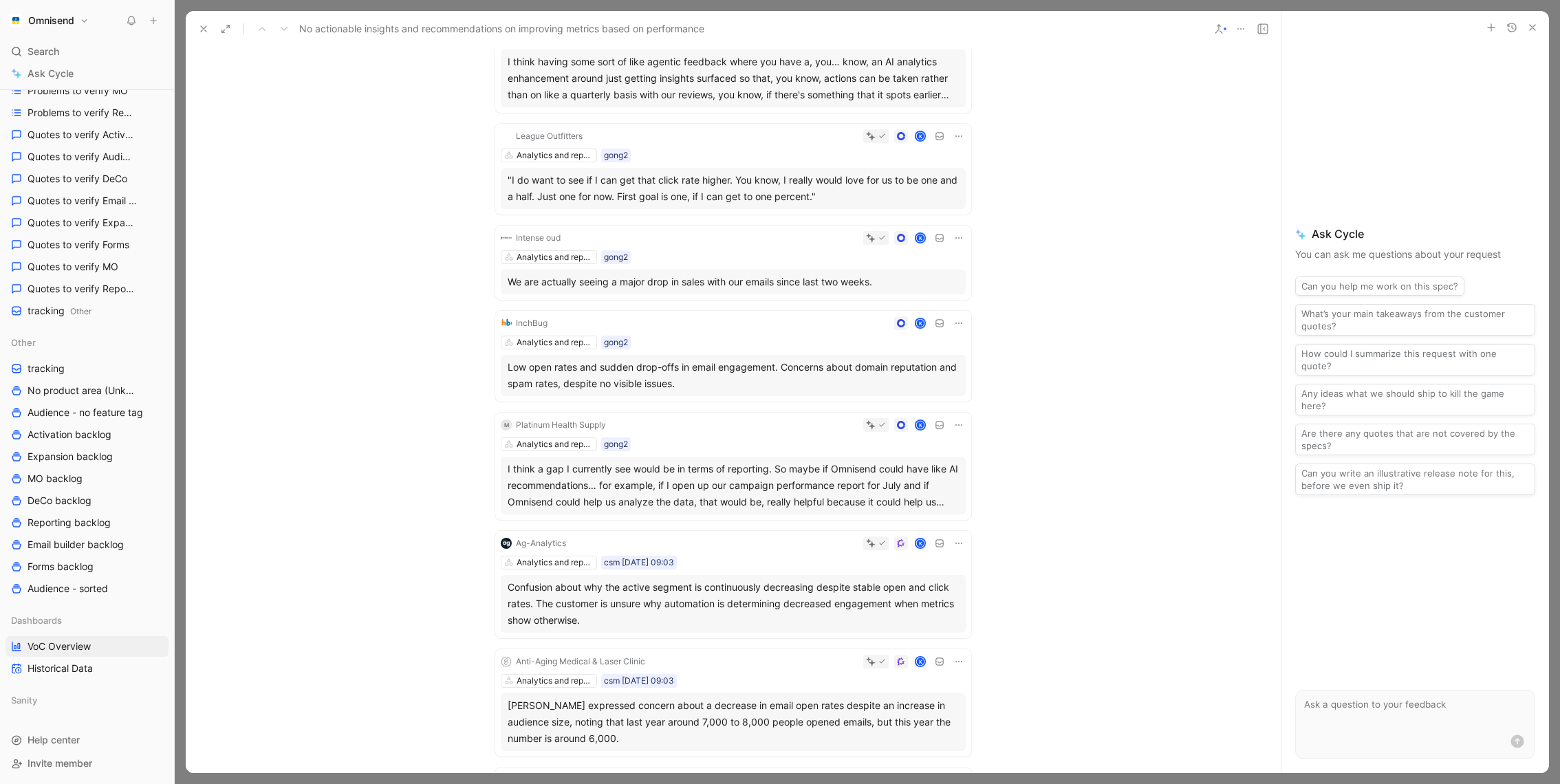
scroll to position [309, 0]
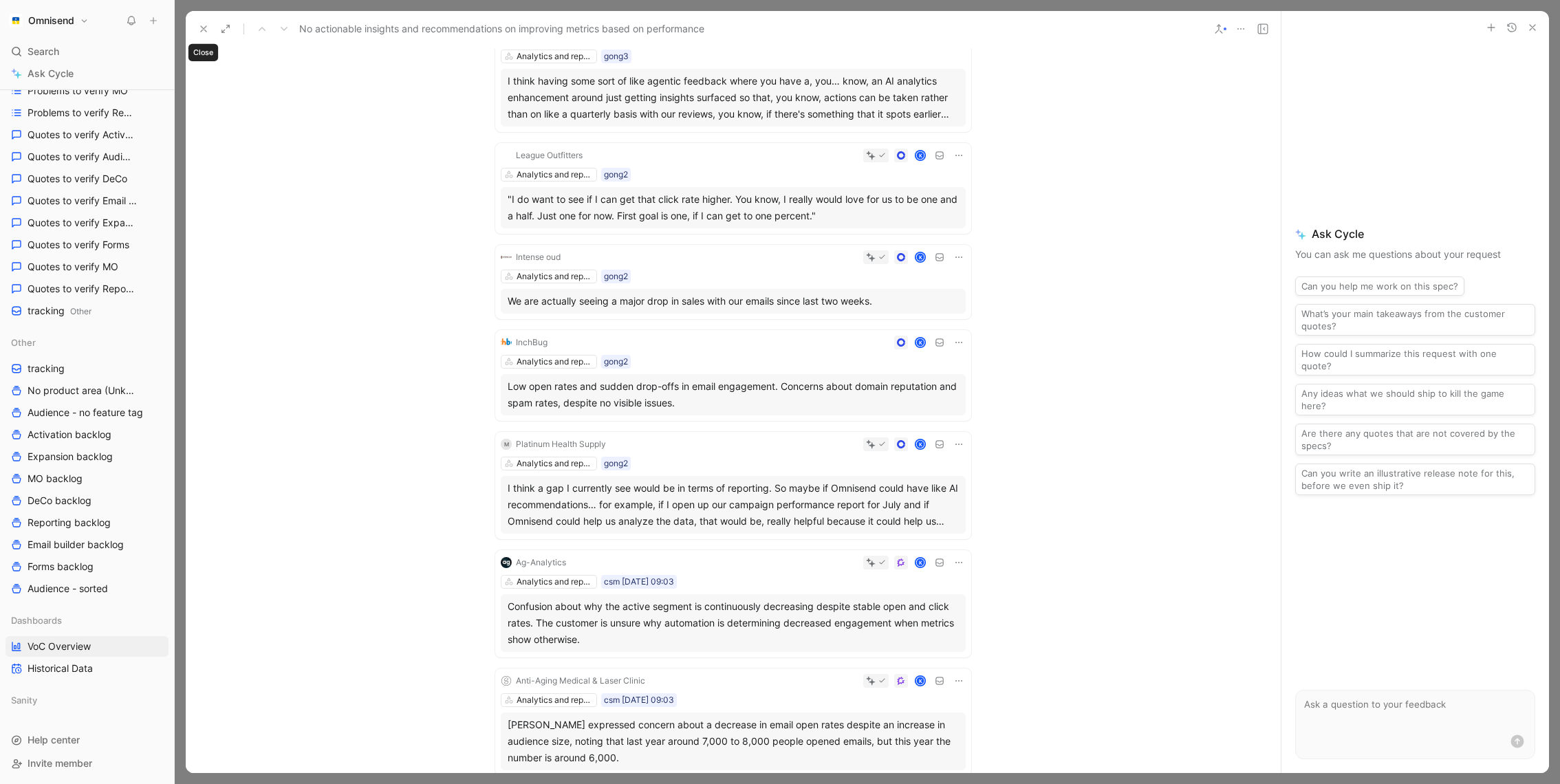
drag, startPoint x: 202, startPoint y: 27, endPoint x: 475, endPoint y: 470, distance: 520.4
click at [465, 458] on div "No actionable insights and recommendations on improving metrics based on perfor…" at bounding box center [734, 392] width 1096 height 762
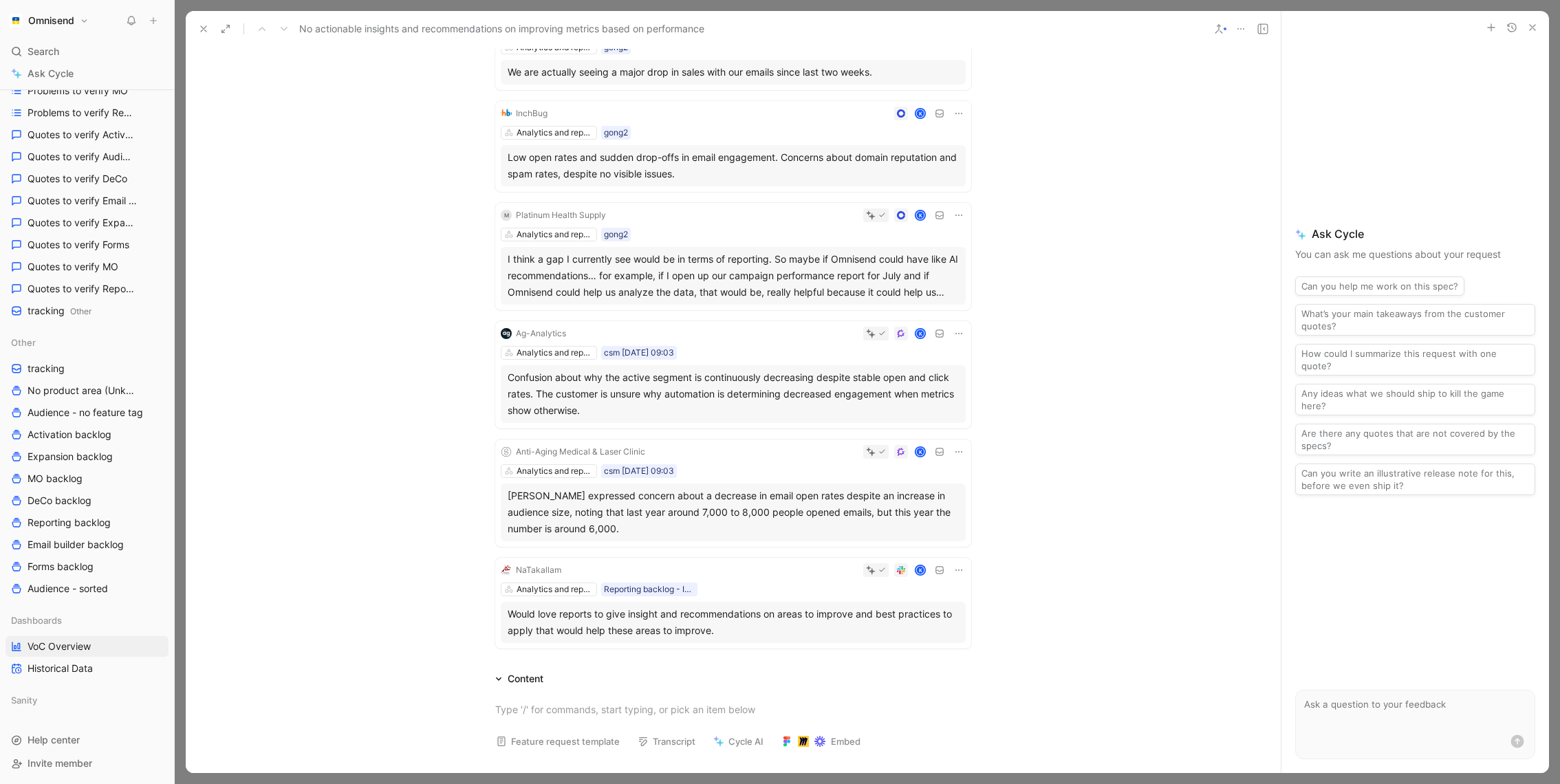
scroll to position [0, 0]
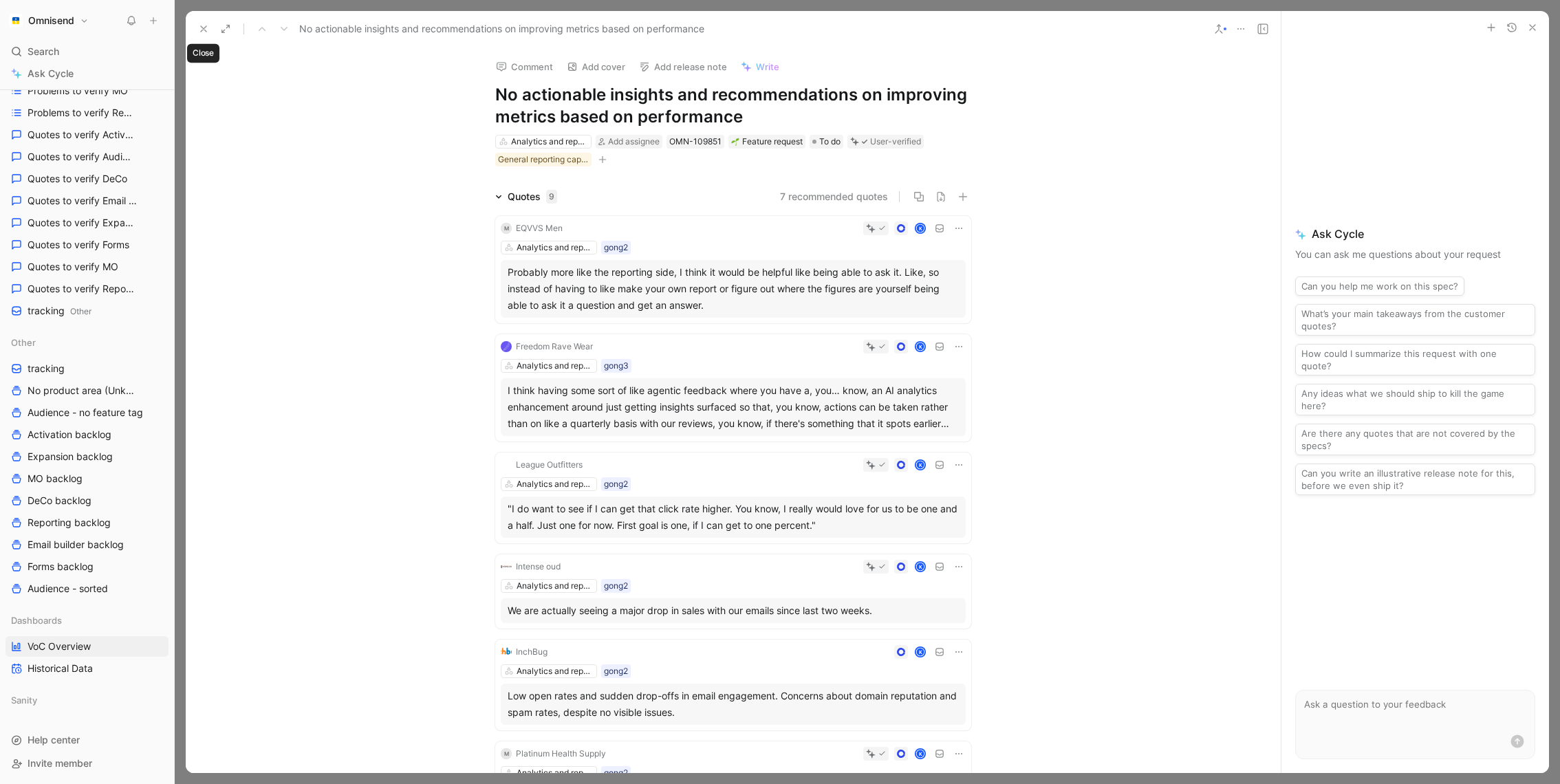
click at [202, 31] on icon at bounding box center [203, 29] width 11 height 11
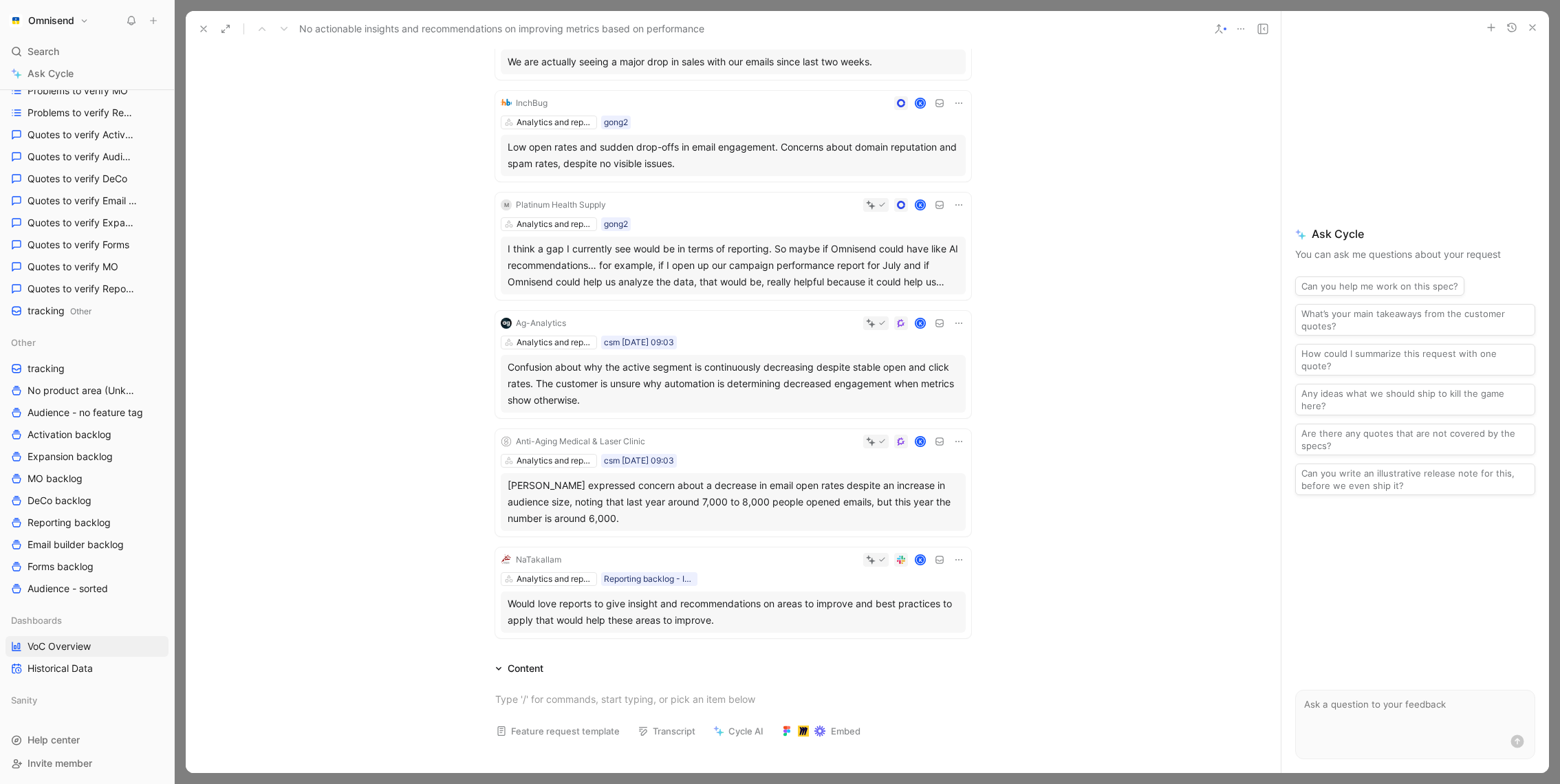
scroll to position [553, 0]
click at [201, 31] on use at bounding box center [203, 29] width 5 height 5
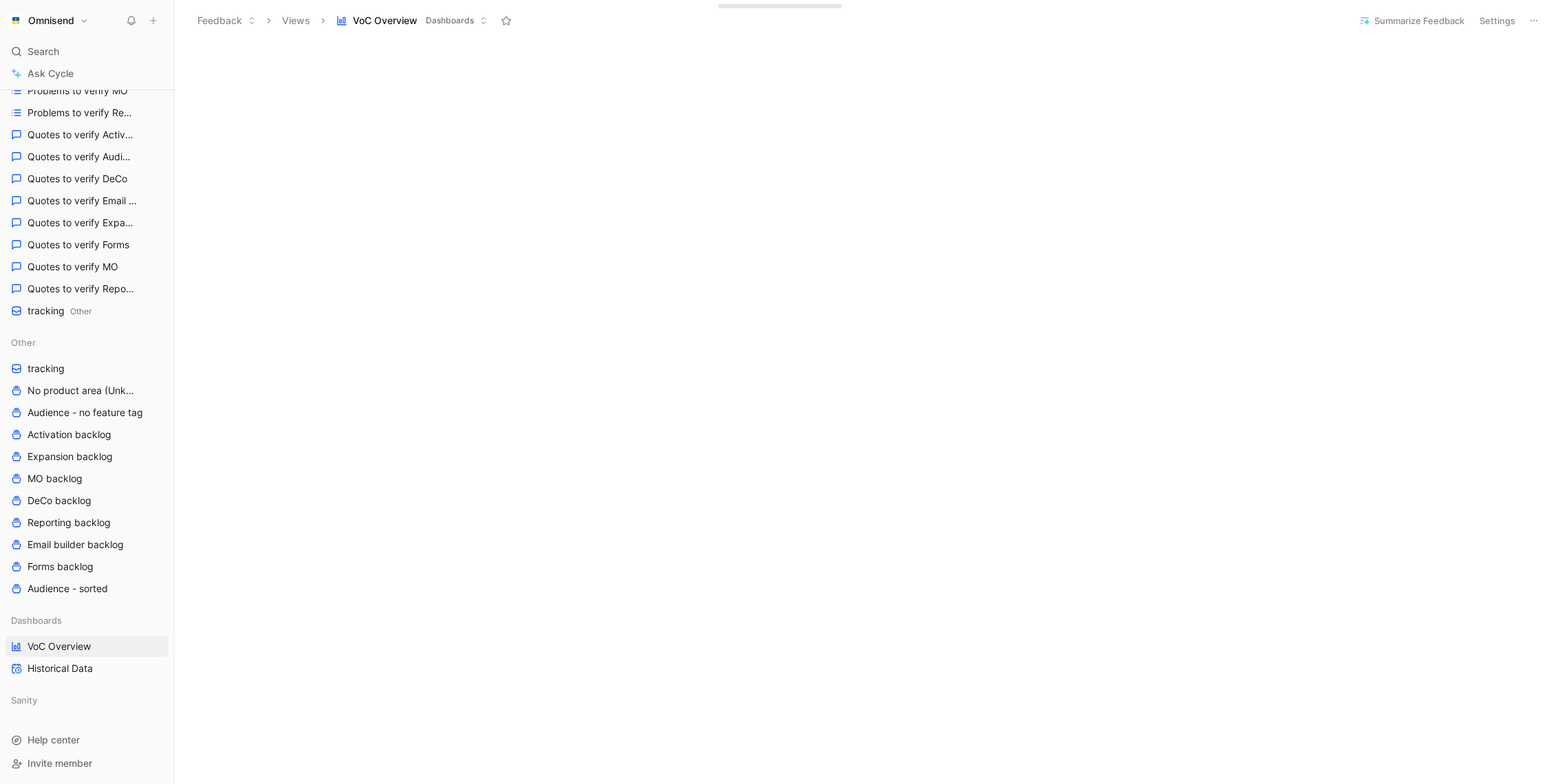
scroll to position [740, 0]
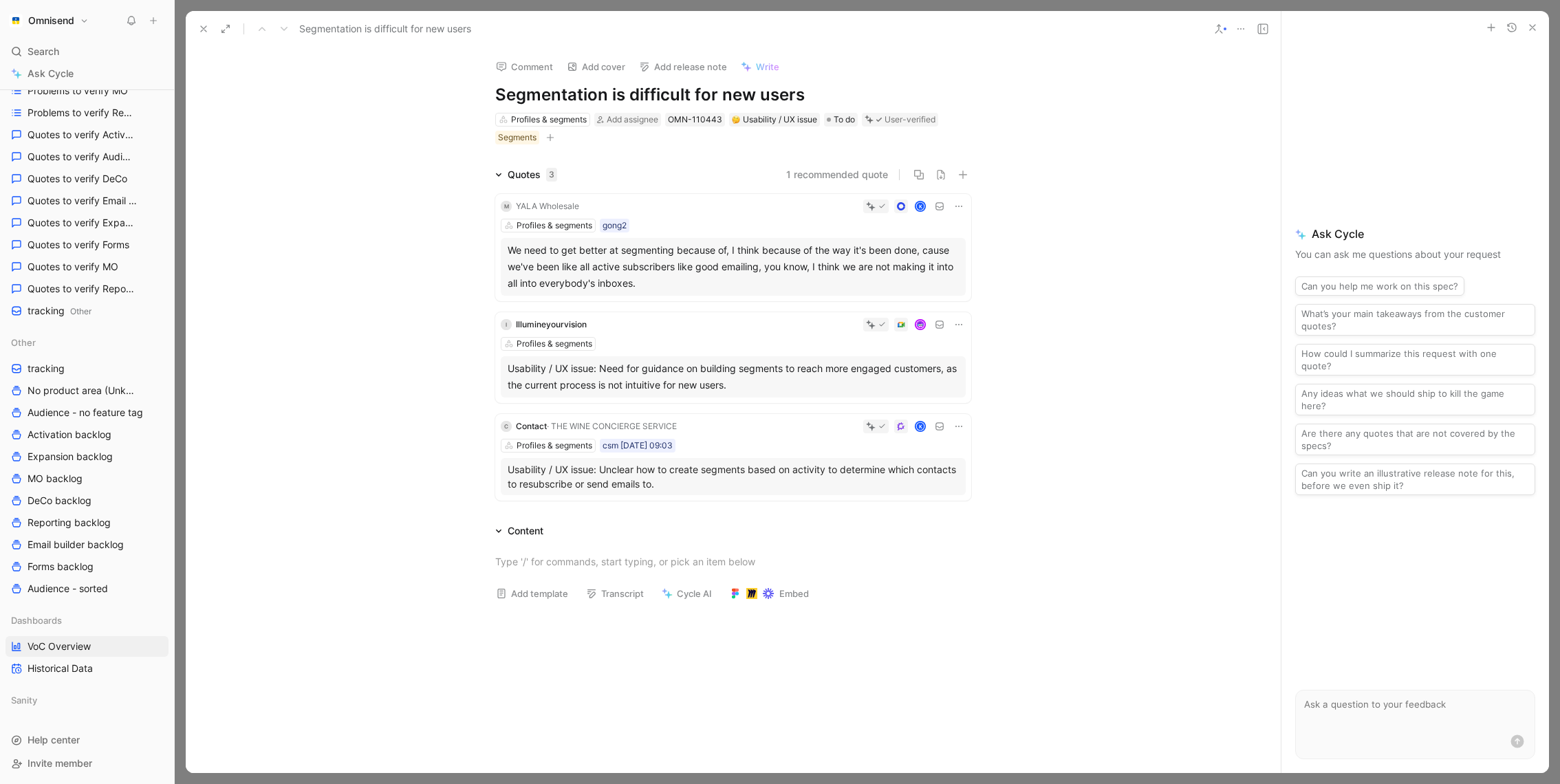
click at [196, 29] on button at bounding box center [203, 29] width 19 height 19
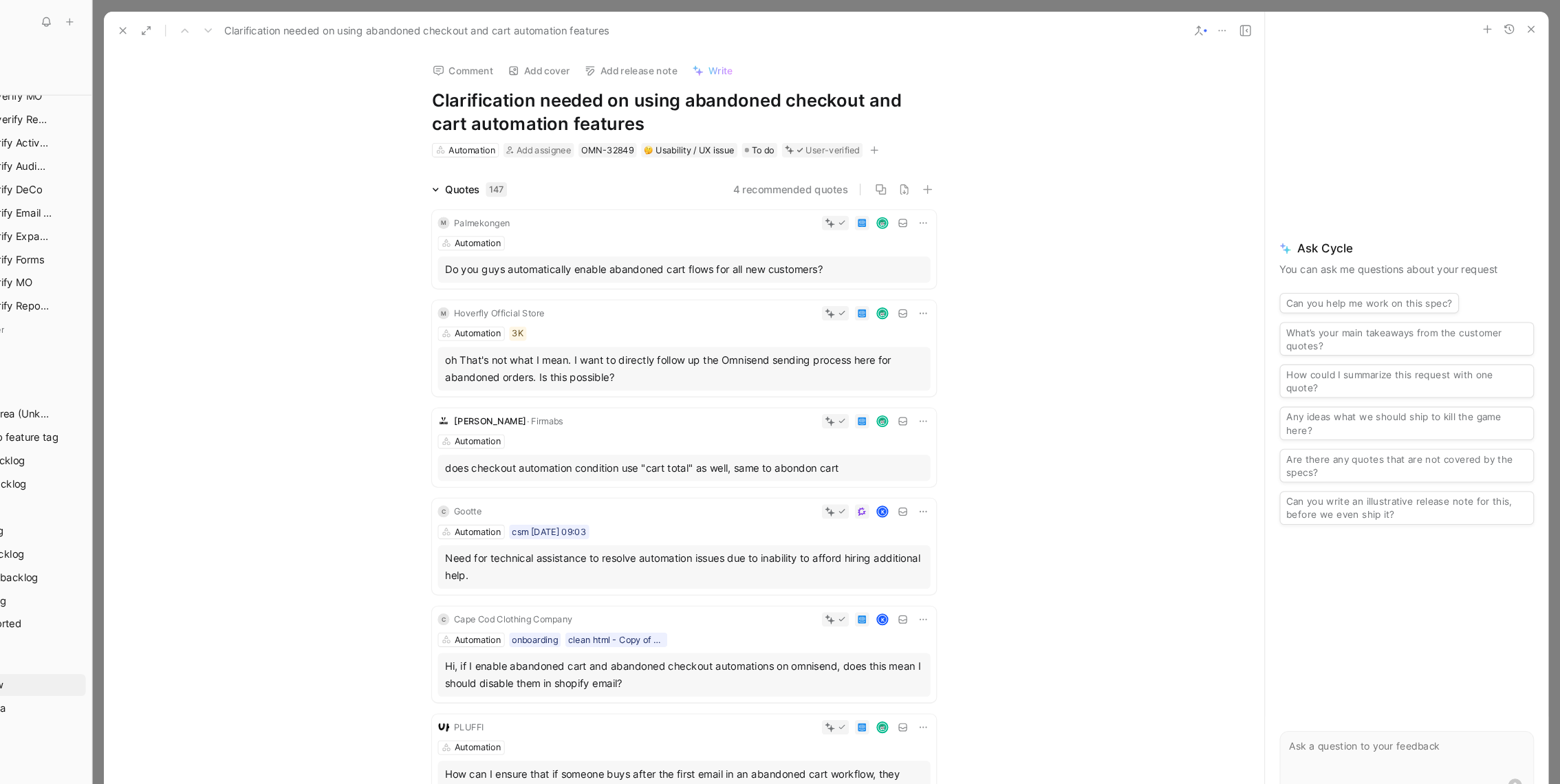
click at [203, 27] on icon at bounding box center [203, 29] width 11 height 11
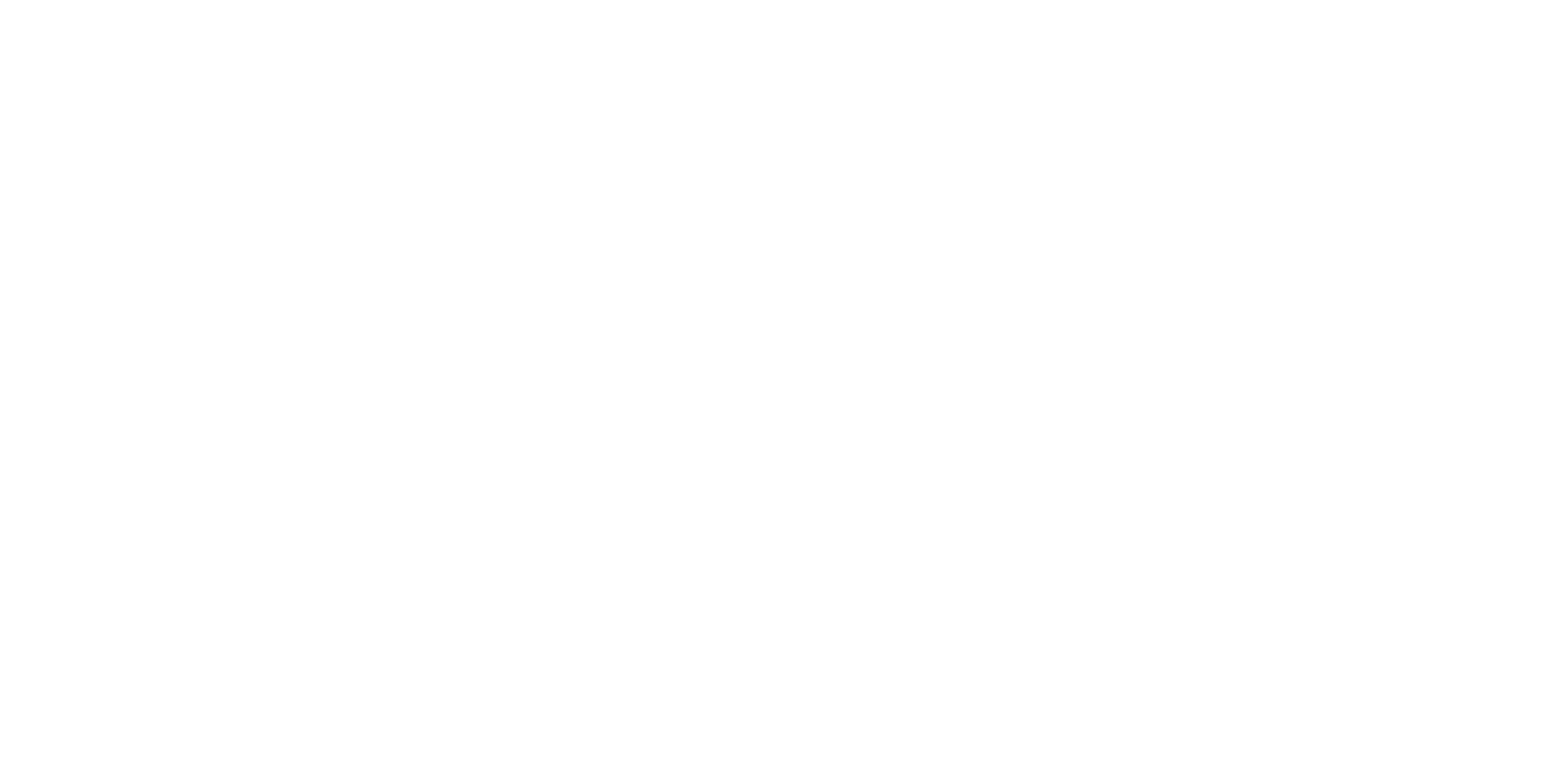
scroll to position [758, 0]
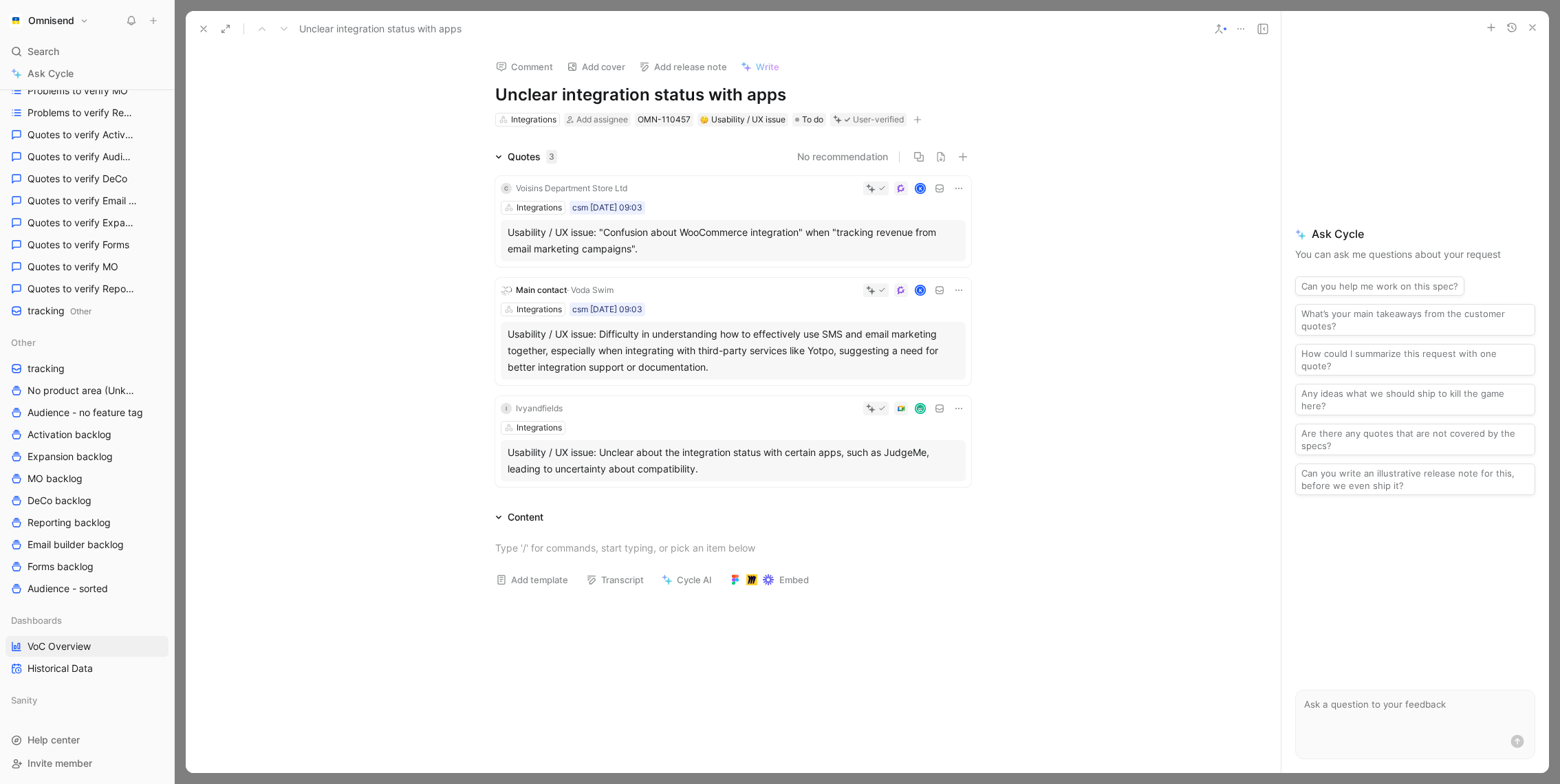
click at [199, 37] on button at bounding box center [203, 29] width 19 height 19
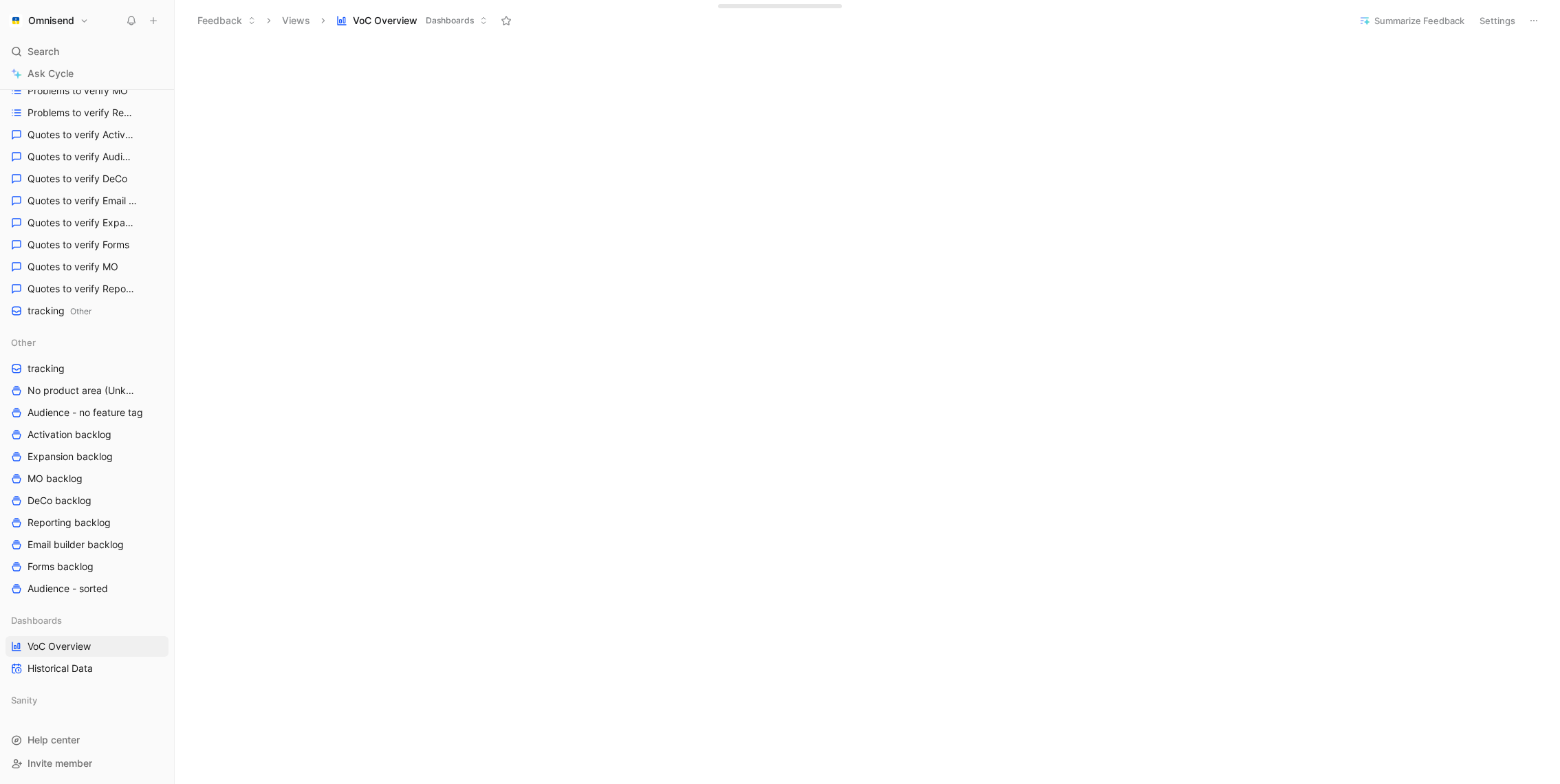
scroll to position [324, 0]
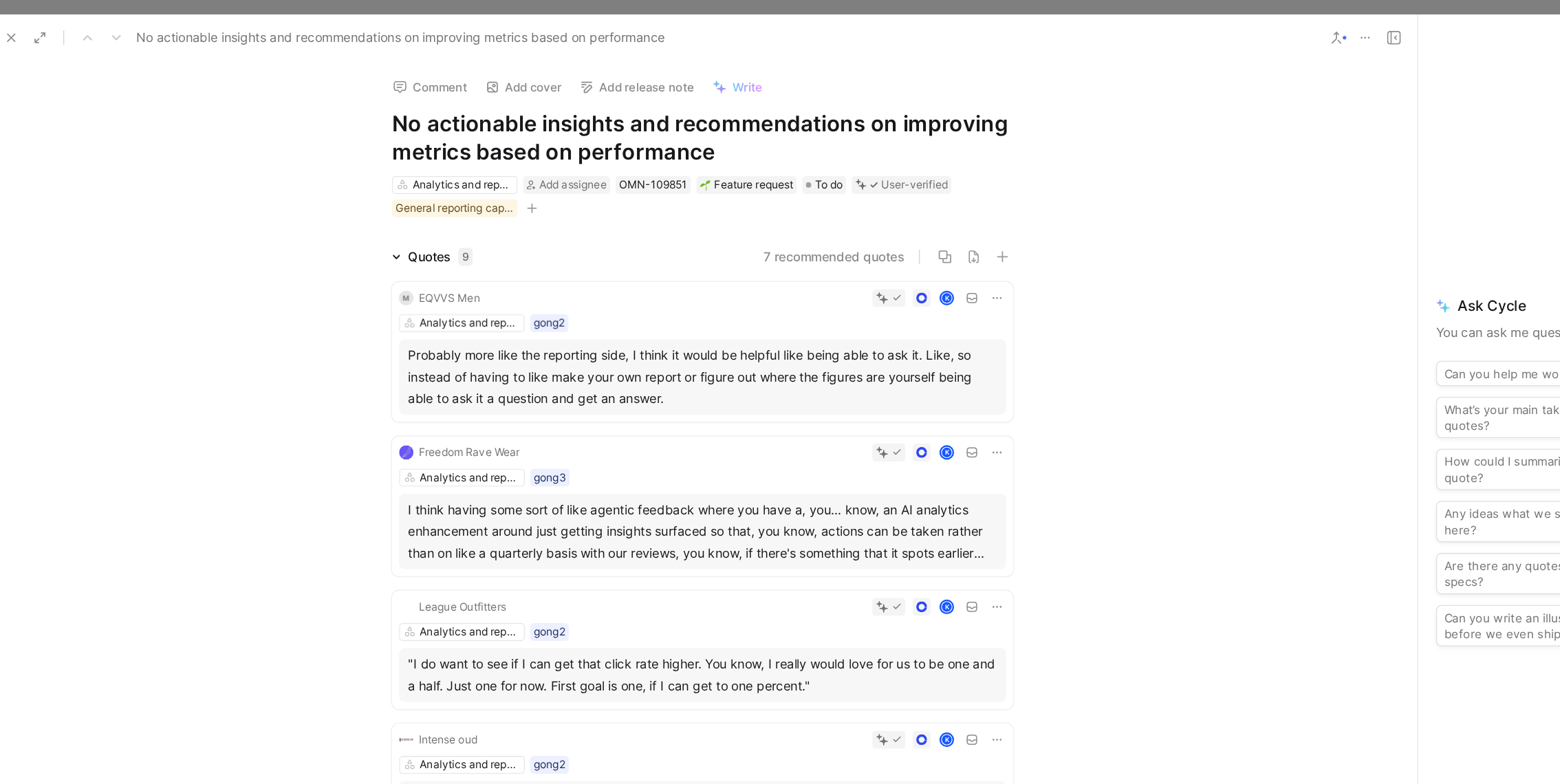
drag, startPoint x: 524, startPoint y: 95, endPoint x: 760, endPoint y: 107, distance: 236.3
click at [760, 107] on h1 "No actionable insights and recommendations on improving metrics based on perfor…" at bounding box center [733, 106] width 476 height 44
copy h1 "actionable insights and recommendations on improving metrics based on performan…"
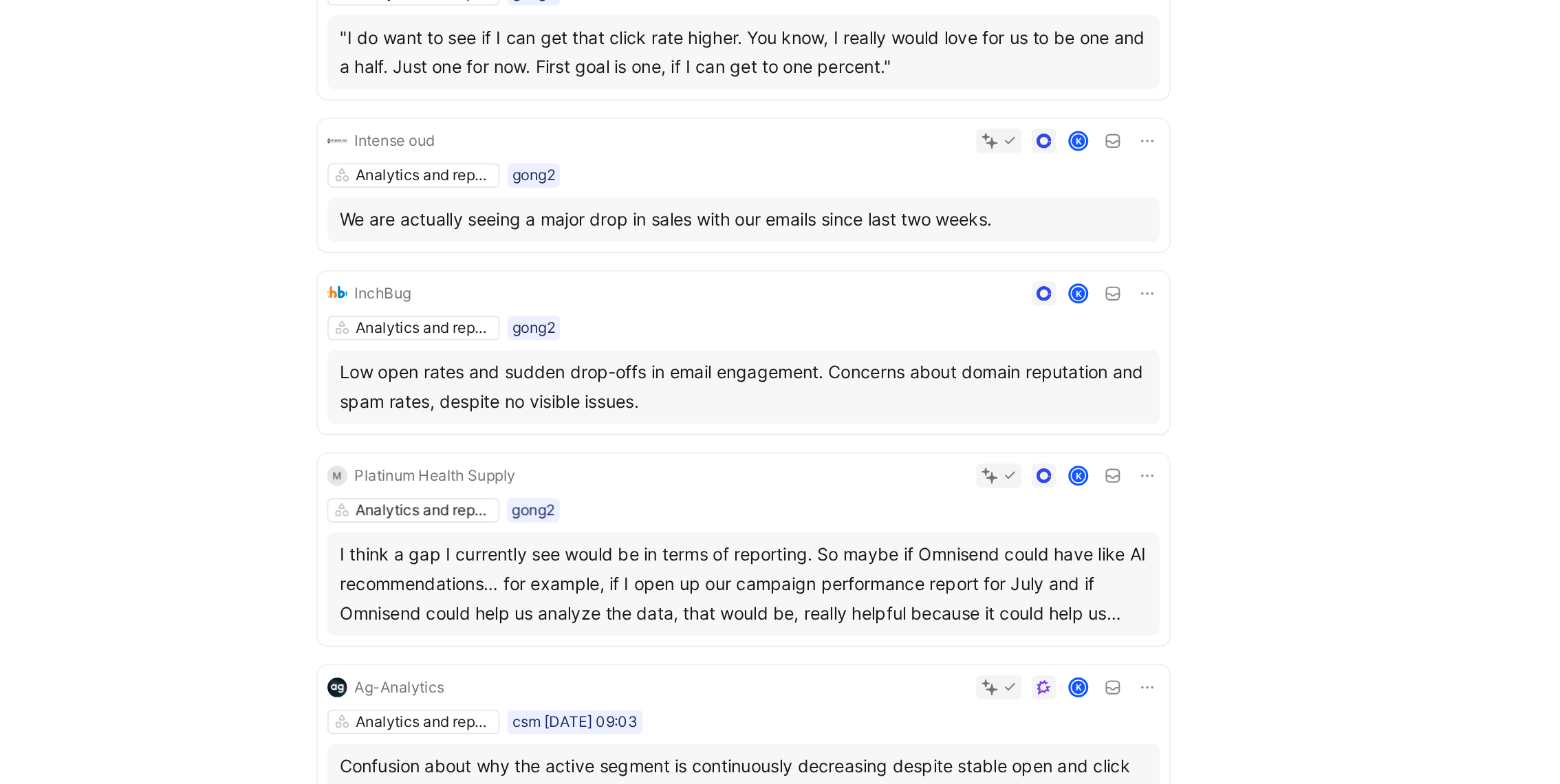
scroll to position [343, 0]
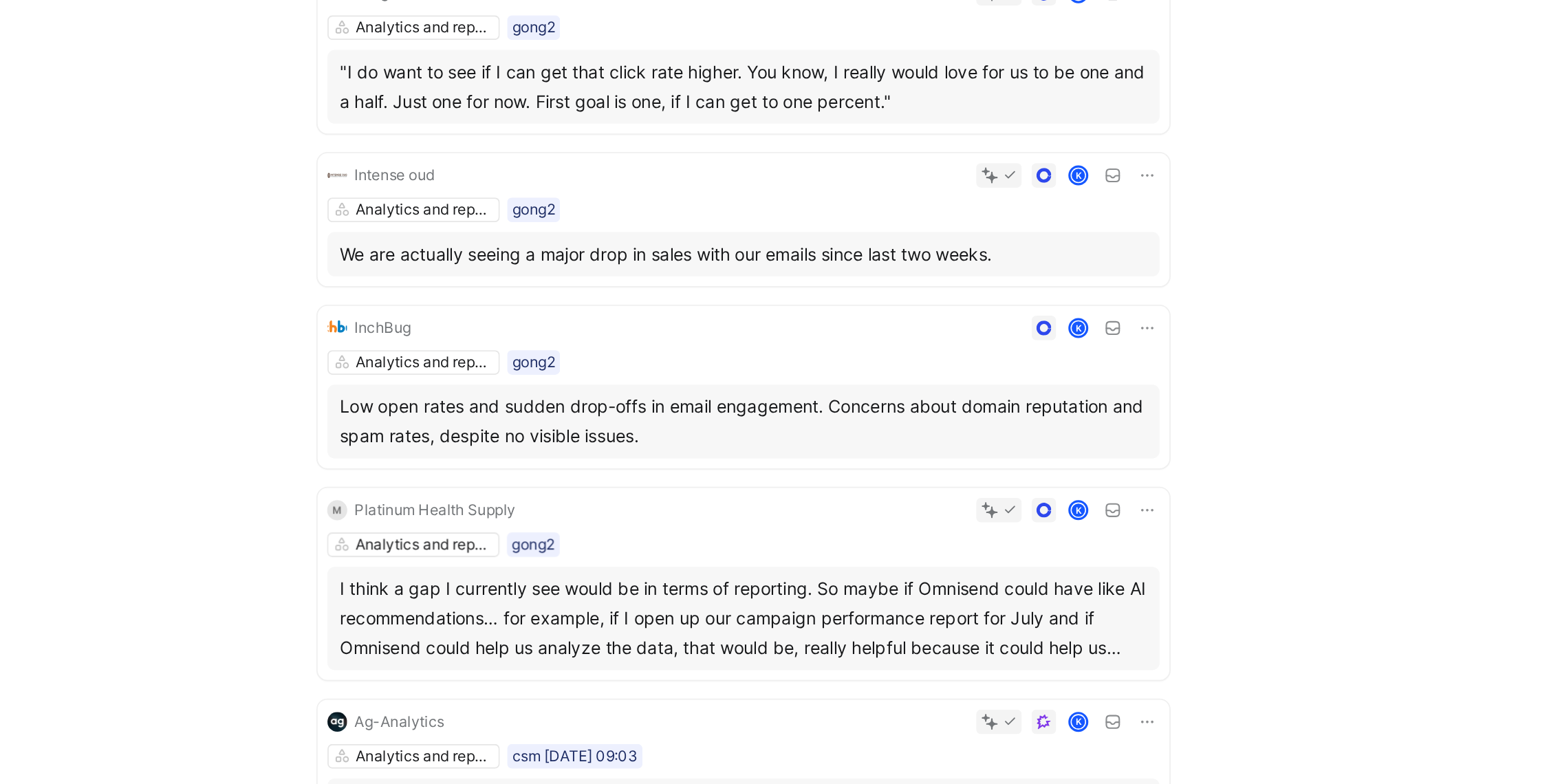
click at [712, 315] on div "InchBug K Analytics and reports gong2 Low open rates and sudden drop-offs in em…" at bounding box center [733, 342] width 476 height 91
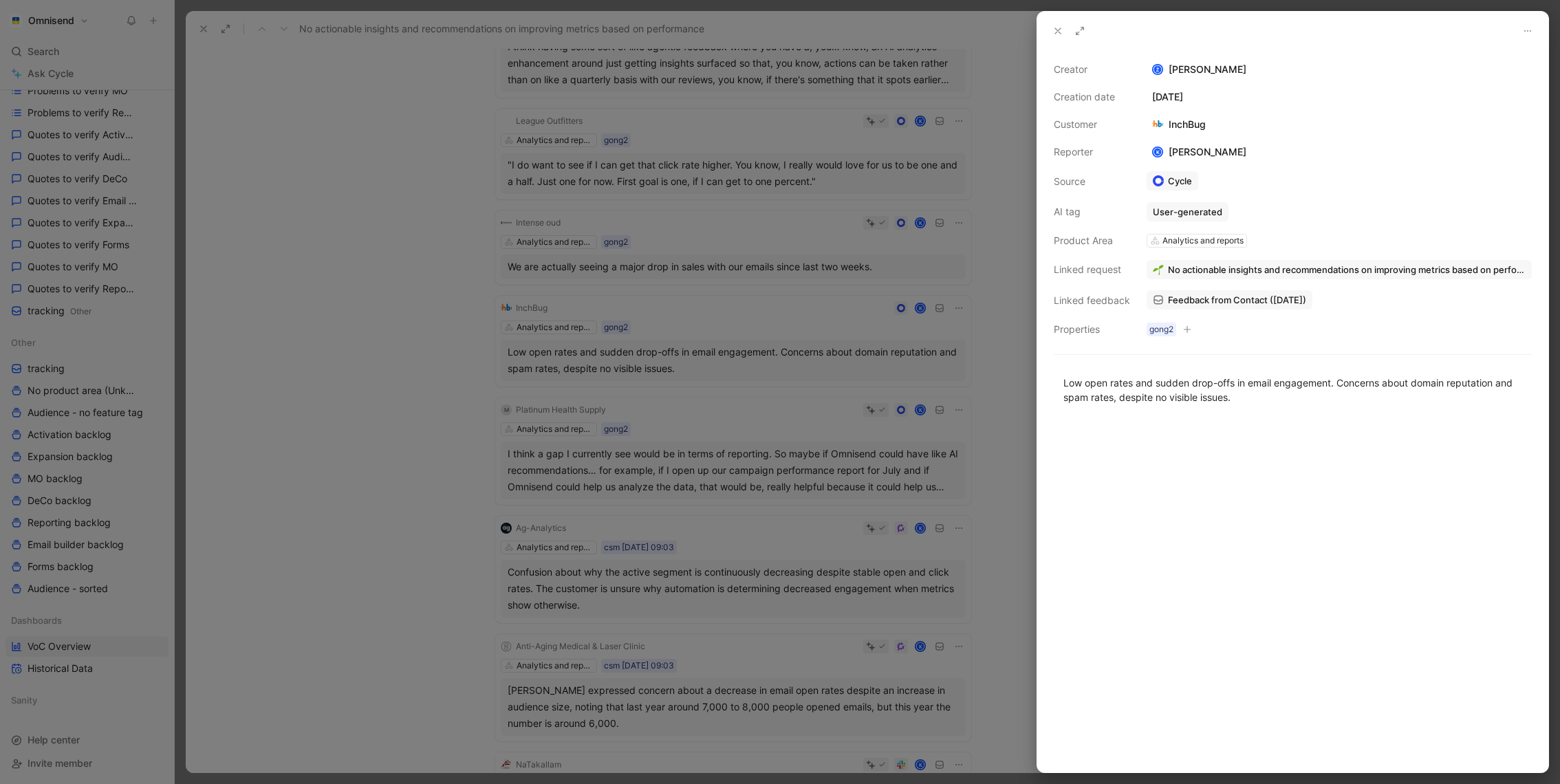
click at [706, 342] on div at bounding box center [780, 392] width 1560 height 784
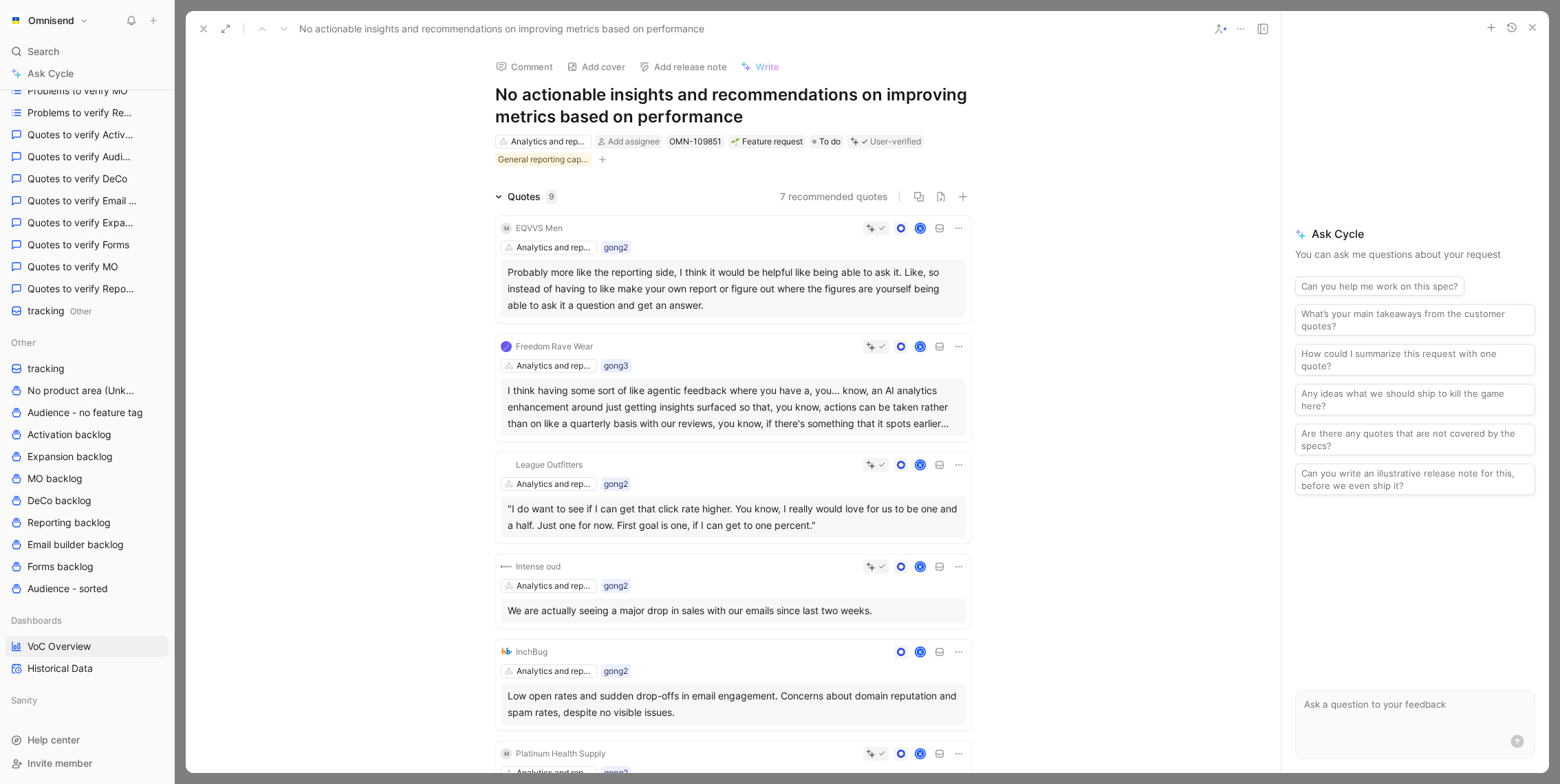
click at [756, 64] on span "Write" at bounding box center [768, 67] width 24 height 12
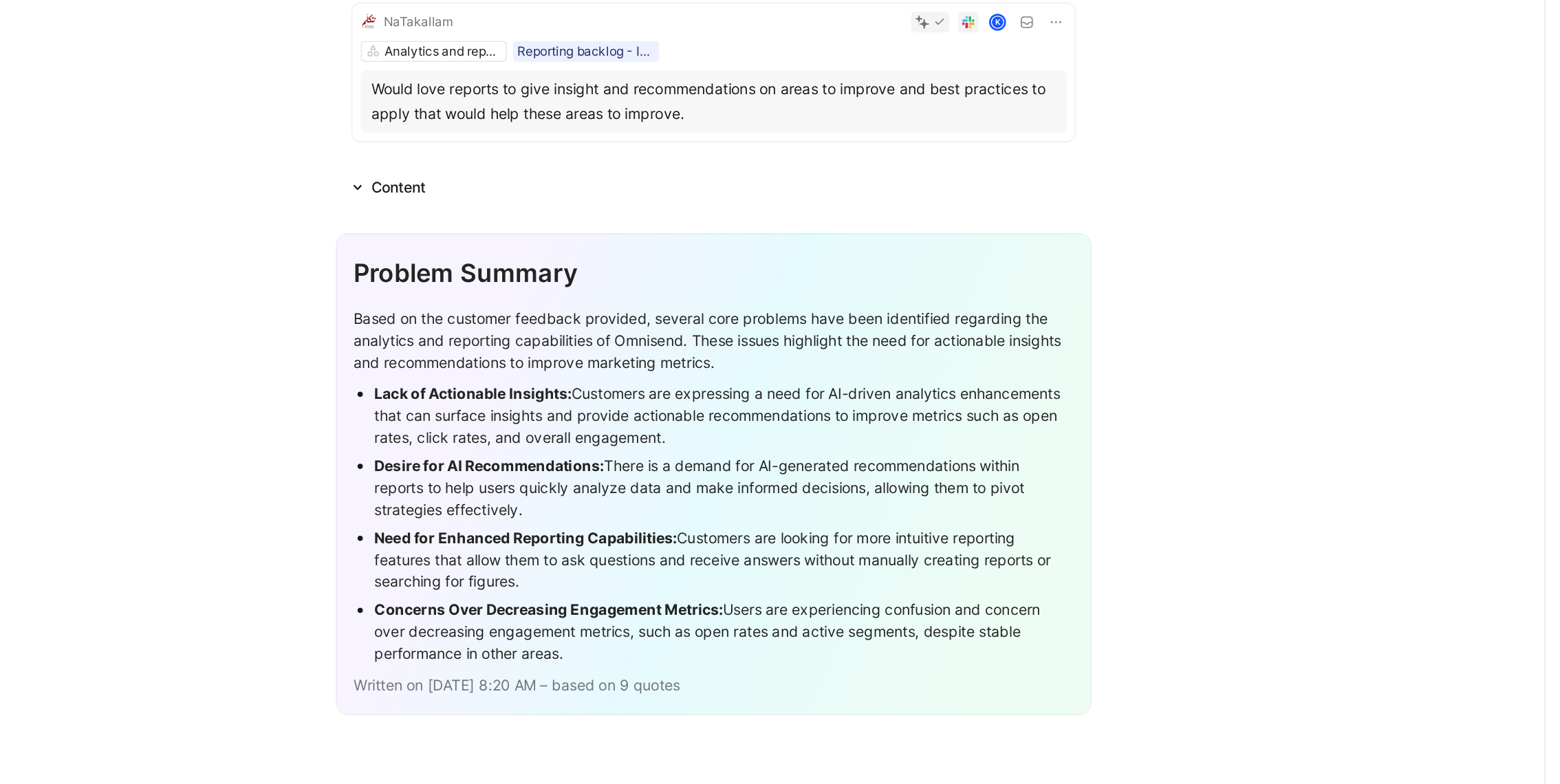
scroll to position [951, 0]
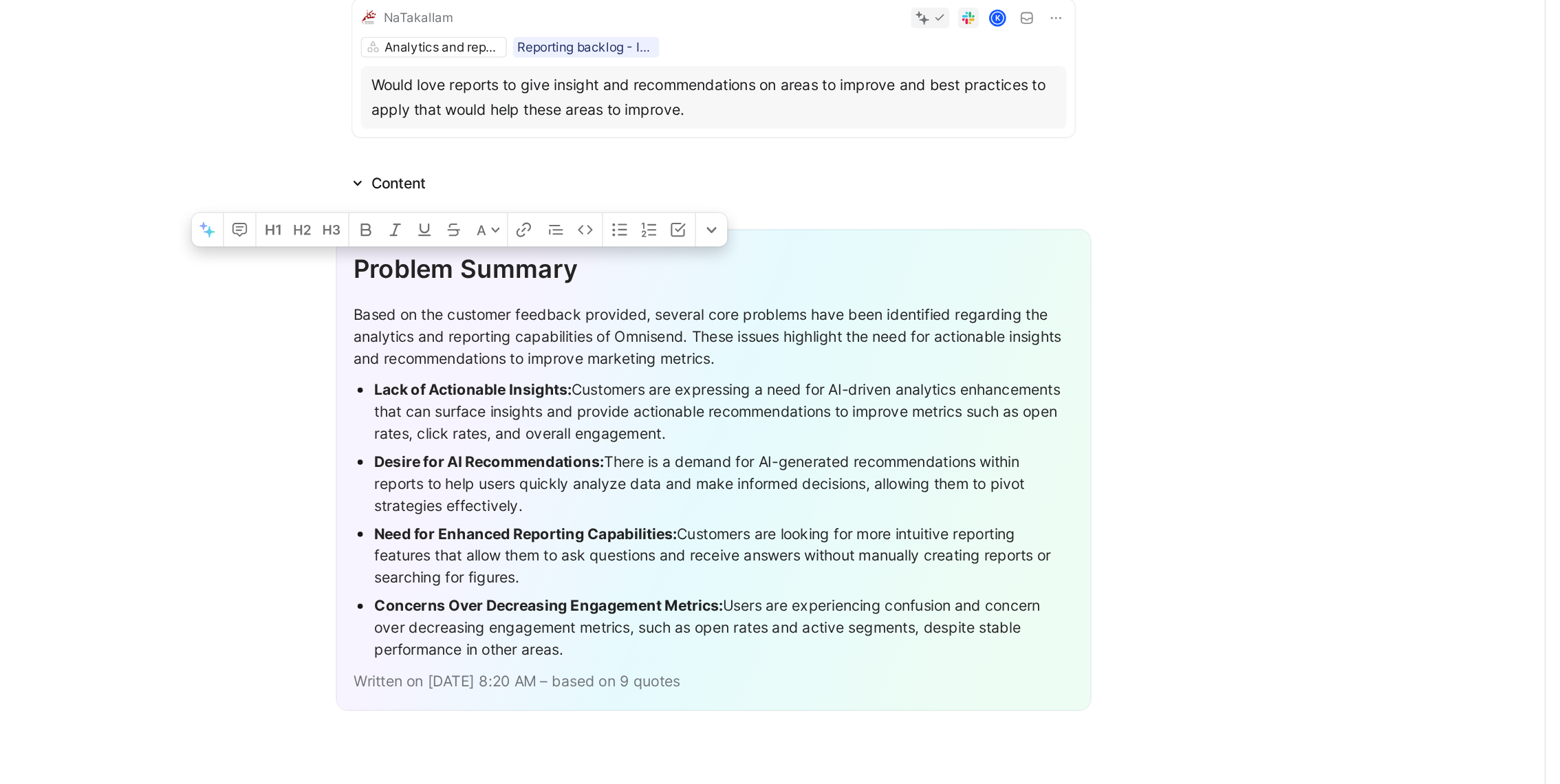
drag, startPoint x: 492, startPoint y: 318, endPoint x: 822, endPoint y: 565, distance: 412.2
click at [822, 565] on div "Problem Summary Based on the customer feedback provided, several core problems …" at bounding box center [734, 455] width 498 height 318
copy div "Problem Summary Based on the customer feedback provided, several core problems …"
click at [839, 414] on div "Lack of Actionable Insights: Customers are expressing a need for AI-driven anal…" at bounding box center [741, 415] width 461 height 43
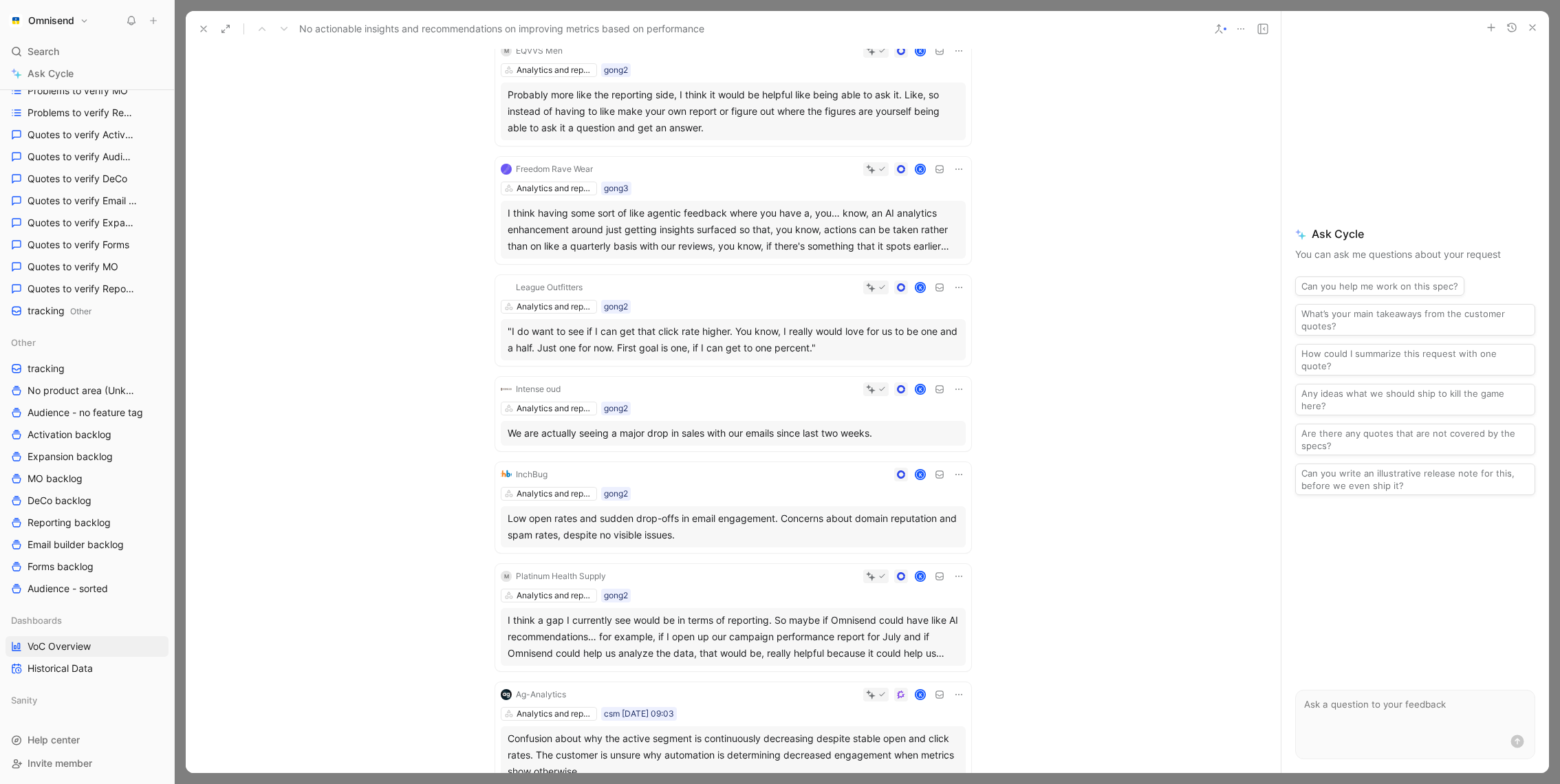
scroll to position [0, 0]
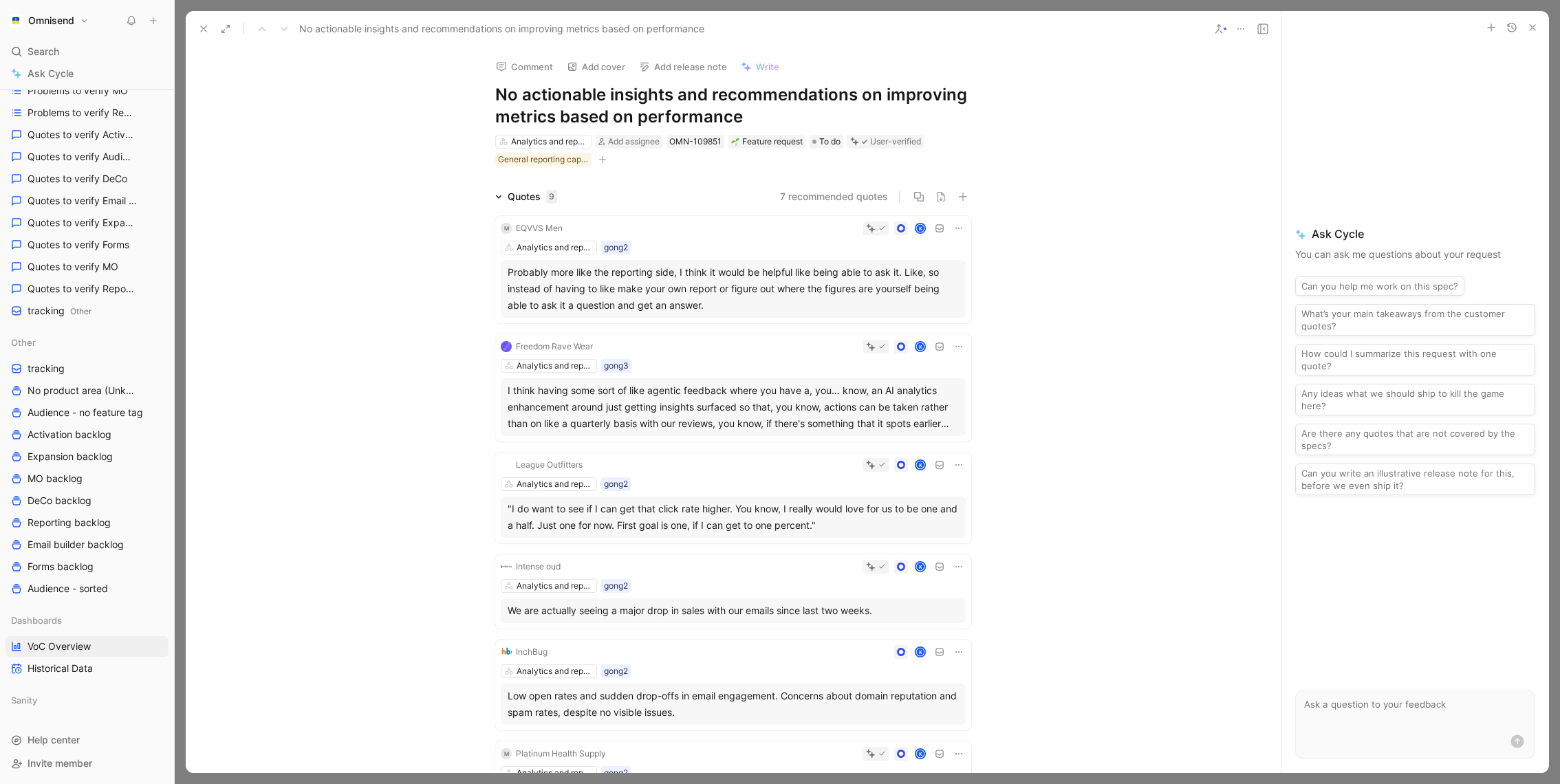
click at [200, 28] on icon at bounding box center [203, 29] width 11 height 11
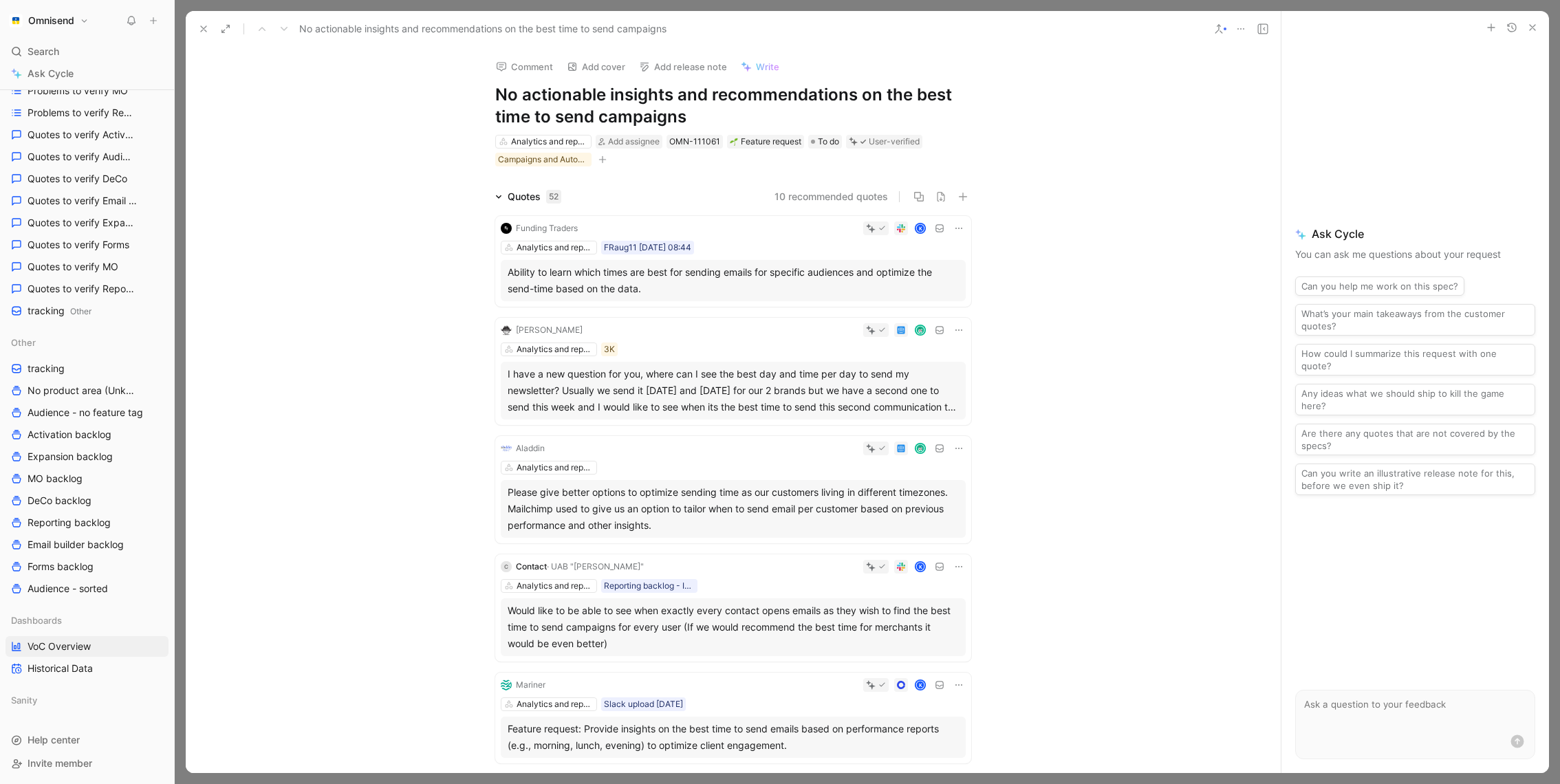
click at [731, 117] on h1 "No actionable insights and recommendations on the best time to send campaigns" at bounding box center [733, 106] width 476 height 44
click at [203, 28] on use at bounding box center [203, 29] width 5 height 5
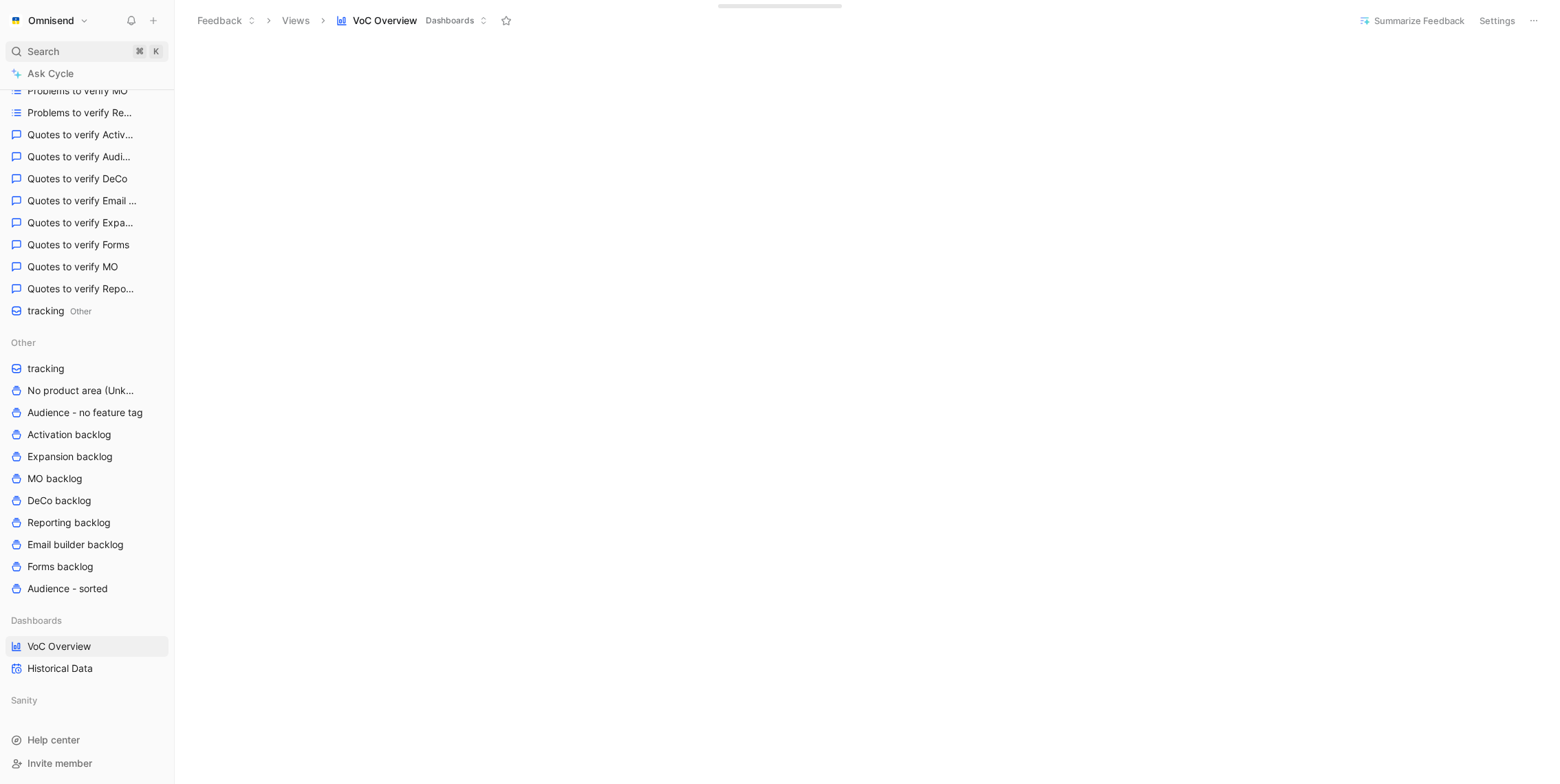
click at [46, 50] on span "Search" at bounding box center [43, 51] width 32 height 17
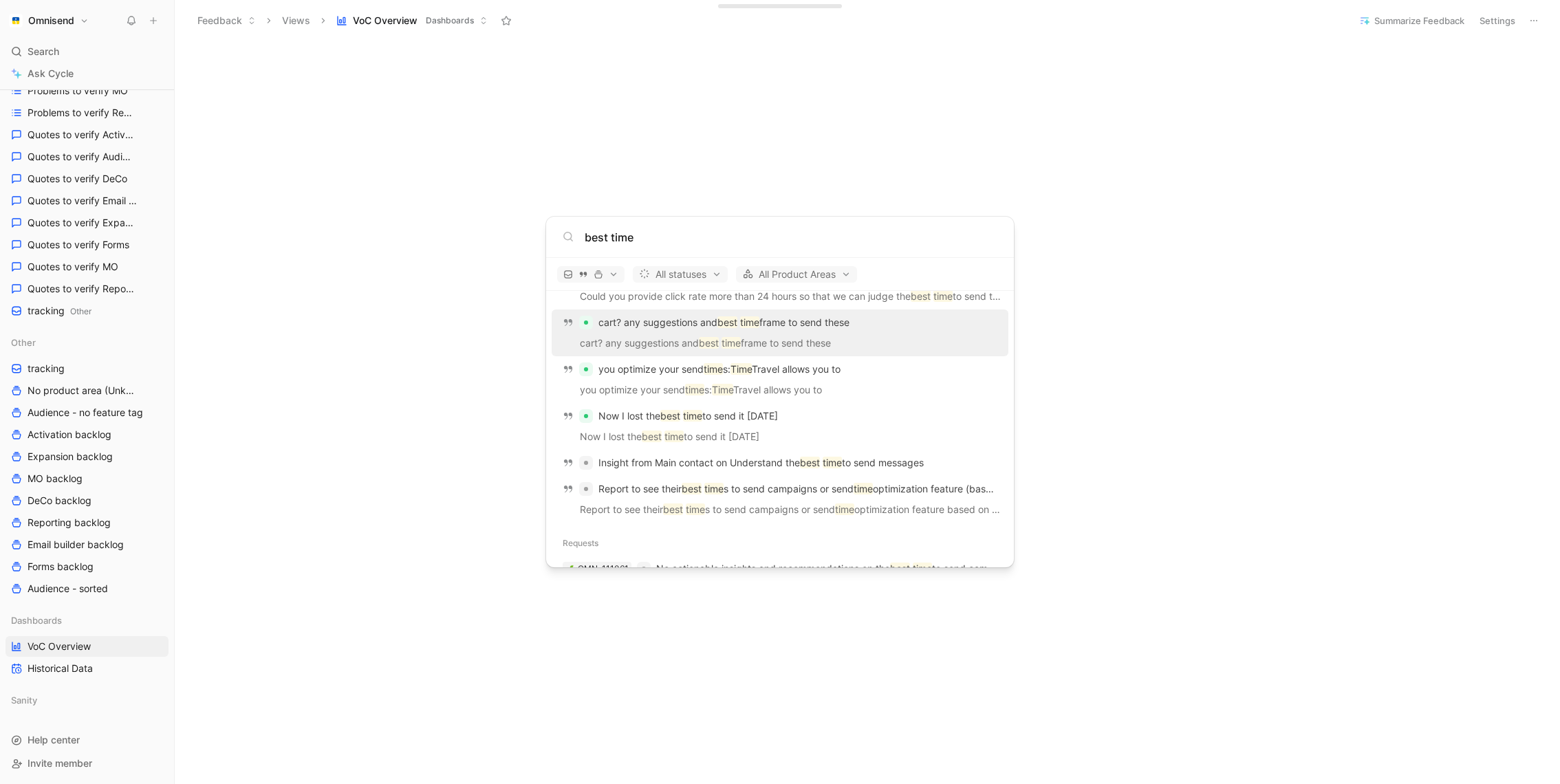
scroll to position [1690, 0]
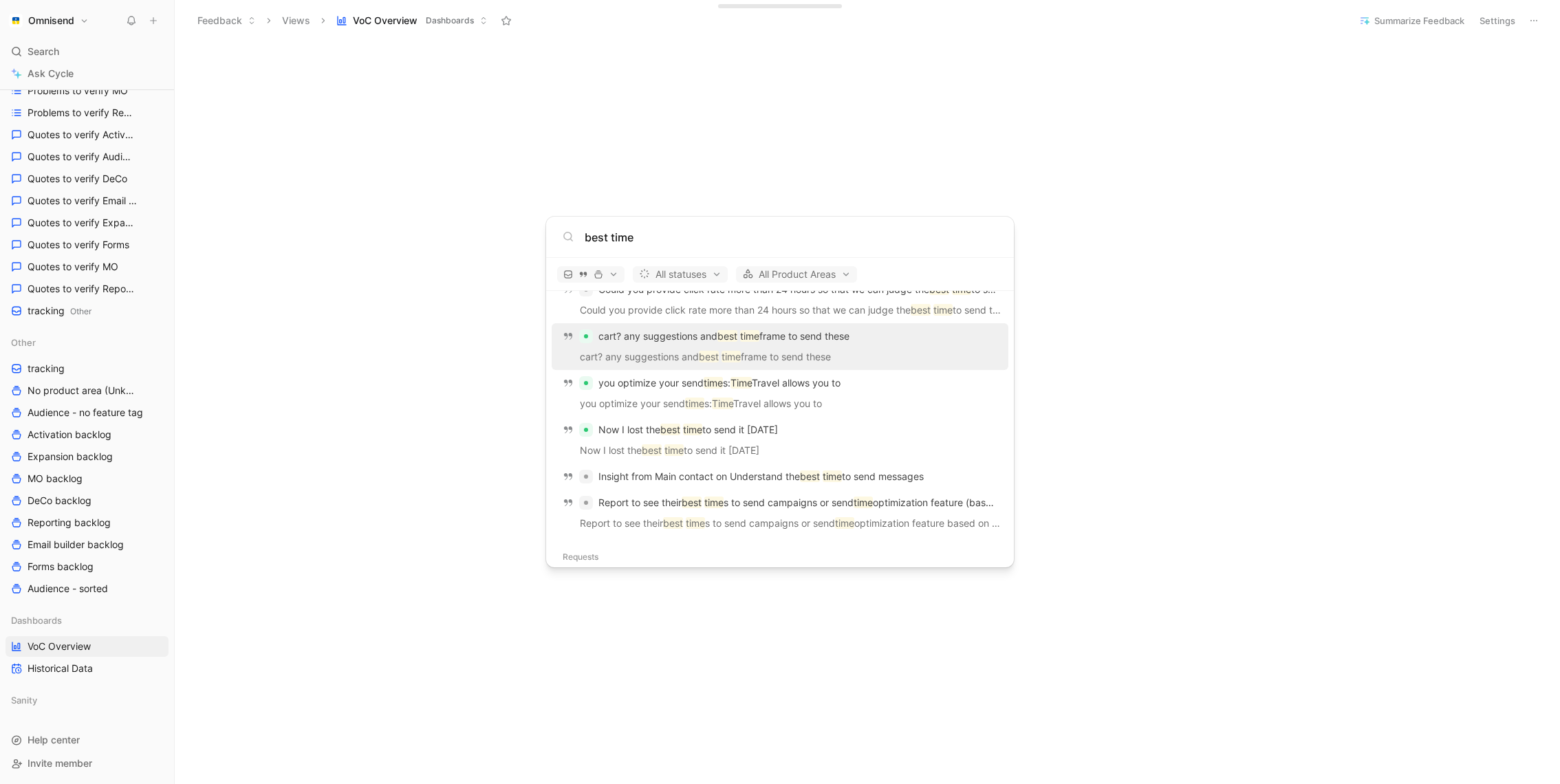
type input "best time"
click at [862, 349] on p "cart? any suggestions and best time frame to send these" at bounding box center [780, 359] width 449 height 21
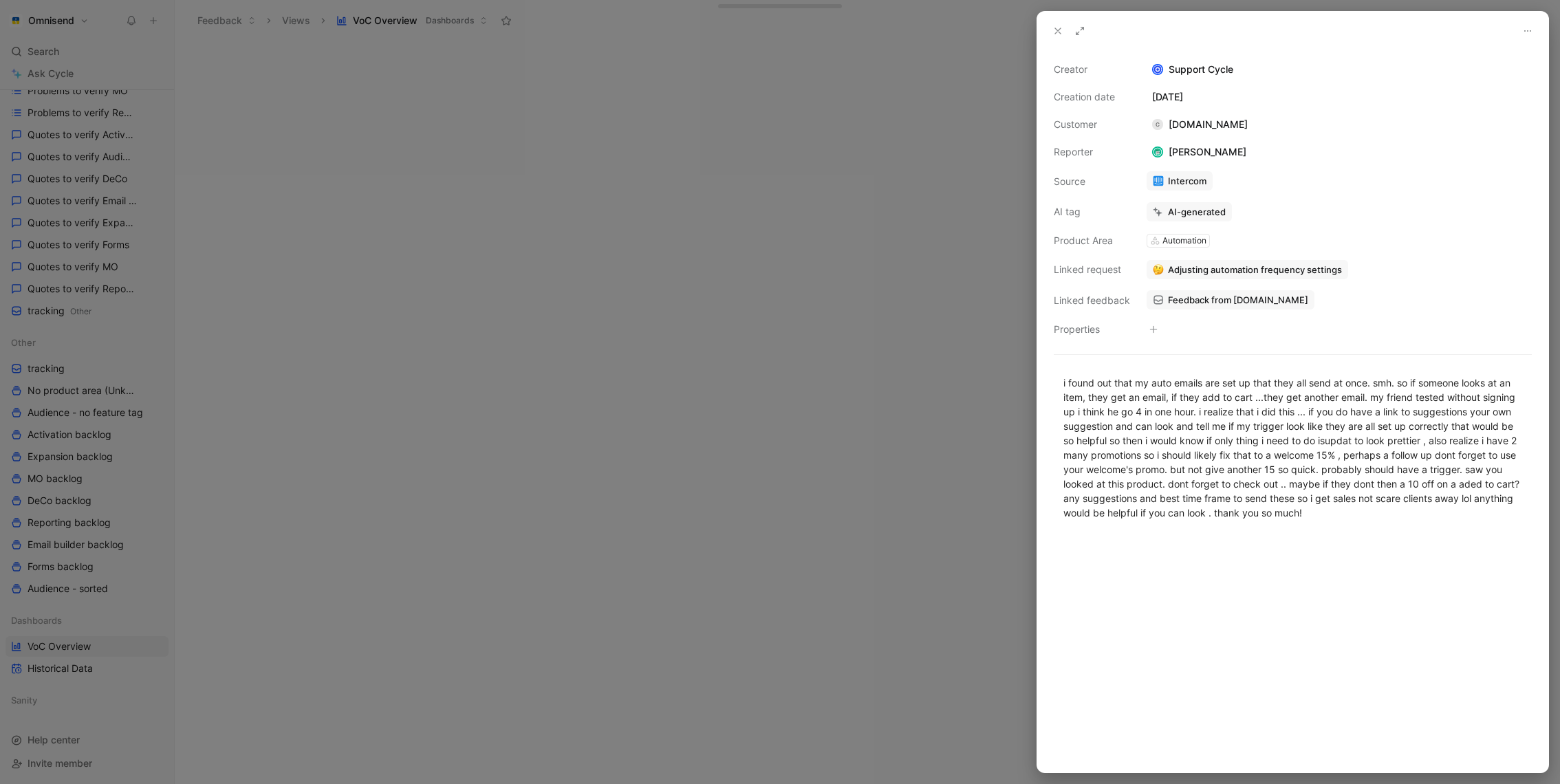
click at [515, 370] on div at bounding box center [780, 392] width 1560 height 784
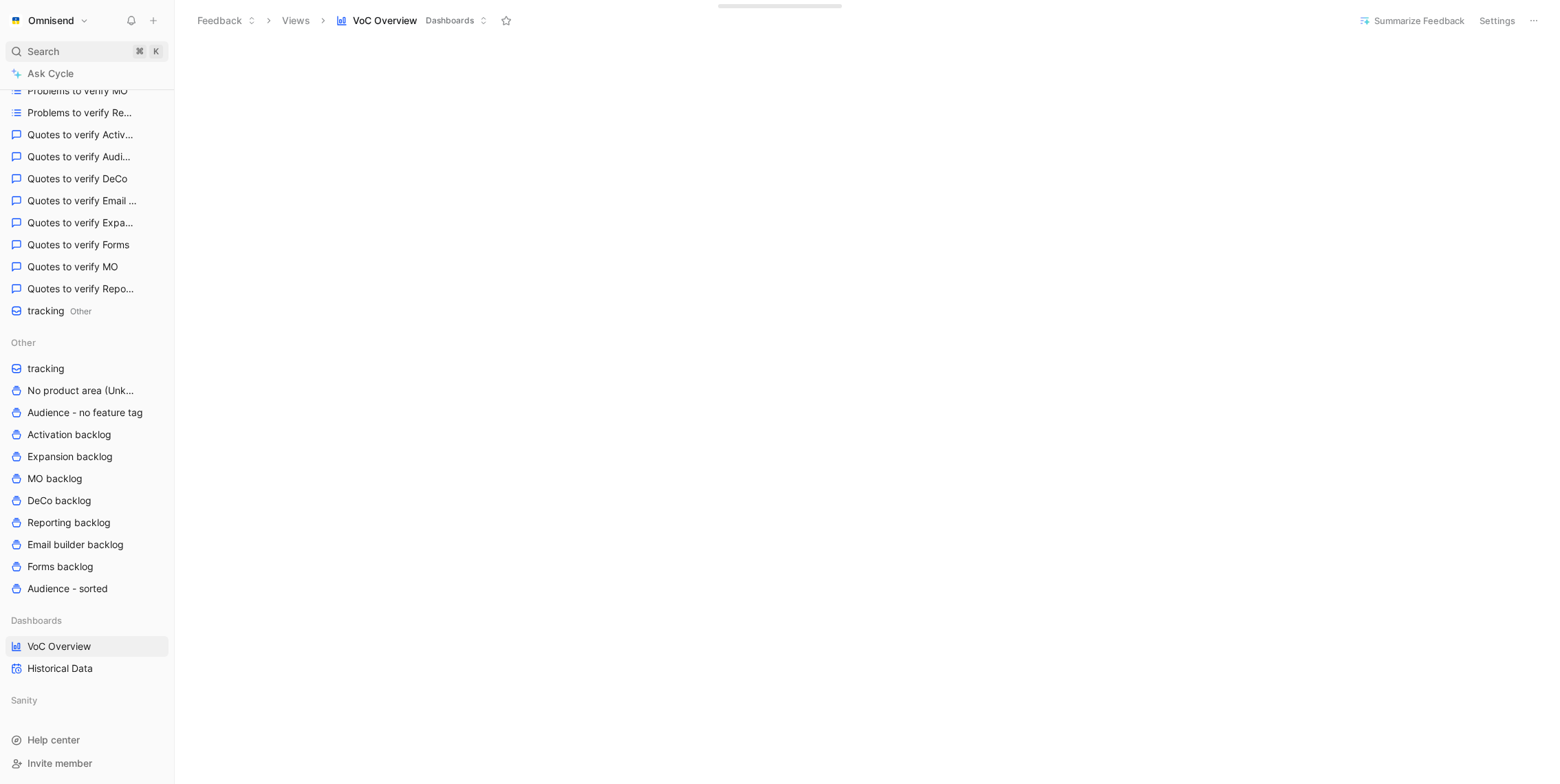
click at [62, 52] on div "Search ⌘ K" at bounding box center [87, 52] width 163 height 21
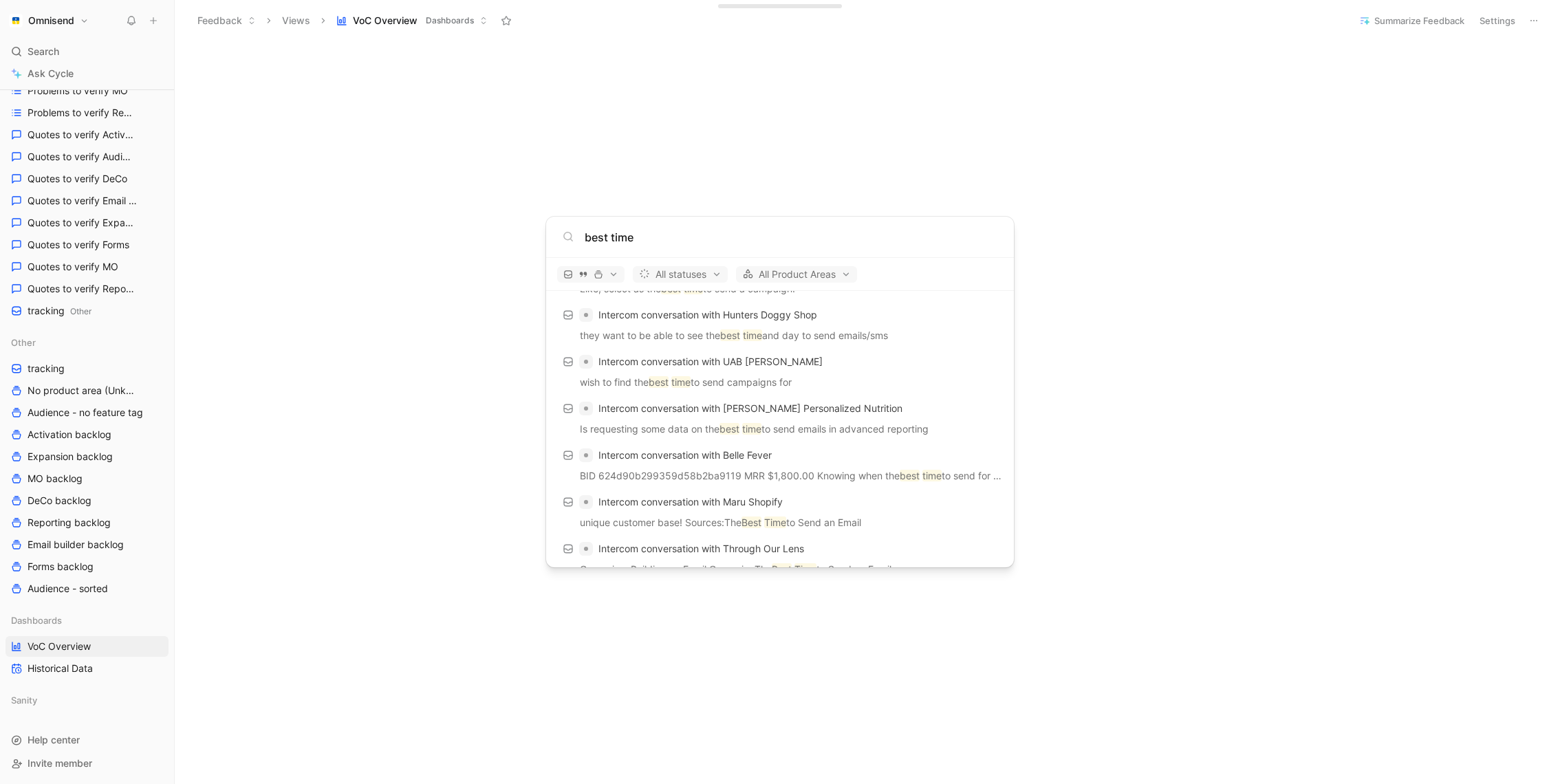
scroll to position [275, 0]
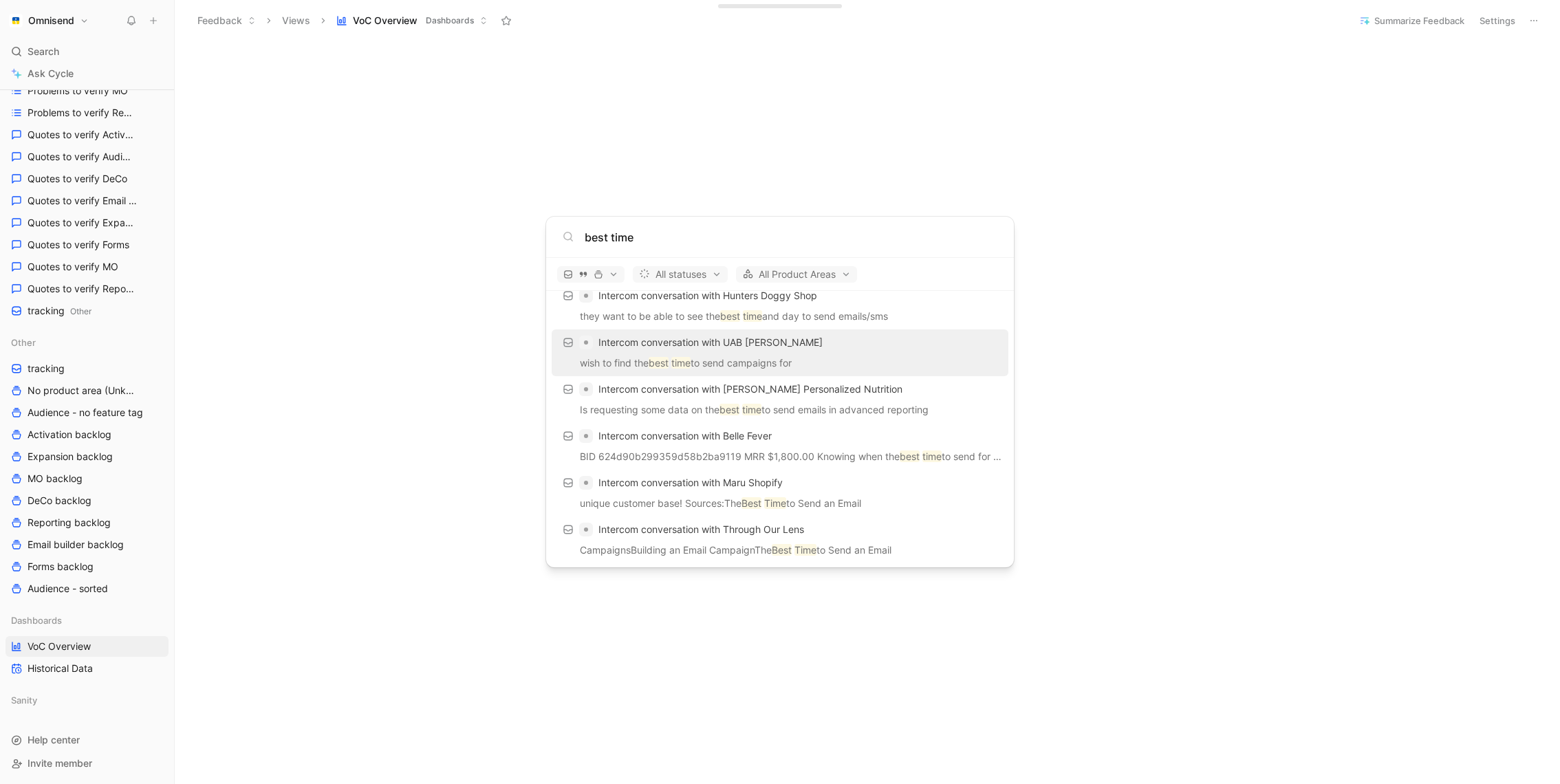
type input "best time"
click at [900, 351] on div "Intercom conversation with UAB Douglas LT" at bounding box center [780, 343] width 449 height 25
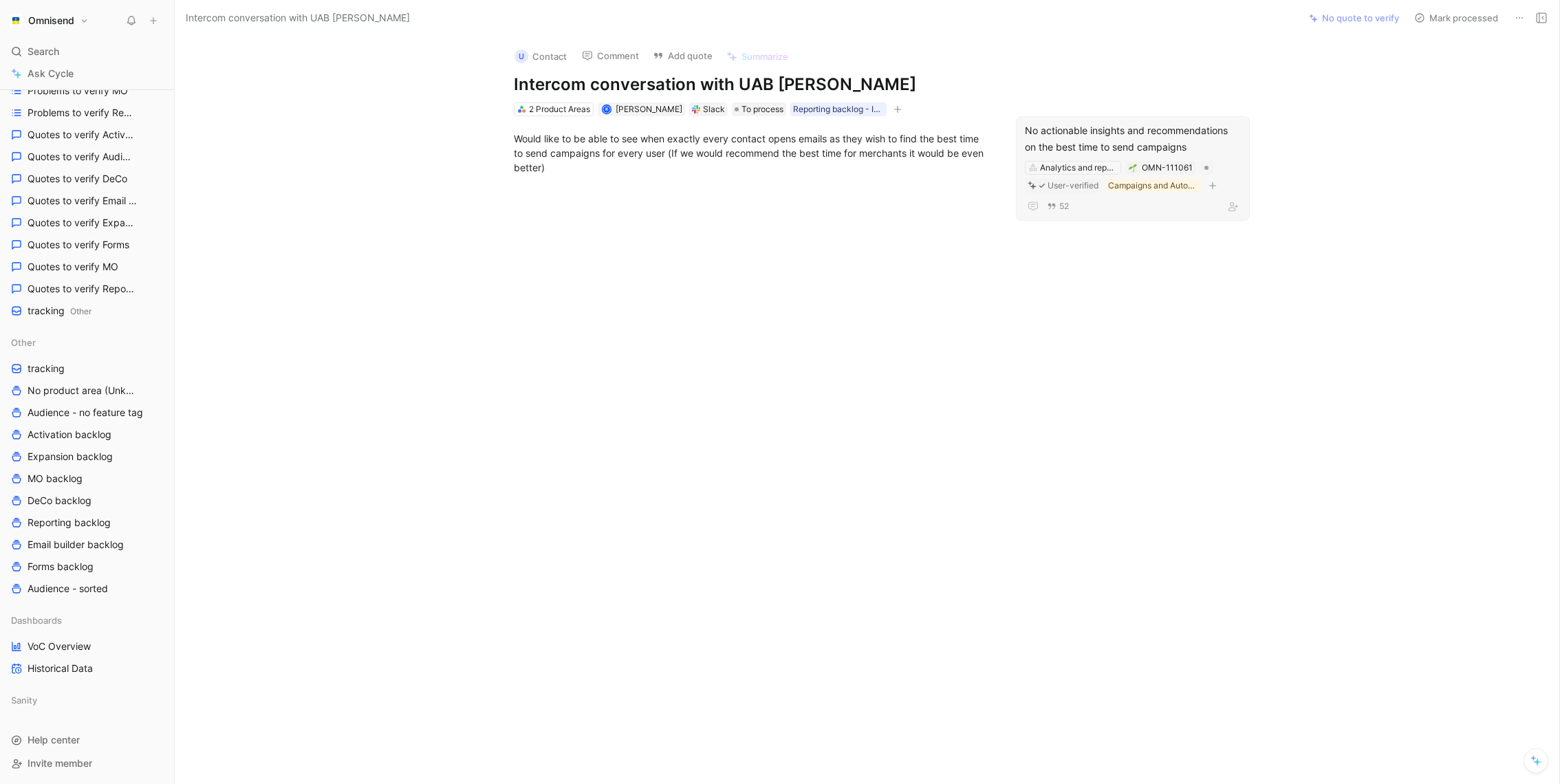
click at [1144, 137] on div "No actionable insights and recommendations on the best time to send campaigns" at bounding box center [1133, 139] width 216 height 33
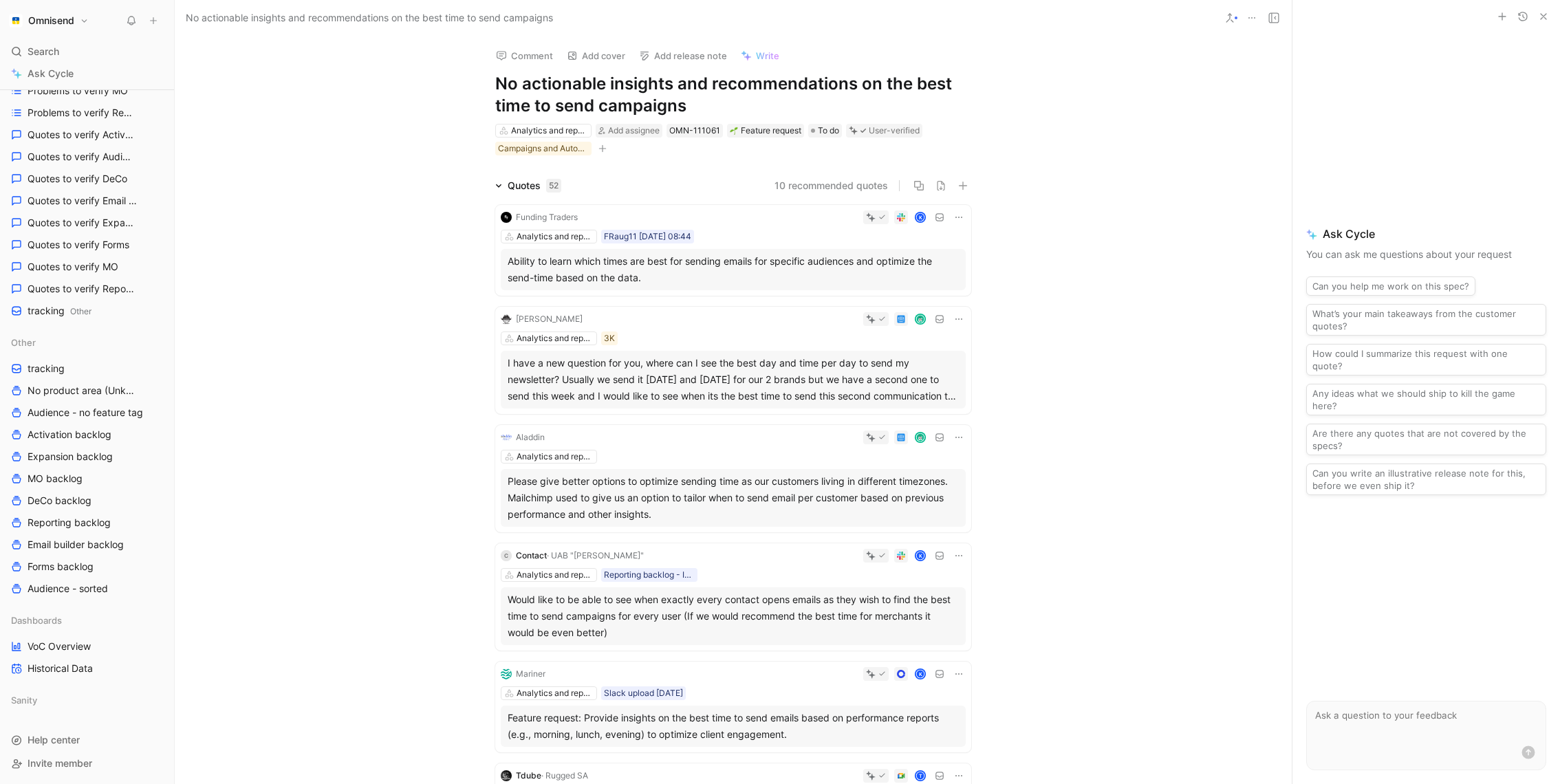
drag, startPoint x: 734, startPoint y: 105, endPoint x: 528, endPoint y: 81, distance: 207.4
click at [528, 81] on h1 "No actionable insights and recommendations on the best time to send campaigns" at bounding box center [733, 95] width 476 height 44
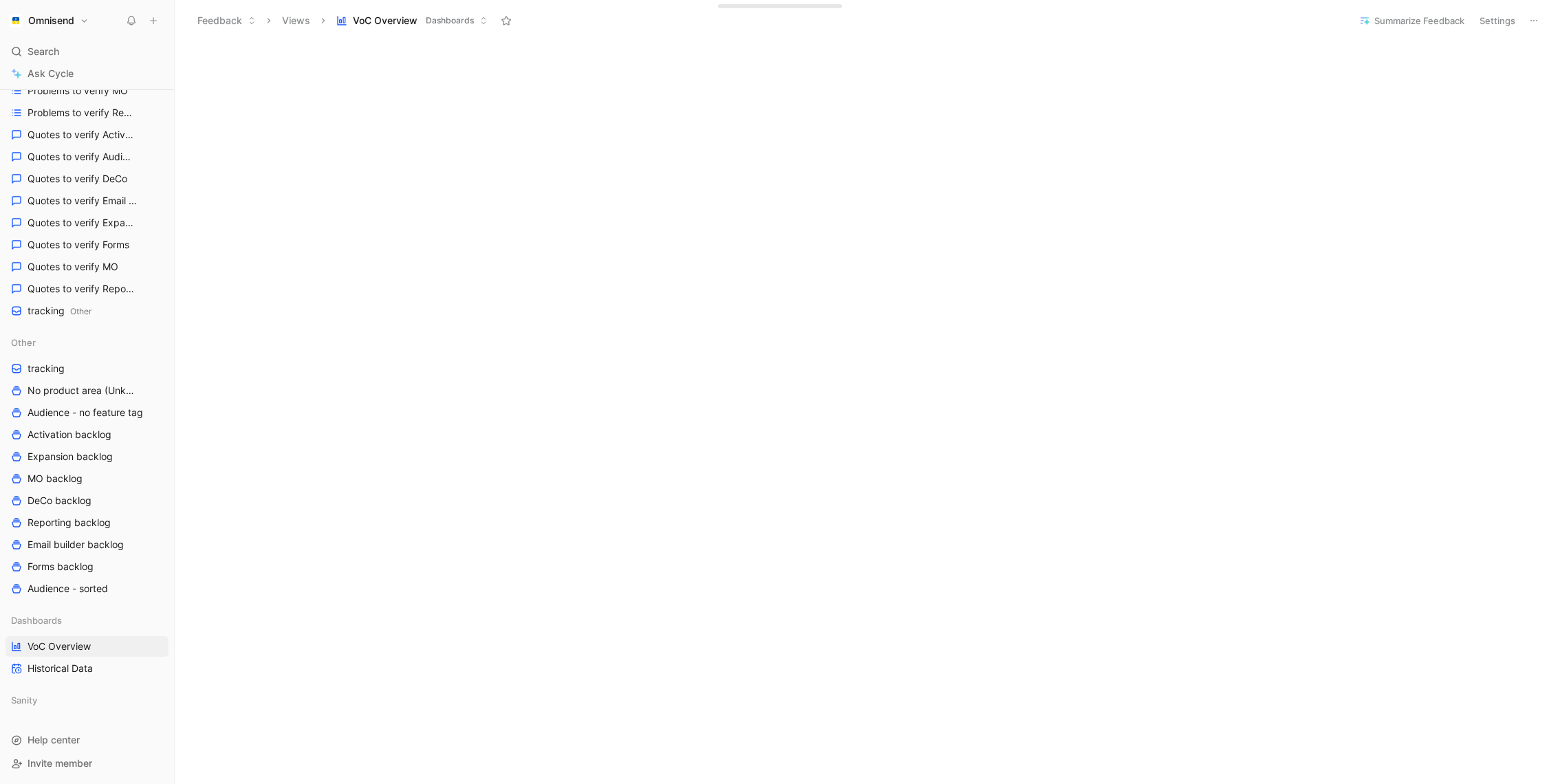
scroll to position [341, 0]
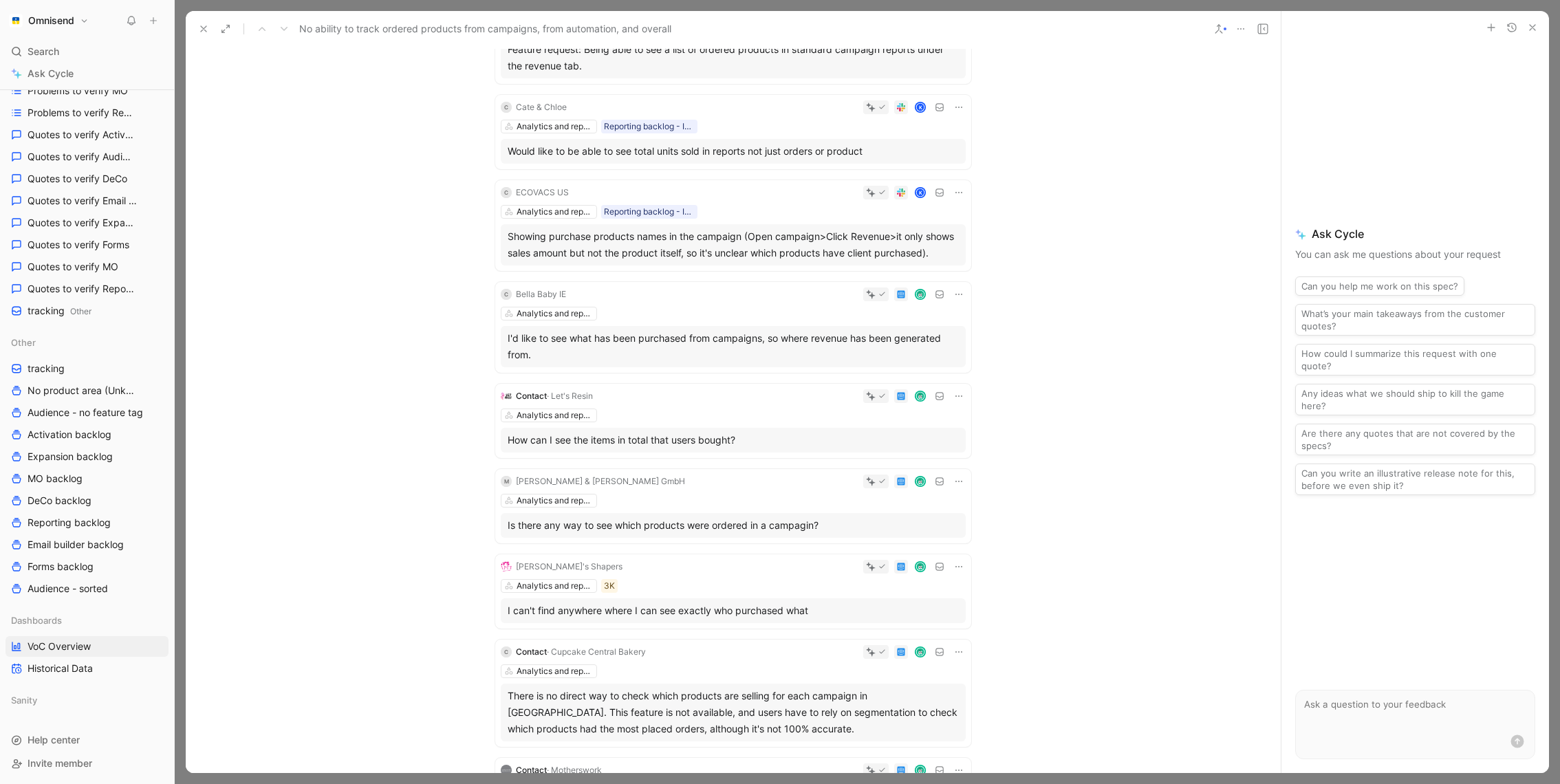
scroll to position [1745, 0]
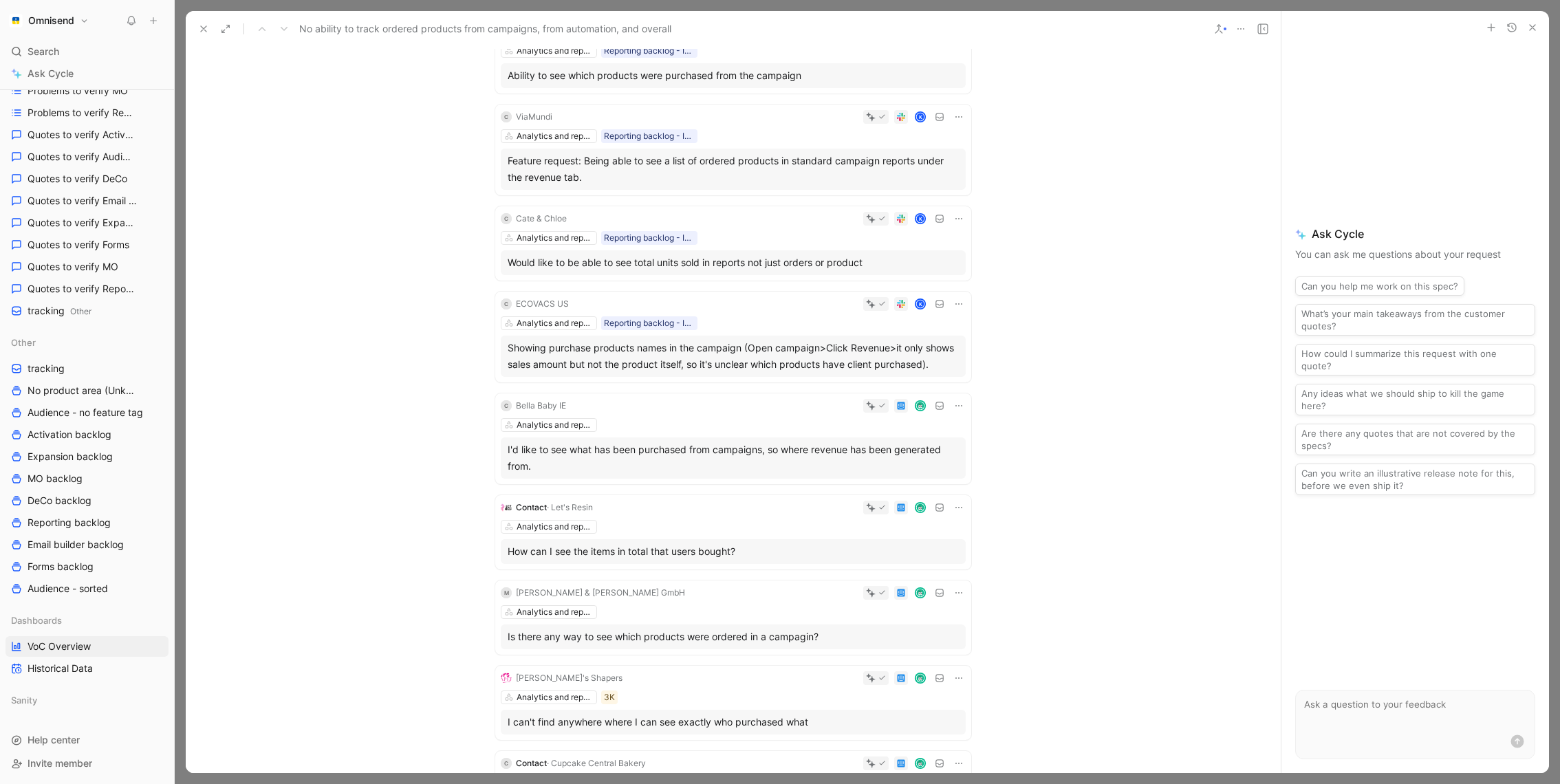
click at [747, 225] on div "K" at bounding box center [769, 219] width 394 height 14
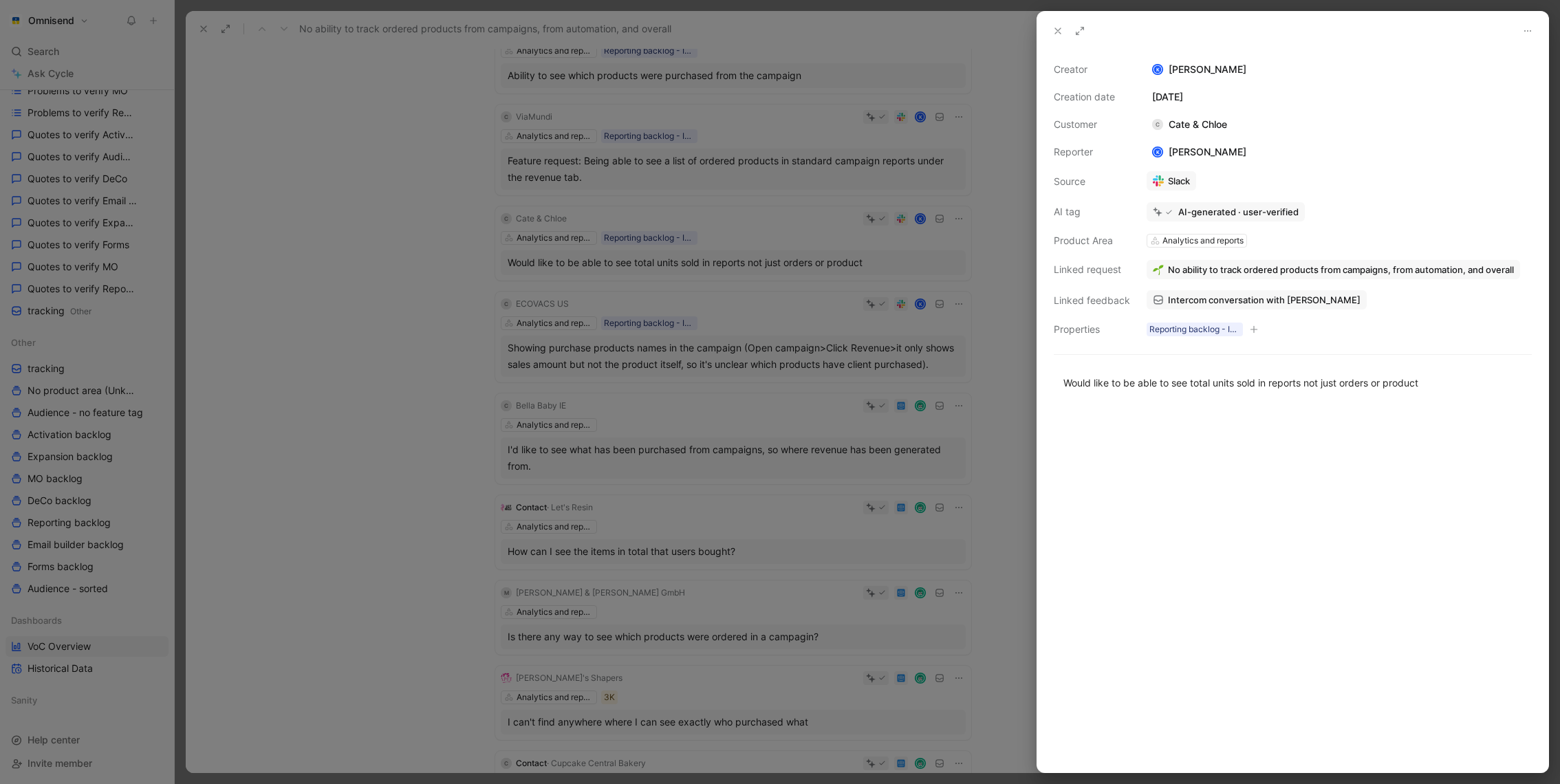
click at [360, 293] on div at bounding box center [780, 392] width 1560 height 784
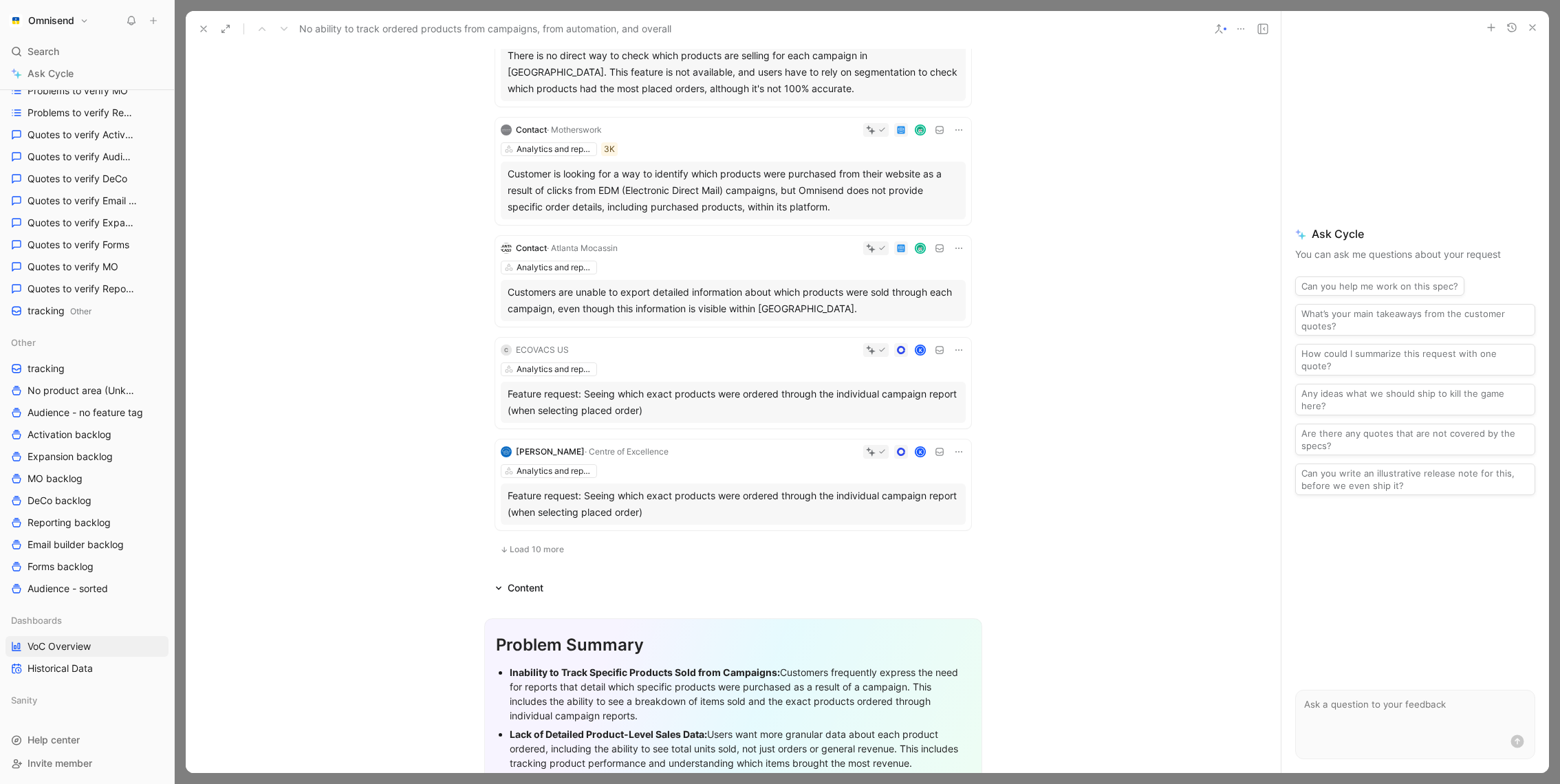
scroll to position [2529, 0]
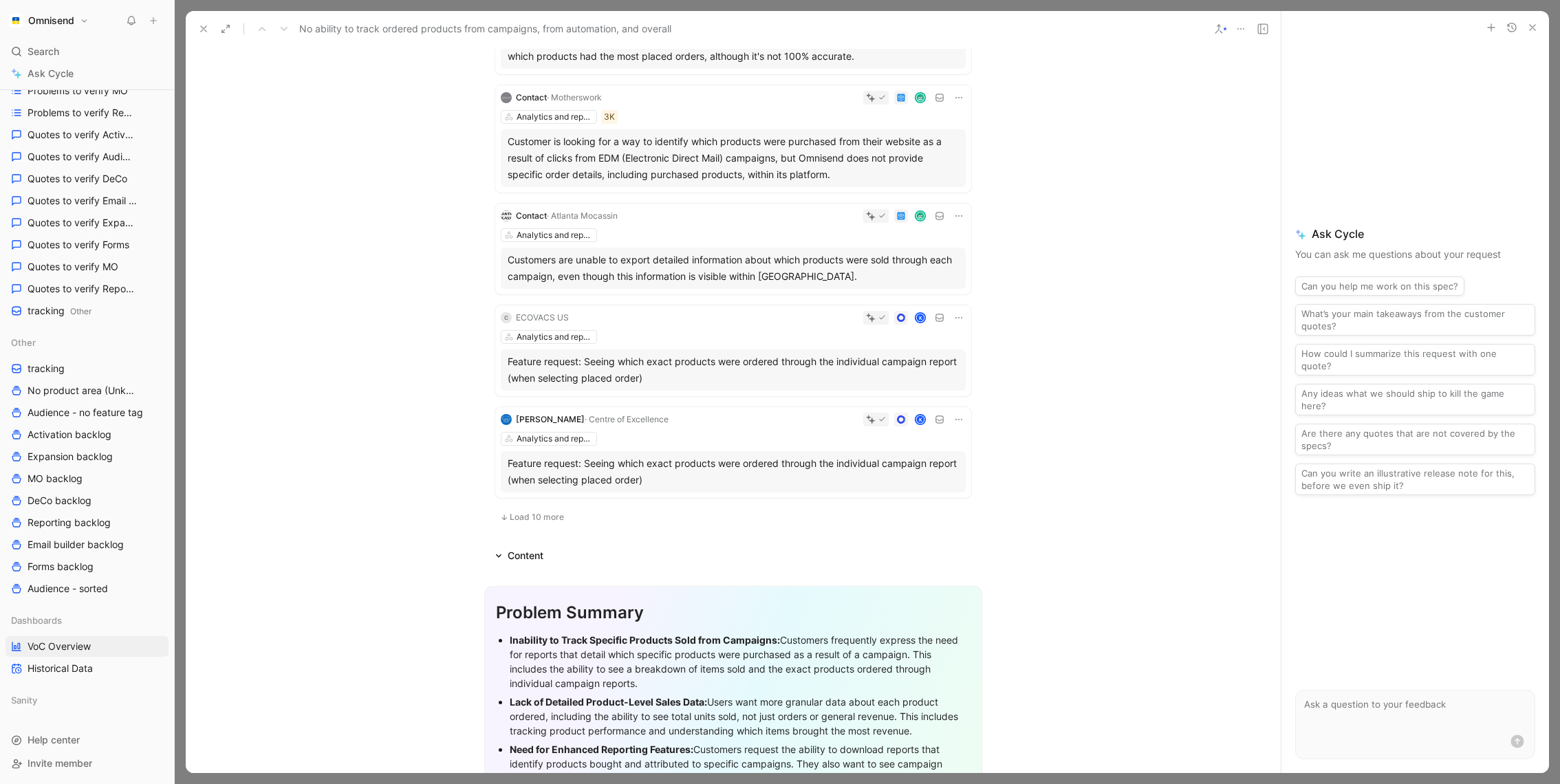
click at [704, 446] on div "Analytics and reports" at bounding box center [733, 439] width 465 height 14
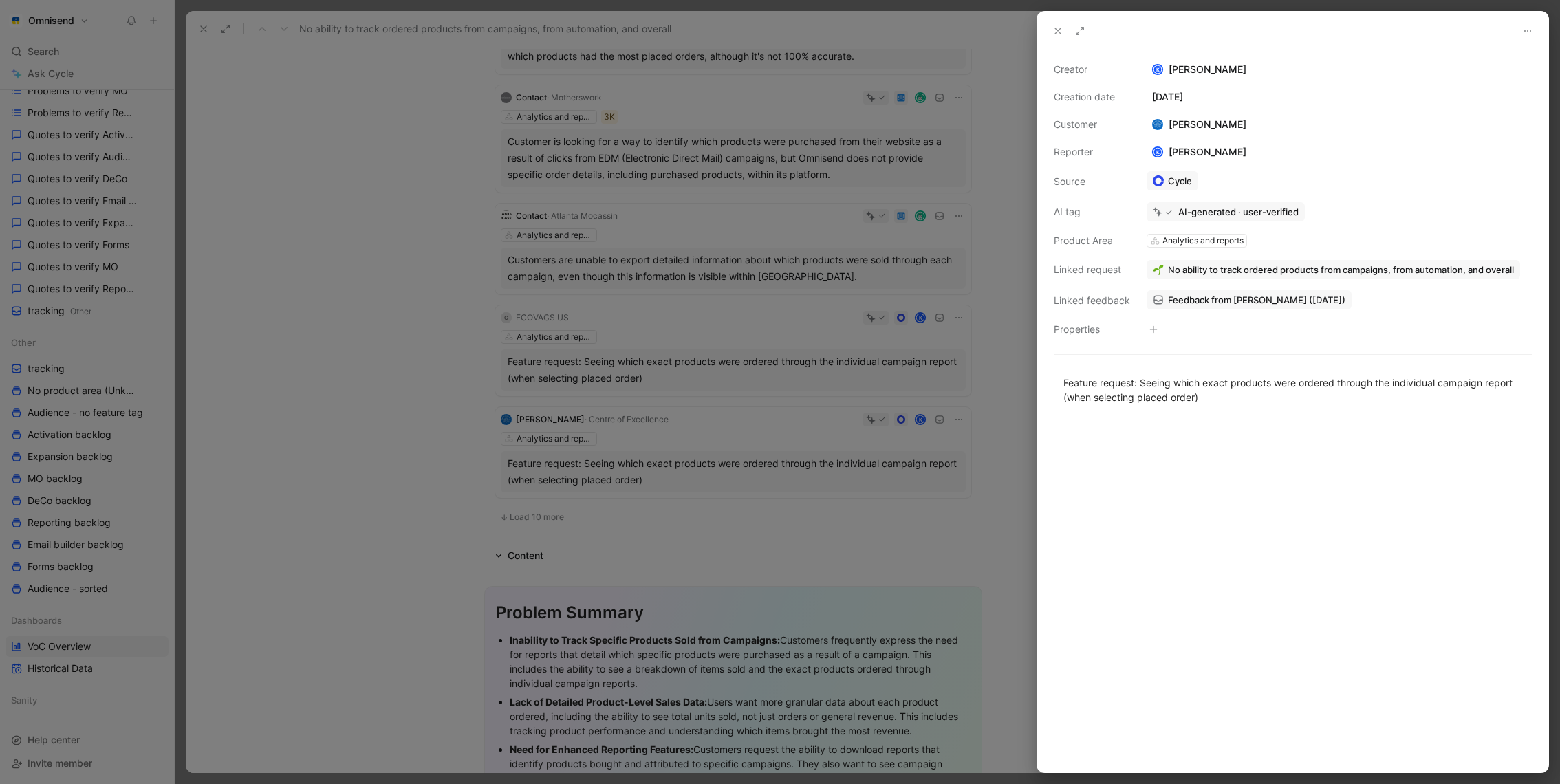
click at [696, 433] on div at bounding box center [780, 392] width 1560 height 784
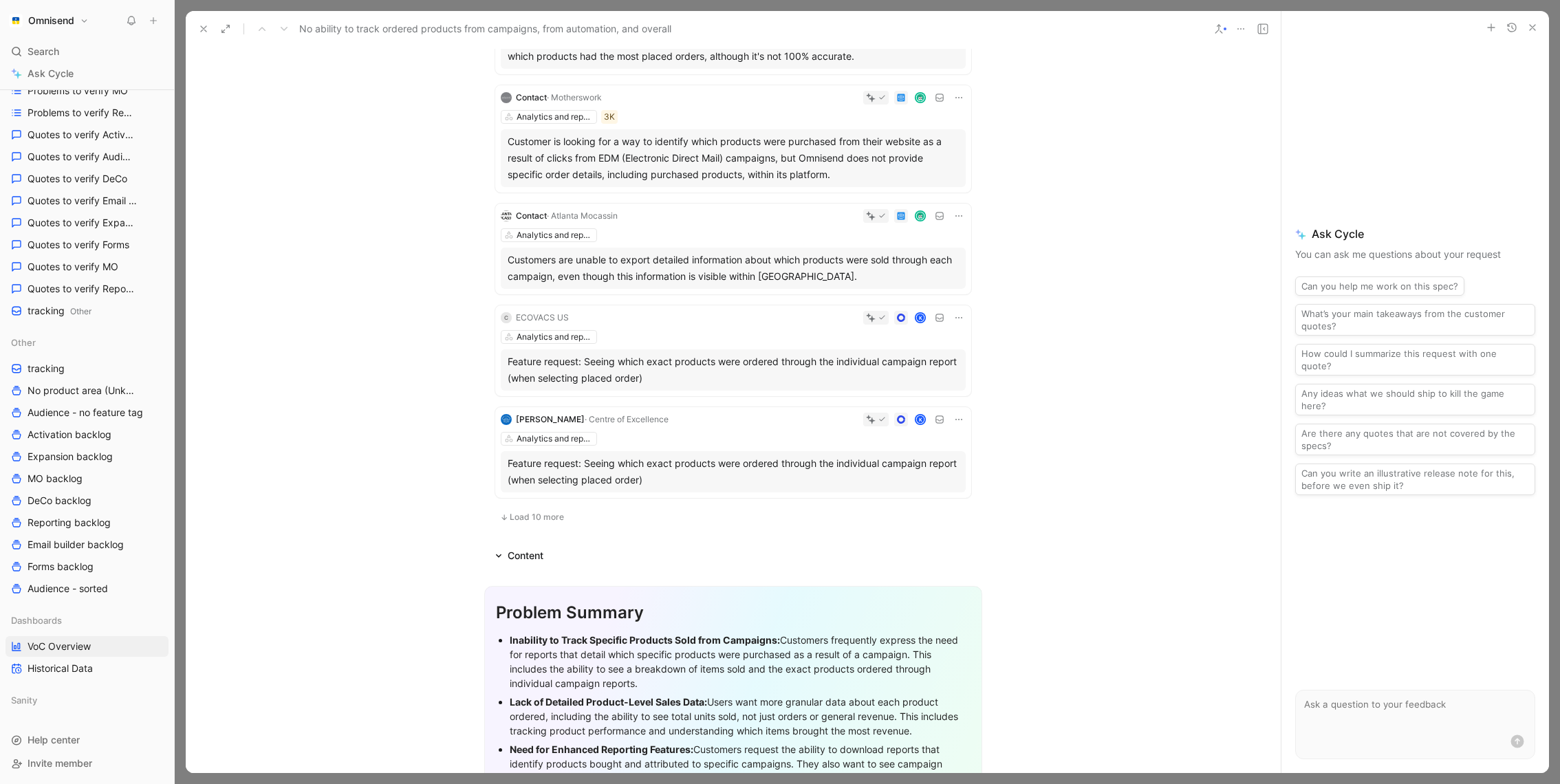
click at [516, 525] on button "Load 10 more" at bounding box center [532, 517] width 74 height 17
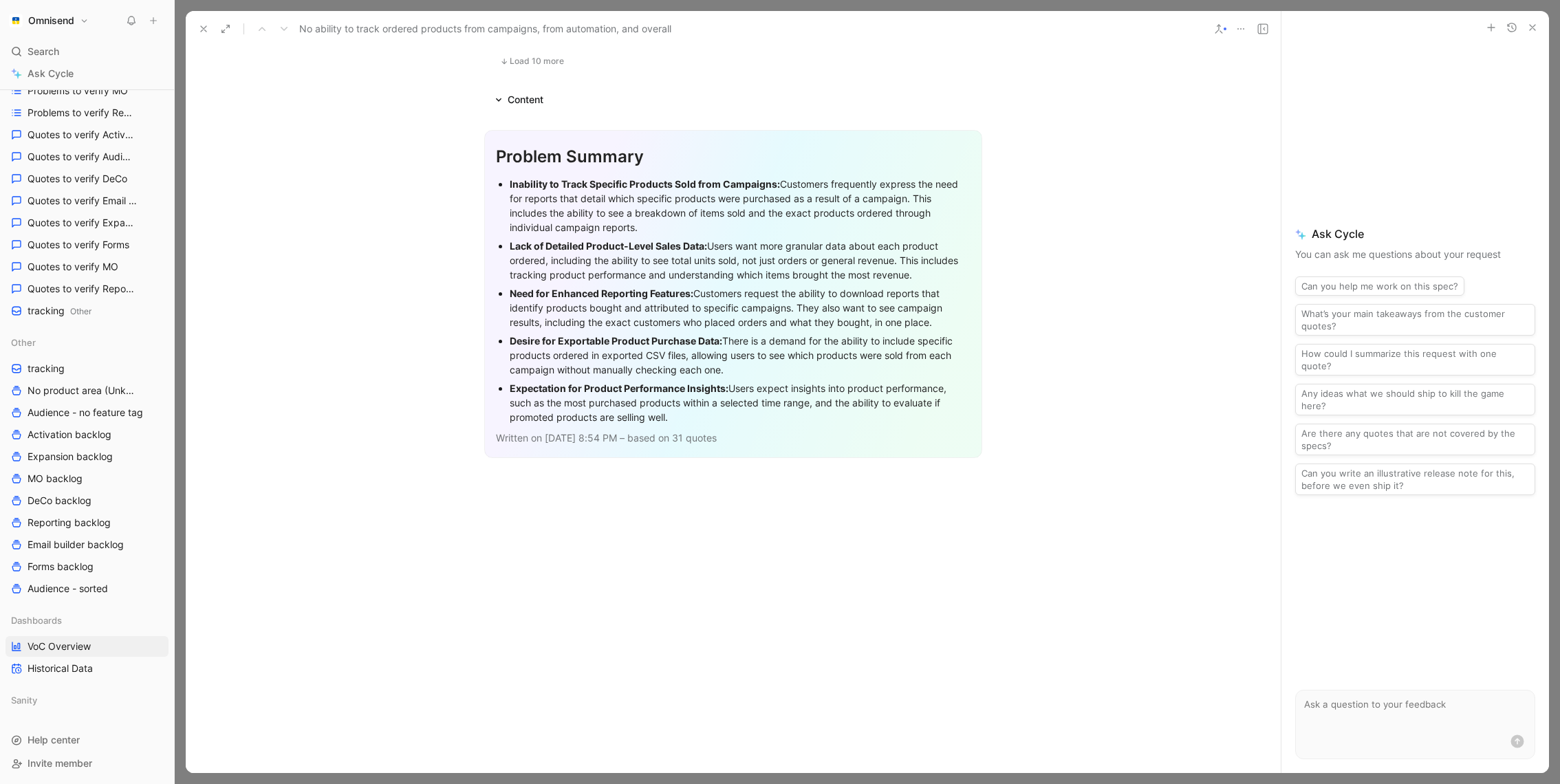
scroll to position [3990, 0]
click at [522, 66] on button "Load 10 more" at bounding box center [532, 57] width 74 height 17
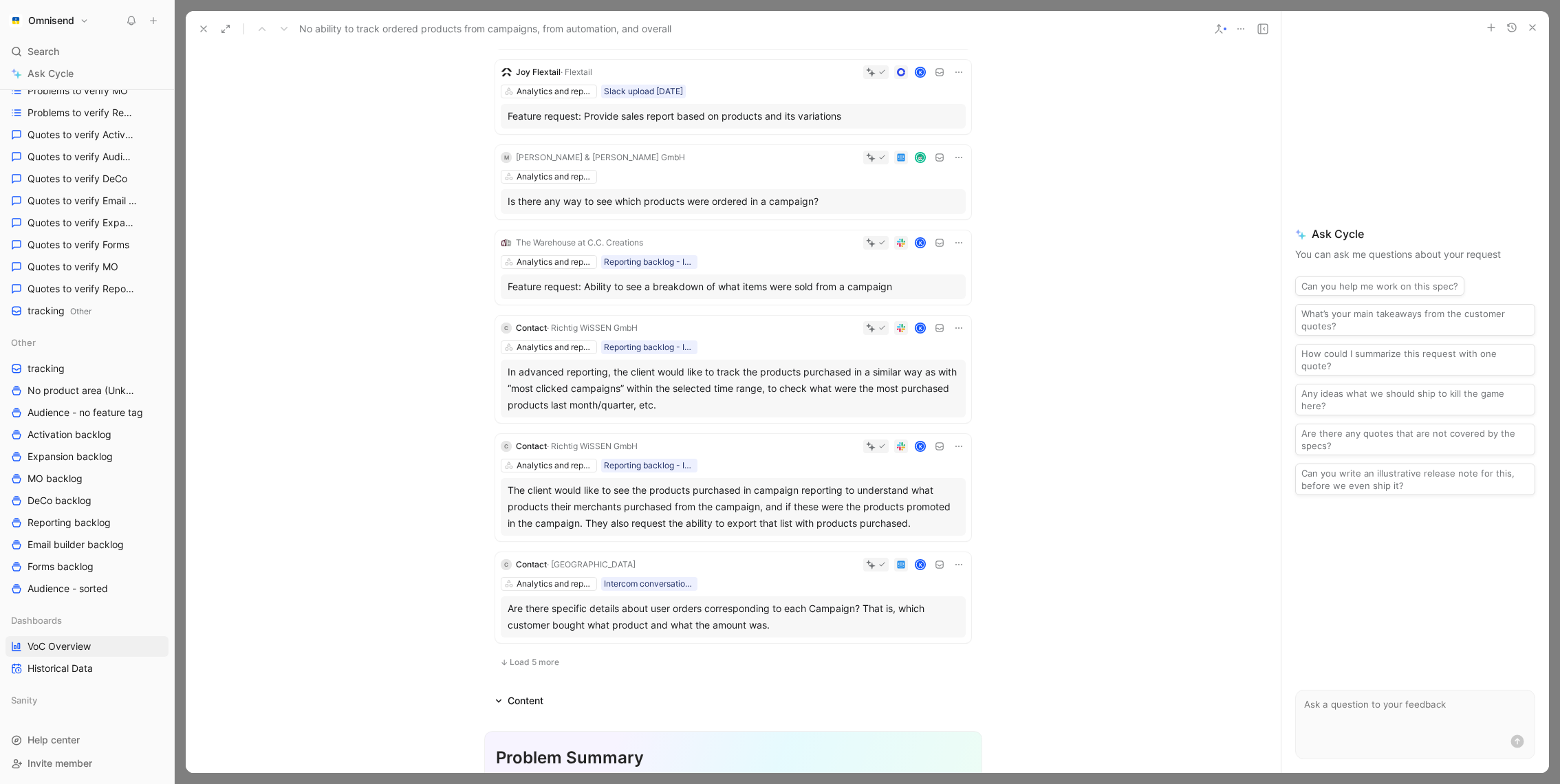
scroll to position [4349, 0]
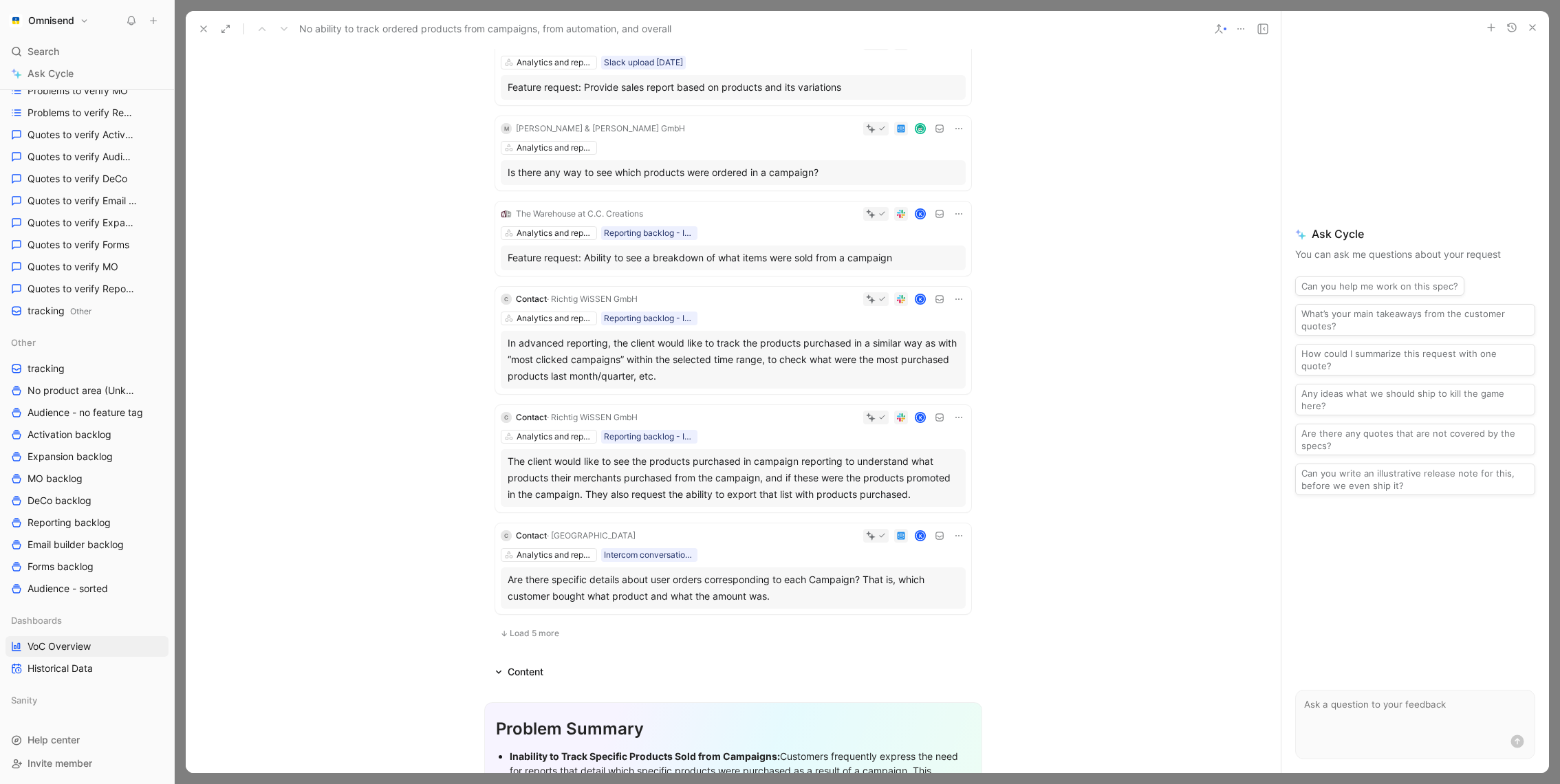
click at [203, 39] on div "No ability to track ordered products from campaigns, from automation, and overa…" at bounding box center [698, 28] width 1011 height 22
click at [202, 36] on button at bounding box center [203, 29] width 19 height 19
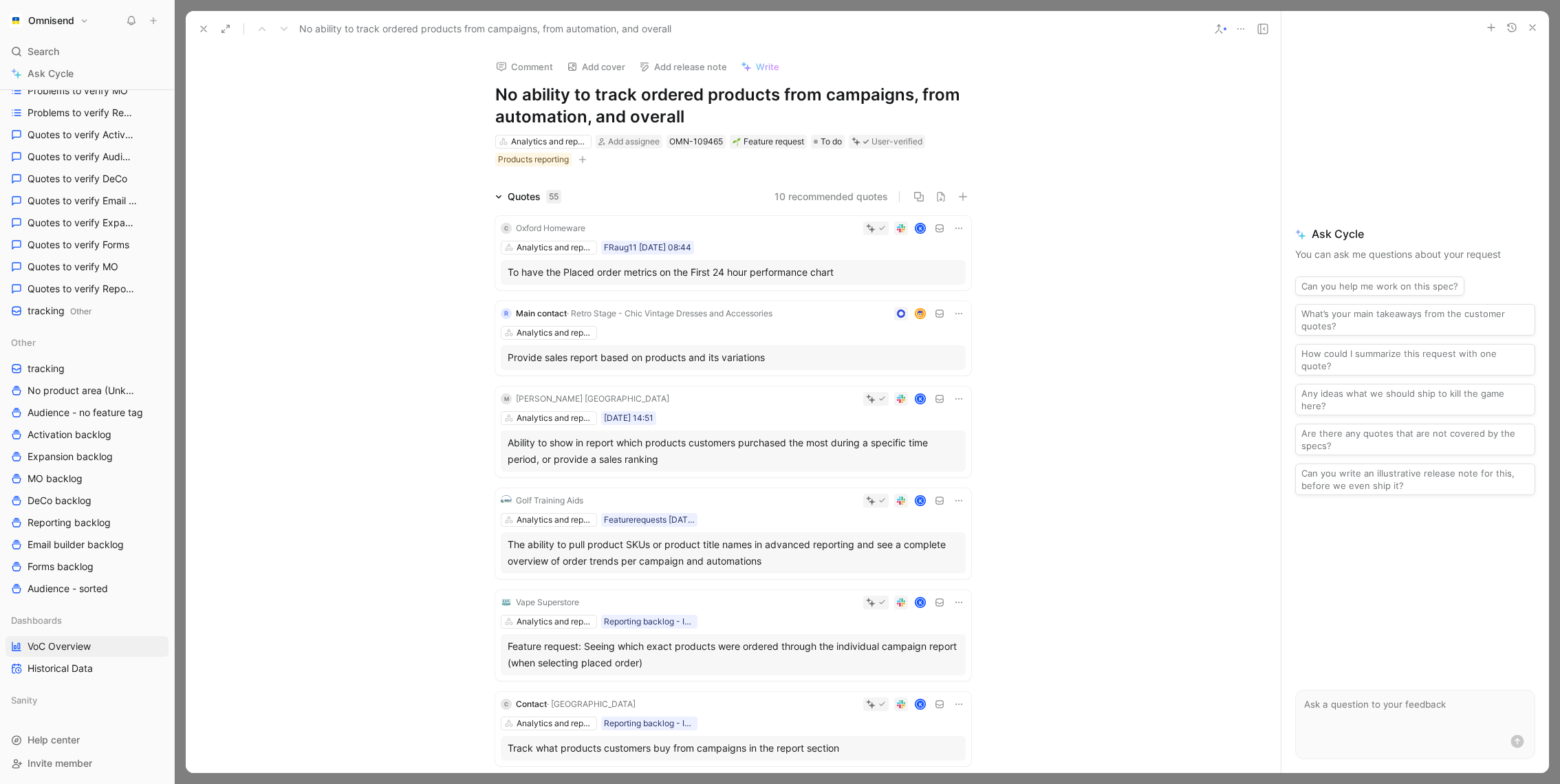
click at [200, 27] on icon at bounding box center [203, 29] width 11 height 11
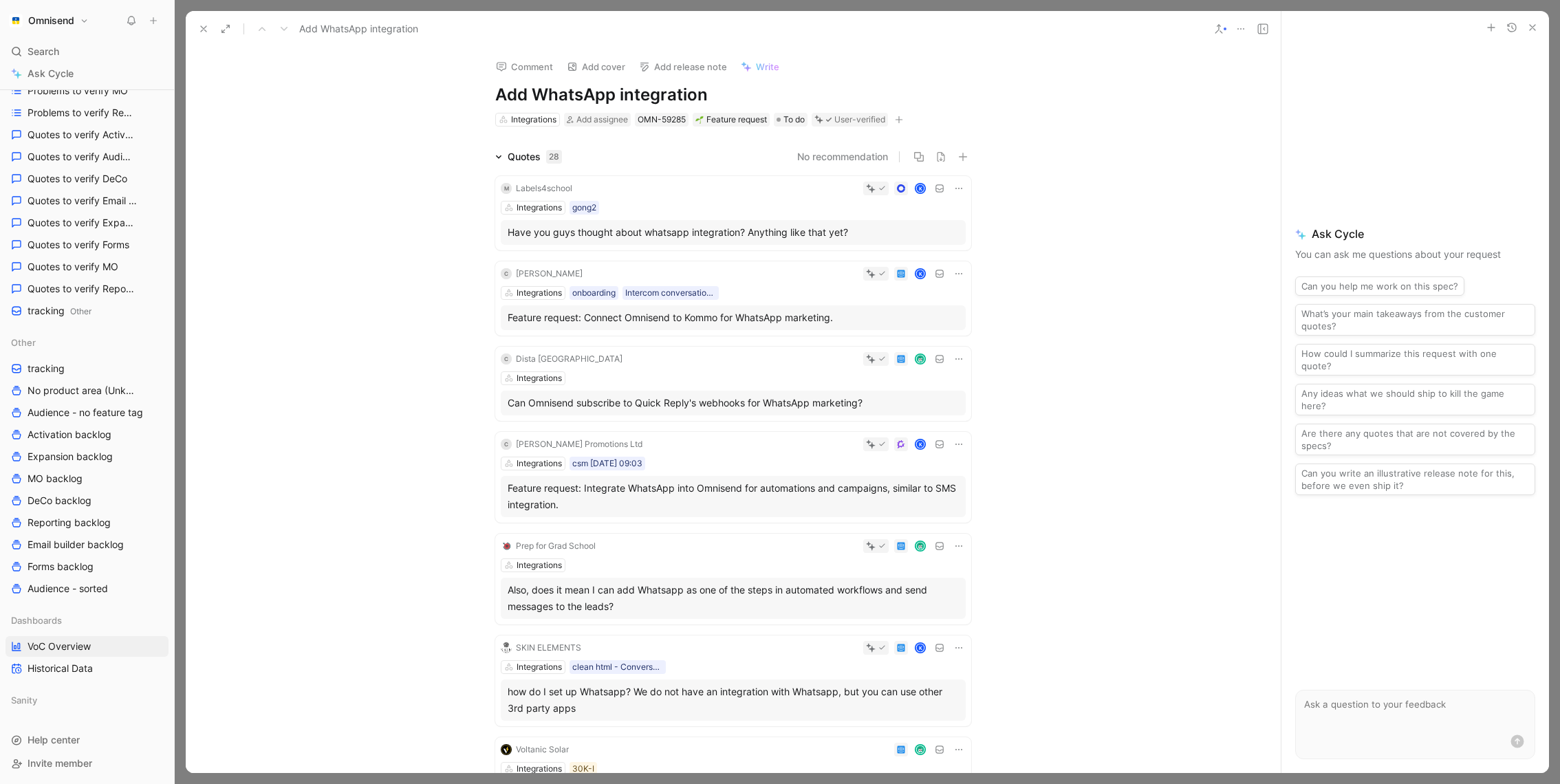
click at [1211, 37] on button at bounding box center [1219, 29] width 19 height 19
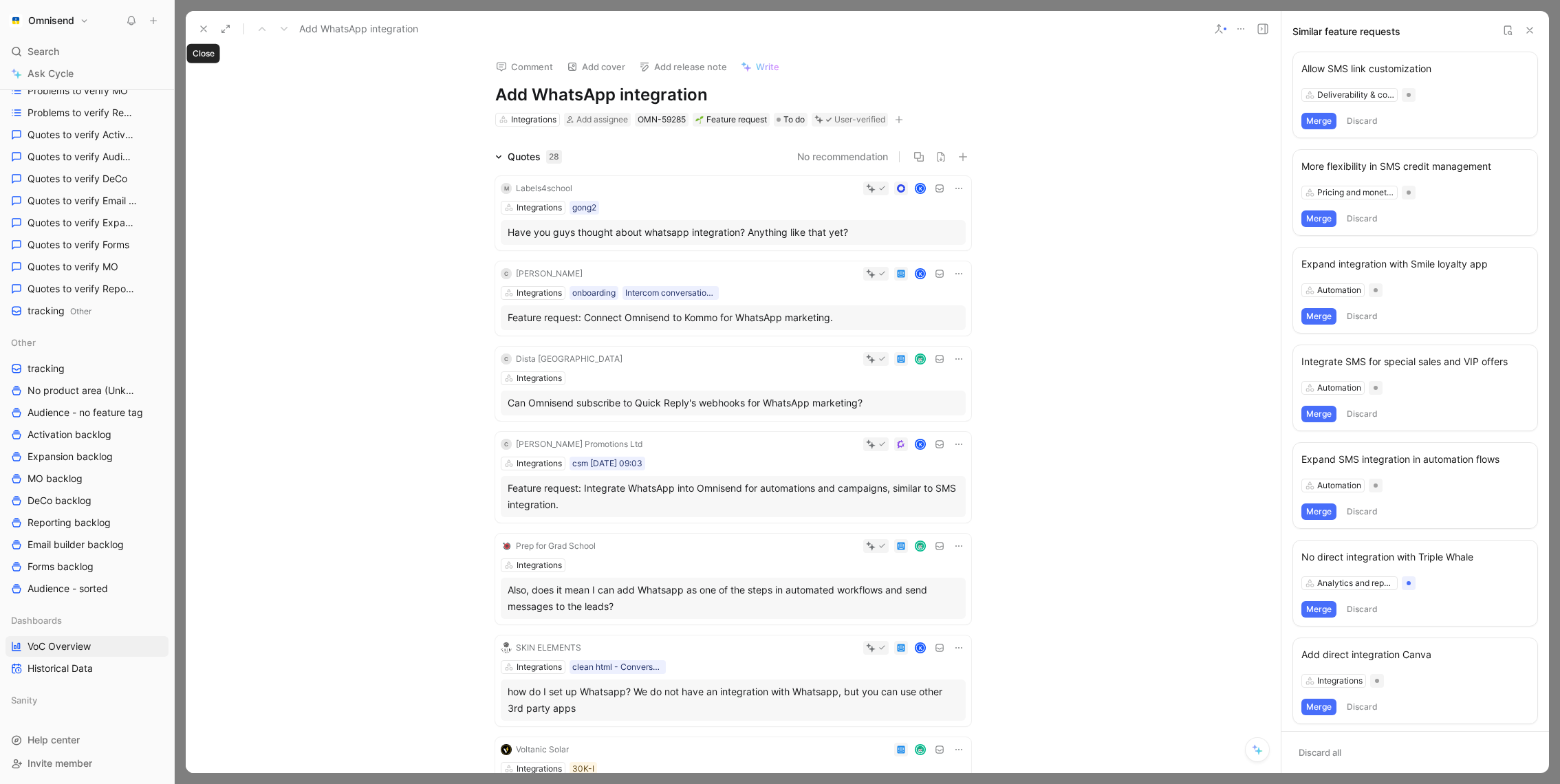
click at [202, 31] on icon at bounding box center [203, 29] width 11 height 11
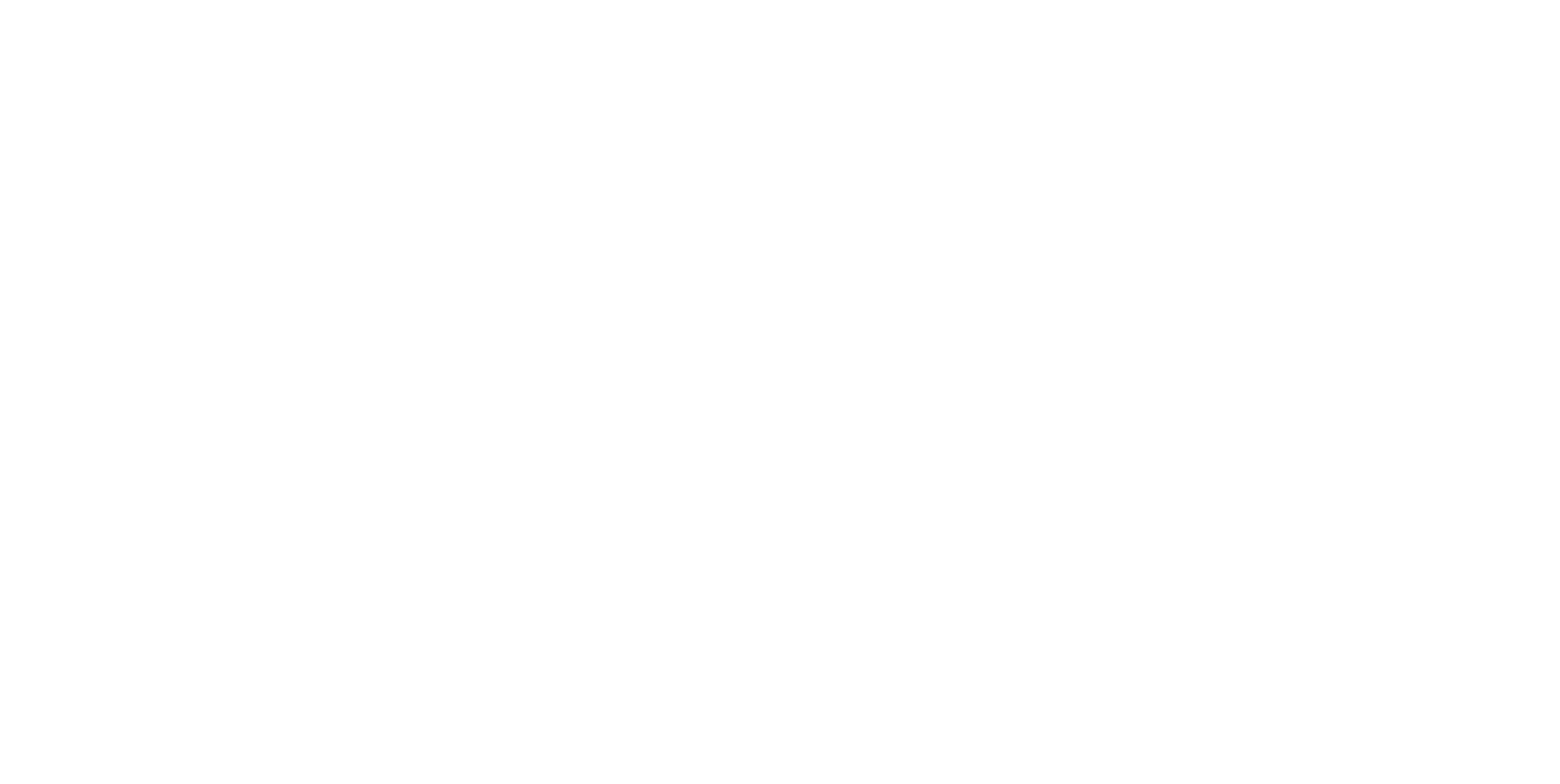
scroll to position [440, 0]
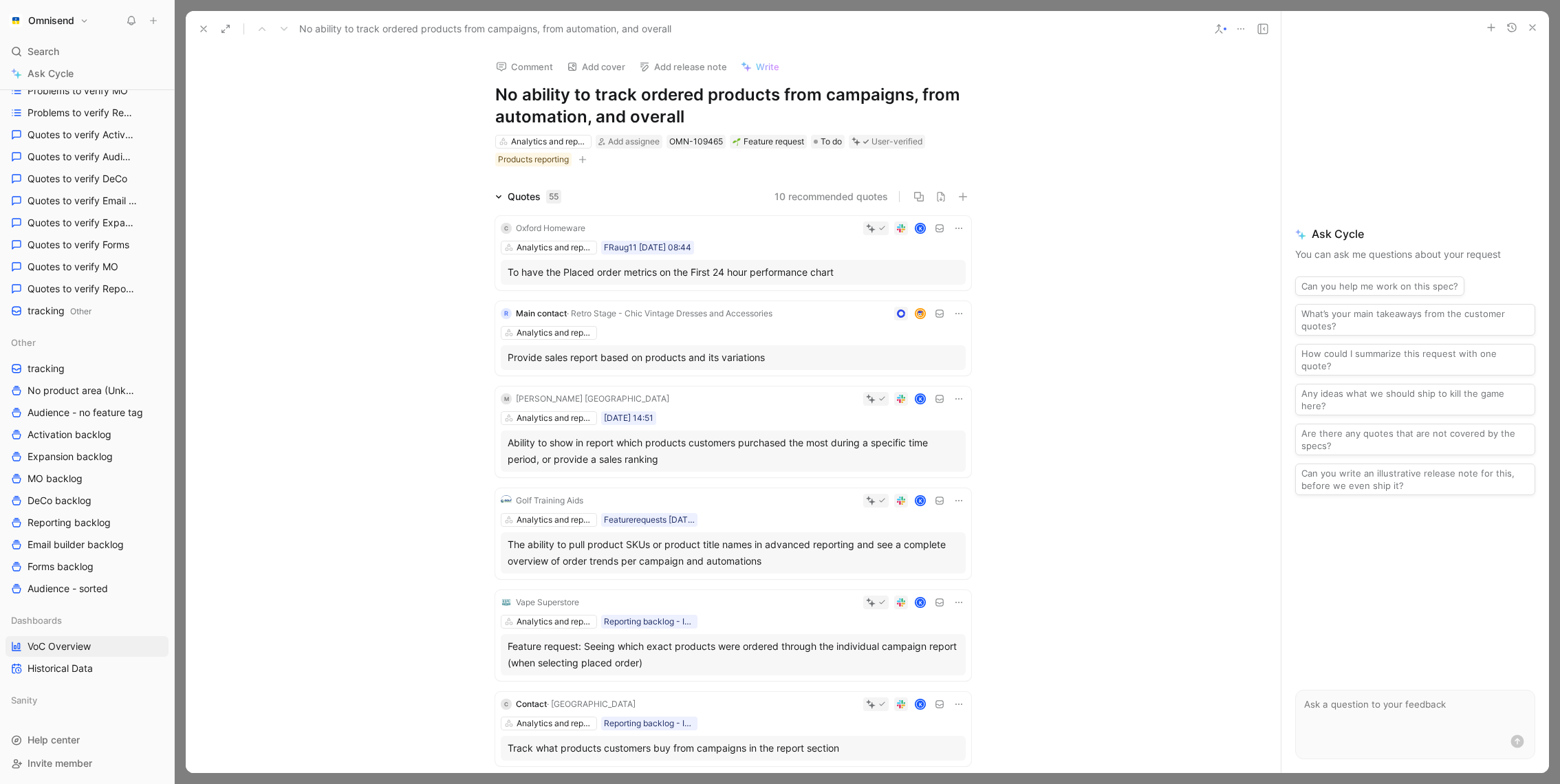
click at [769, 72] on span "Write" at bounding box center [768, 67] width 24 height 12
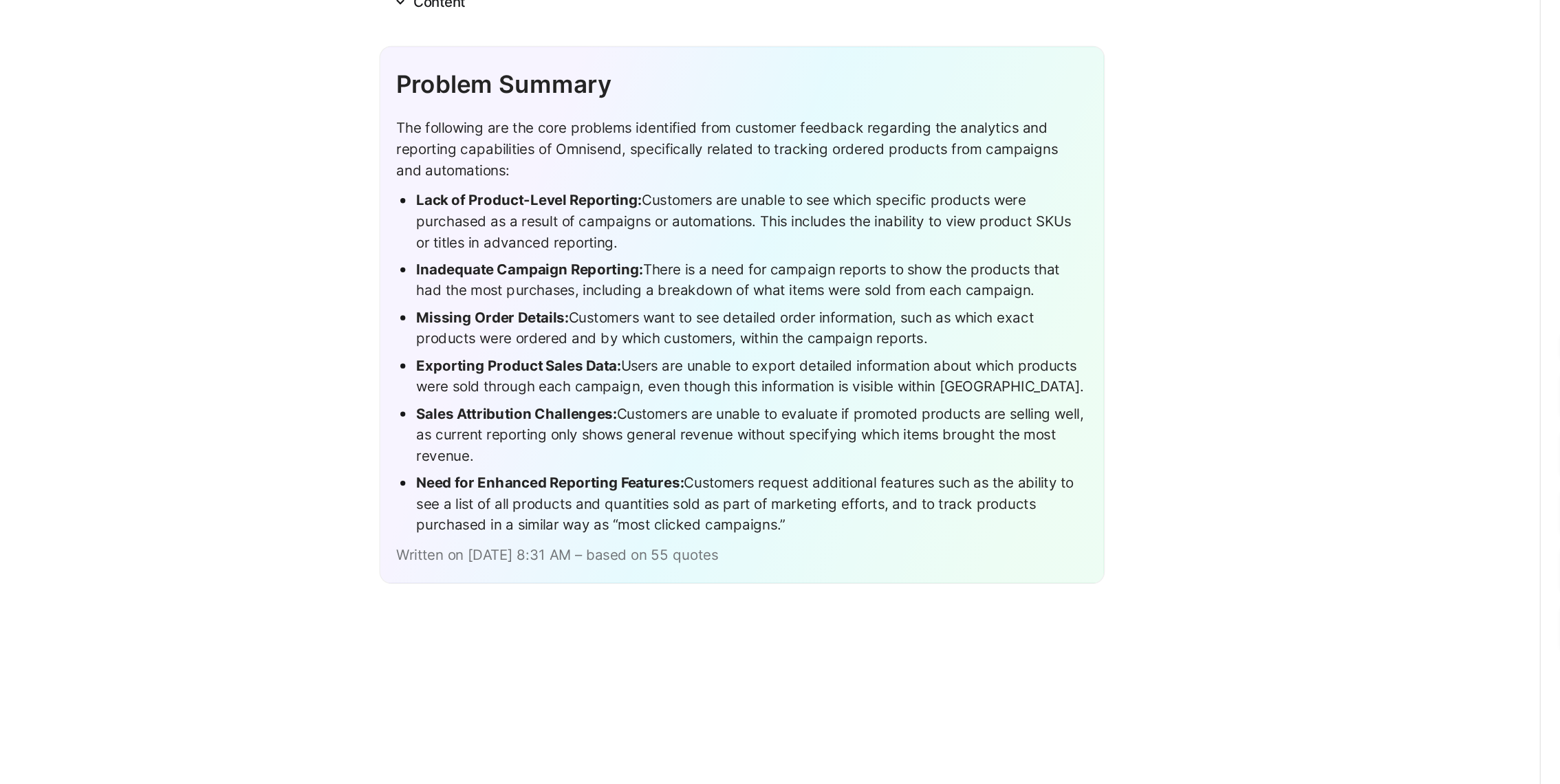
scroll to position [4969, 0]
click at [498, 150] on div "The following are the core problems identified from customer feedback regarding…" at bounding box center [734, 151] width 475 height 43
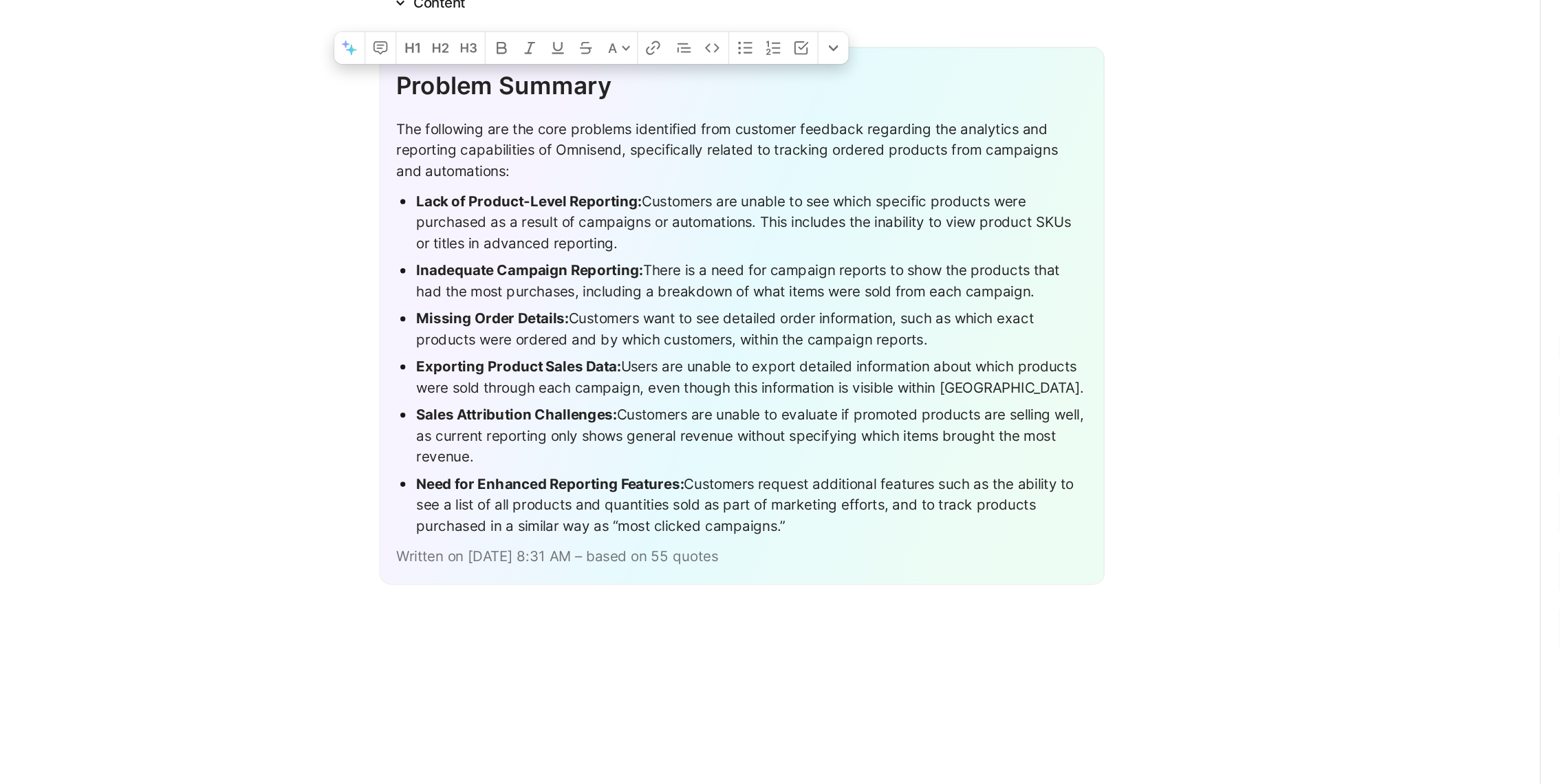
drag, startPoint x: 498, startPoint y: 126, endPoint x: 847, endPoint y: 424, distance: 458.9
click at [847, 424] on div "Problem Summary The following are the core problems identified from customer fe…" at bounding box center [734, 266] width 498 height 370
copy div "Problem Summary The following are the core problems identified from customer fe…"
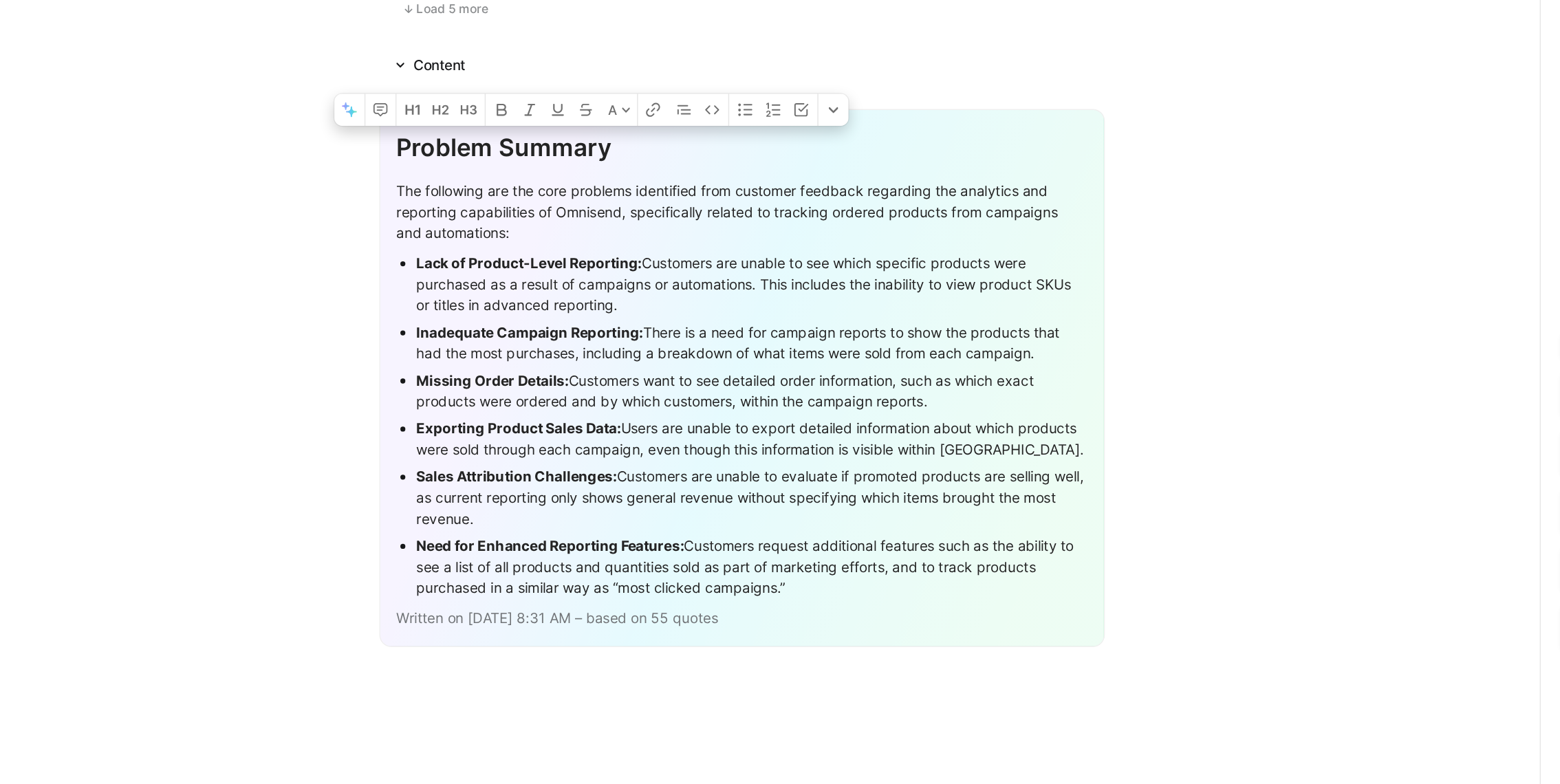
scroll to position [4926, 0]
click at [649, 413] on div "Sales Attribution Challenges: Customers are unable to evaluate if promoted prod…" at bounding box center [741, 391] width 461 height 43
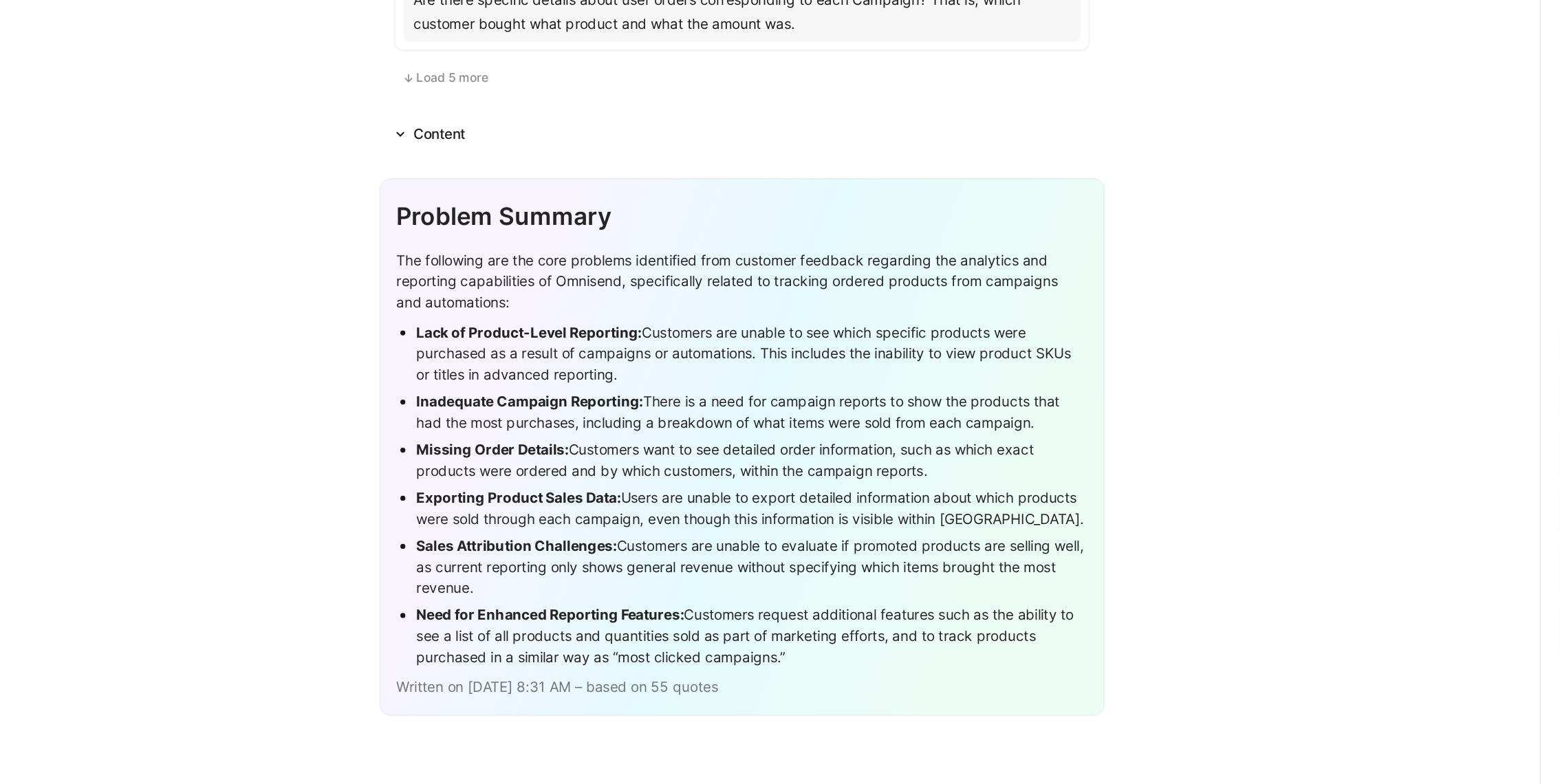
scroll to position [4878, 0]
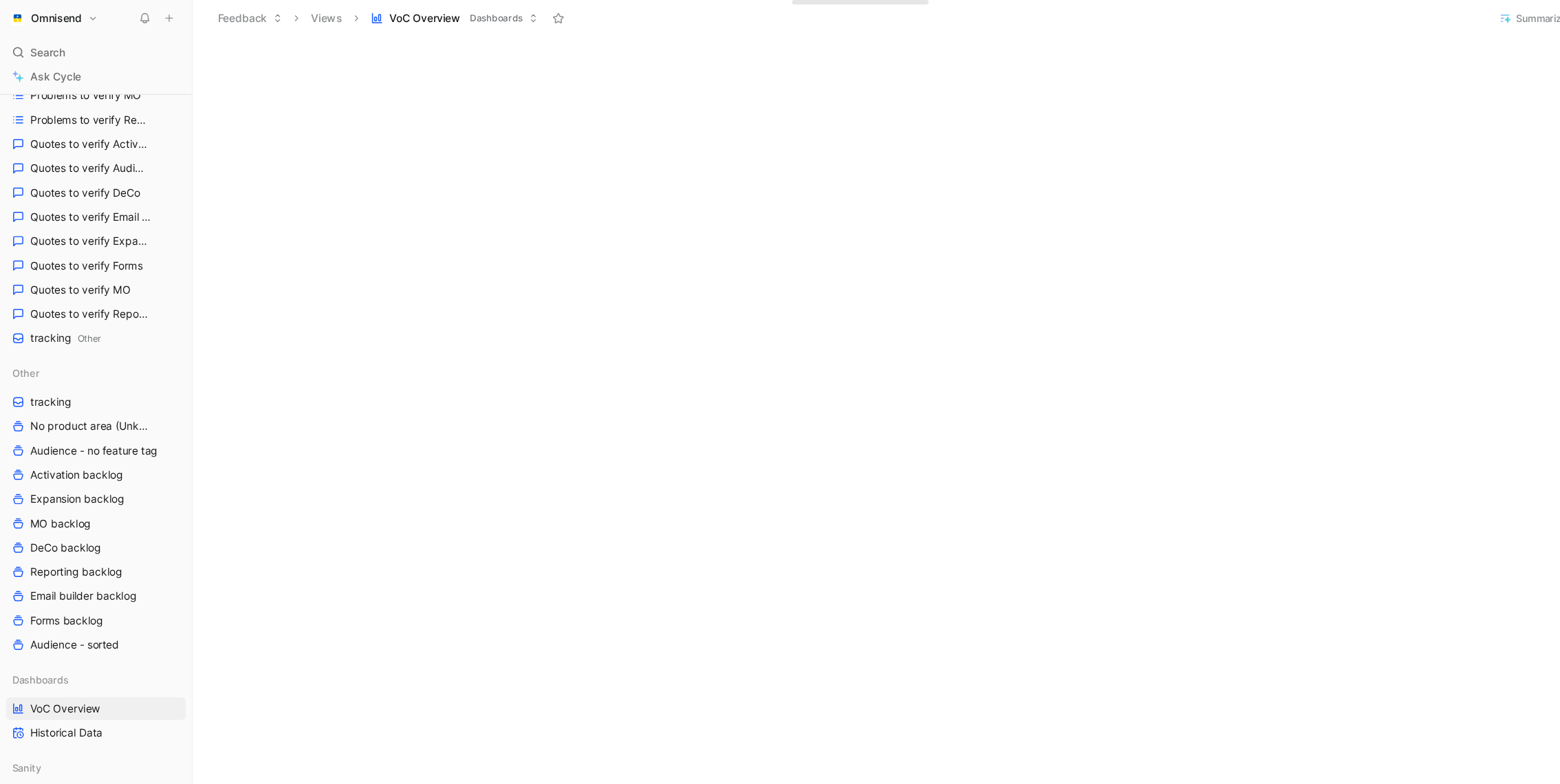
scroll to position [507, 0]
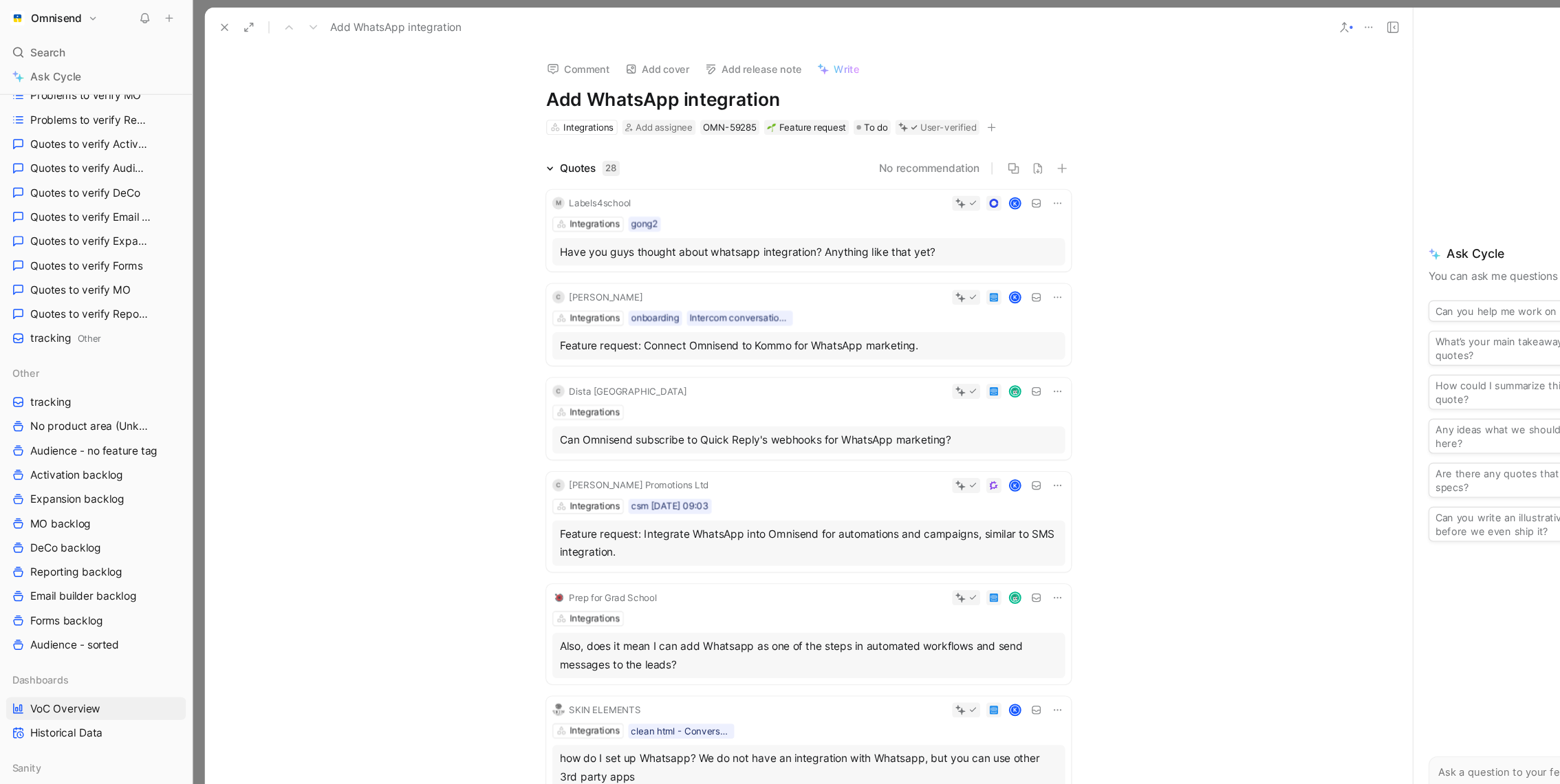
click at [758, 63] on span "Write" at bounding box center [768, 67] width 24 height 12
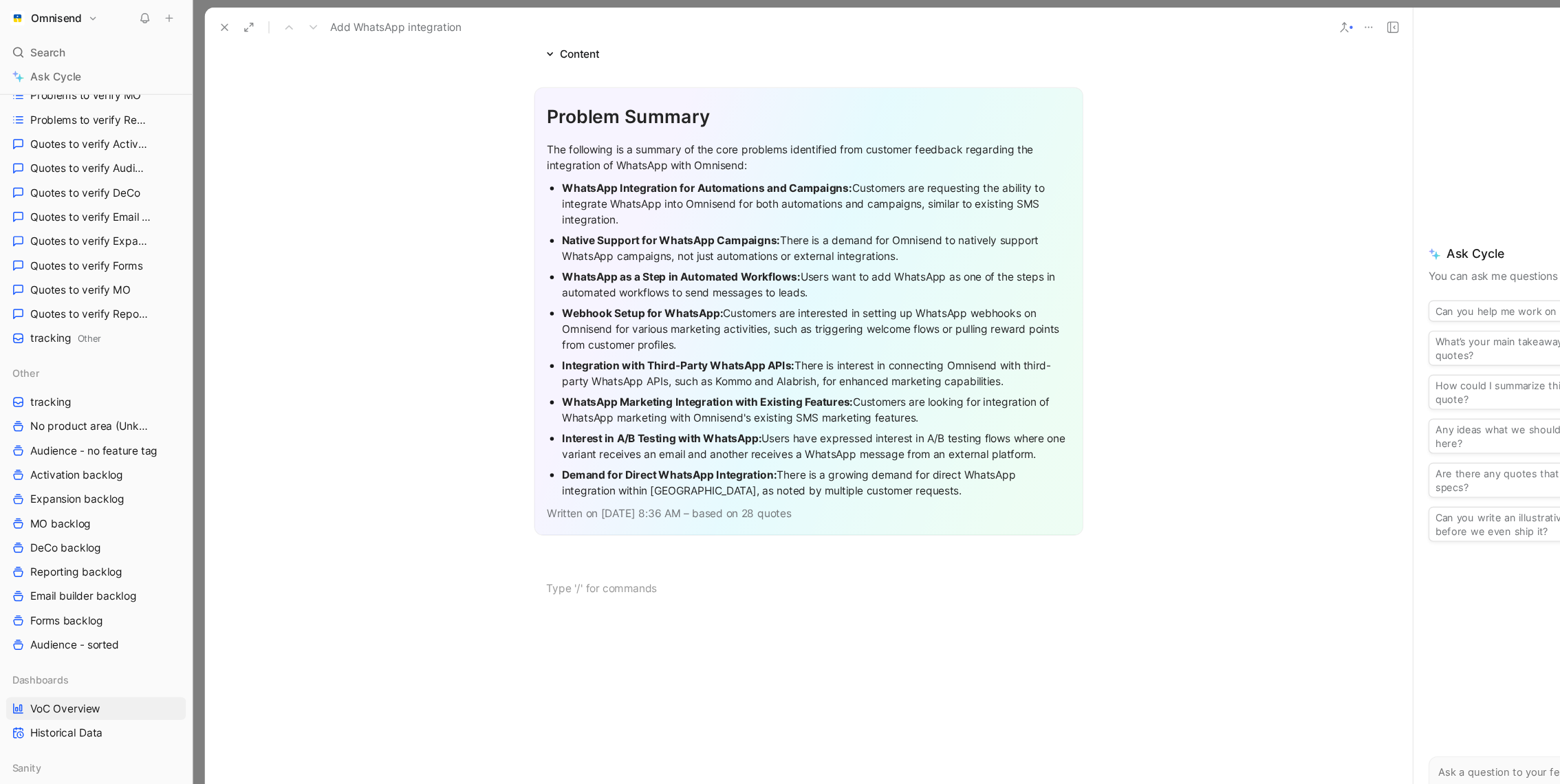
scroll to position [1098, 0]
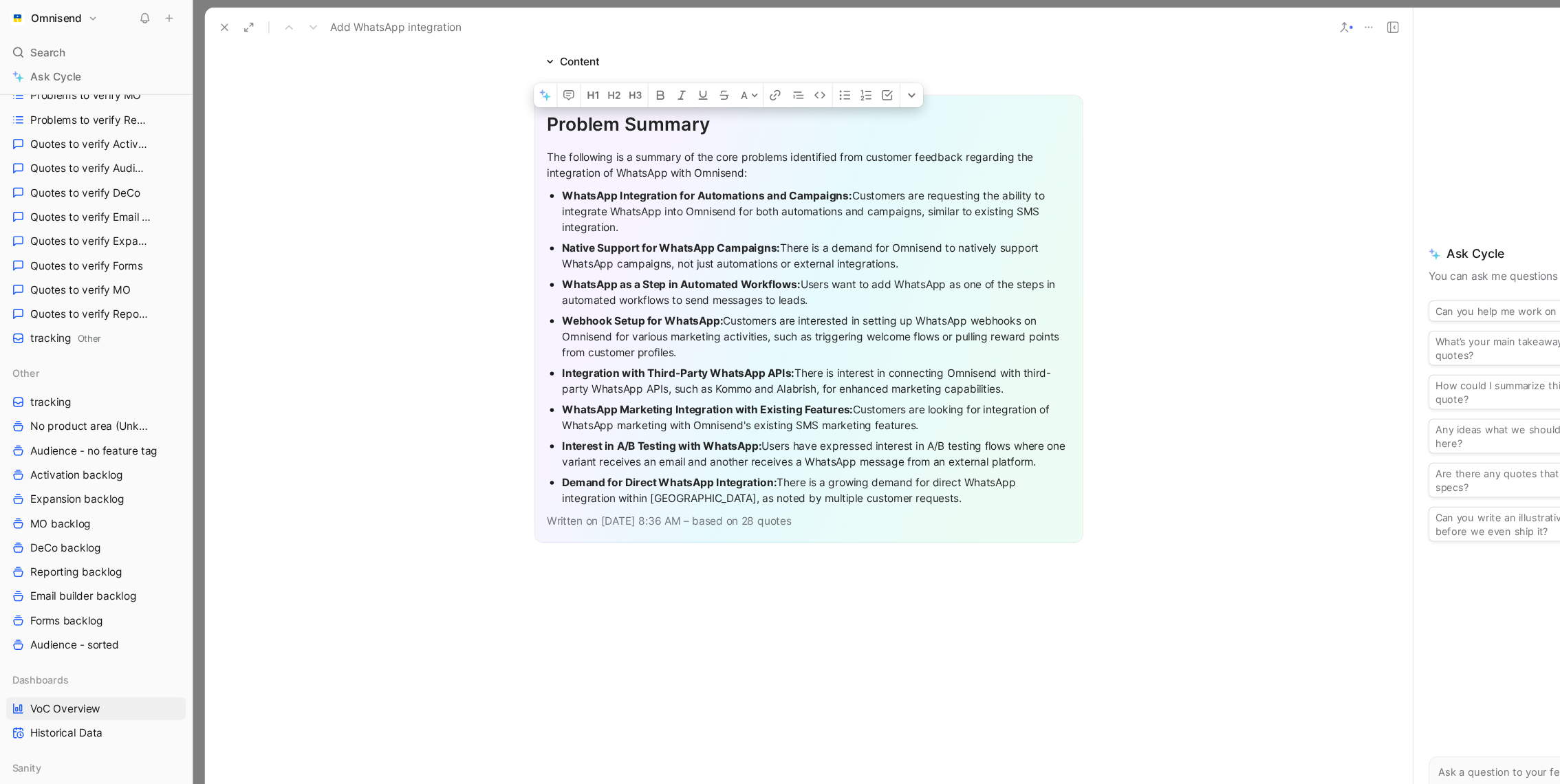
drag, startPoint x: 493, startPoint y: 95, endPoint x: 853, endPoint y: 438, distance: 497.2
click at [853, 438] on div "Problem Summary The following is a summary of the core problems identified from…" at bounding box center [734, 293] width 498 height 406
copy div "Problem Summary The following is a summary of the core problems identified from…"
click at [201, 31] on icon at bounding box center [203, 29] width 11 height 11
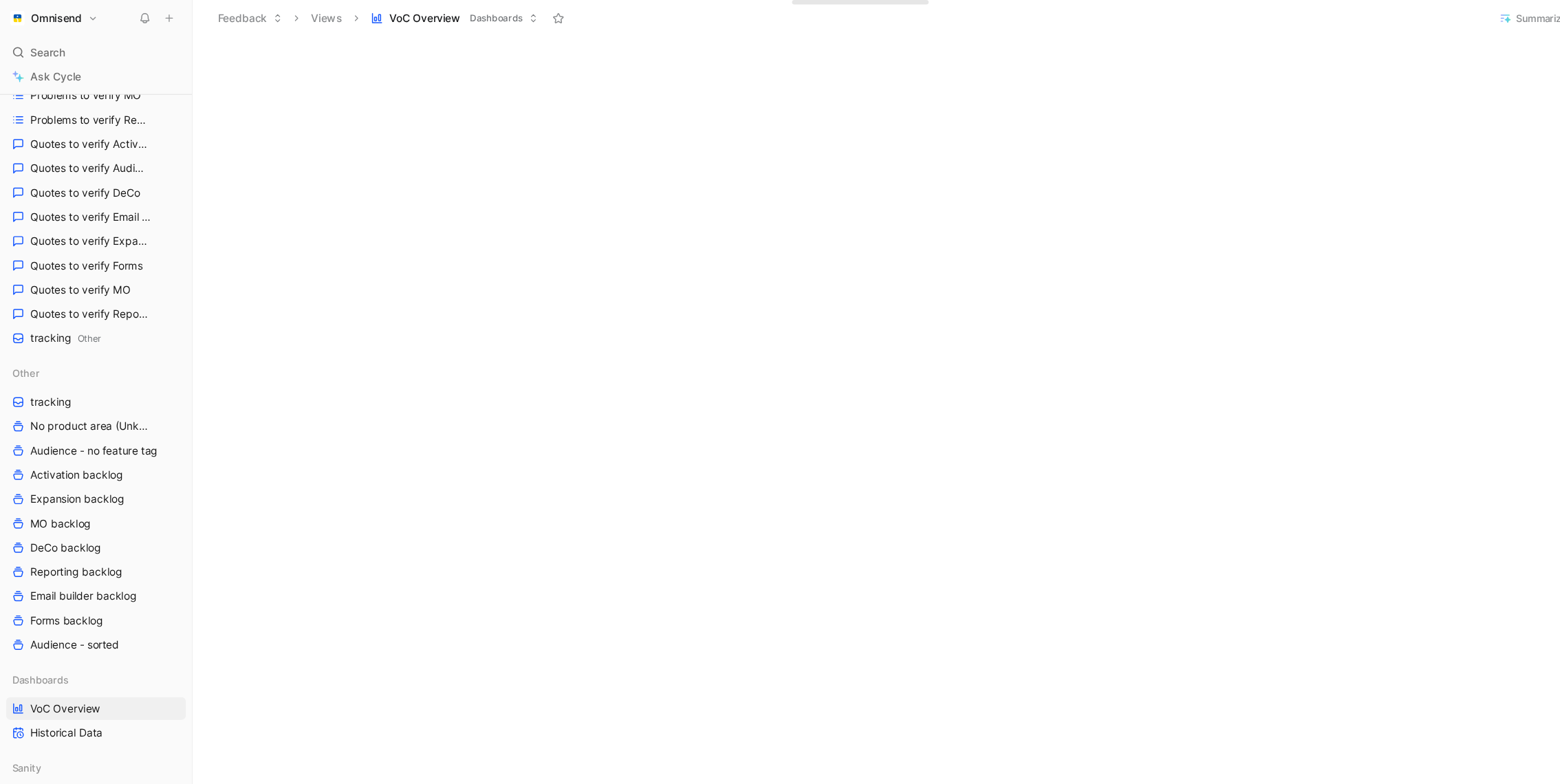
scroll to position [711, 0]
